Goal: Task Accomplishment & Management: Use online tool/utility

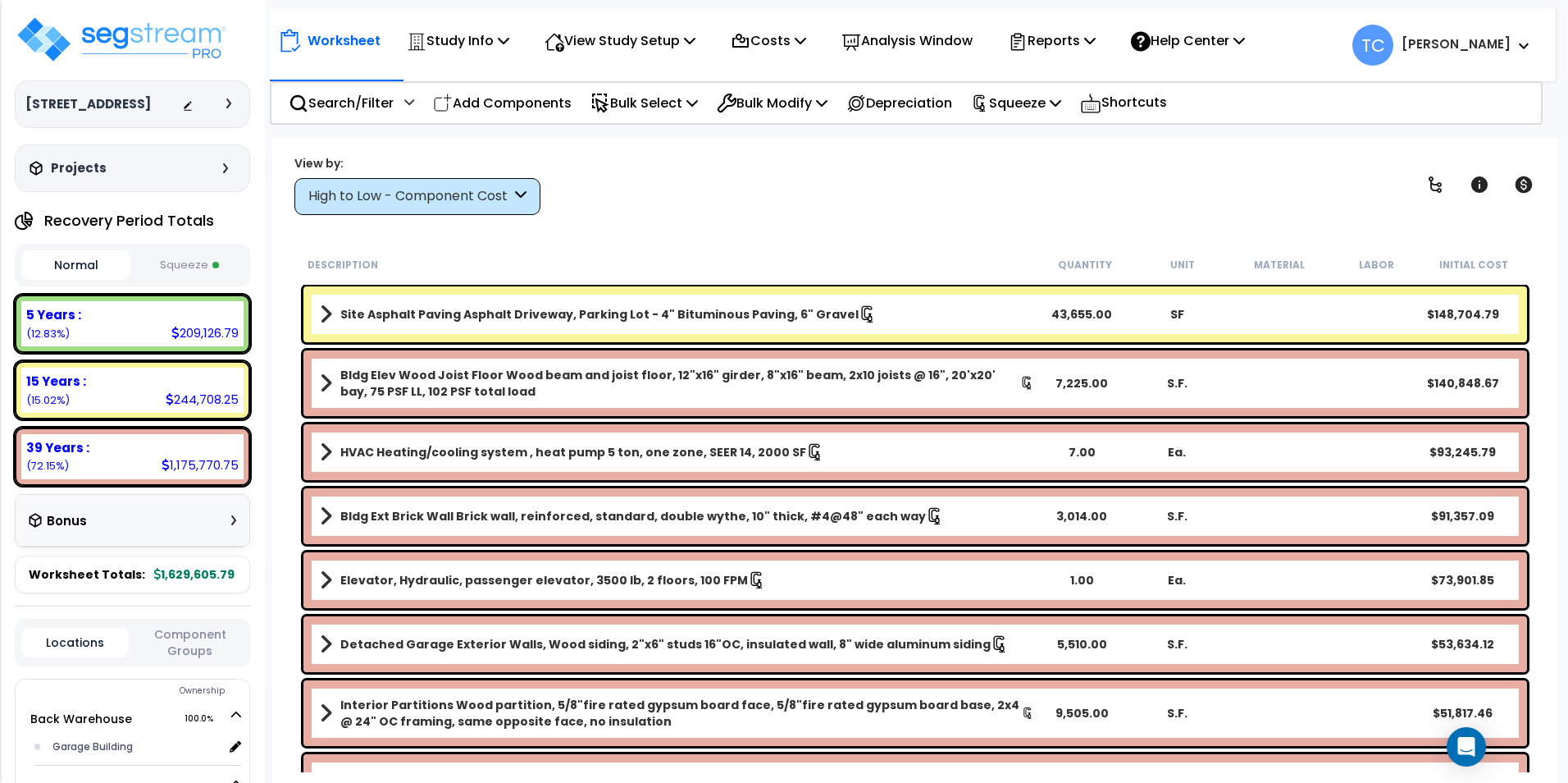
click at [179, 265] on button "Squeeze" at bounding box center [189, 265] width 109 height 29
click at [133, 22] on img at bounding box center [121, 39] width 213 height 49
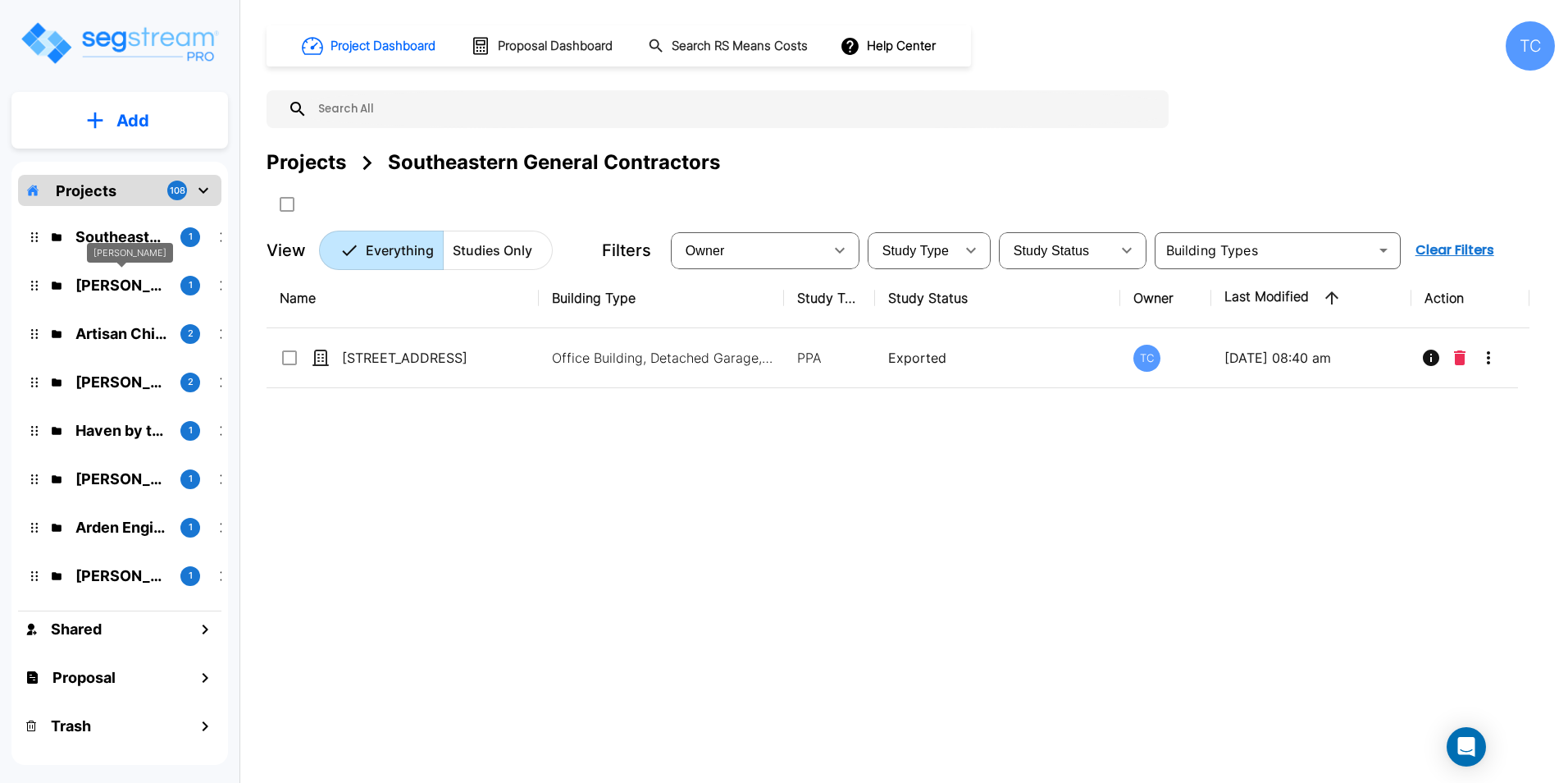
click at [111, 290] on p "Owen Tracey" at bounding box center [121, 285] width 92 height 22
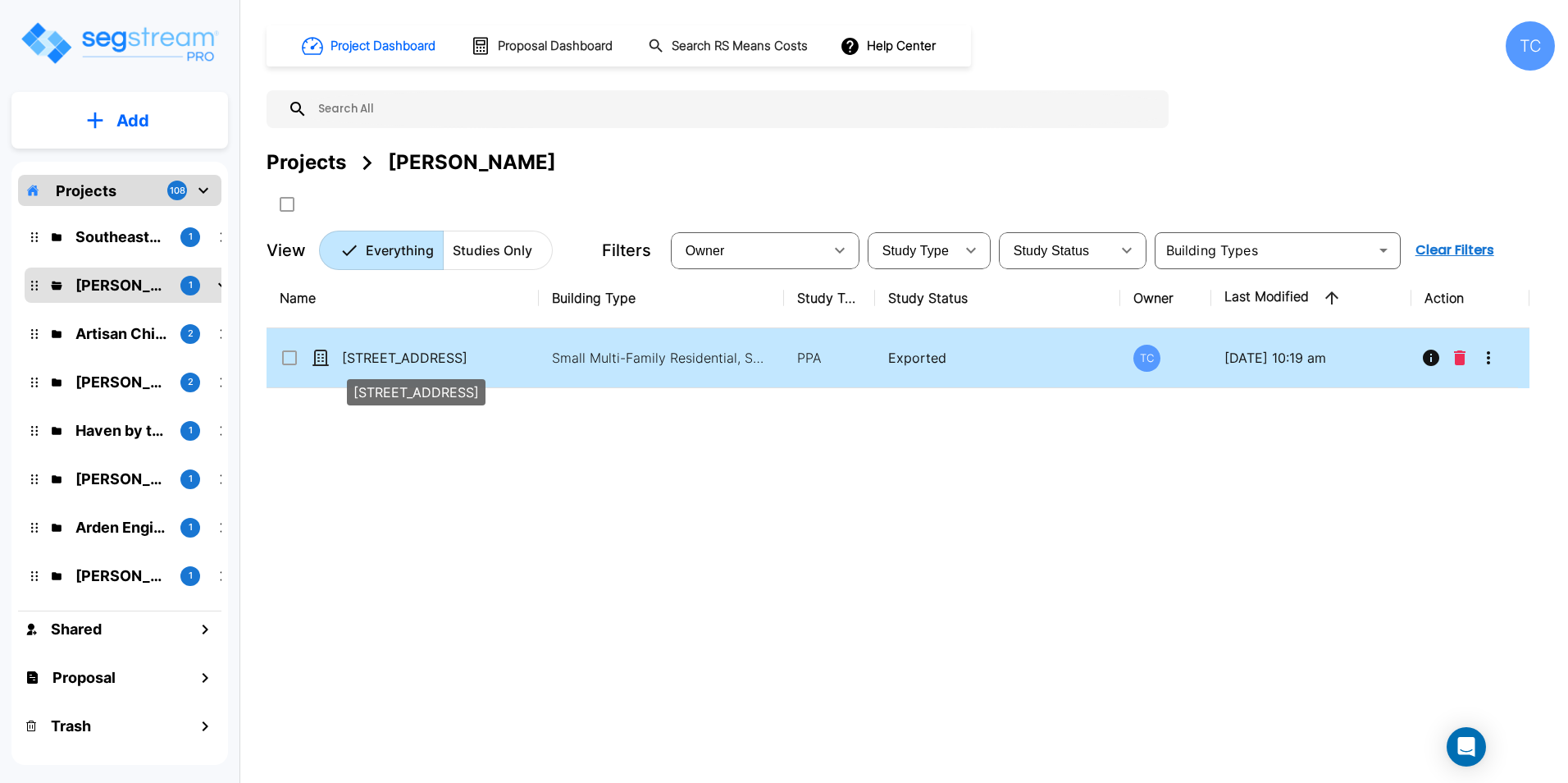
click at [418, 357] on p "[STREET_ADDRESS]" at bounding box center [424, 358] width 164 height 20
checkbox input "true"
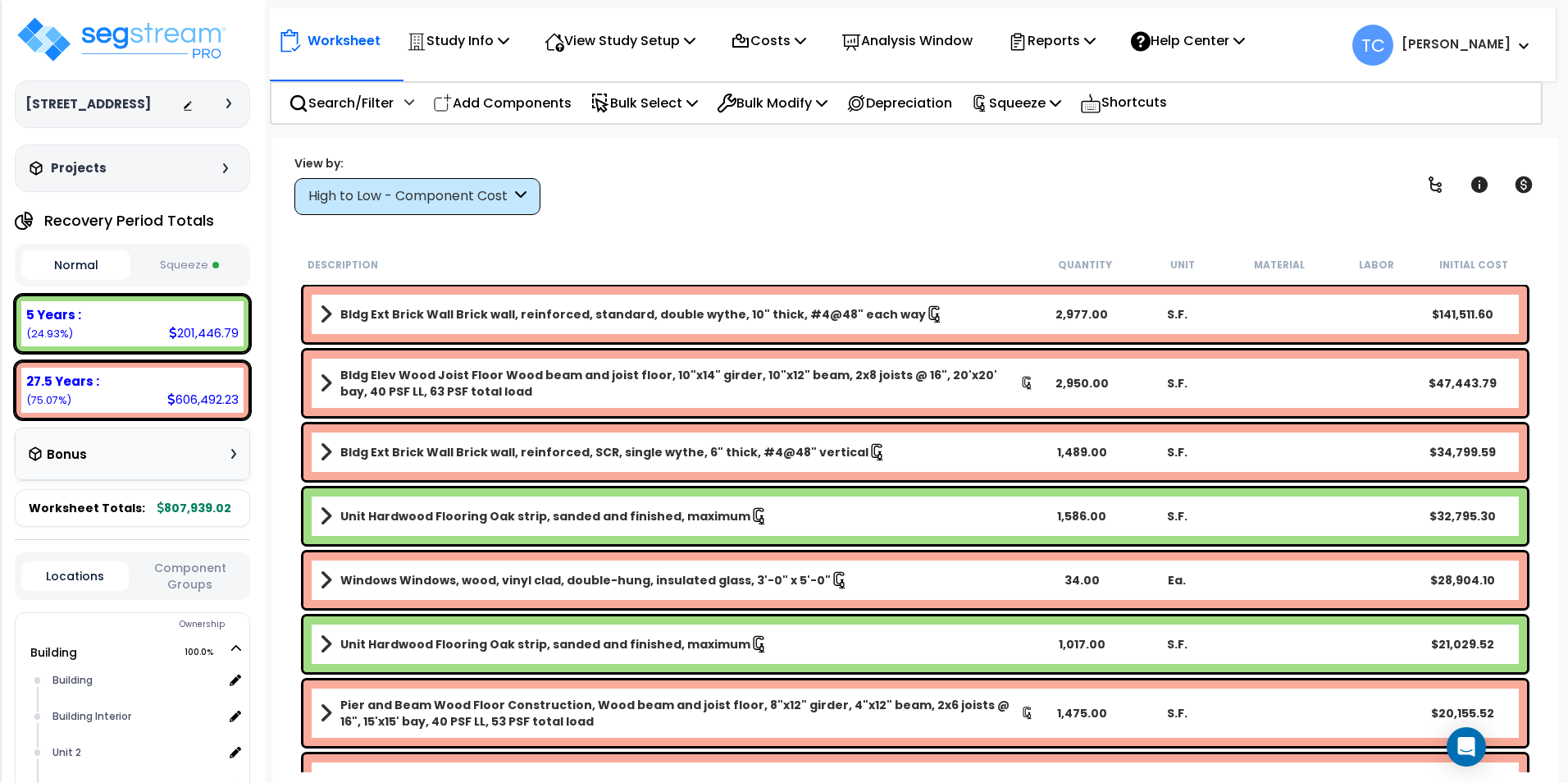
click at [178, 265] on button "Squeeze" at bounding box center [189, 265] width 109 height 29
click at [1016, 103] on p "Squeeze" at bounding box center [1015, 103] width 90 height 22
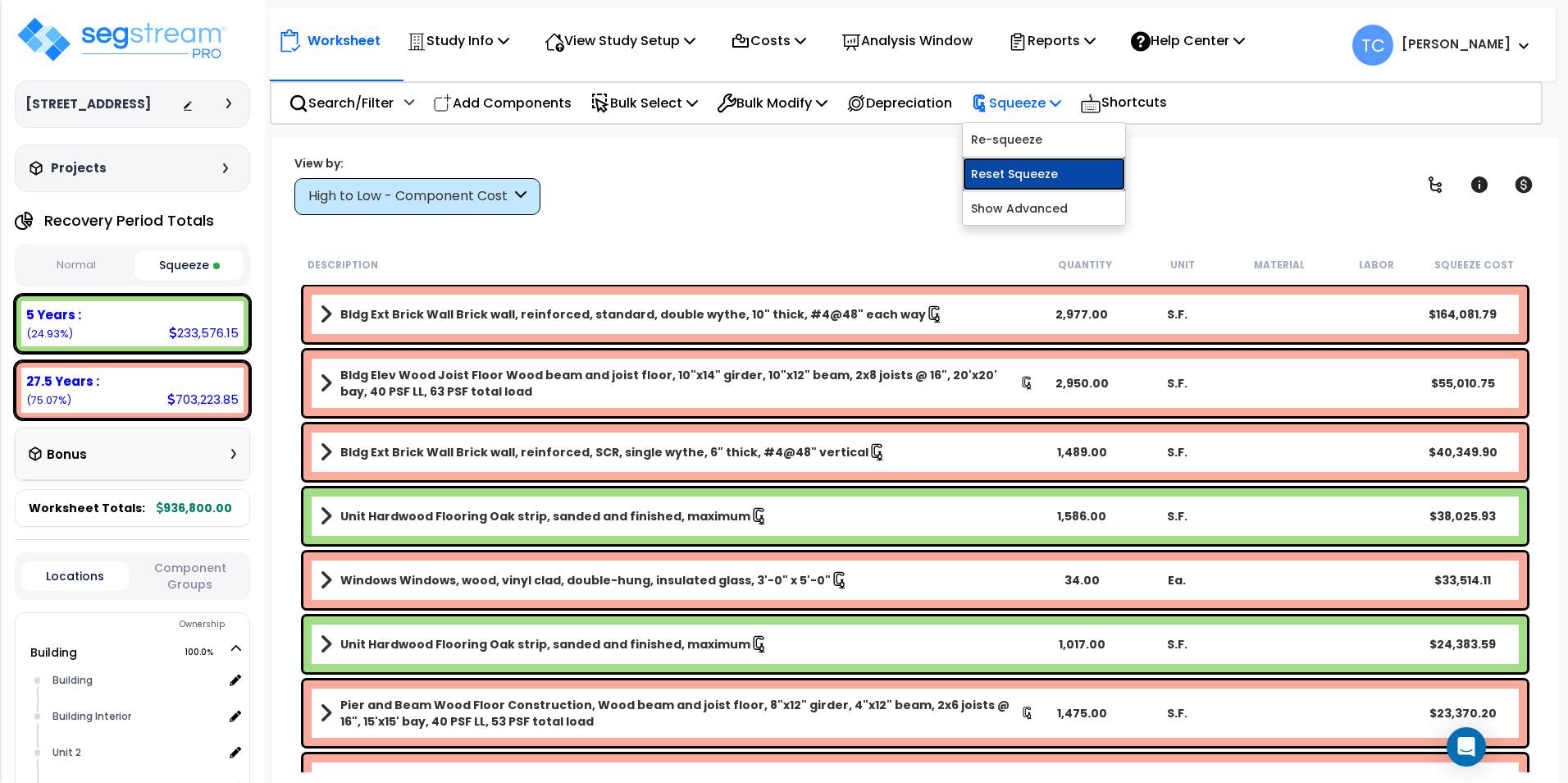
click at [1079, 167] on link "Reset Squeeze" at bounding box center [1044, 173] width 163 height 33
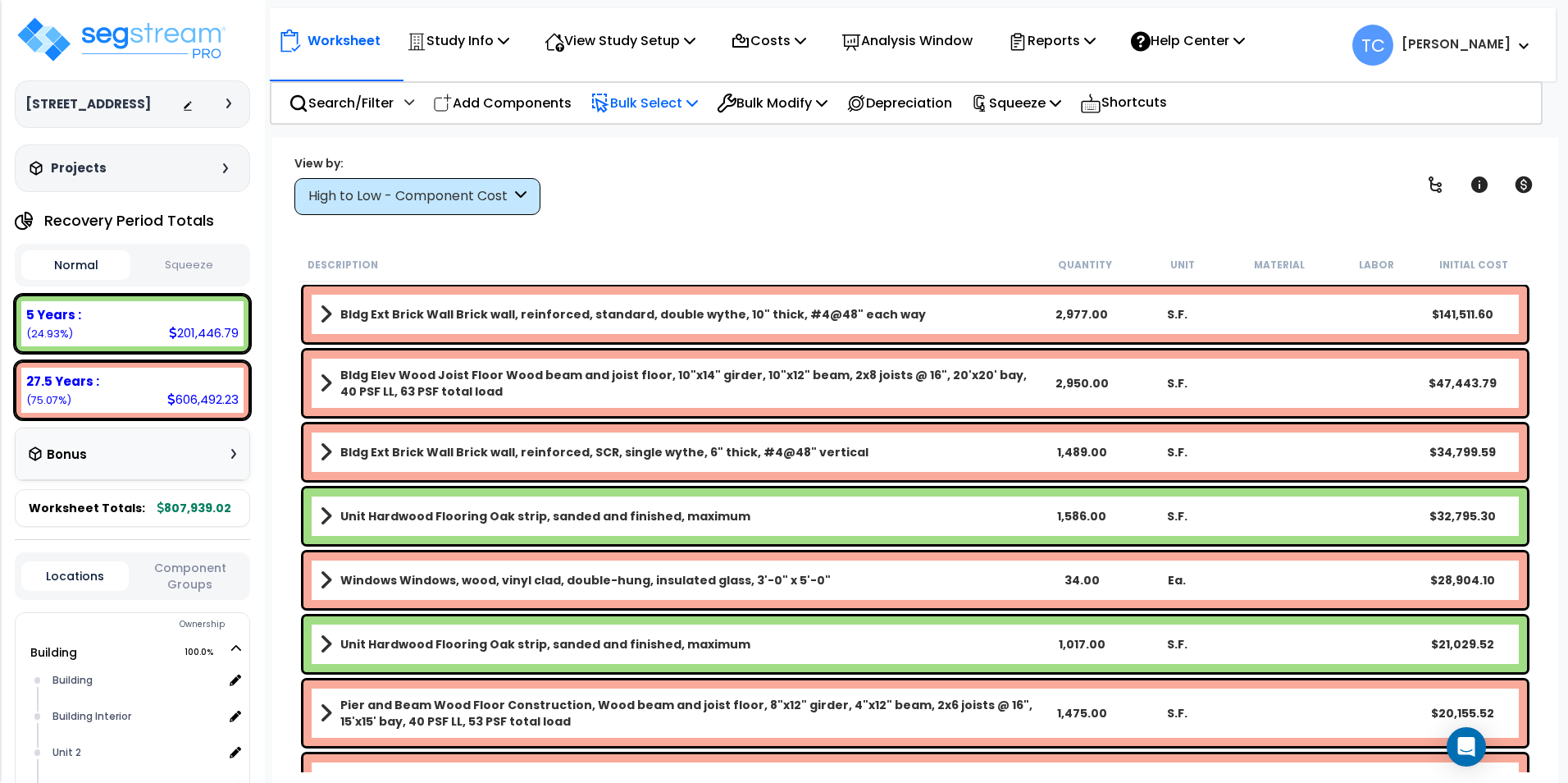
click at [666, 103] on p "Bulk Select" at bounding box center [644, 103] width 107 height 22
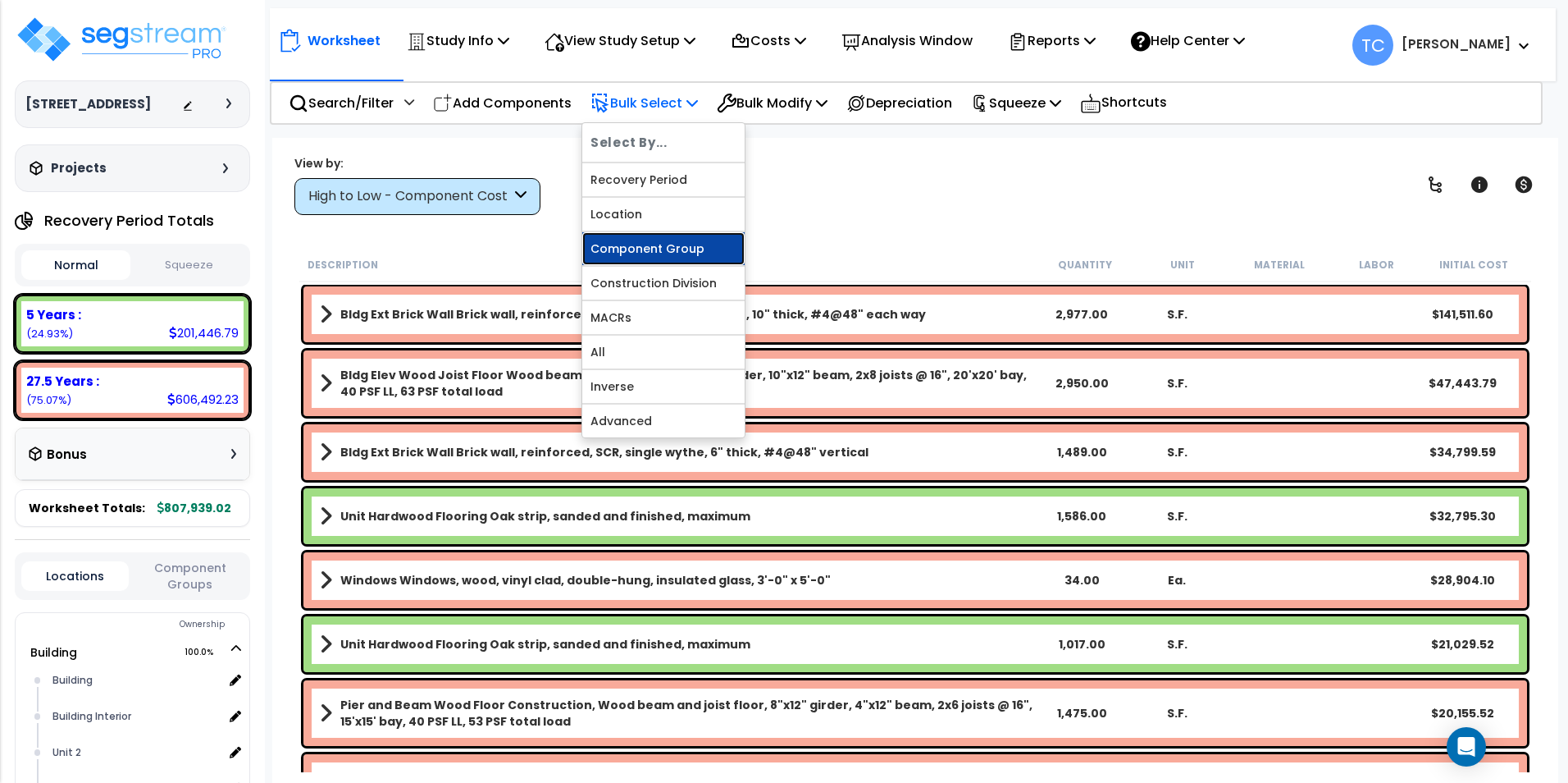
click at [701, 251] on link "Component Group" at bounding box center [663, 248] width 163 height 33
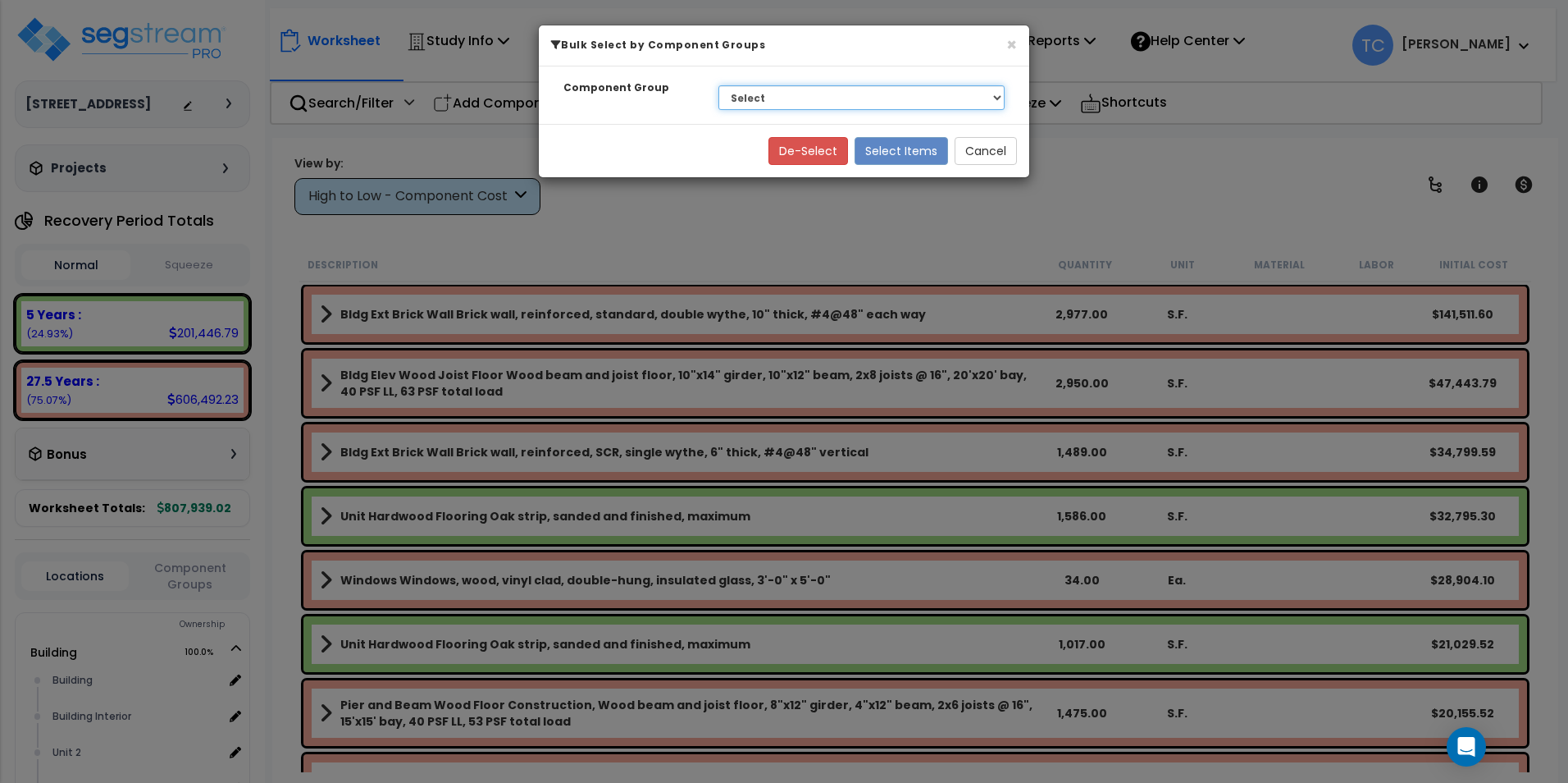
click at [826, 98] on select "Select BLDG CLEARING, GRADING, & EXCAVATION BLDG FOUNDATIONS WOOD SUPERSTRUCTUR…" at bounding box center [862, 98] width 287 height 24
select select "20196"
click at [718, 86] on select "Select BLDG CLEARING, GRADING, & EXCAVATION BLDG FOUNDATIONS WOOD SUPERSTRUCTUR…" at bounding box center [862, 98] width 287 height 24
click at [909, 146] on button "Select Items" at bounding box center [901, 151] width 93 height 28
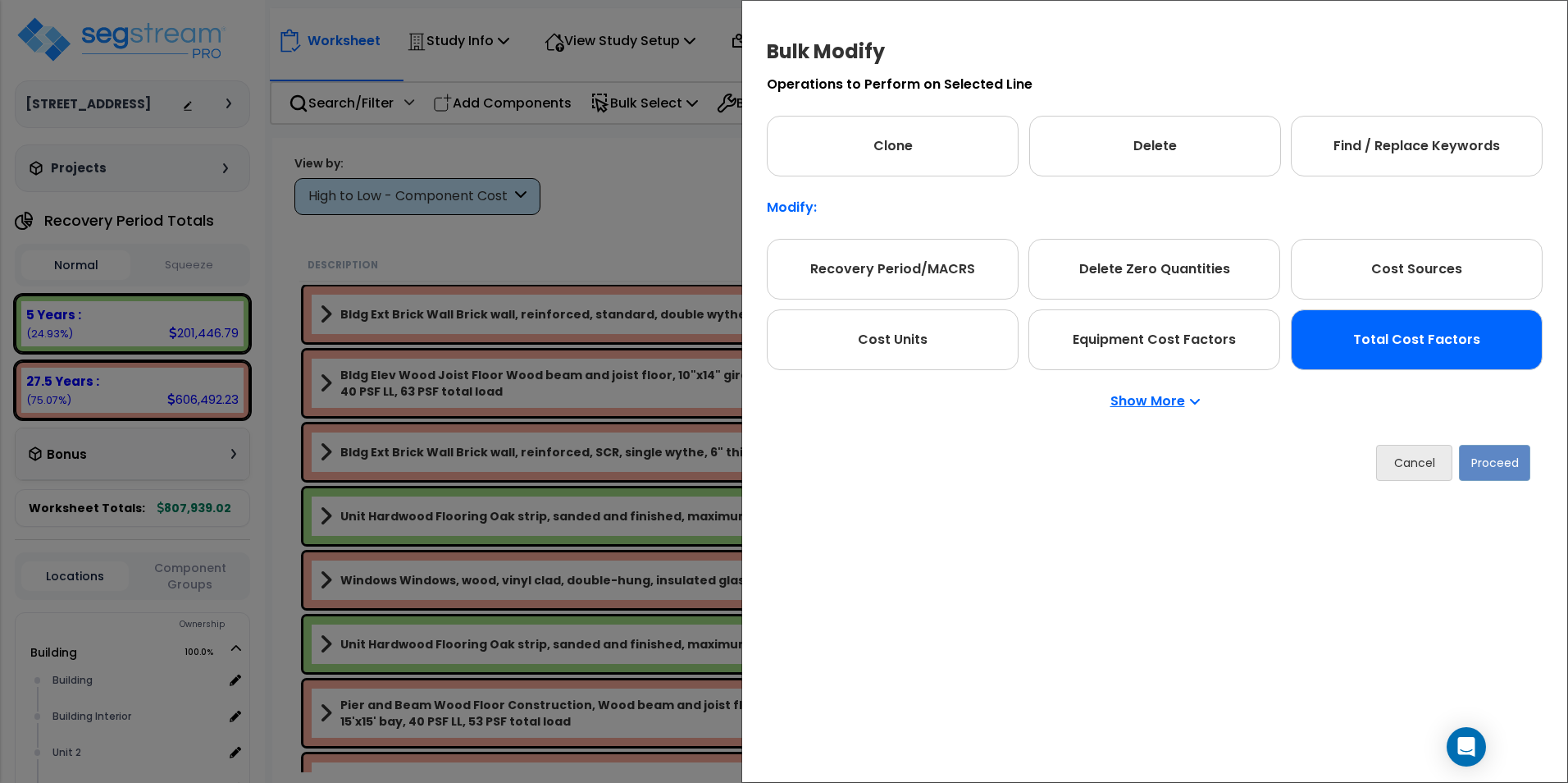
click at [1435, 334] on div "Total Cost Factors" at bounding box center [1416, 339] width 252 height 61
click at [1501, 465] on button "Proceed" at bounding box center [1494, 463] width 72 height 36
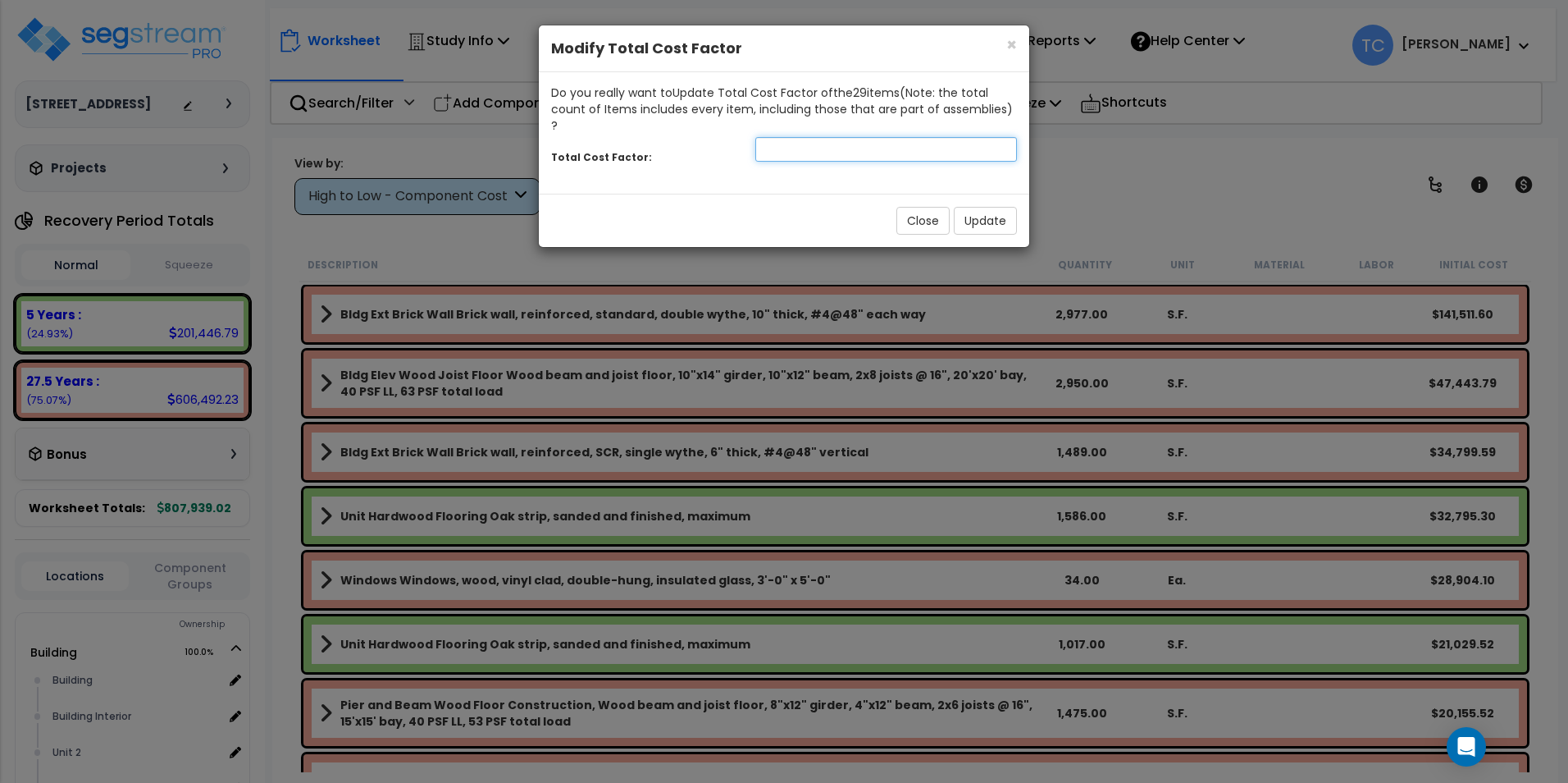
click at [828, 138] on input "number" at bounding box center [886, 149] width 261 height 24
click at [985, 208] on button "Update" at bounding box center [985, 221] width 63 height 28
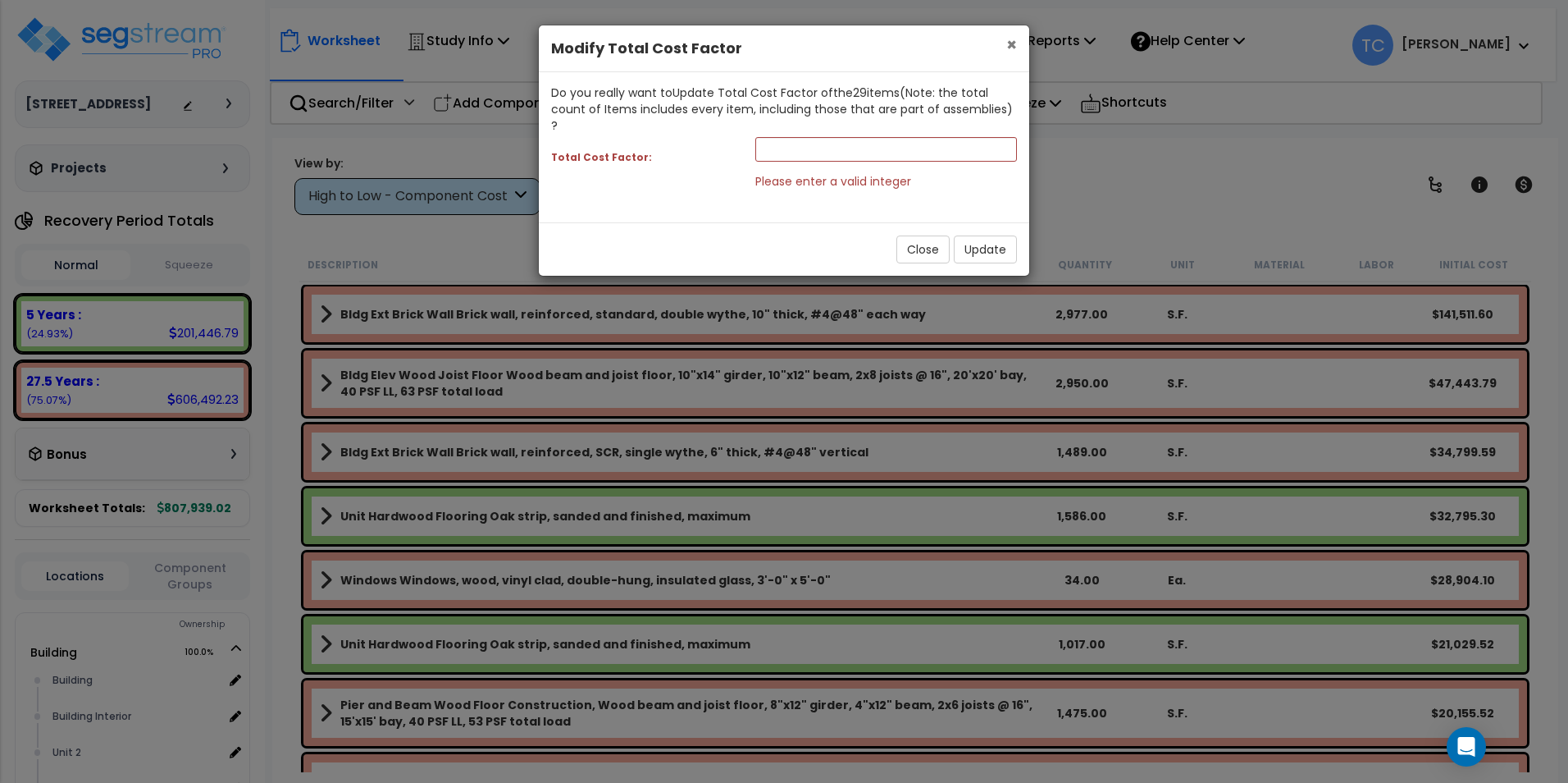
click at [1011, 43] on span "×" at bounding box center [1011, 45] width 10 height 24
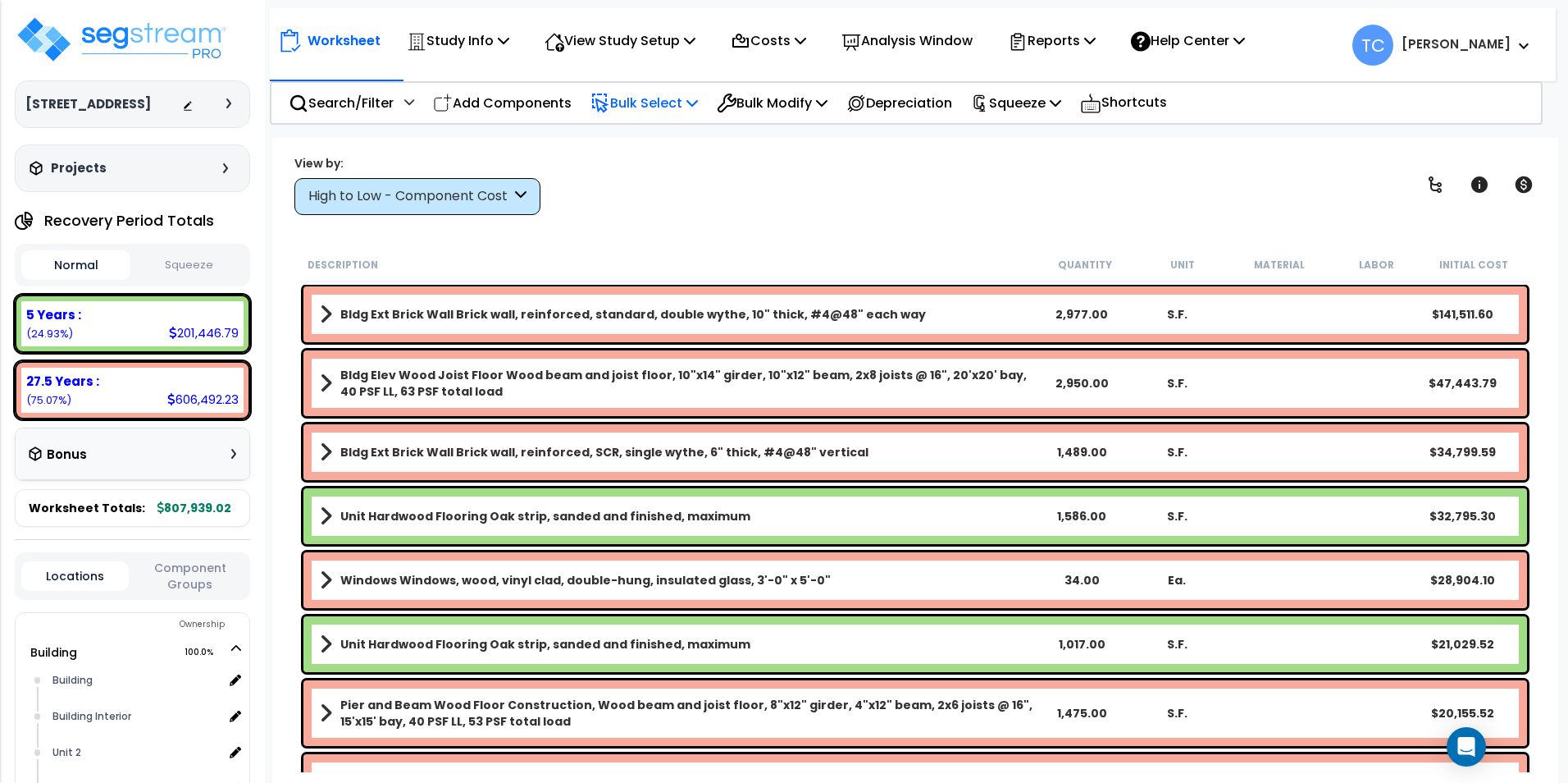
click at [646, 102] on p "Bulk Select" at bounding box center [644, 103] width 107 height 22
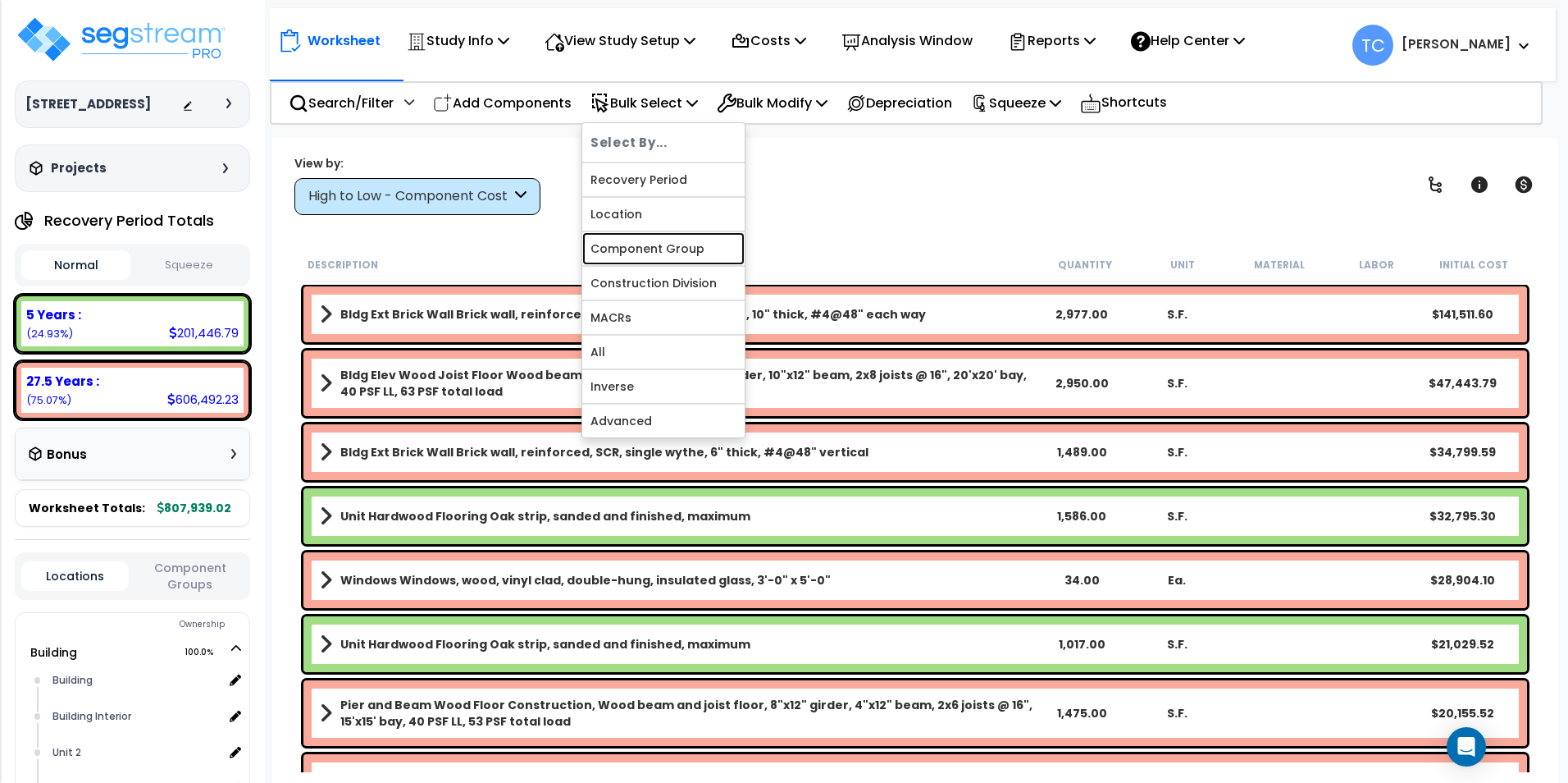
click at [662, 263] on link "Component Group" at bounding box center [663, 248] width 163 height 33
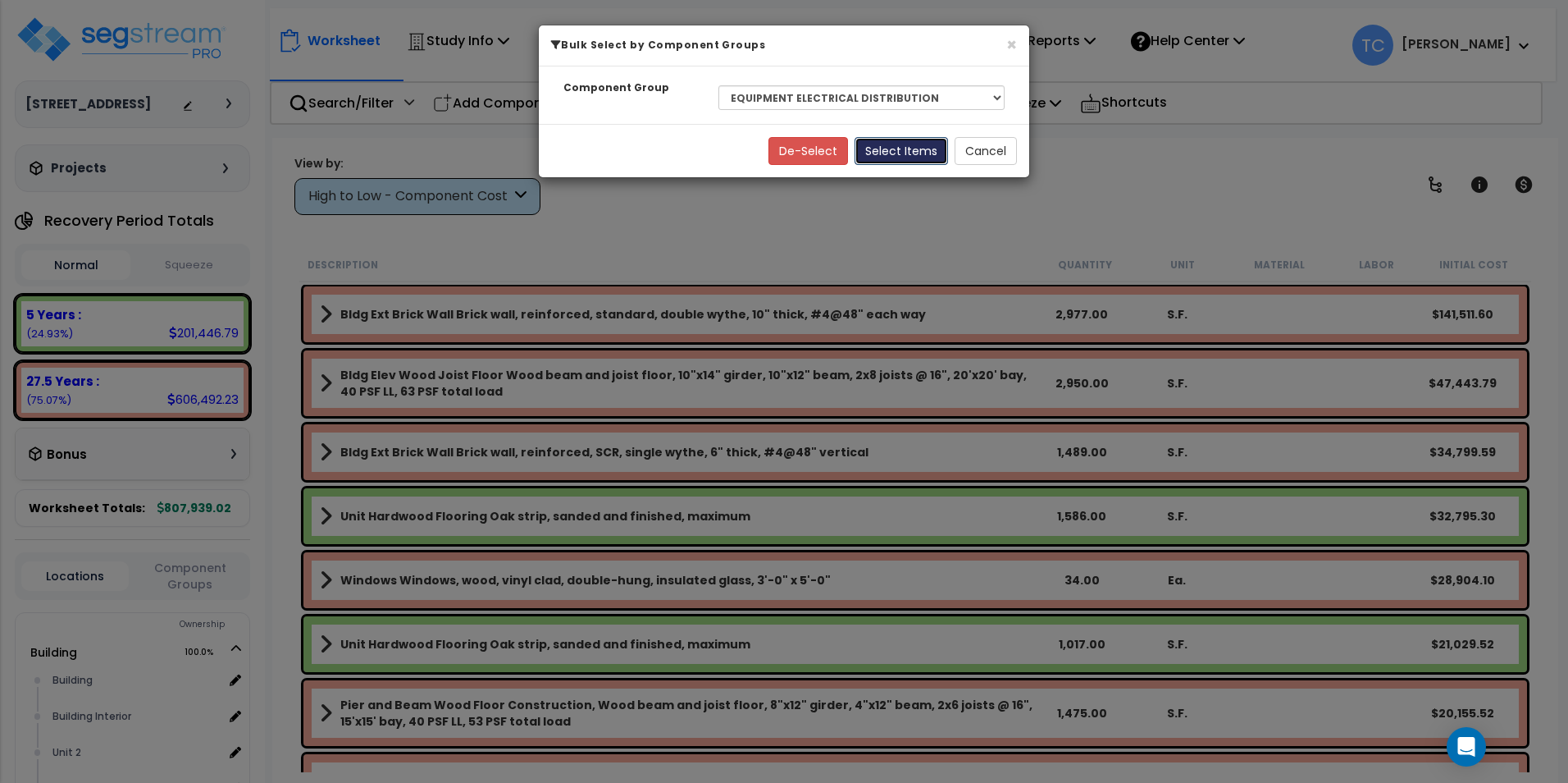
click at [902, 143] on button "Select Items" at bounding box center [901, 151] width 93 height 28
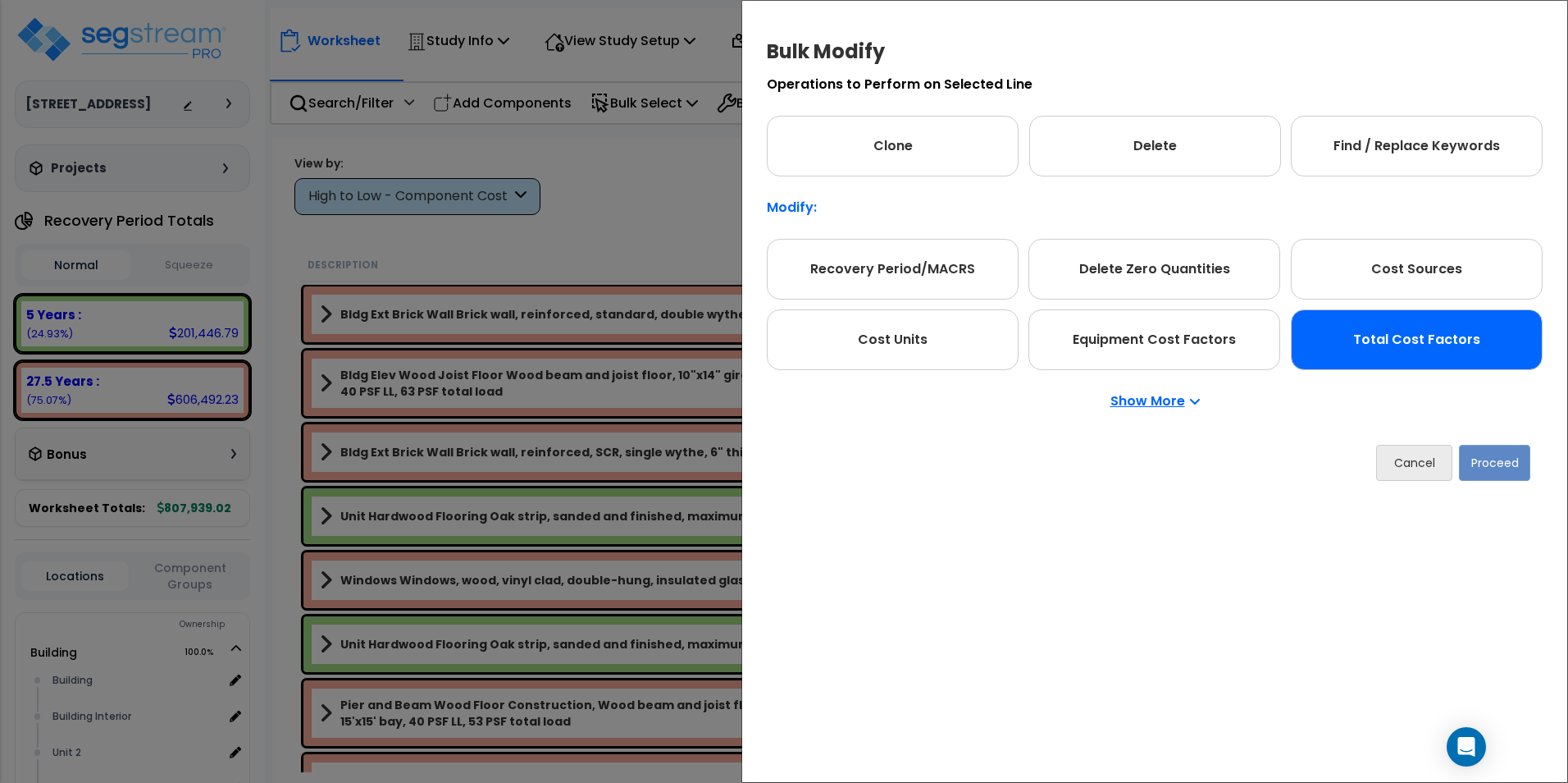
click at [1481, 351] on div "Total Cost Factors" at bounding box center [1416, 339] width 252 height 61
click at [1490, 458] on button "Proceed" at bounding box center [1494, 463] width 72 height 36
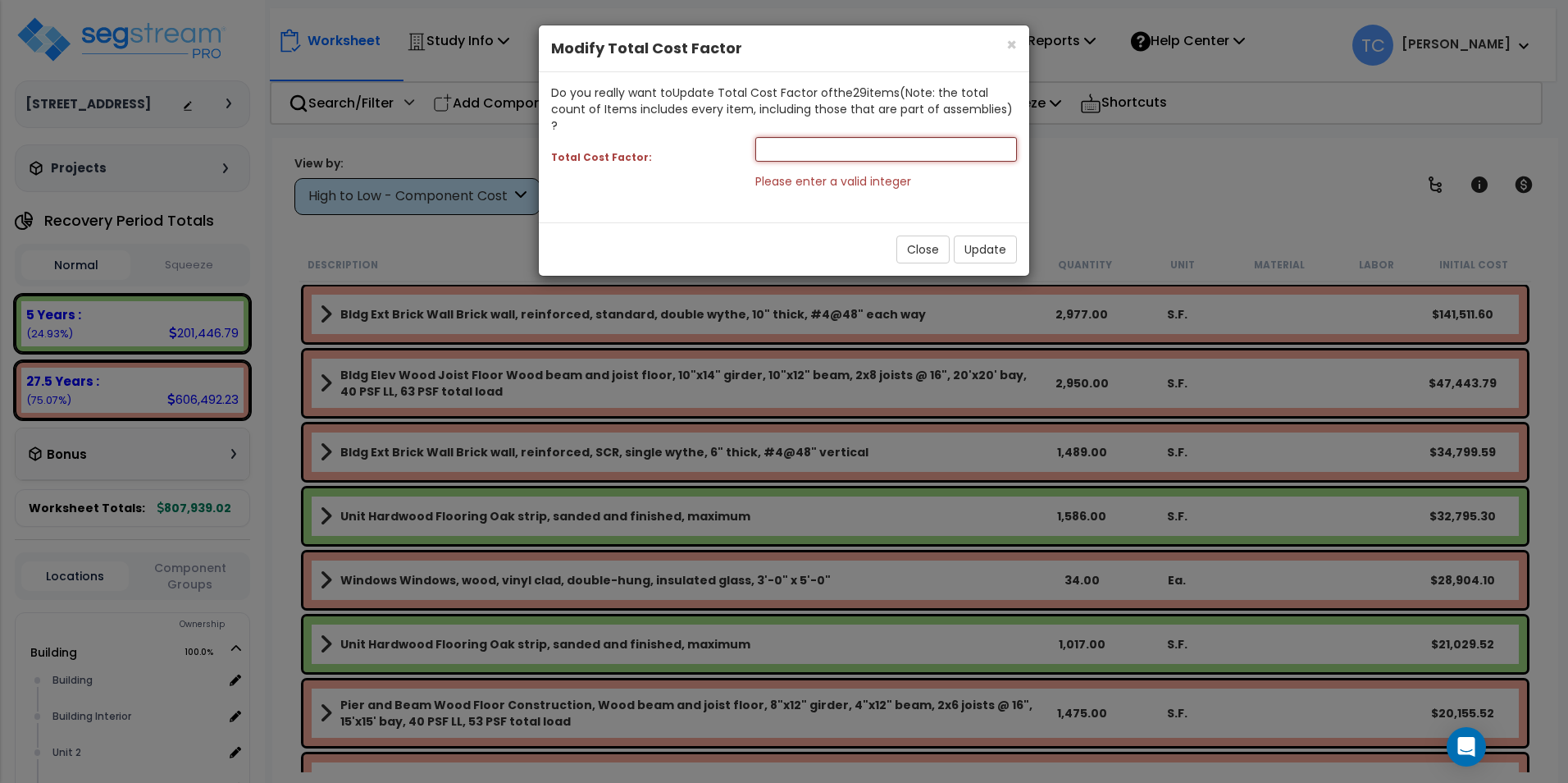
click at [838, 140] on input "number" at bounding box center [886, 149] width 261 height 24
type input "1.75"
click at [988, 236] on button "Update" at bounding box center [985, 250] width 63 height 28
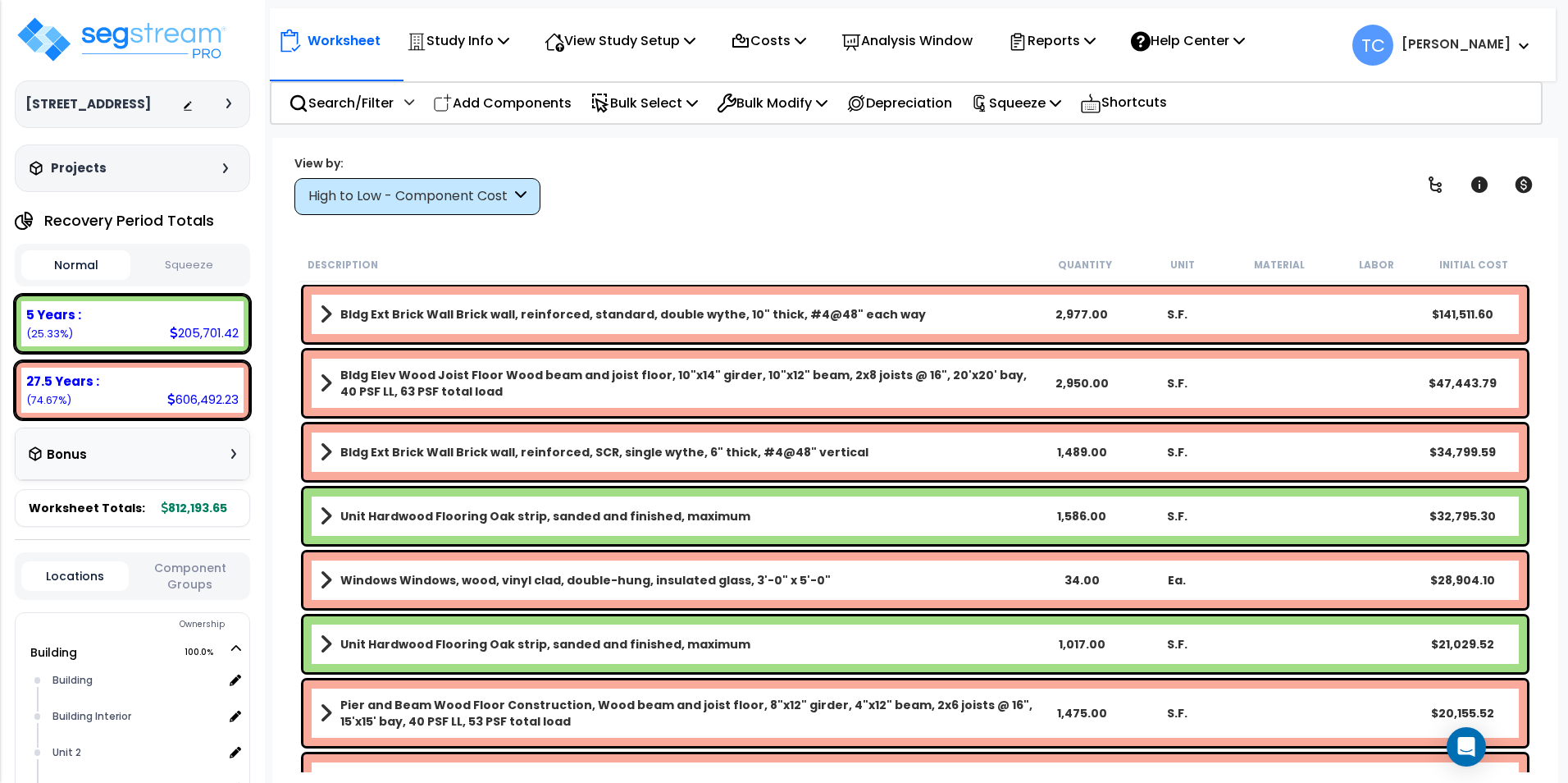
click at [170, 272] on button "Squeeze" at bounding box center [189, 265] width 109 height 29
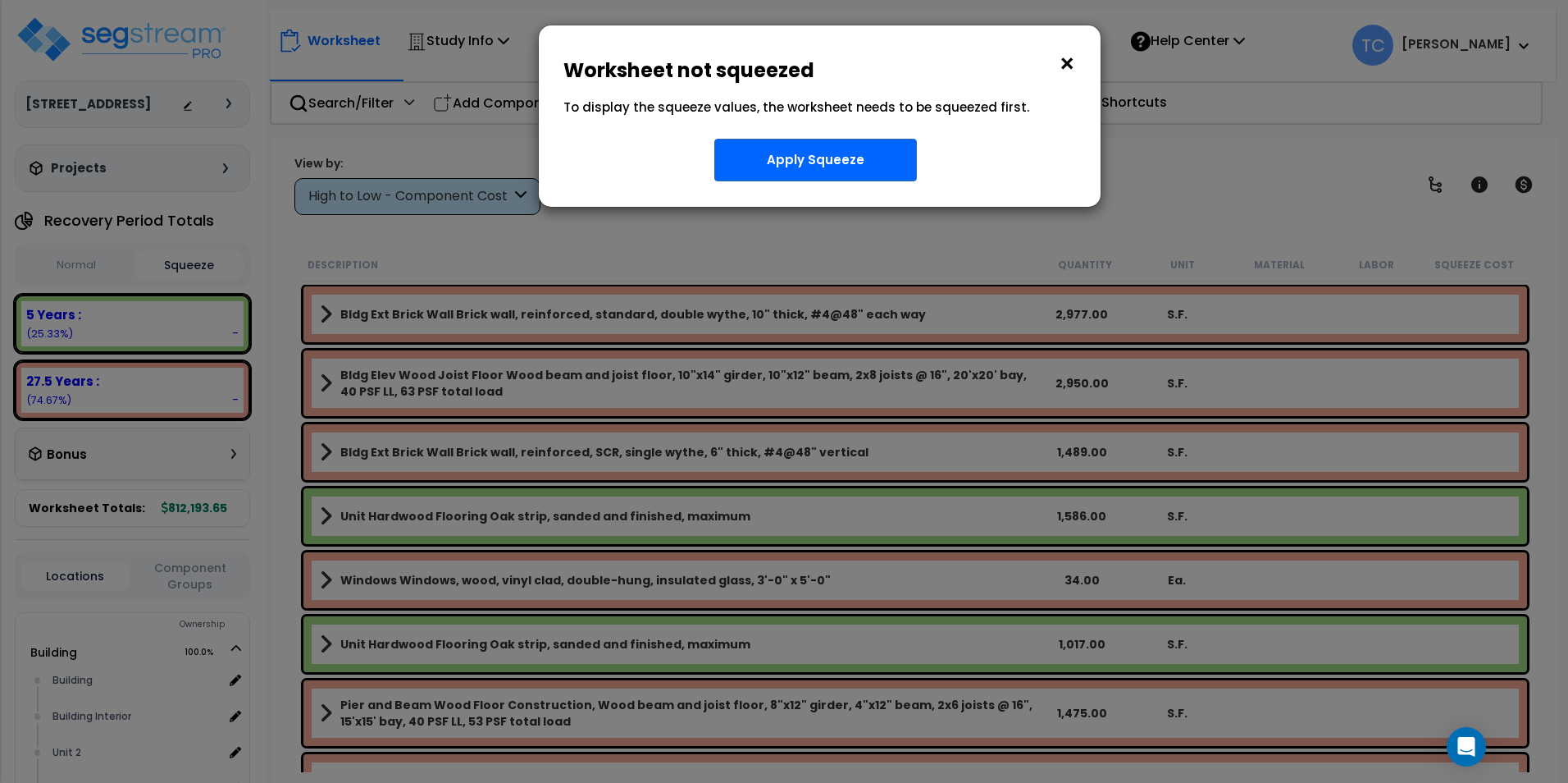
click at [1062, 65] on button "×" at bounding box center [1066, 64] width 18 height 26
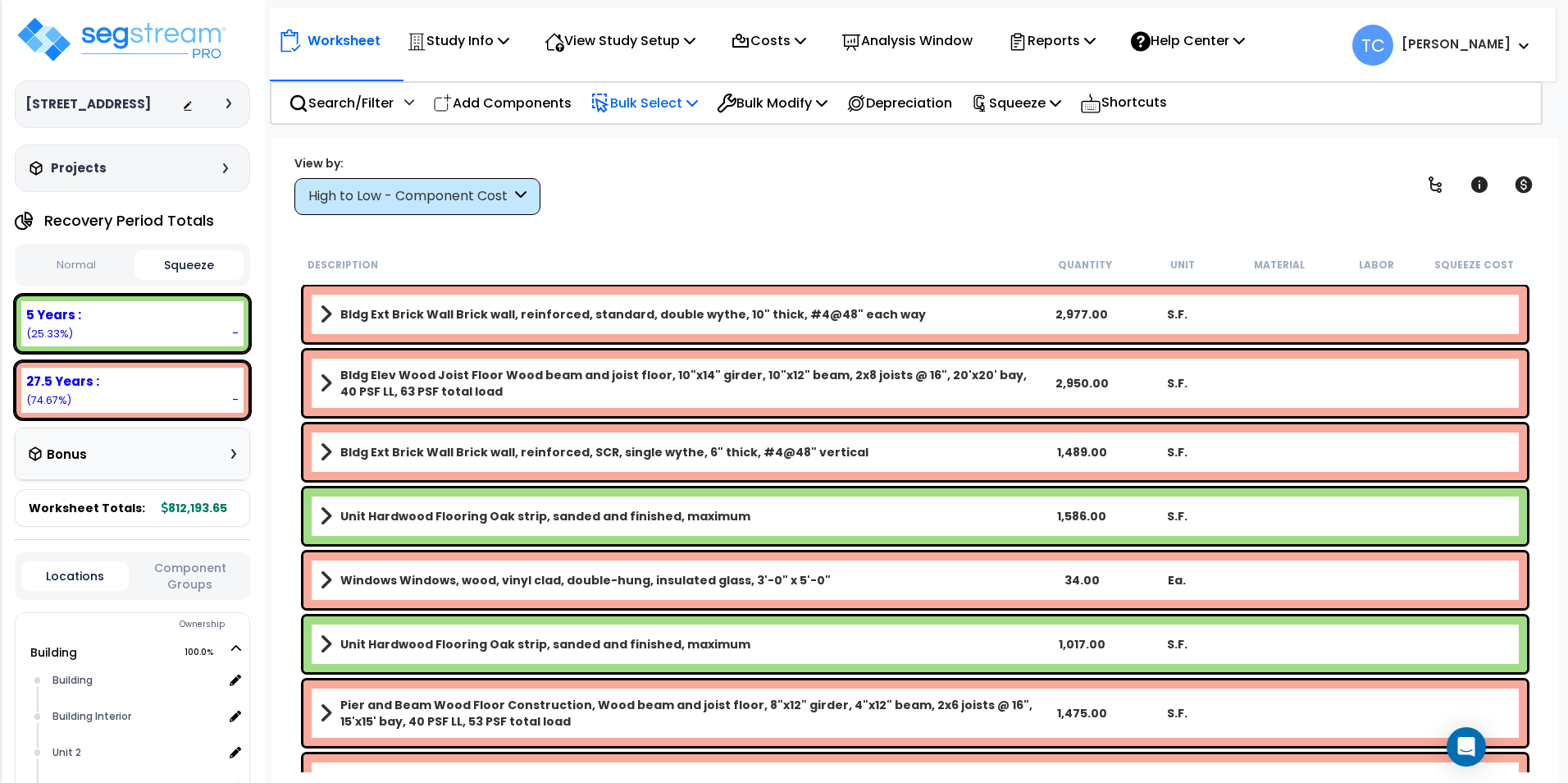
click at [677, 101] on p "Bulk Select" at bounding box center [644, 103] width 107 height 22
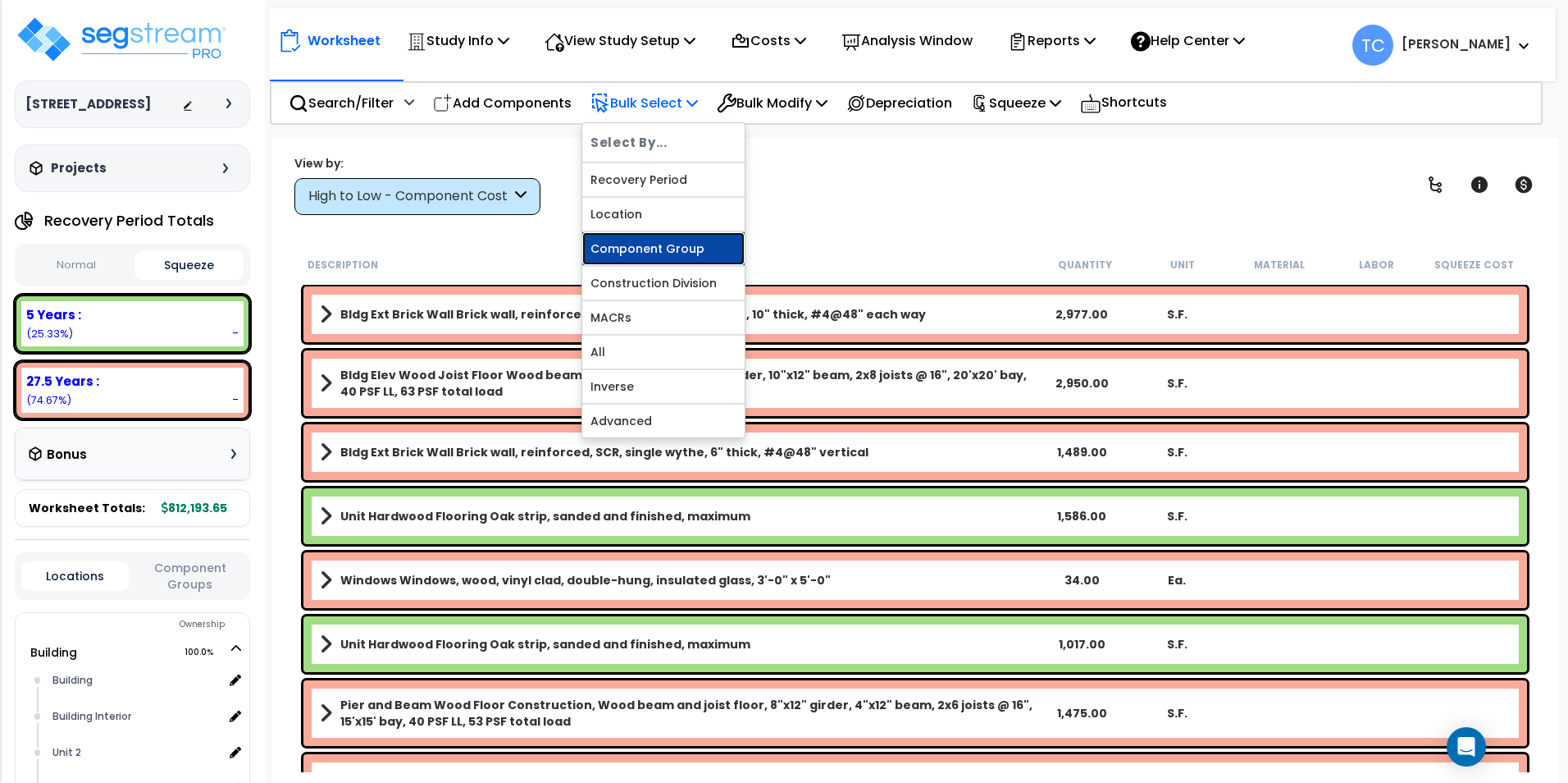
click at [706, 250] on link "Component Group" at bounding box center [663, 248] width 163 height 33
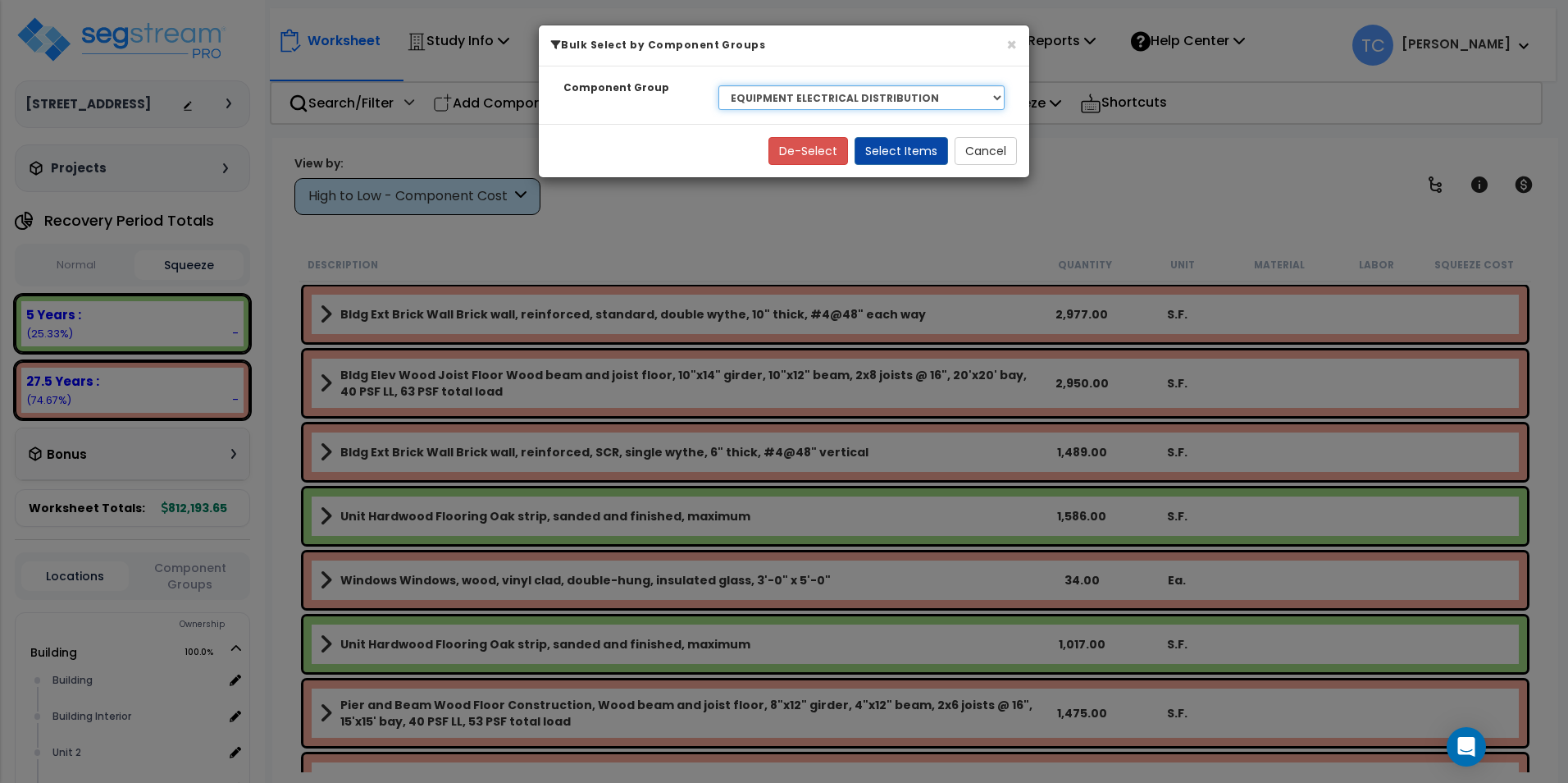
click at [847, 94] on select "Select BLDG CLEARING, GRADING, & EXCAVATION BLDG FOUNDATIONS WOOD SUPERSTRUCTUR…" at bounding box center [862, 98] width 287 height 24
select select "14366"
click at [718, 86] on select "Select BLDG CLEARING, GRADING, & EXCAVATION BLDG FOUNDATIONS WOOD SUPERSTRUCTUR…" at bounding box center [862, 98] width 287 height 24
click at [916, 145] on button "Select Items" at bounding box center [901, 151] width 93 height 28
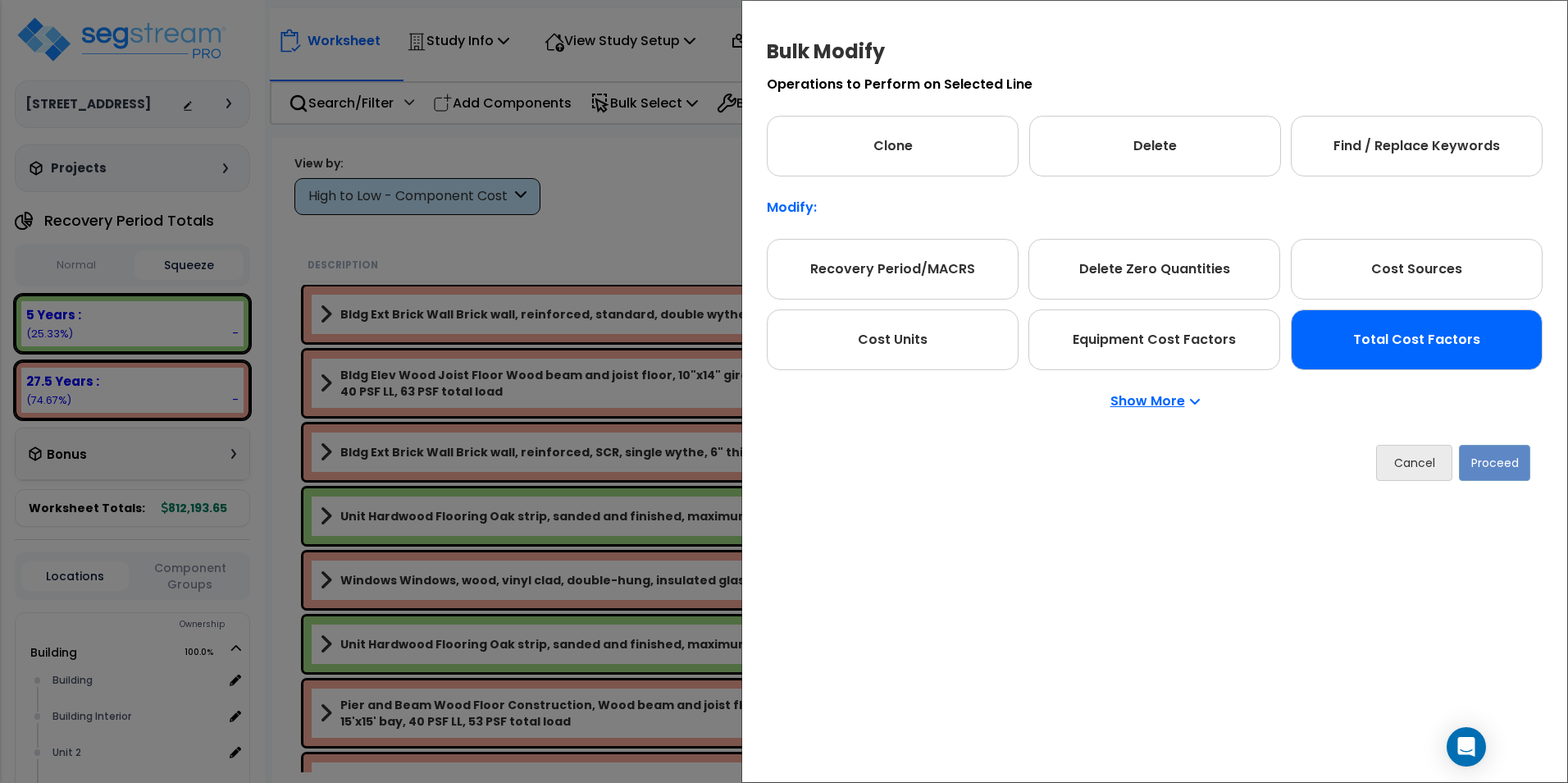
click at [1458, 317] on div "Total Cost Factors" at bounding box center [1416, 339] width 252 height 61
click at [1502, 460] on button "Proceed" at bounding box center [1494, 463] width 72 height 36
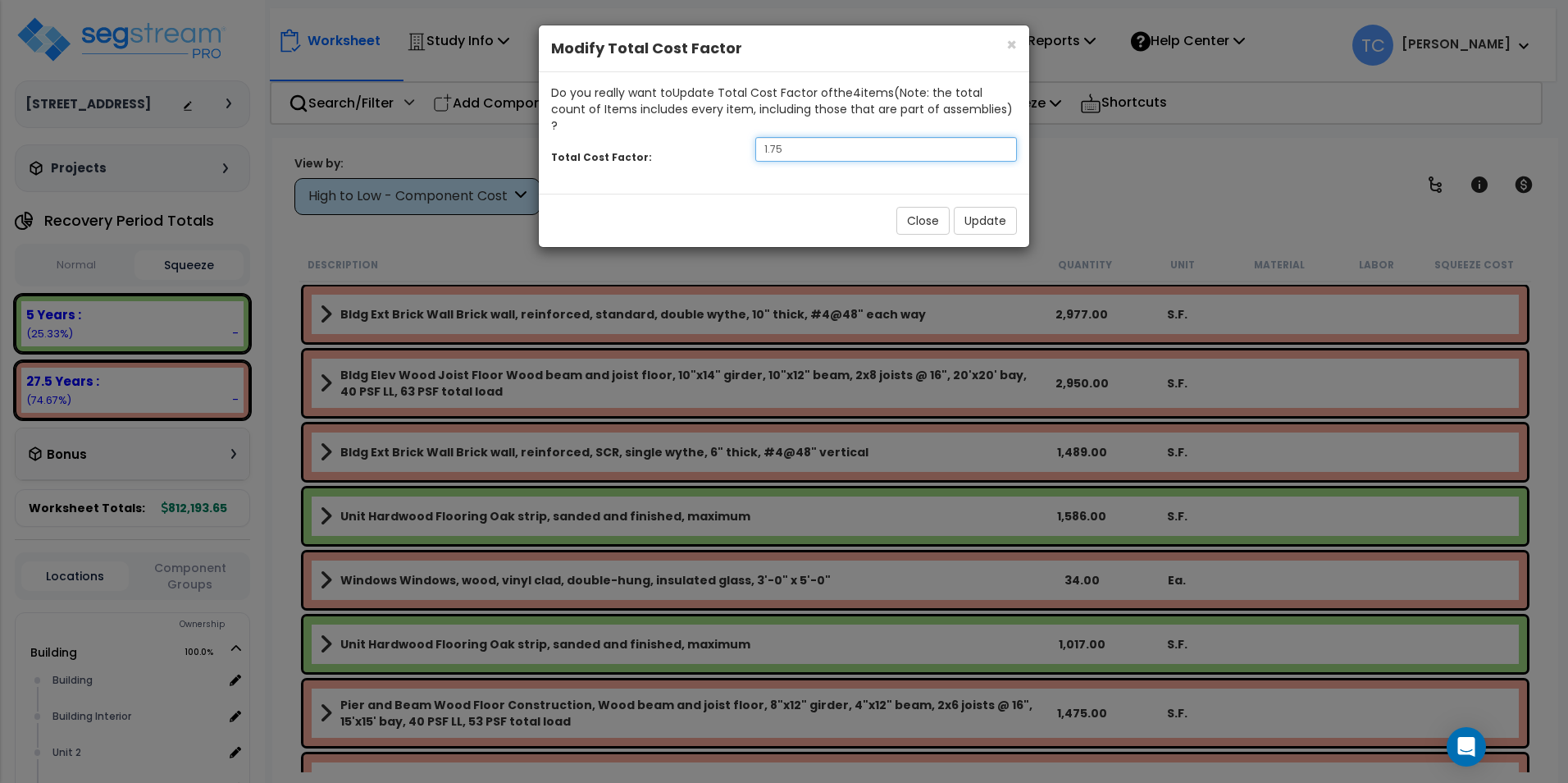
click at [839, 137] on input "1.75" at bounding box center [886, 149] width 261 height 24
type input "1.5"
click at [995, 207] on button "Update" at bounding box center [985, 221] width 63 height 28
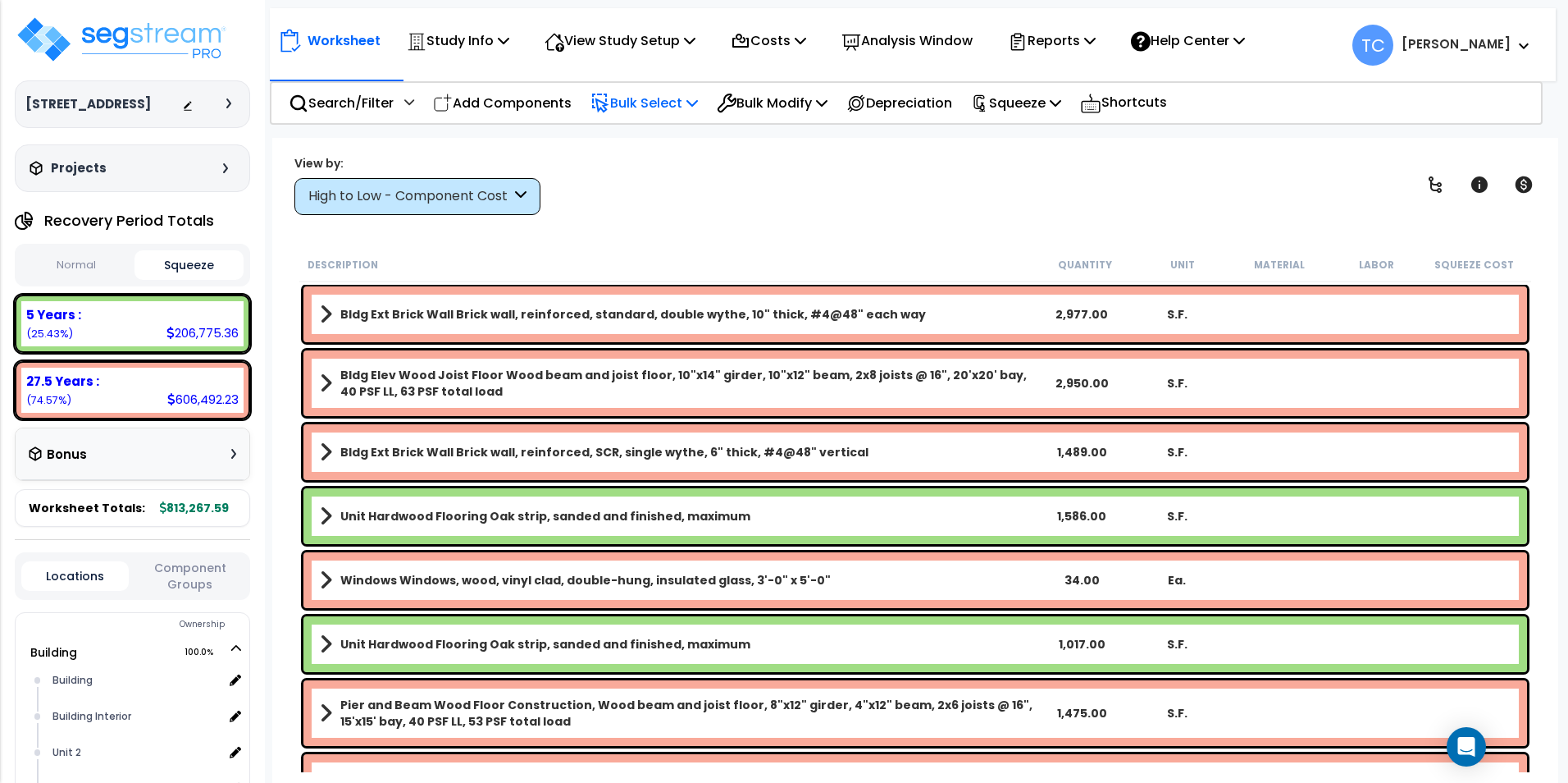
click at [687, 96] on p "Bulk Select" at bounding box center [644, 103] width 107 height 22
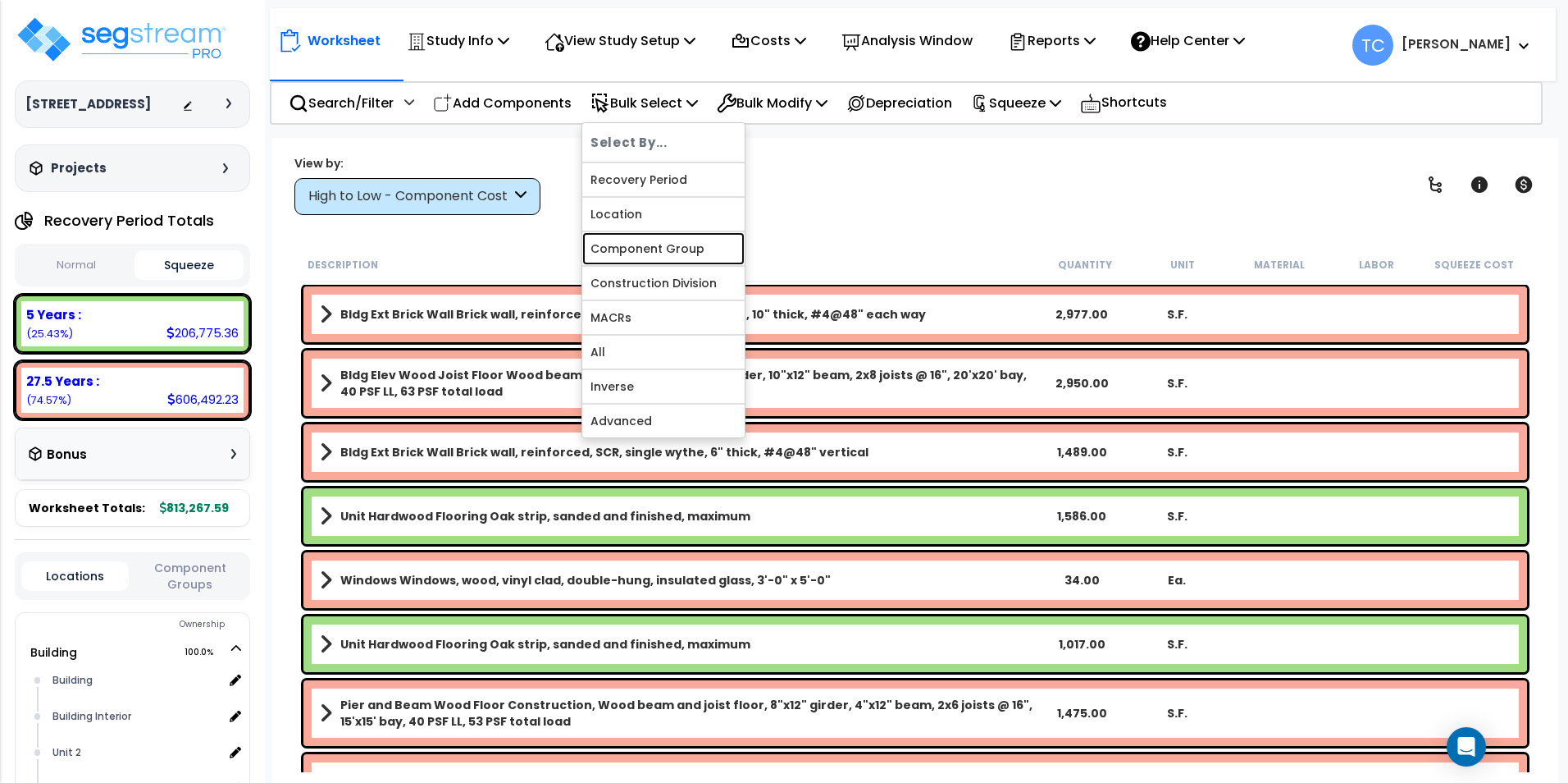
drag, startPoint x: 721, startPoint y: 255, endPoint x: 743, endPoint y: 224, distance: 38.0
click at [721, 255] on link "Component Group" at bounding box center [663, 248] width 163 height 33
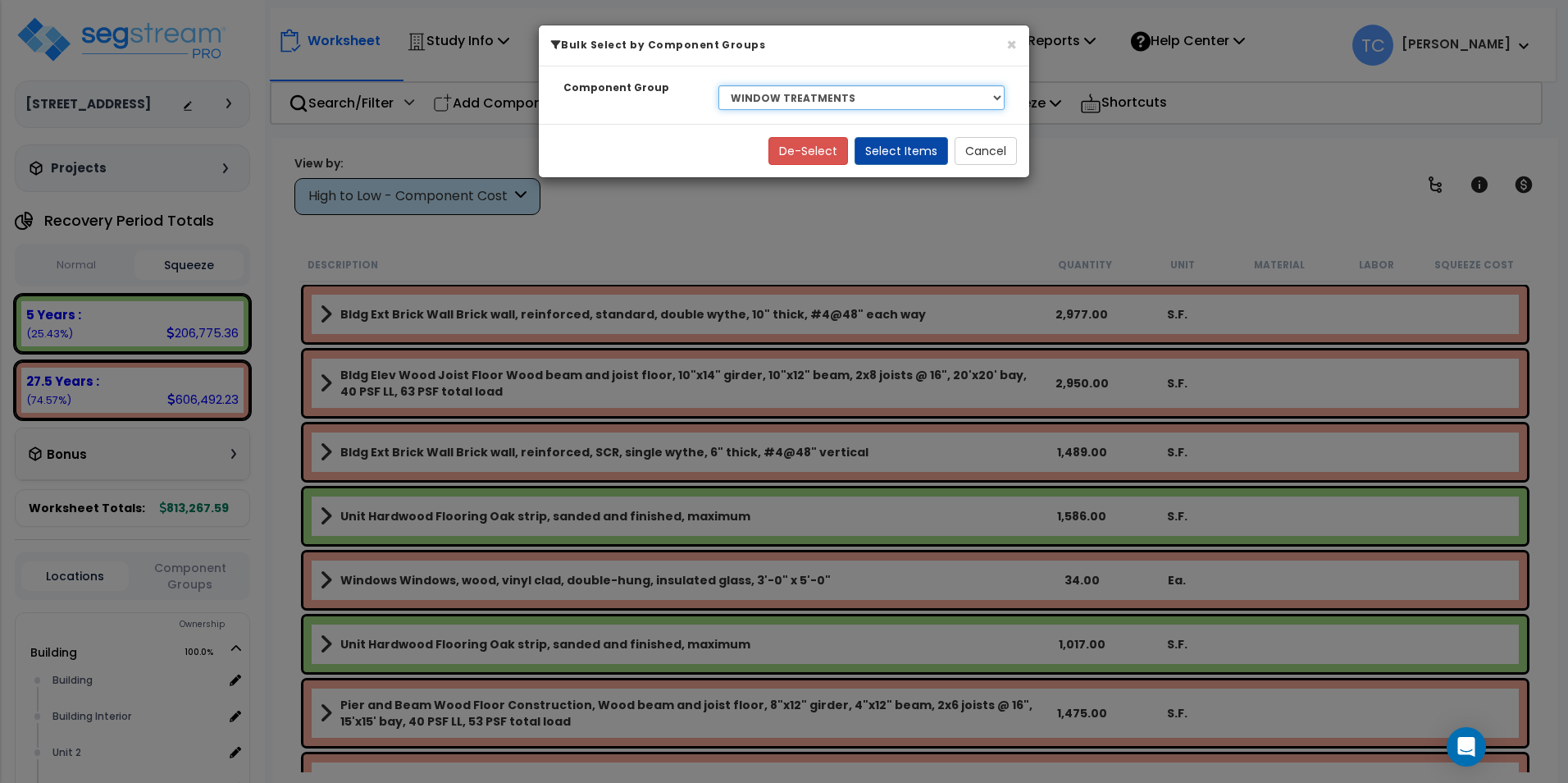
click at [821, 105] on select "Select BLDG CLEARING, GRADING, & EXCAVATION BLDG FOUNDATIONS WOOD SUPERSTRUCTUR…" at bounding box center [862, 98] width 287 height 24
select select "20349"
click at [718, 86] on select "Select BLDG CLEARING, GRADING, & EXCAVATION BLDG FOUNDATIONS WOOD SUPERSTRUCTUR…" at bounding box center [862, 98] width 287 height 24
click at [909, 151] on button "Select Items" at bounding box center [901, 151] width 93 height 28
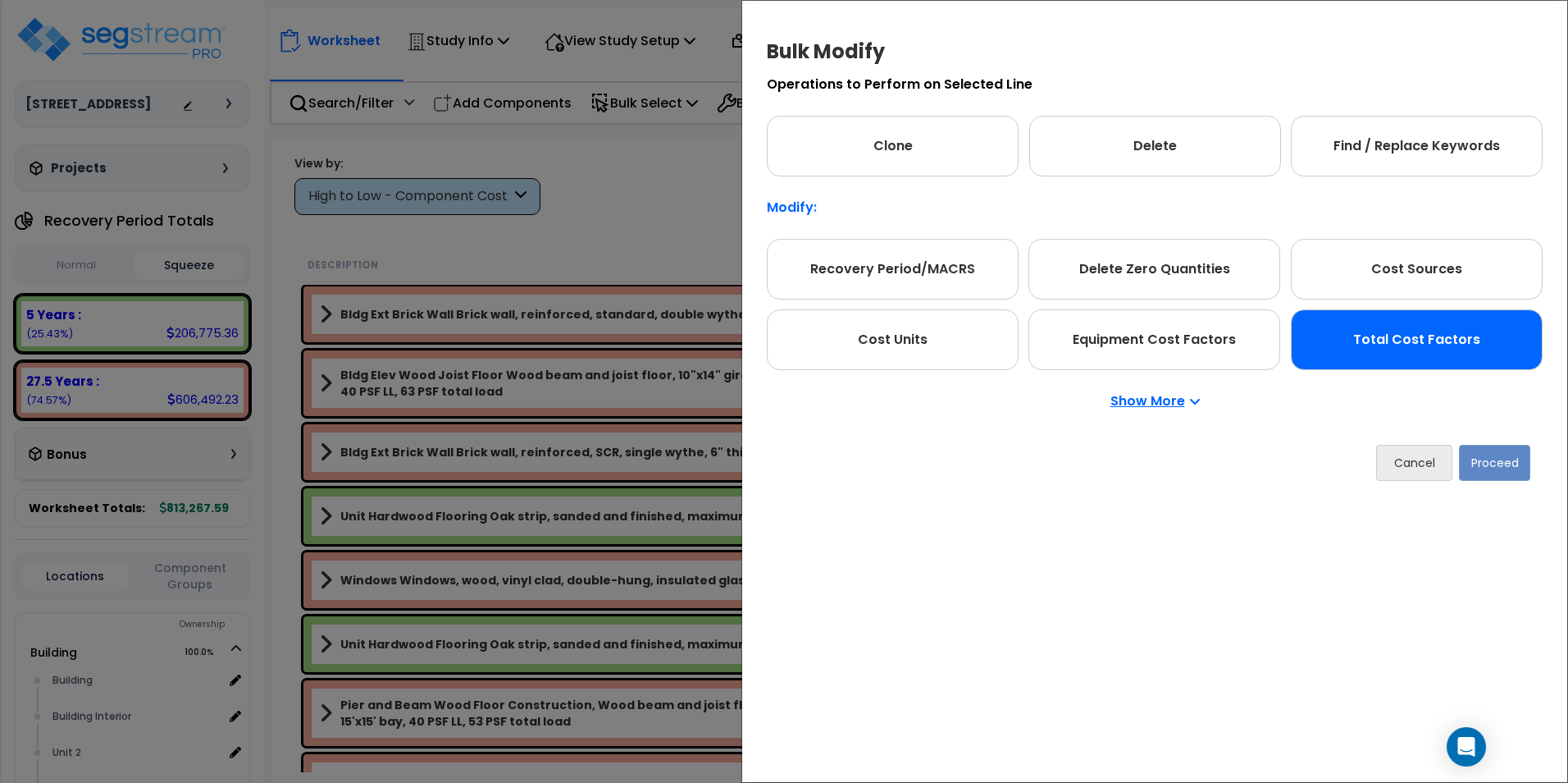
click at [1355, 319] on div "Total Cost Factors" at bounding box center [1416, 339] width 252 height 61
click at [1490, 456] on button "Proceed" at bounding box center [1494, 463] width 72 height 36
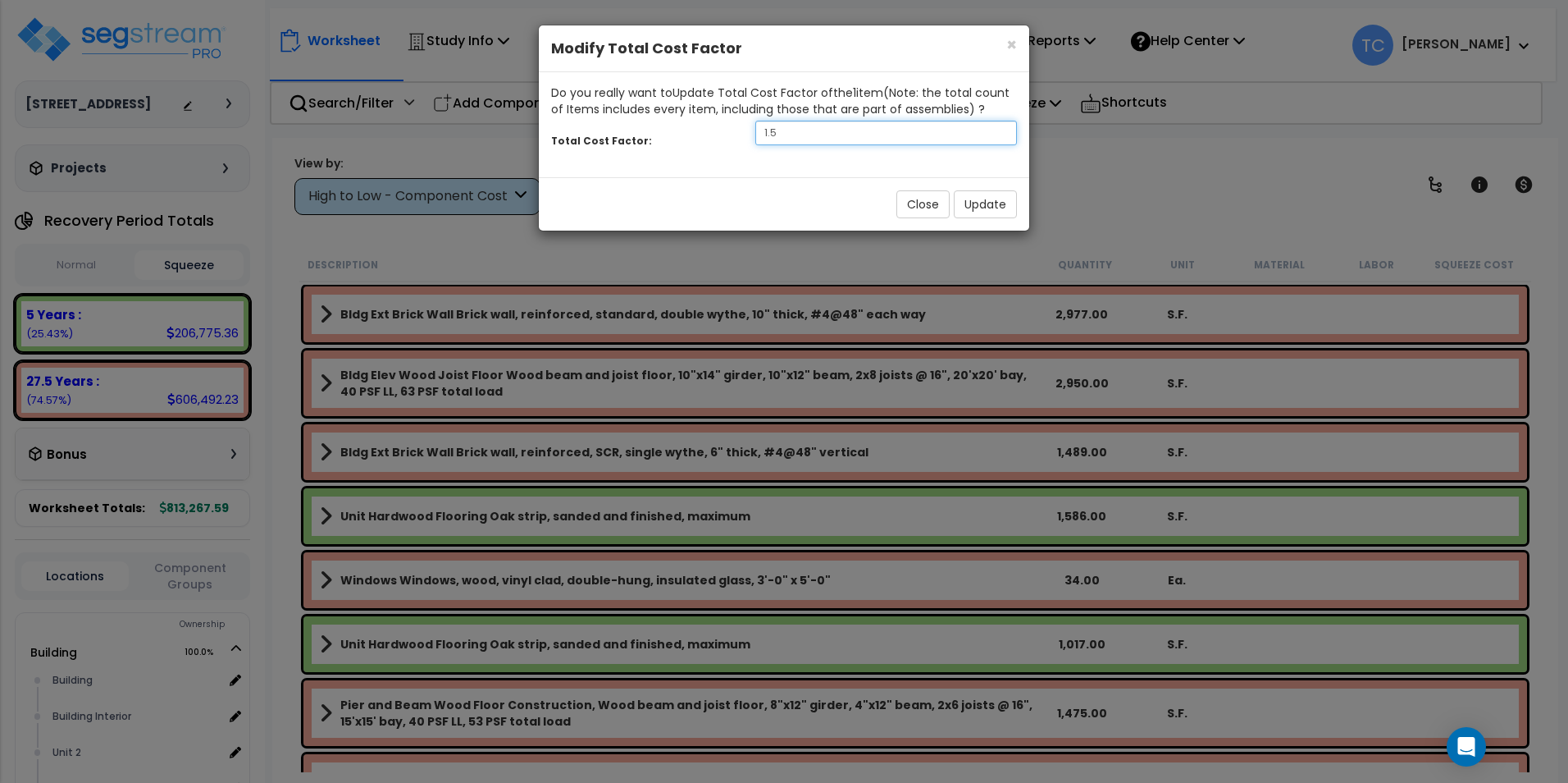
drag, startPoint x: 726, startPoint y: 126, endPoint x: 669, endPoint y: 135, distance: 57.7
click at [669, 135] on div "Total Cost Factor: 1.5" at bounding box center [784, 135] width 490 height 35
type input "2"
click at [987, 200] on button "Update" at bounding box center [985, 204] width 63 height 28
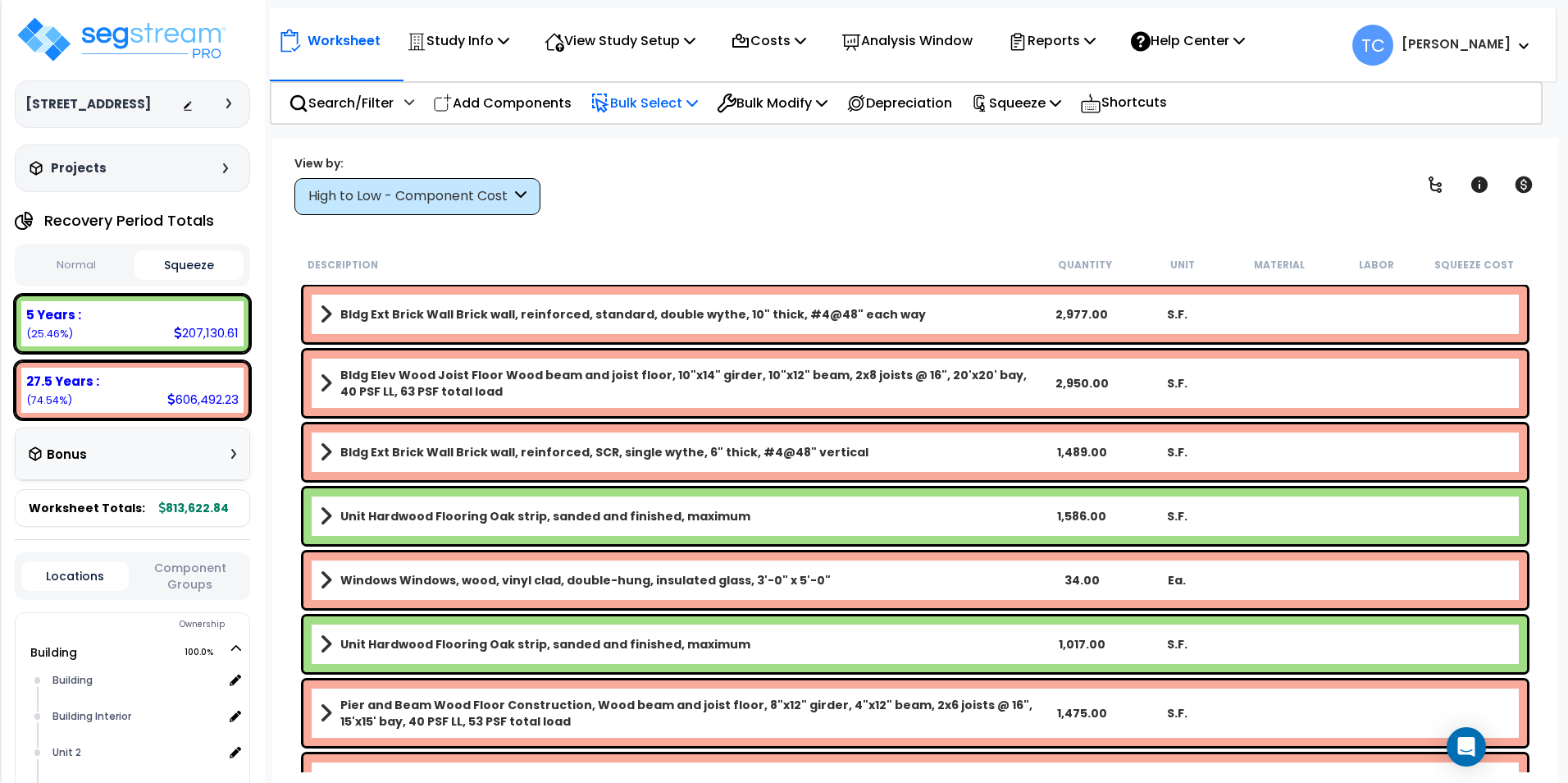
click at [686, 103] on p "Bulk Select" at bounding box center [644, 103] width 107 height 22
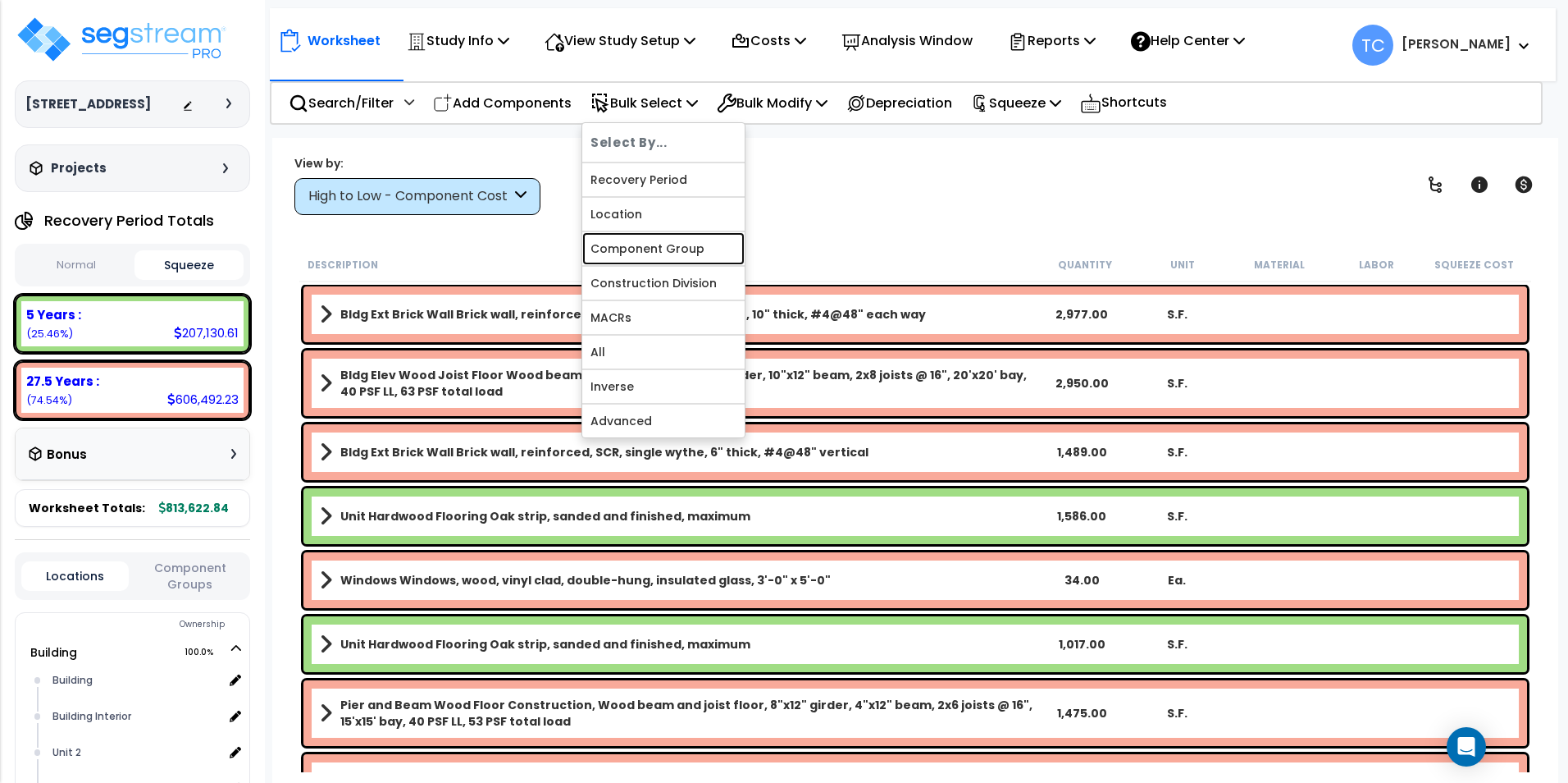
drag, startPoint x: 702, startPoint y: 242, endPoint x: 763, endPoint y: 183, distance: 84.9
click at [702, 242] on link "Component Group" at bounding box center [663, 248] width 163 height 33
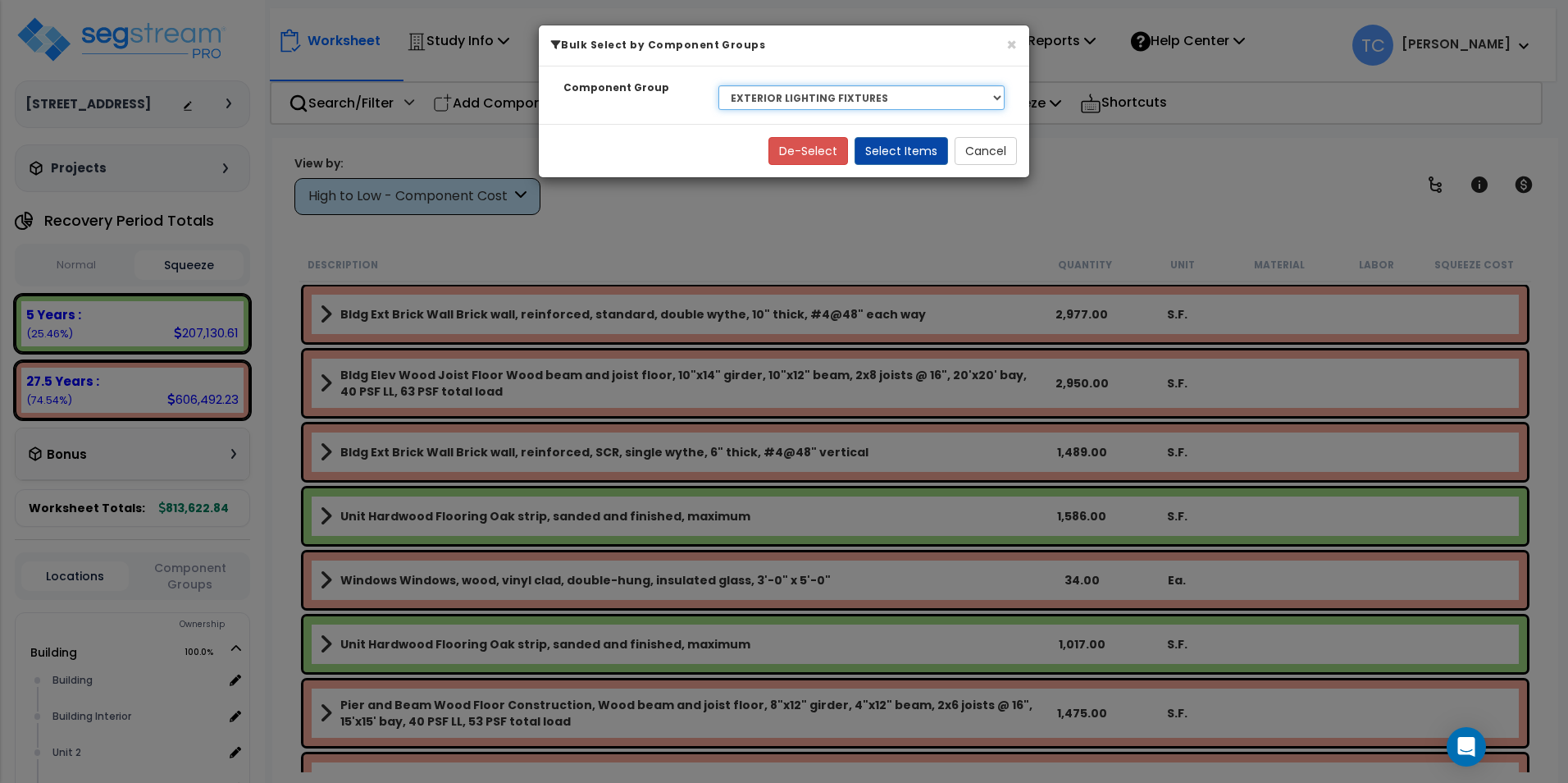
drag, startPoint x: 892, startPoint y: 90, endPoint x: 892, endPoint y: 111, distance: 21.0
click at [892, 90] on select "Select BLDG CLEARING, GRADING, & EXCAVATION BLDG FOUNDATIONS WOOD SUPERSTRUCTUR…" at bounding box center [862, 98] width 287 height 24
select select "20400"
click at [718, 86] on select "Select BLDG CLEARING, GRADING, & EXCAVATION BLDG FOUNDATIONS WOOD SUPERSTRUCTUR…" at bounding box center [862, 98] width 287 height 24
click at [875, 140] on button "Select Items" at bounding box center [901, 151] width 93 height 28
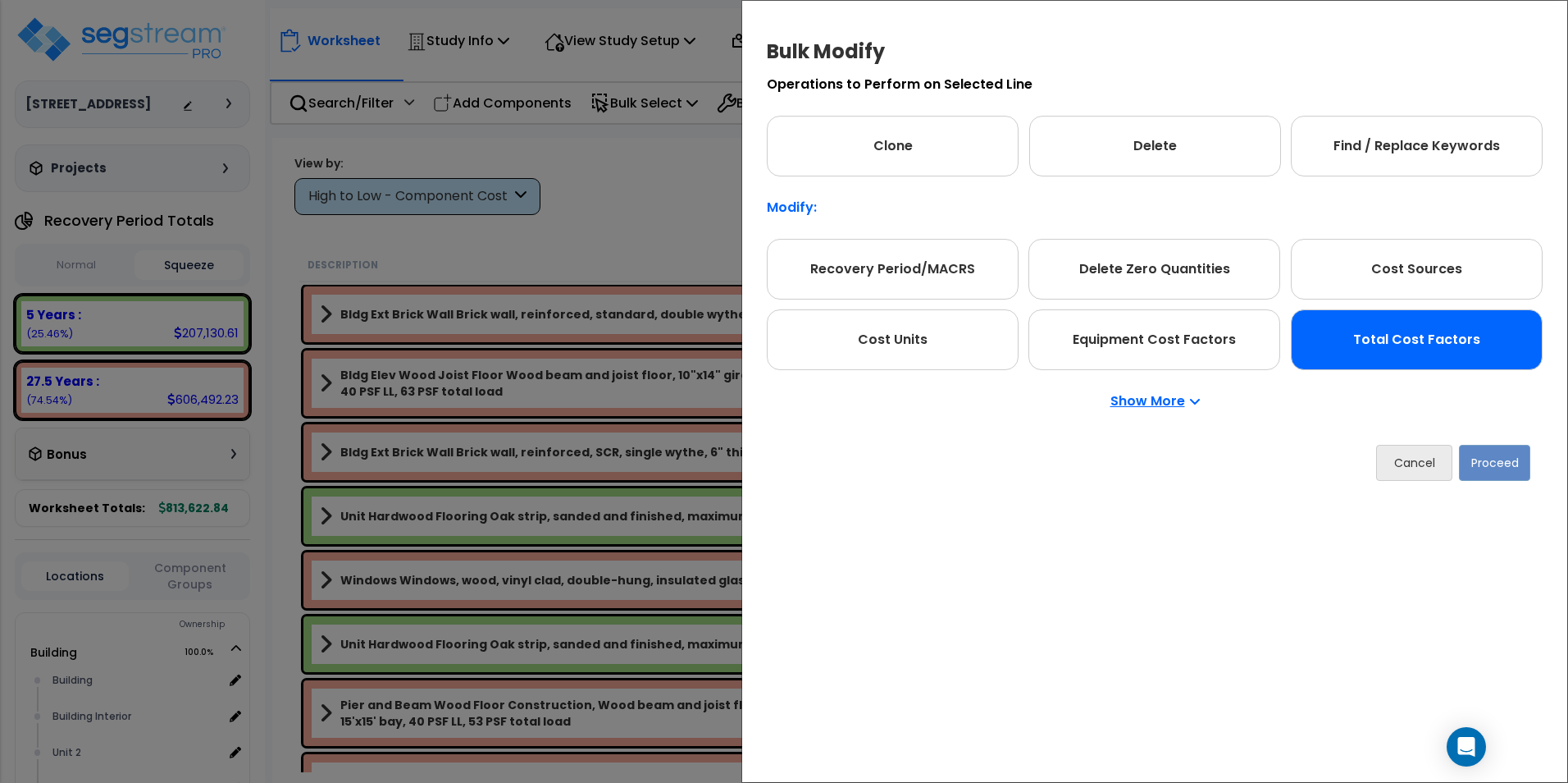
click at [1443, 357] on div "Total Cost Factors" at bounding box center [1416, 339] width 252 height 61
click at [1489, 457] on button "Proceed" at bounding box center [1494, 463] width 72 height 36
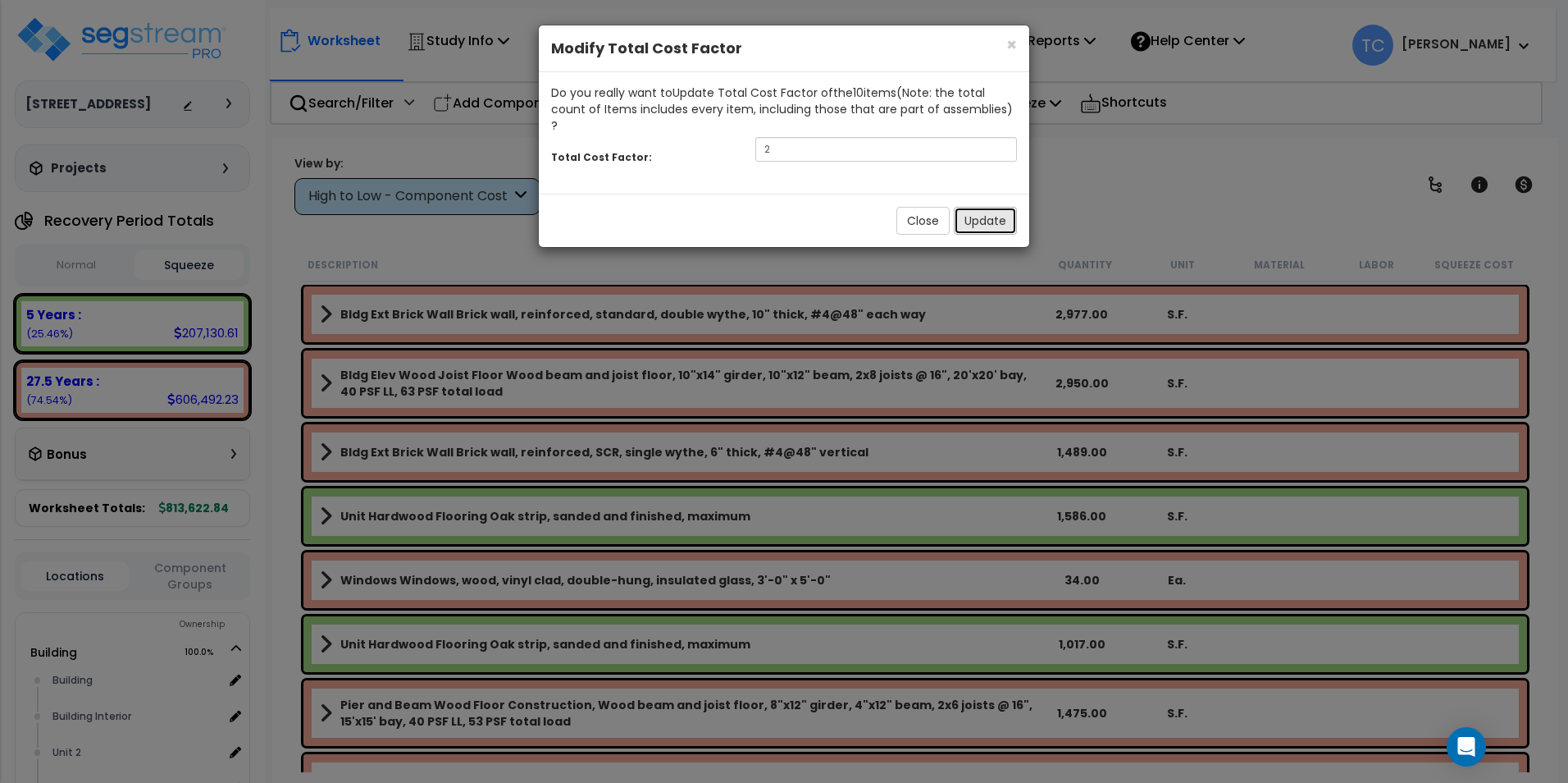
click at [1009, 207] on button "Update" at bounding box center [985, 221] width 63 height 28
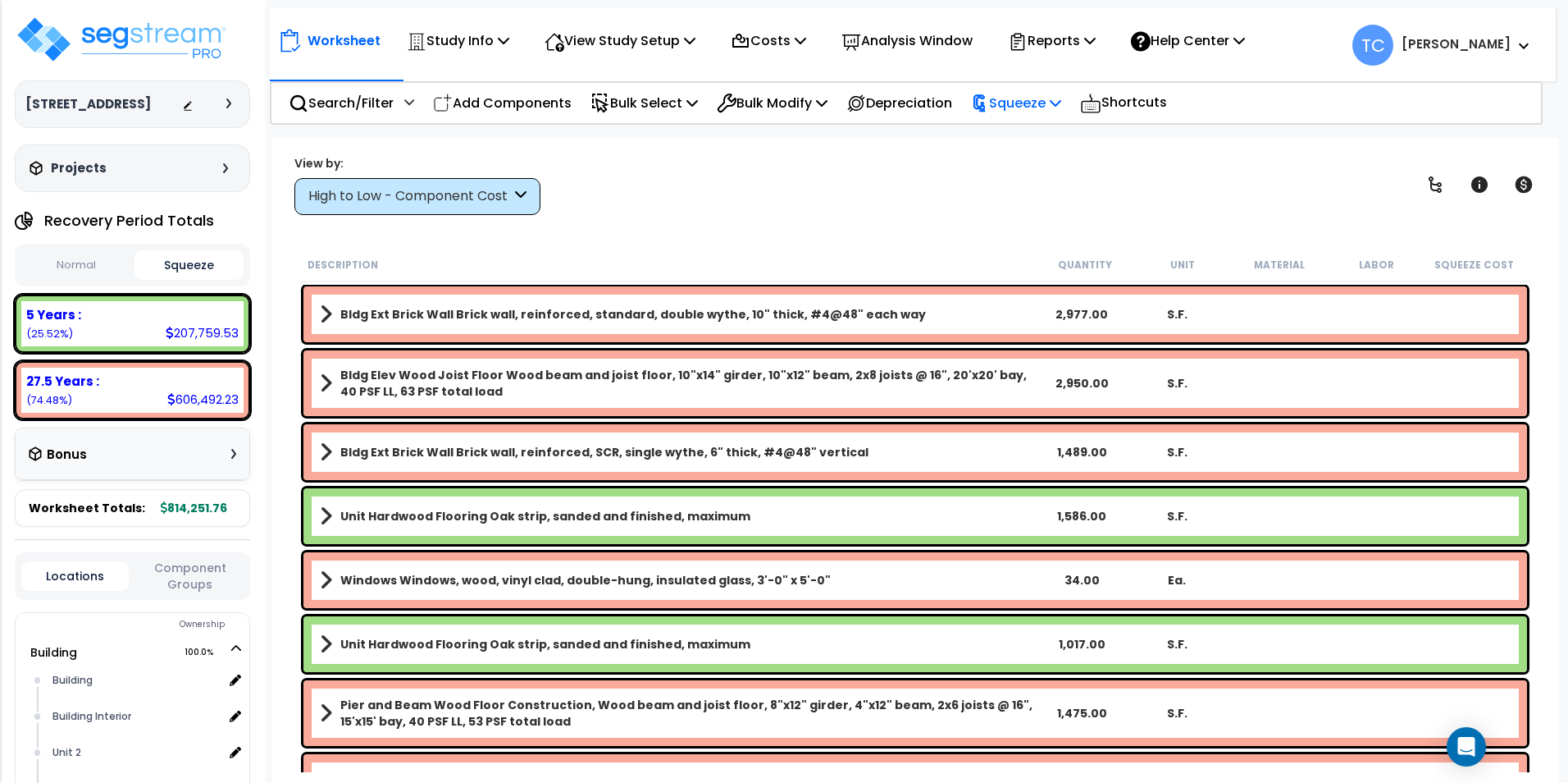
click at [1044, 115] on div "Squeeze" at bounding box center [1015, 102] width 90 height 38
click at [1051, 139] on link "Squeeze" at bounding box center [1044, 139] width 163 height 33
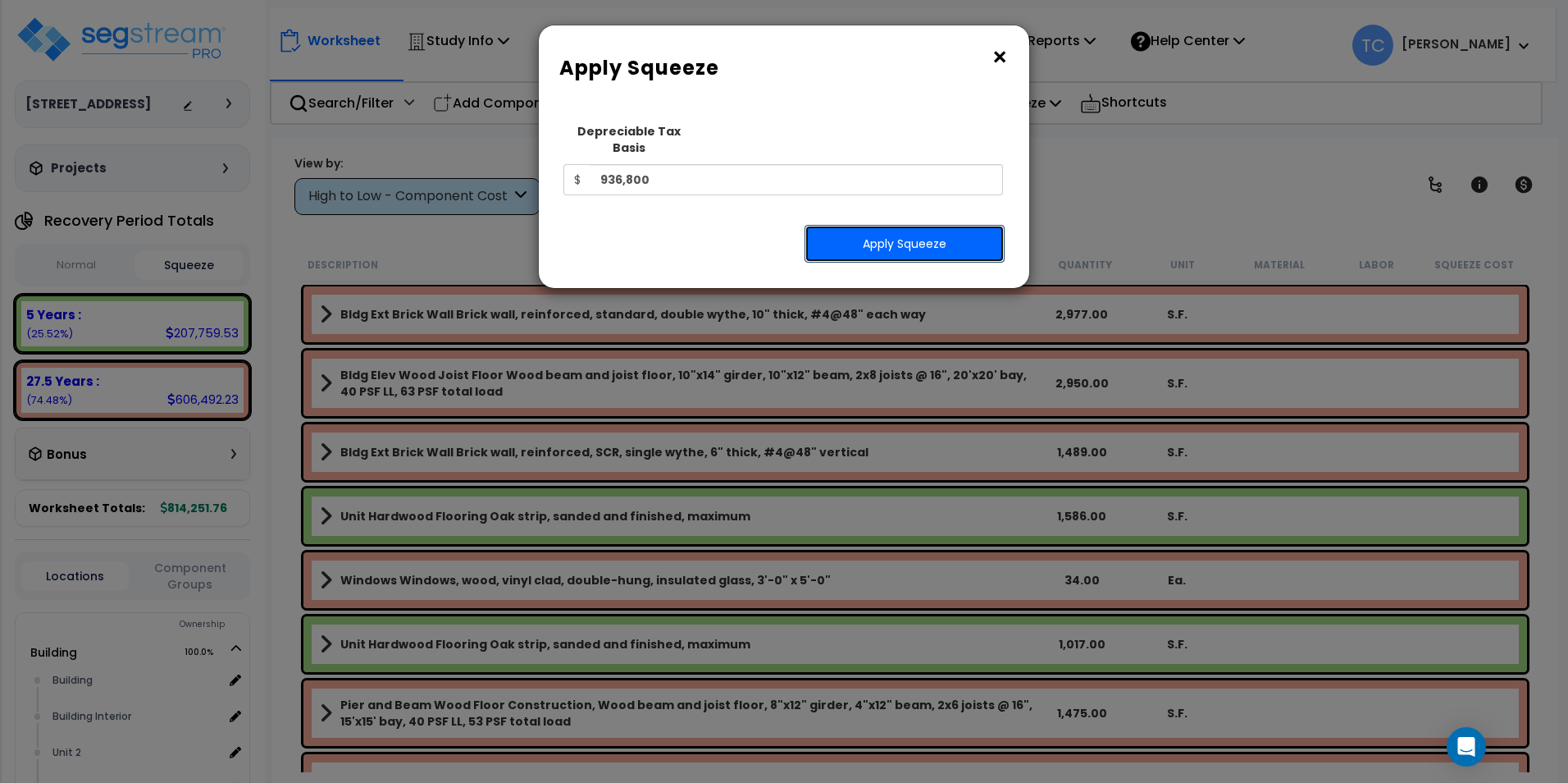
click at [906, 232] on button "Apply Squeeze" at bounding box center [905, 243] width 200 height 38
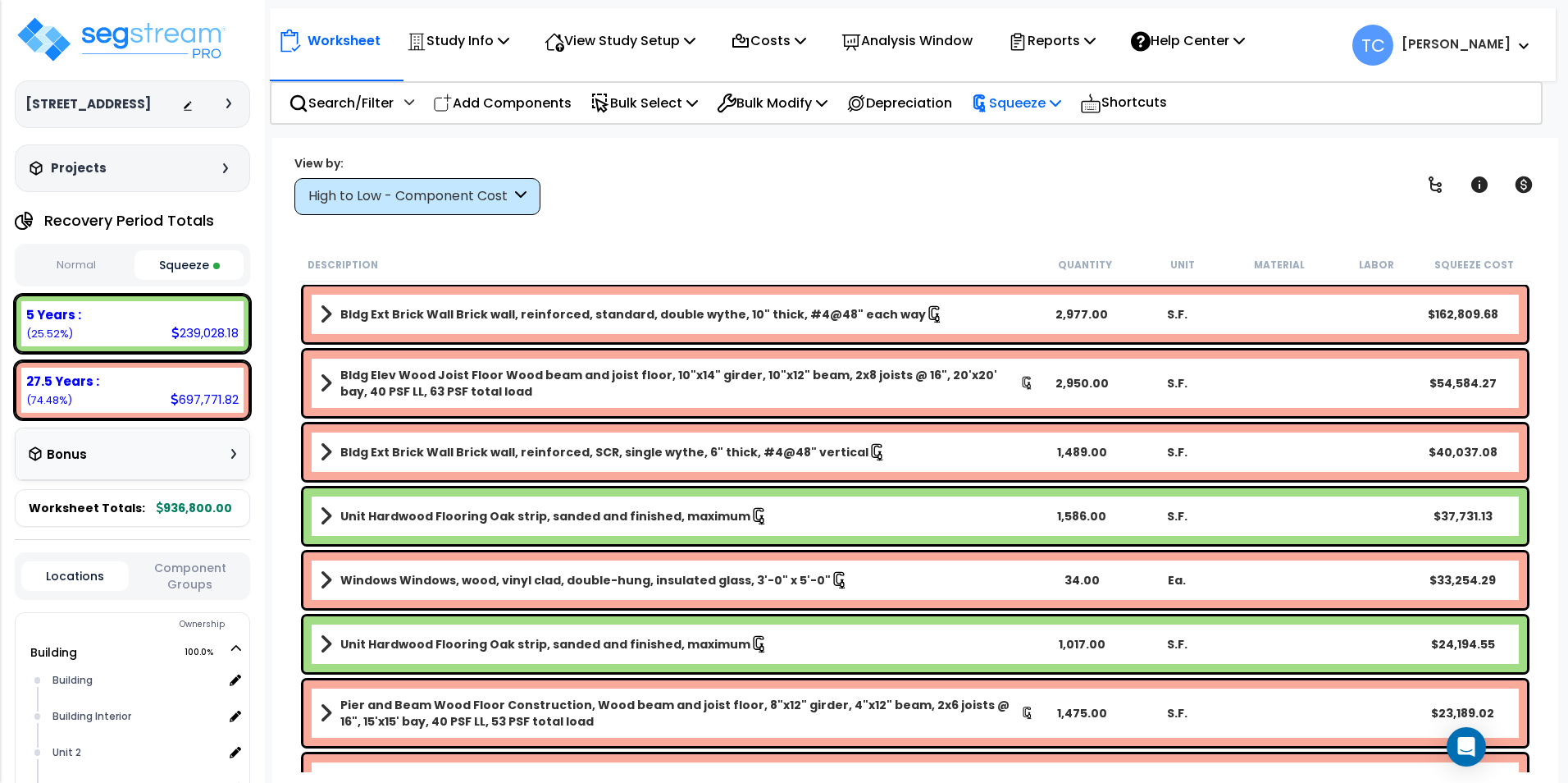
drag, startPoint x: 1043, startPoint y: 102, endPoint x: 1058, endPoint y: 127, distance: 29.2
click at [1043, 102] on p "Squeeze" at bounding box center [1015, 103] width 90 height 22
drag, startPoint x: 1088, startPoint y: 166, endPoint x: 1017, endPoint y: 170, distance: 71.1
click at [1088, 166] on link "Reset Squeeze" at bounding box center [1044, 173] width 163 height 33
click at [639, 113] on p "Bulk Select" at bounding box center [644, 103] width 107 height 22
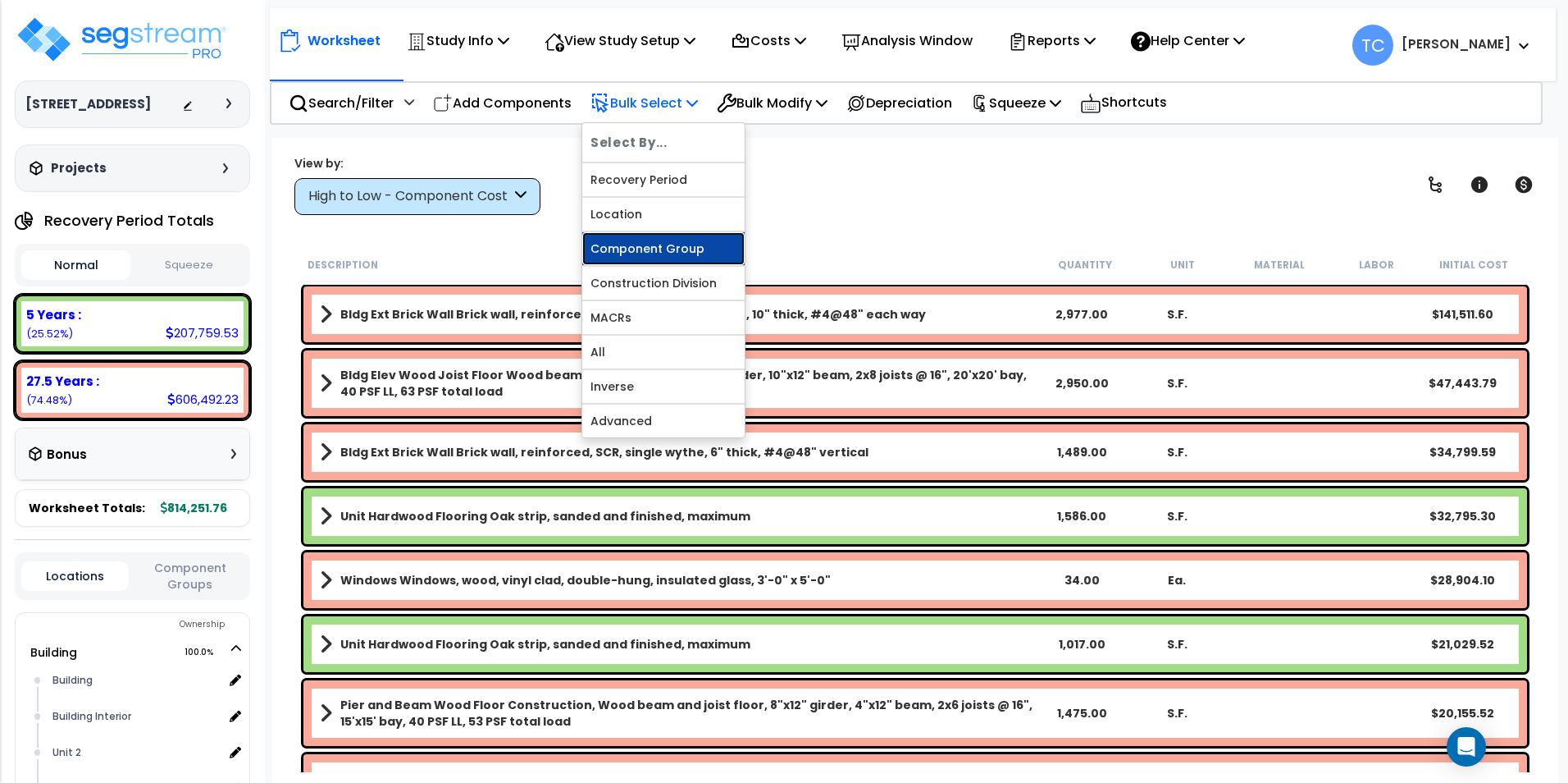
click at [690, 242] on link "Component Group" at bounding box center [663, 248] width 163 height 33
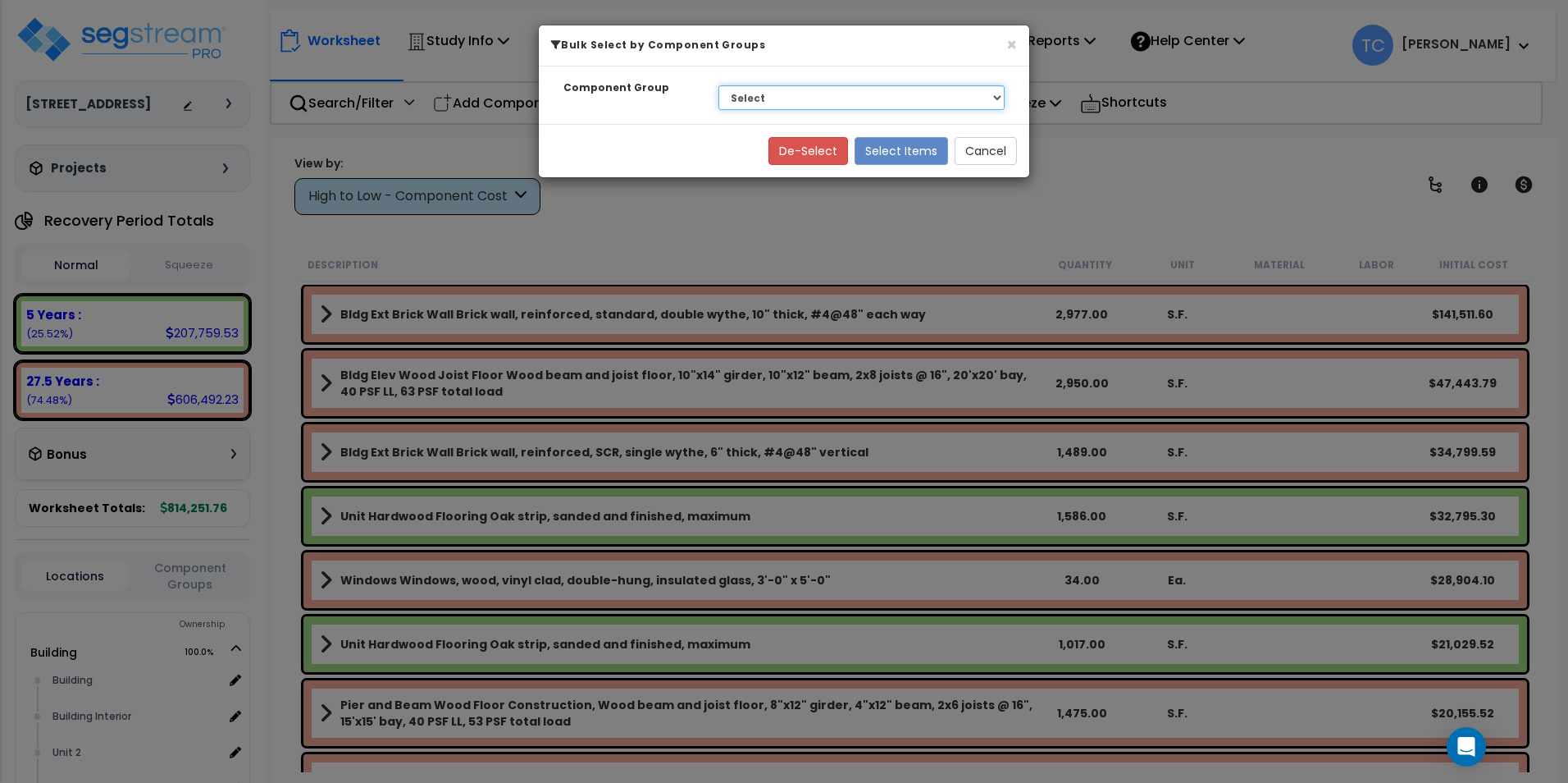
click at [801, 99] on select "Select BLDG CLEARING, GRADING, & EXCAVATION BLDG FOUNDATIONS WOOD SUPERSTRUCTUR…" at bounding box center [862, 98] width 287 height 24
select select "20196"
click at [718, 86] on select "Select BLDG CLEARING, GRADING, & EXCAVATION BLDG FOUNDATIONS WOOD SUPERSTRUCTUR…" at bounding box center [862, 98] width 287 height 24
click at [911, 155] on button "Select Items" at bounding box center [901, 151] width 93 height 28
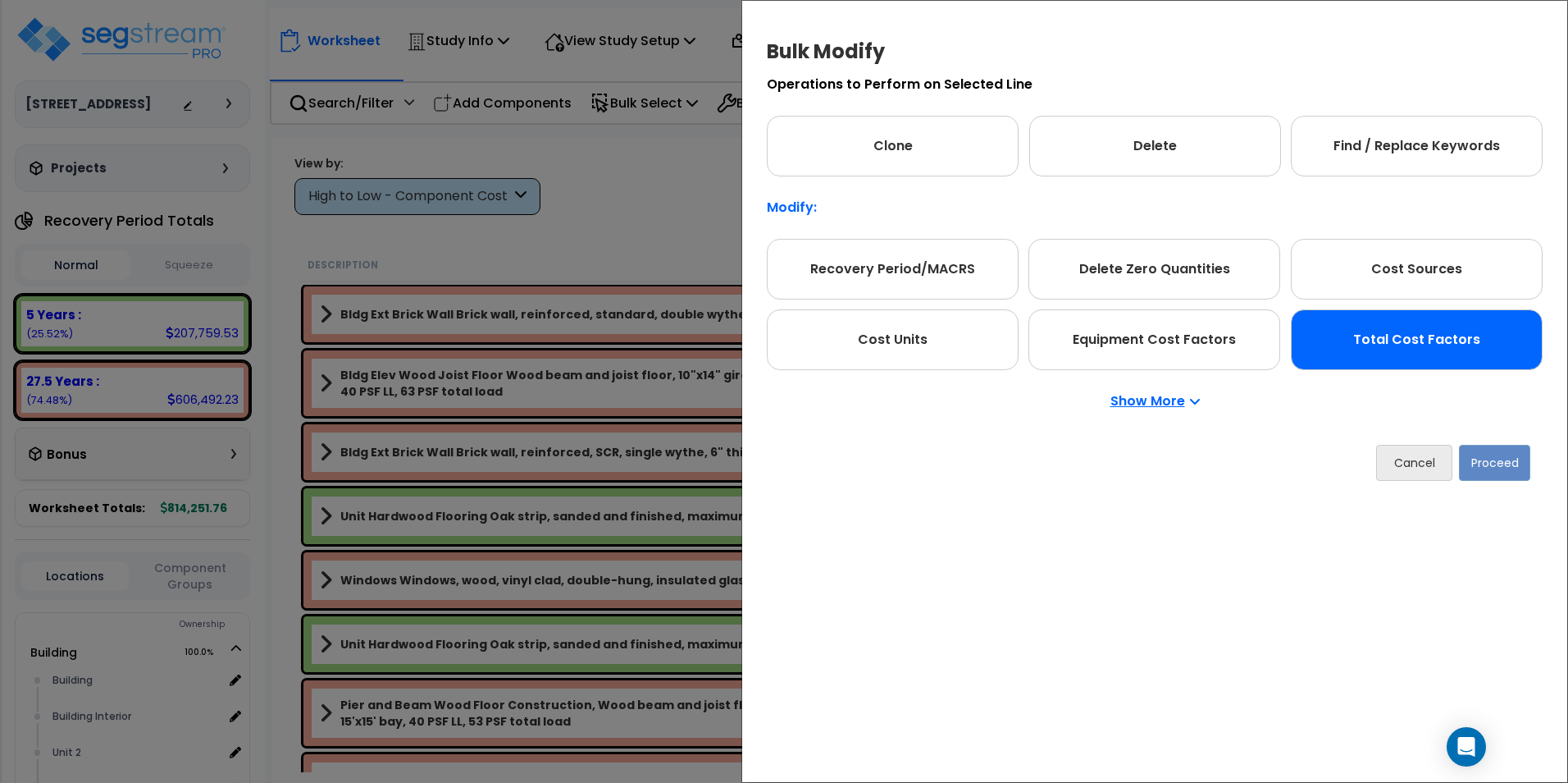
click at [1467, 359] on div "Total Cost Factors" at bounding box center [1416, 339] width 252 height 61
click at [1510, 458] on button "Proceed" at bounding box center [1494, 463] width 72 height 36
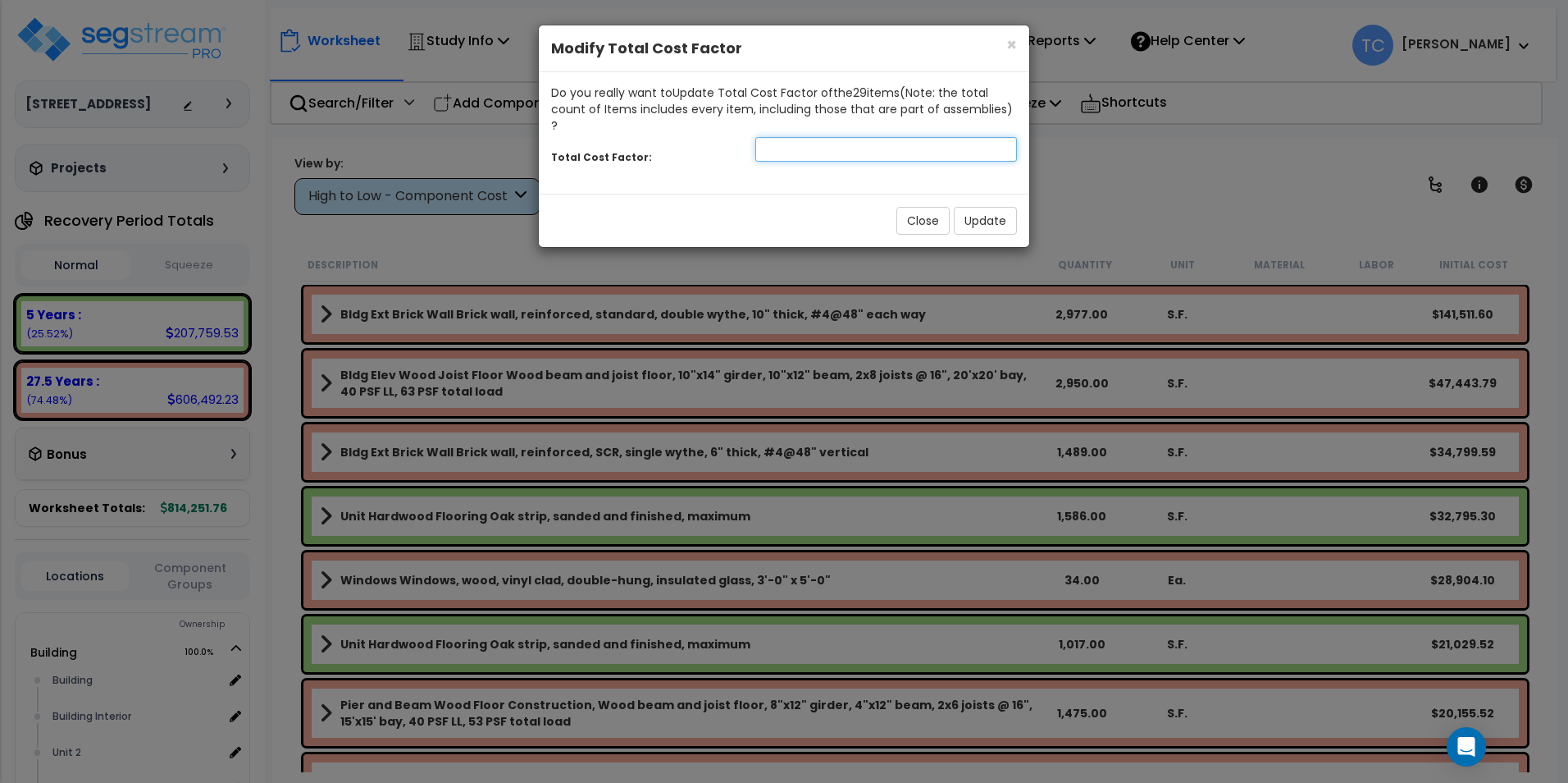
click at [781, 137] on input "number" at bounding box center [886, 149] width 261 height 24
type input "2"
click at [1003, 209] on button "Update" at bounding box center [985, 221] width 63 height 28
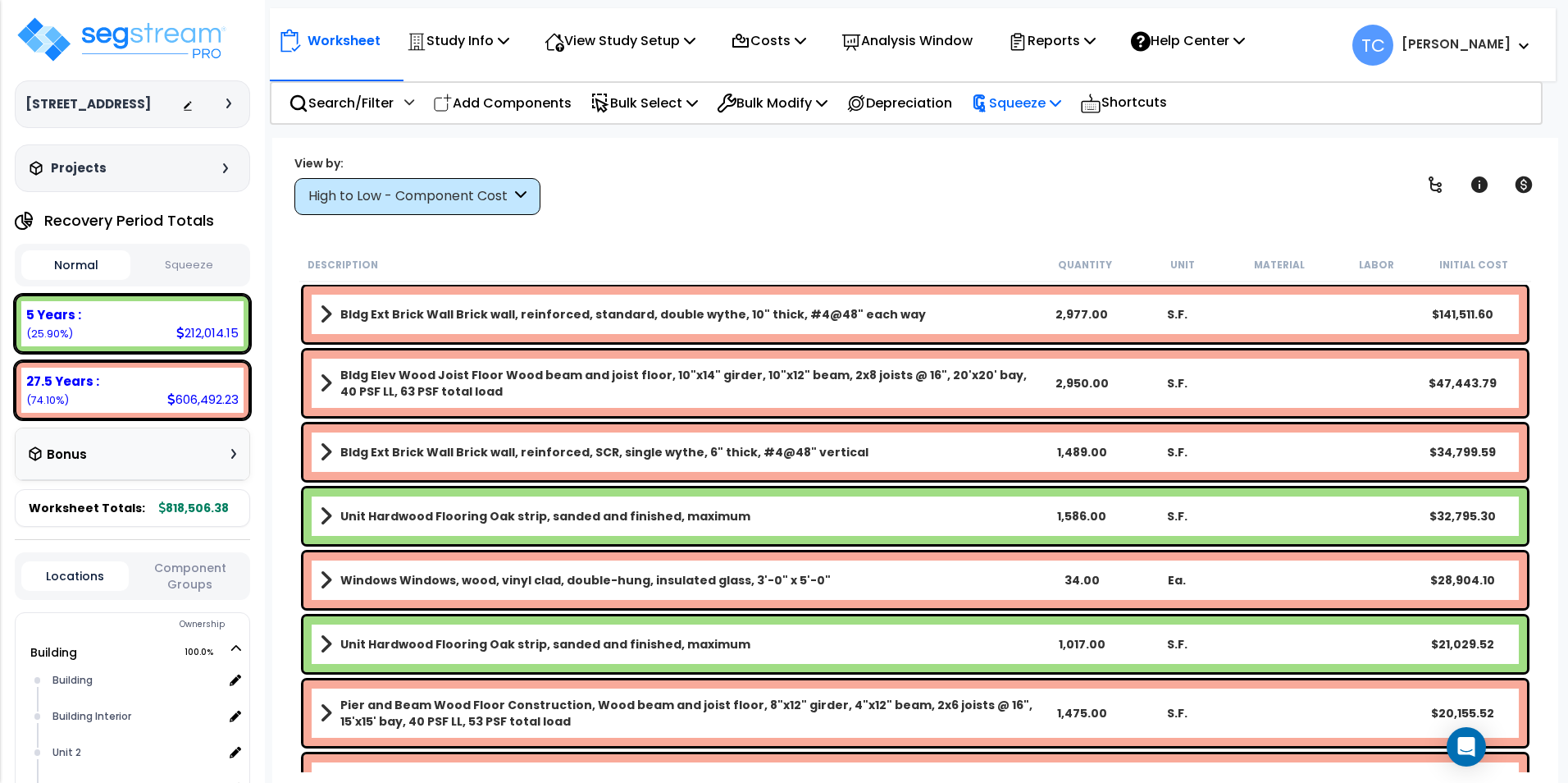
click at [989, 106] on icon at bounding box center [979, 102] width 18 height 18
click at [1039, 136] on link "Squeeze" at bounding box center [1044, 139] width 163 height 33
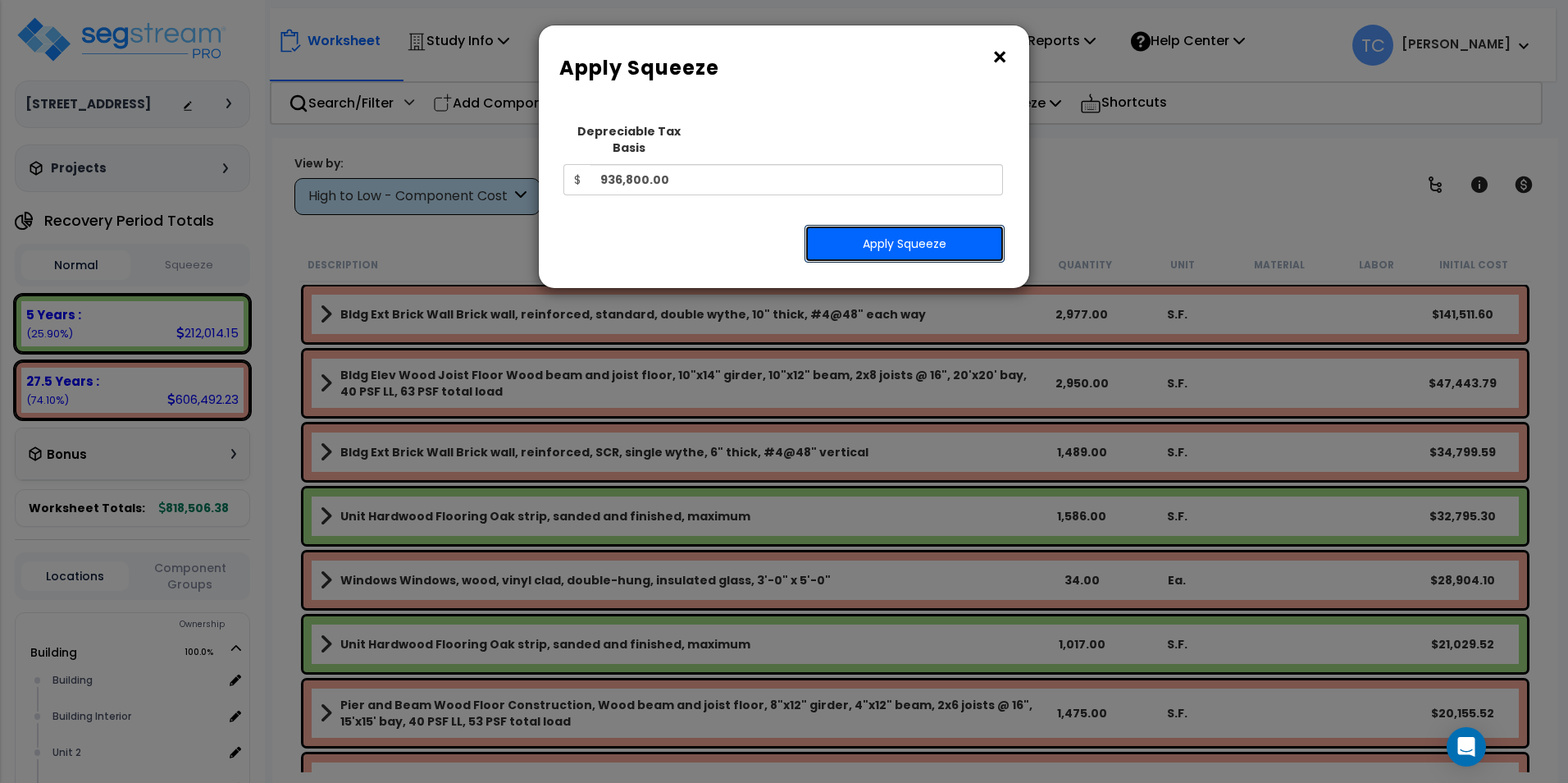
click at [961, 241] on button "Apply Squeeze" at bounding box center [905, 243] width 200 height 38
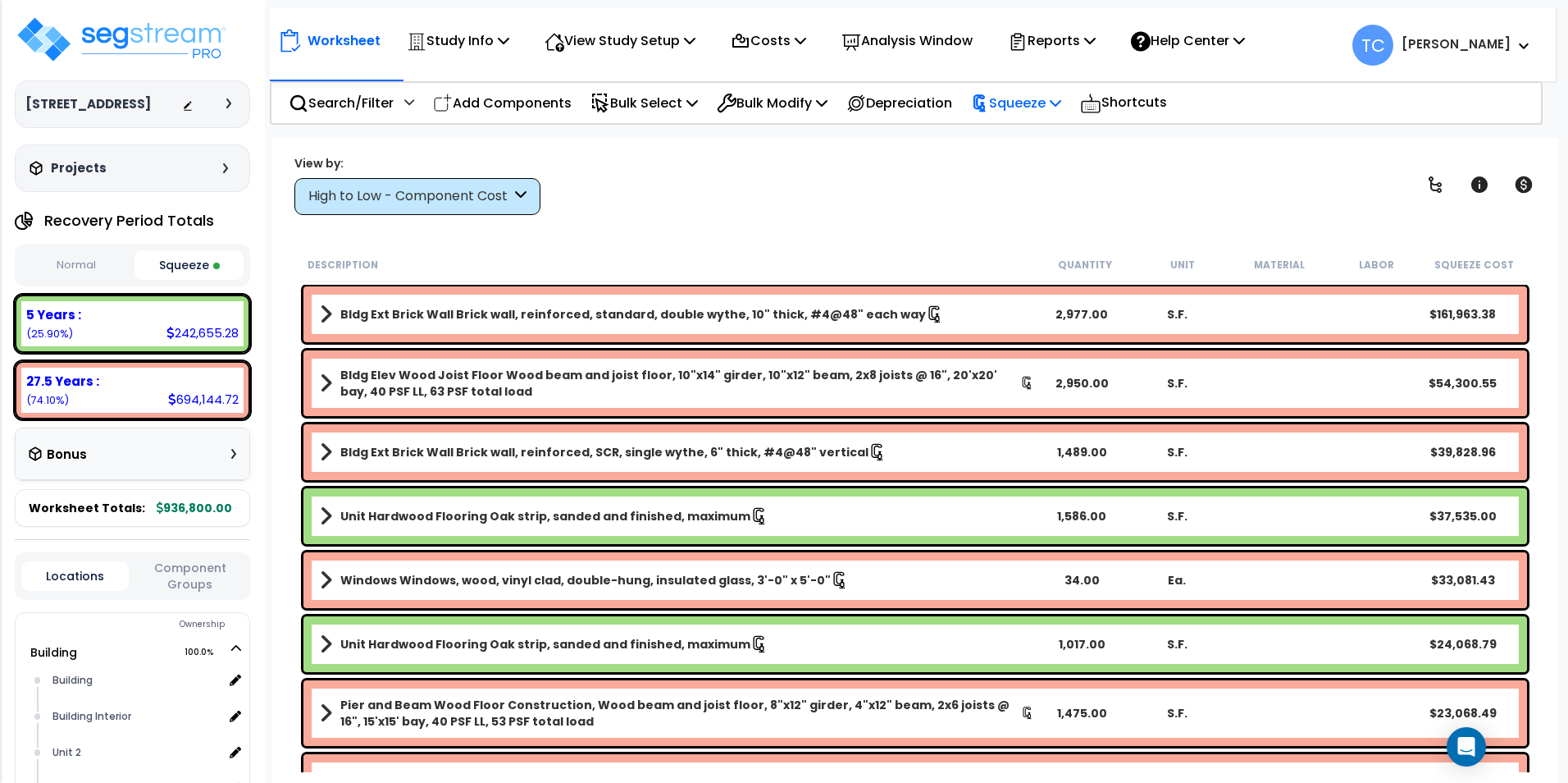
click at [1025, 107] on p "Squeeze" at bounding box center [1015, 103] width 90 height 22
drag, startPoint x: 1043, startPoint y: 182, endPoint x: 1004, endPoint y: 176, distance: 39.5
click at [1043, 182] on link "Reset Squeeze" at bounding box center [1044, 173] width 163 height 33
click at [670, 107] on p "Bulk Select" at bounding box center [644, 103] width 107 height 22
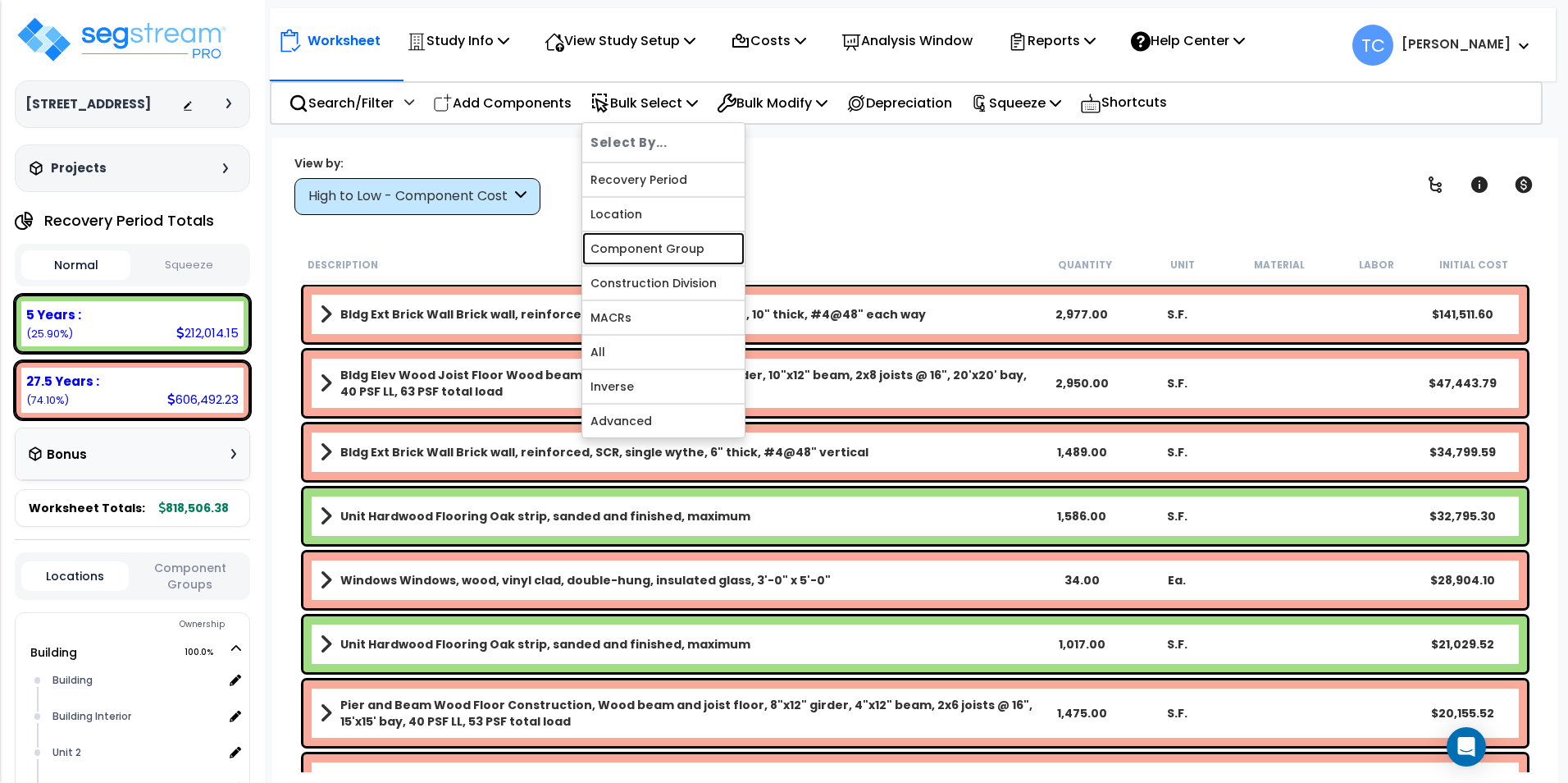
click at [678, 251] on link "Component Group" at bounding box center [663, 248] width 163 height 33
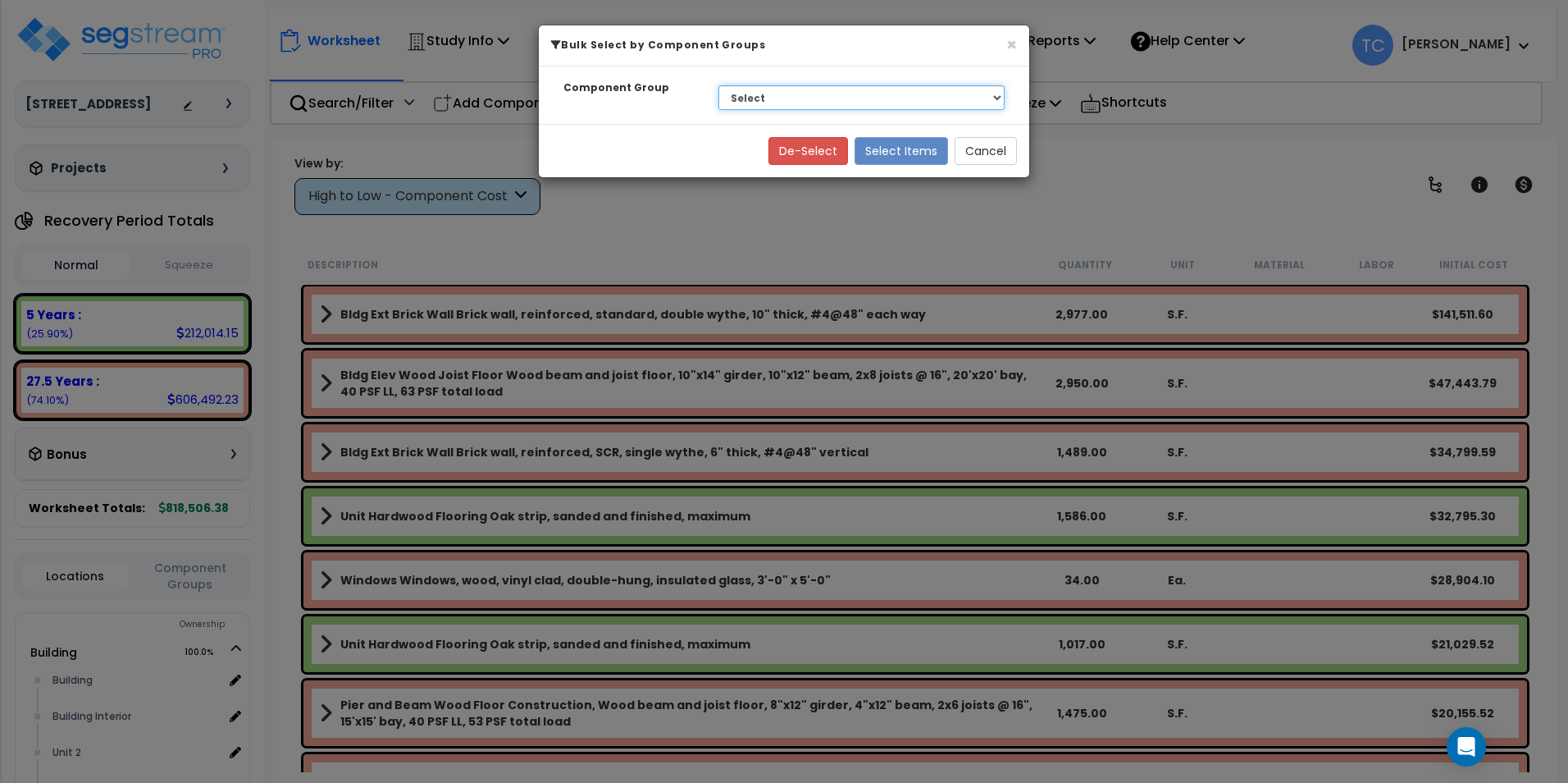
click at [888, 94] on select "Select BLDG CLEARING, GRADING, & EXCAVATION BLDG FOUNDATIONS WOOD SUPERSTRUCTUR…" at bounding box center [862, 98] width 287 height 24
click at [718, 86] on select "Select BLDG CLEARING, GRADING, & EXCAVATION BLDG FOUNDATIONS WOOD SUPERSTRUCTUR…" at bounding box center [862, 98] width 287 height 24
click at [908, 142] on button "Select Items" at bounding box center [901, 151] width 93 height 28
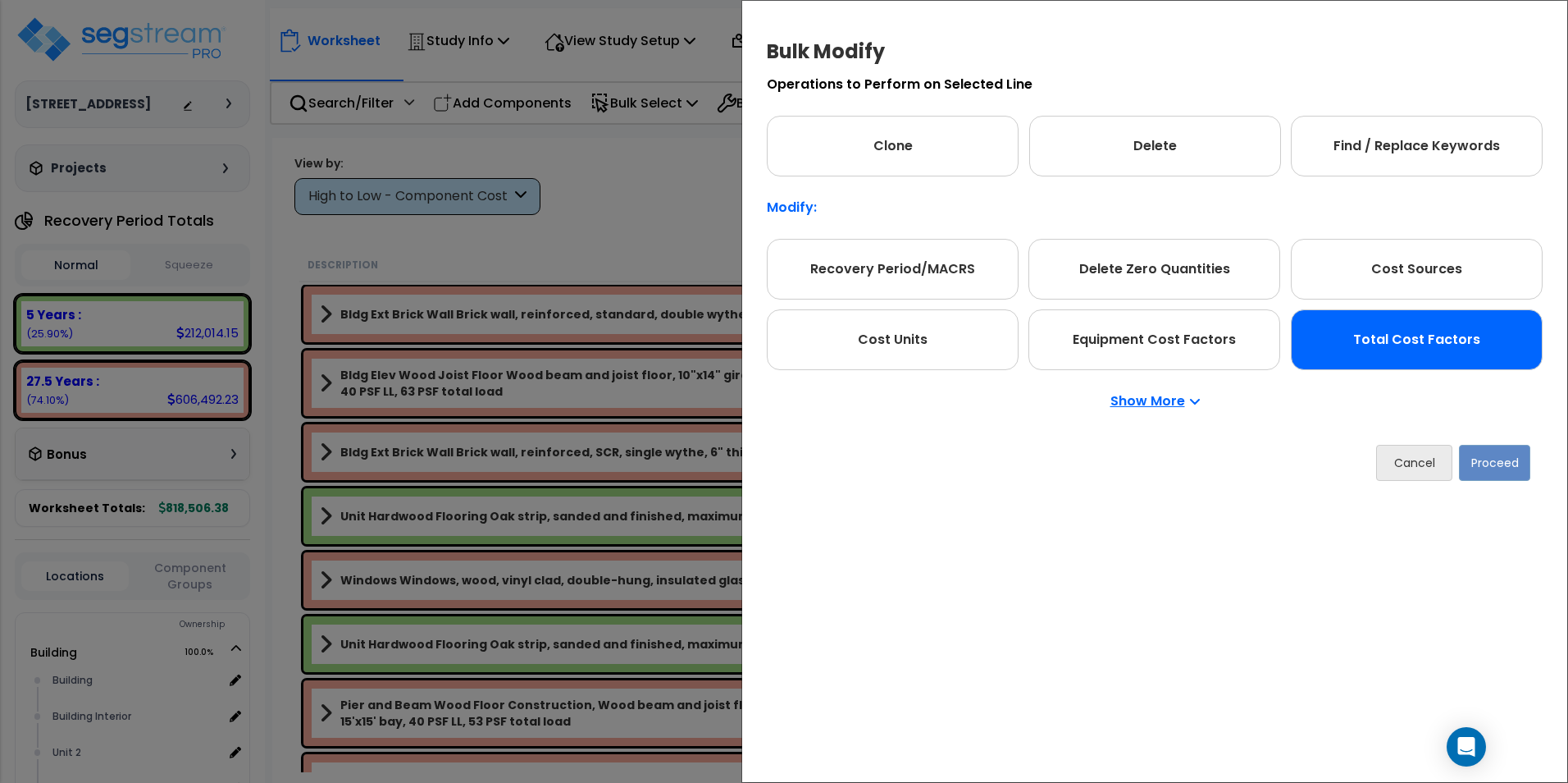
click at [1393, 357] on div "Total Cost Factors" at bounding box center [1416, 339] width 252 height 61
click at [1496, 466] on button "Proceed" at bounding box center [1494, 463] width 72 height 36
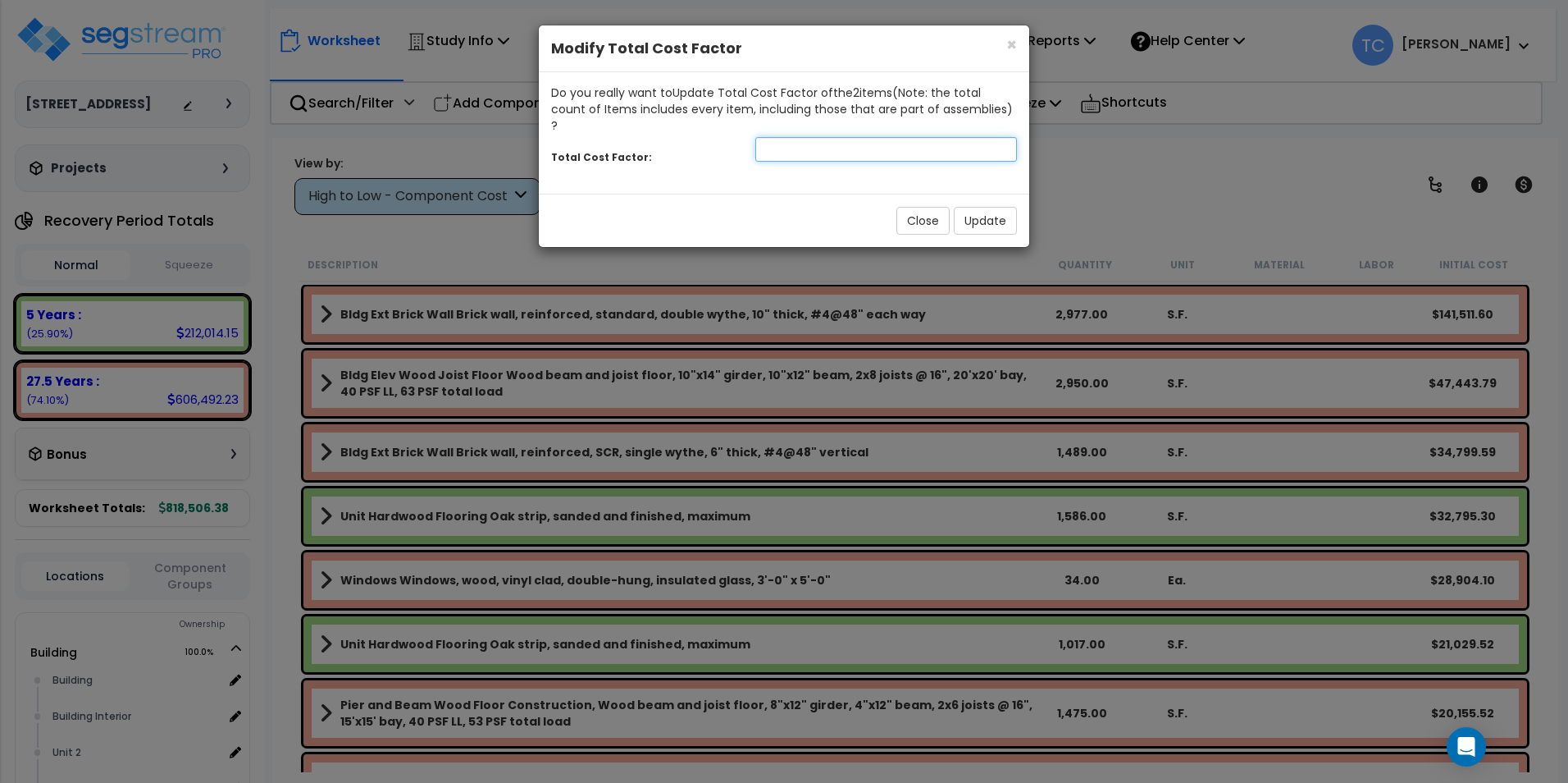
click at [847, 137] on input "number" at bounding box center [886, 149] width 261 height 24
click at [921, 208] on button "Close" at bounding box center [922, 221] width 53 height 28
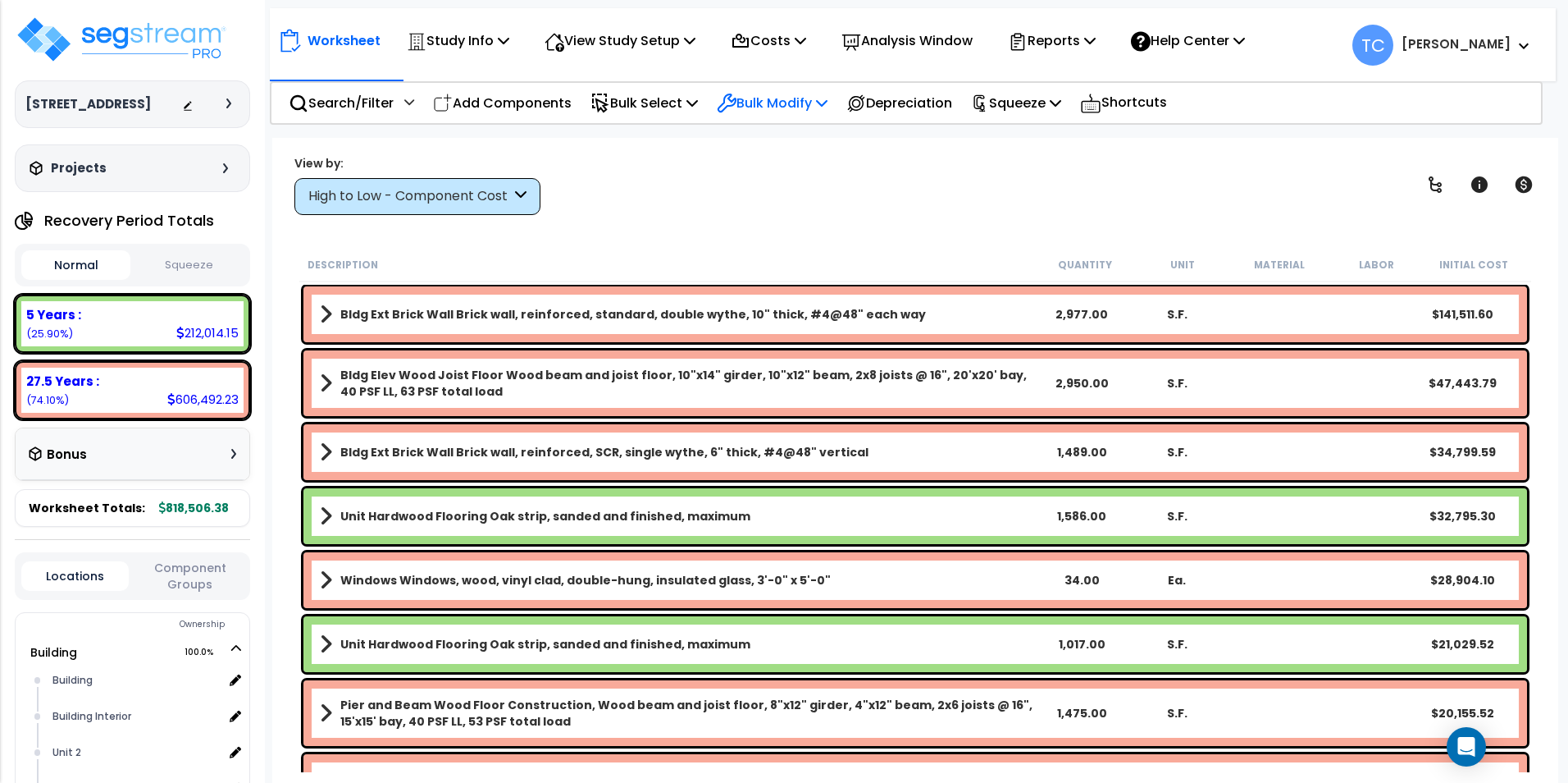
click at [751, 106] on p "Bulk Modify" at bounding box center [771, 103] width 111 height 22
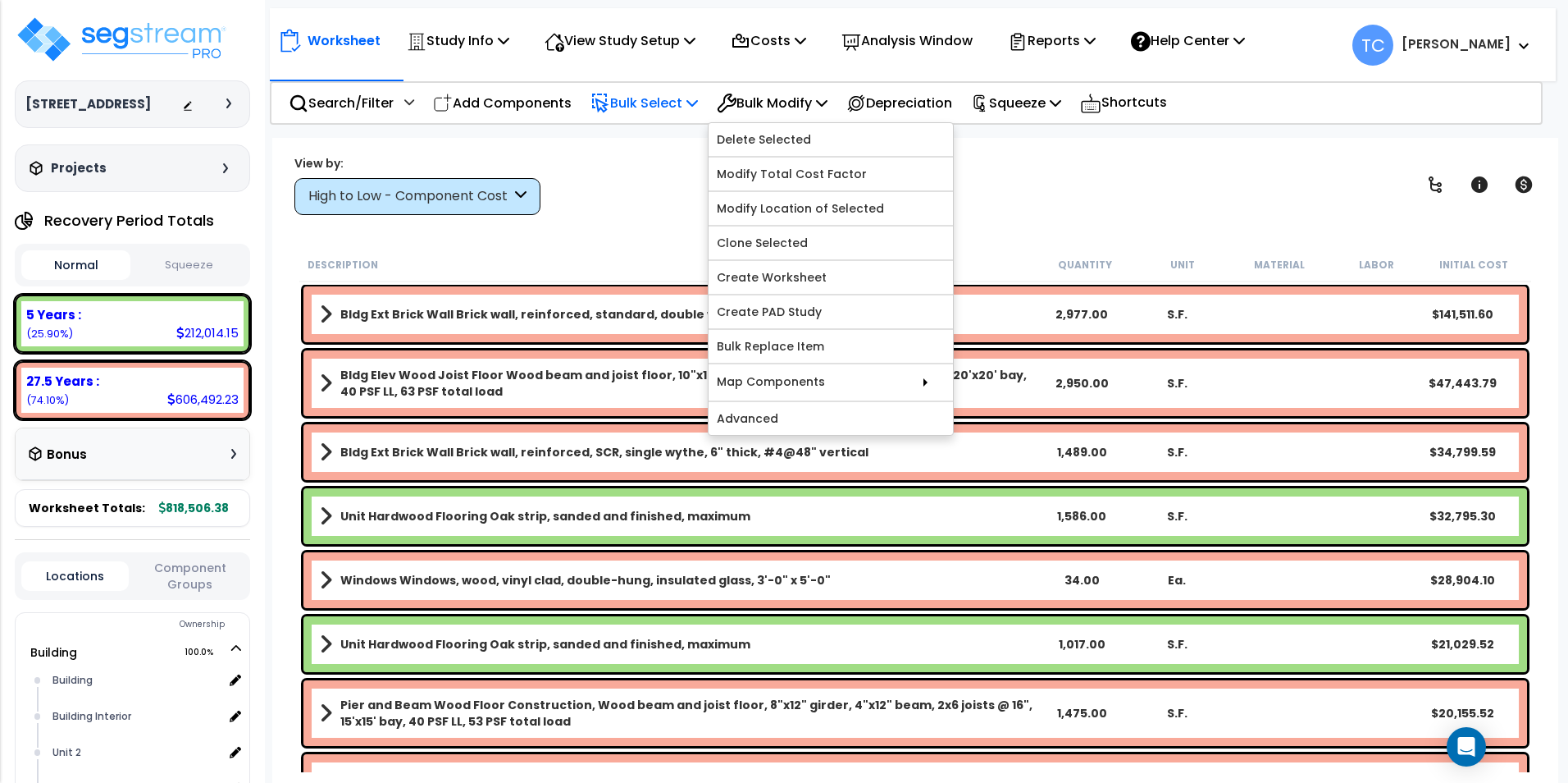
click at [653, 107] on p "Bulk Select" at bounding box center [644, 103] width 107 height 22
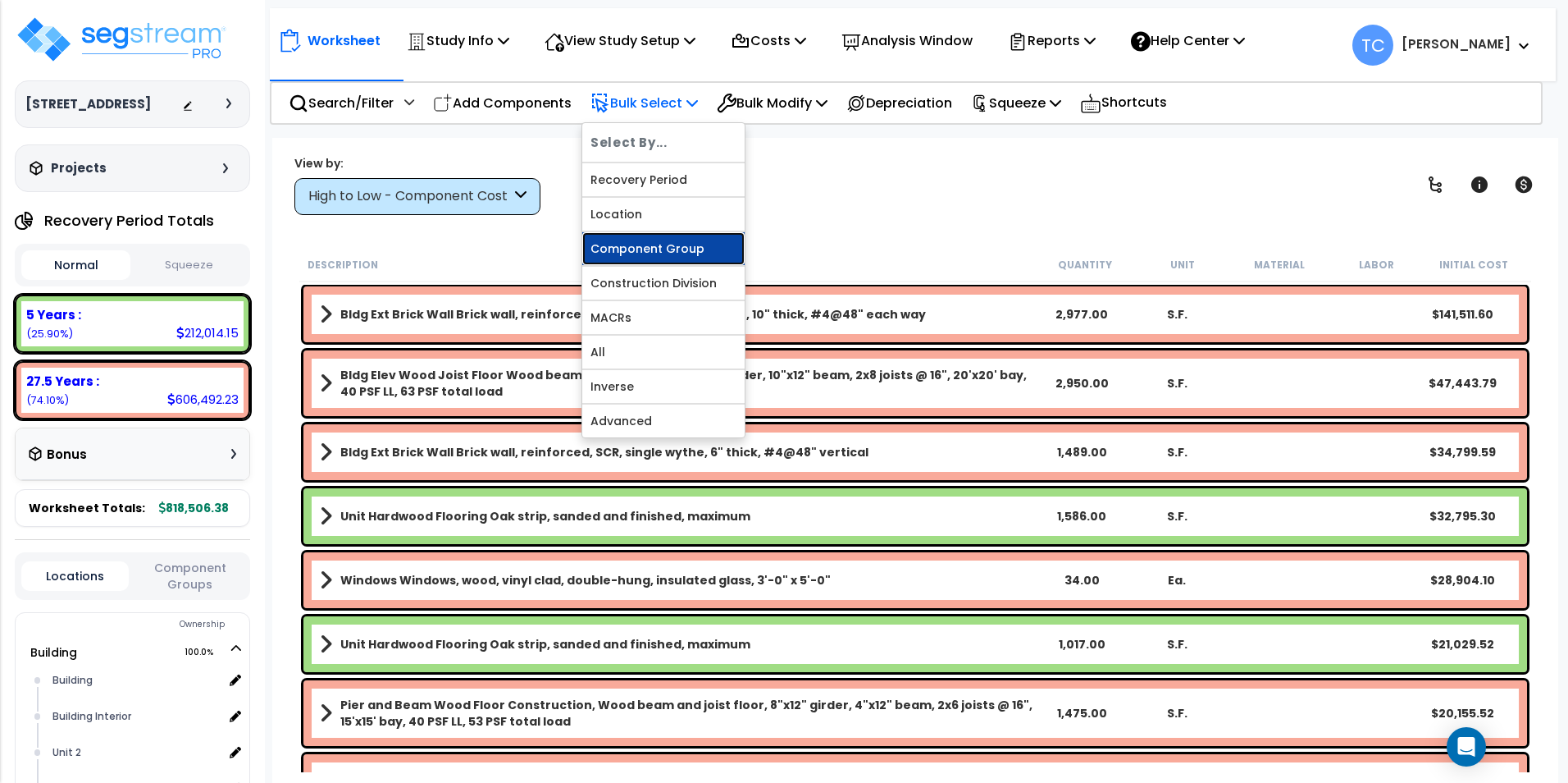
click at [688, 246] on link "Component Group" at bounding box center [663, 248] width 163 height 33
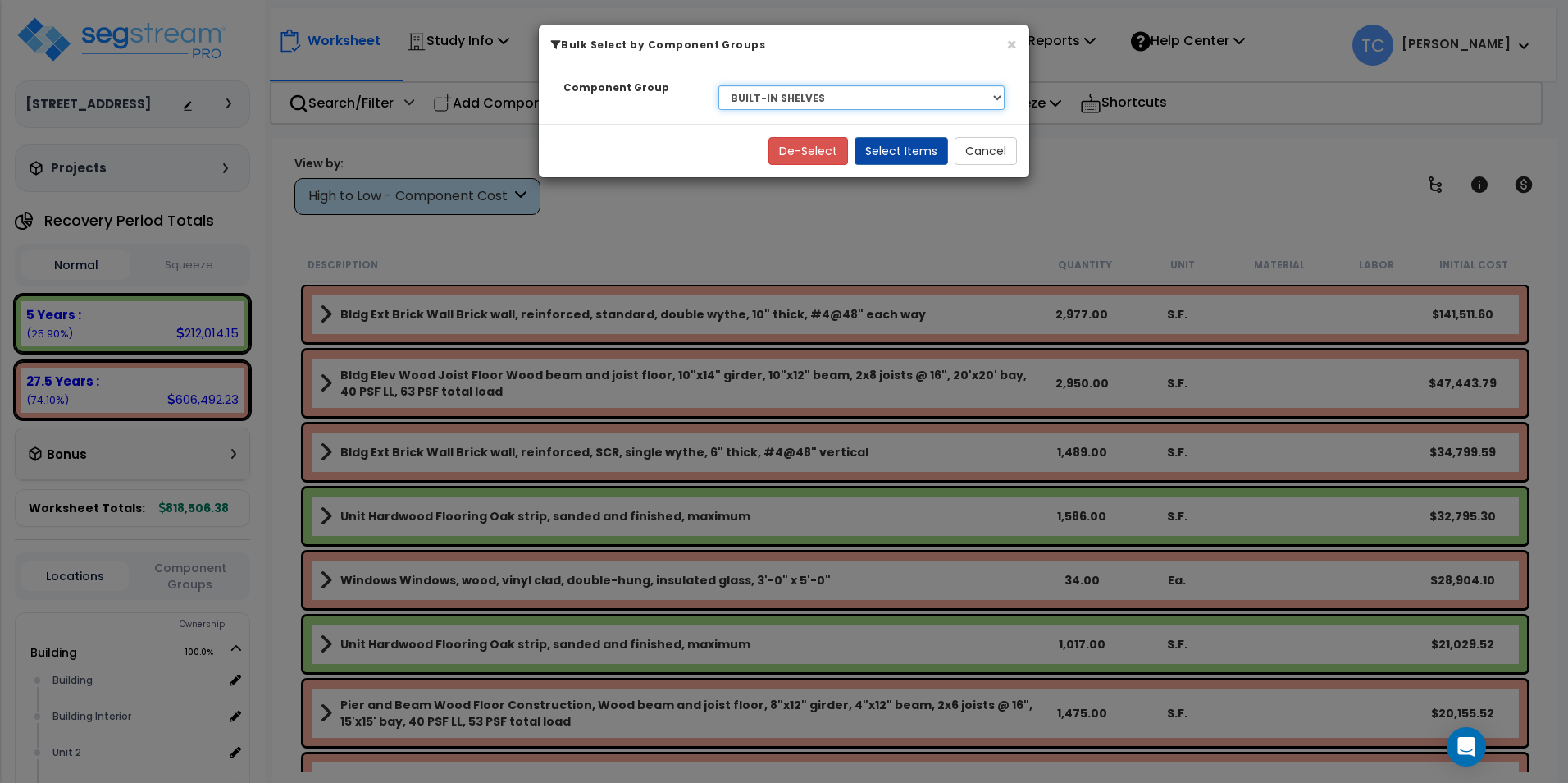
click at [889, 98] on select "Select BLDG CLEARING, GRADING, & EXCAVATION BLDG FOUNDATIONS WOOD SUPERSTRUCTUR…" at bounding box center [862, 98] width 287 height 24
select select "13799"
click at [718, 86] on select "Select BLDG CLEARING, GRADING, & EXCAVATION BLDG FOUNDATIONS WOOD SUPERSTRUCTUR…" at bounding box center [862, 98] width 287 height 24
click at [875, 149] on button "Select Items" at bounding box center [901, 151] width 93 height 28
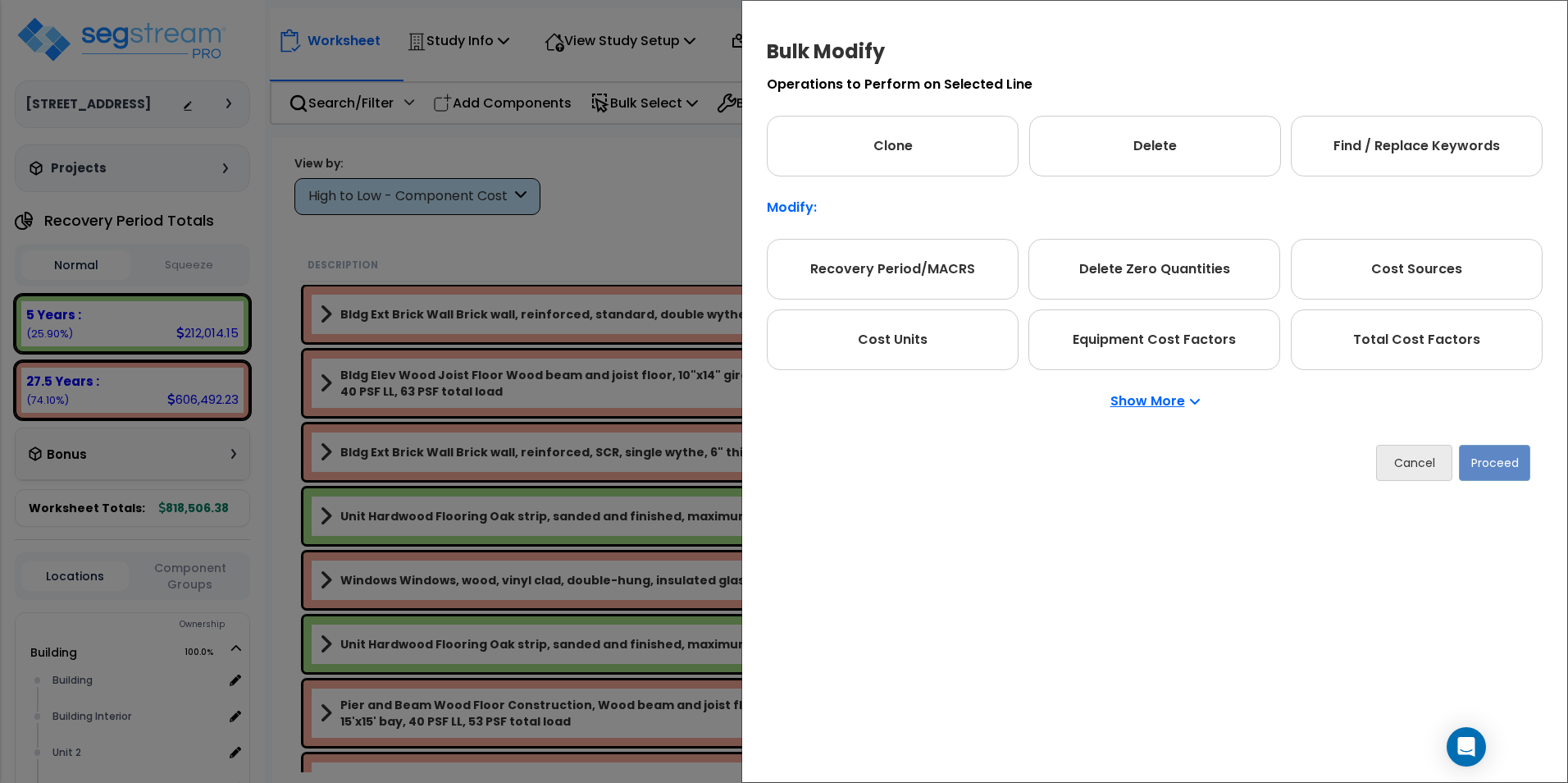
click at [1390, 370] on div "Show More" at bounding box center [1155, 400] width 776 height 62
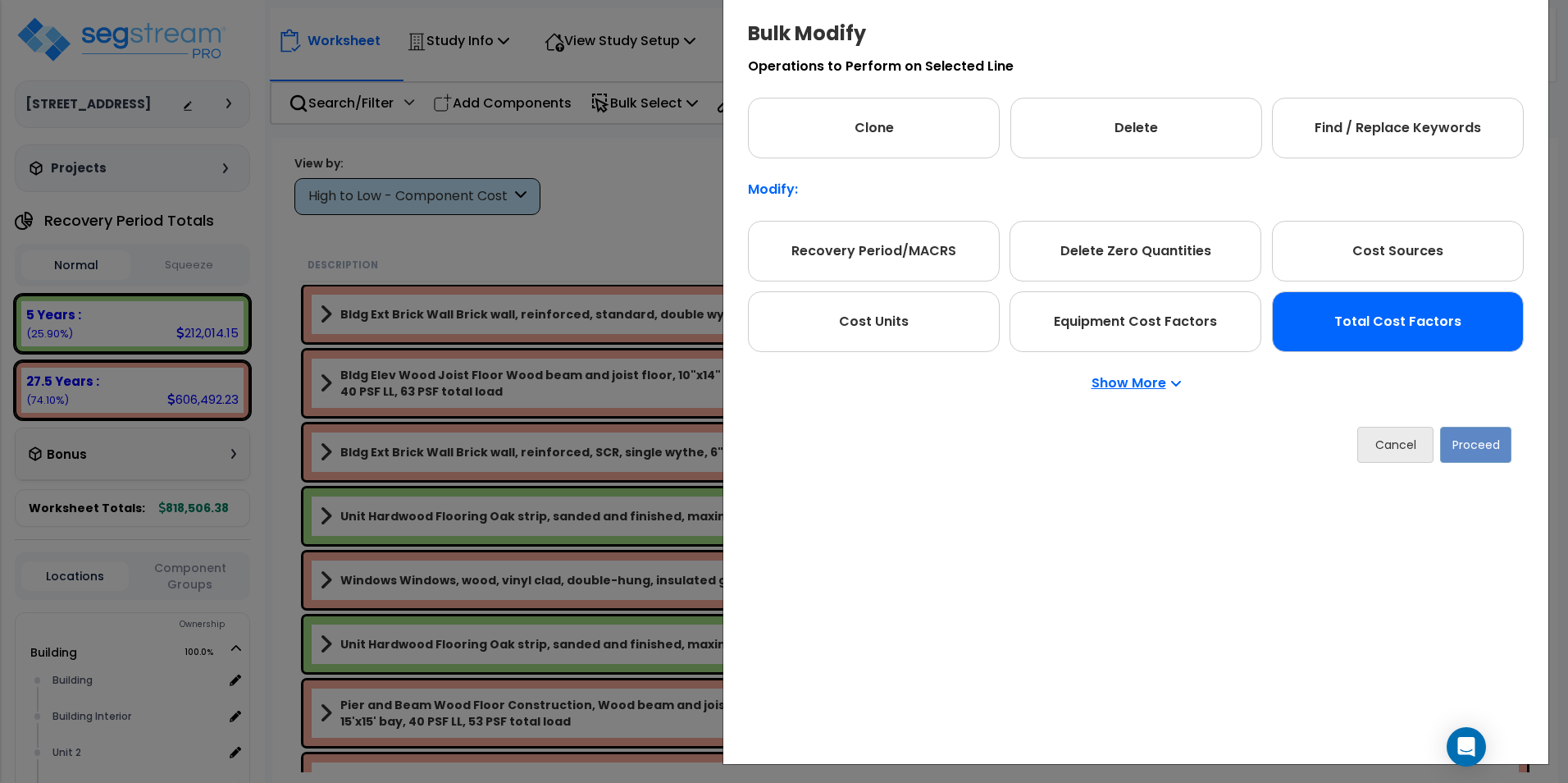
click at [1394, 338] on div "Total Cost Factors" at bounding box center [1398, 321] width 252 height 61
click at [1479, 435] on button "Proceed" at bounding box center [1476, 444] width 72 height 36
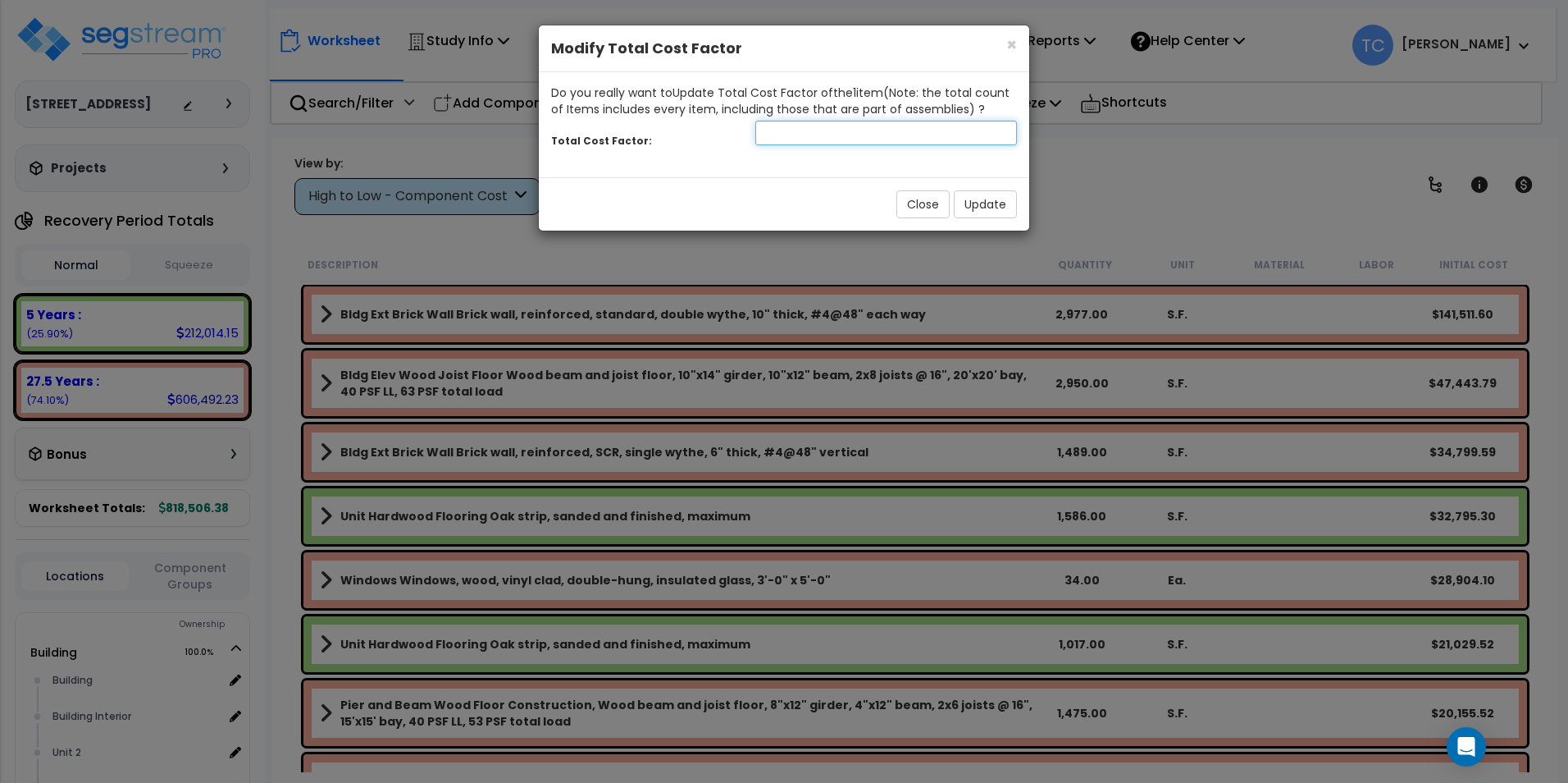
click at [816, 131] on input "number" at bounding box center [886, 133] width 261 height 24
type input "1.5"
click at [979, 202] on button "Update" at bounding box center [985, 204] width 63 height 28
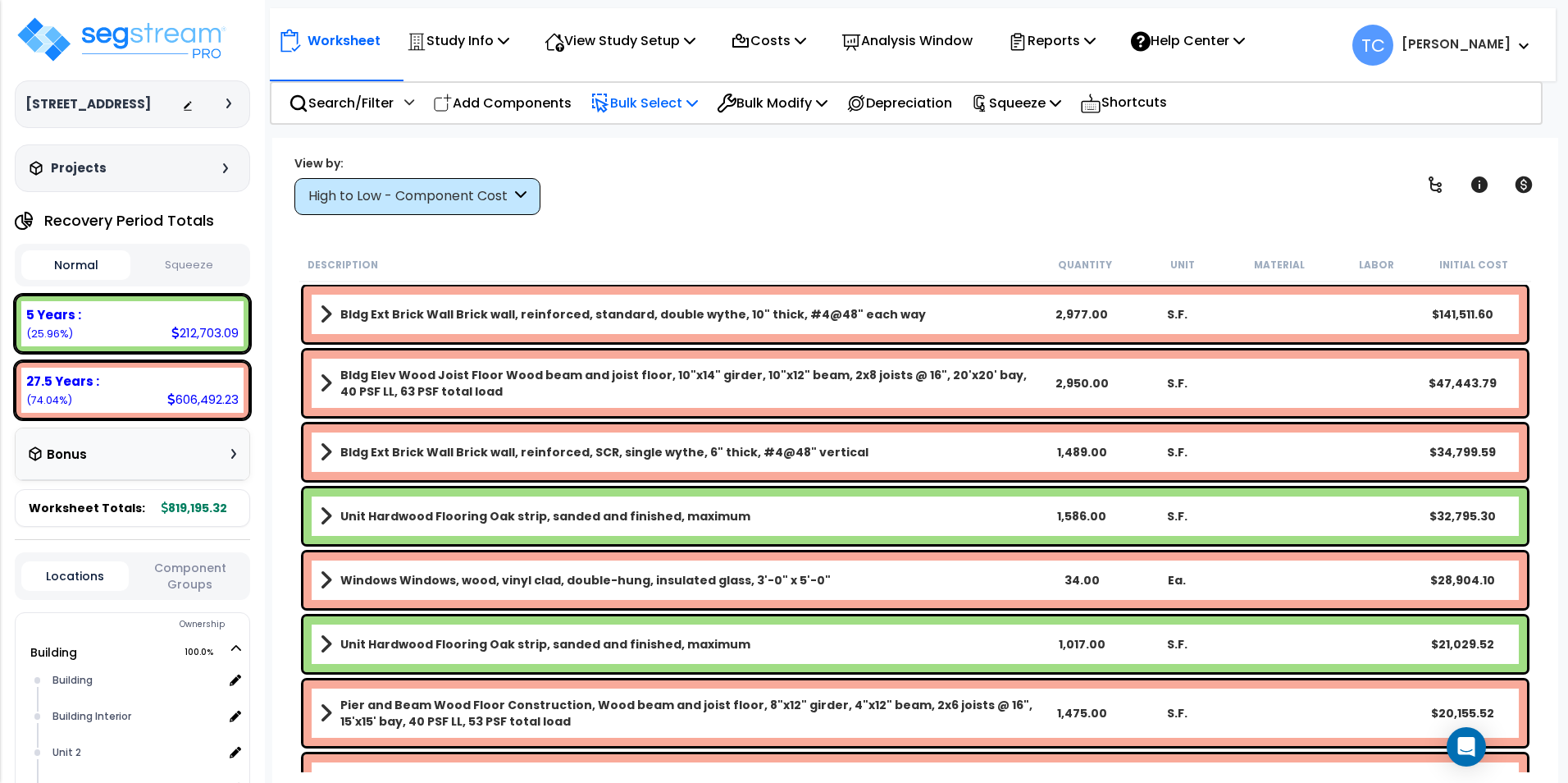
click at [660, 107] on p "Bulk Select" at bounding box center [644, 103] width 107 height 22
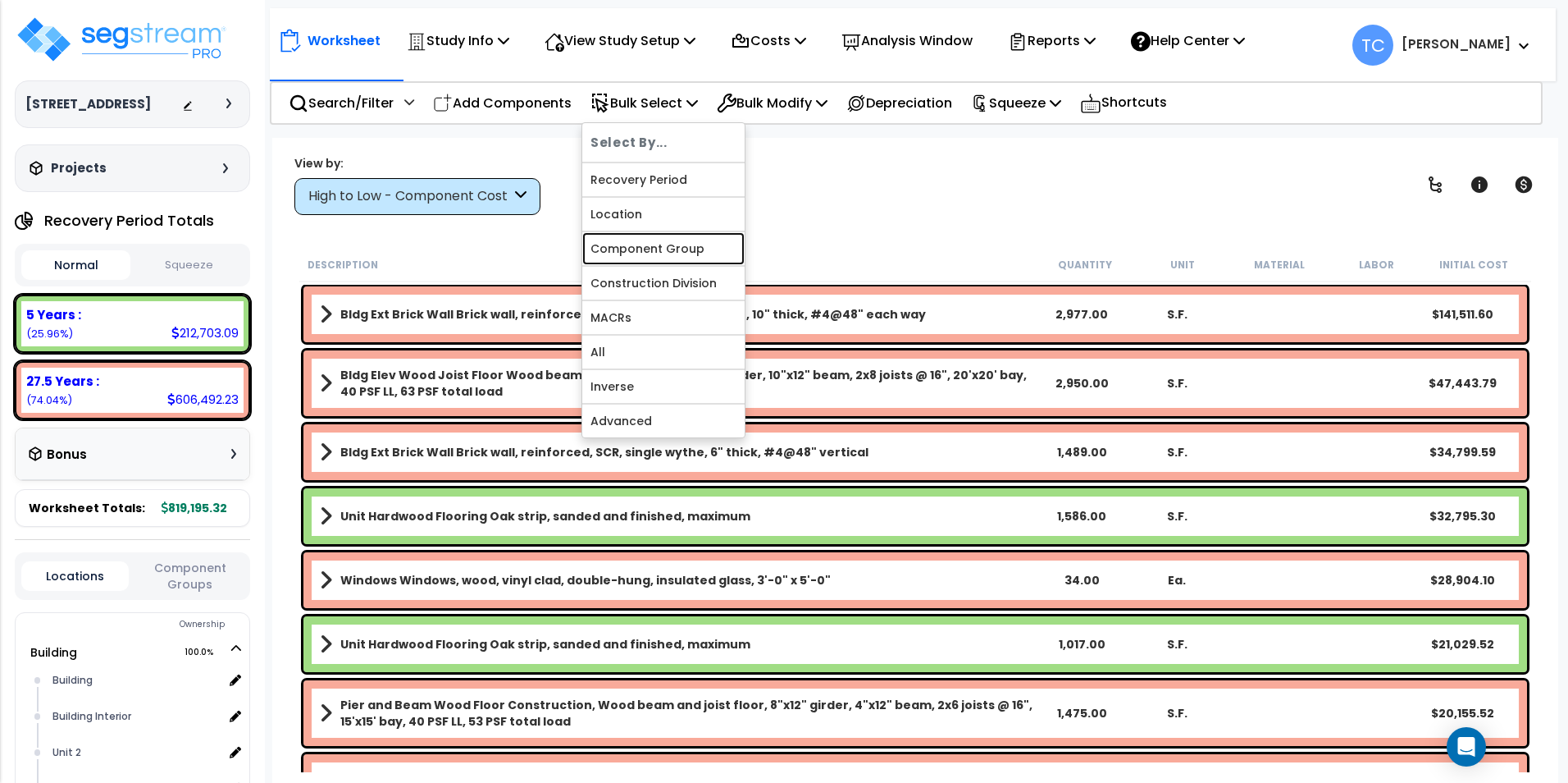
click at [674, 254] on link "Component Group" at bounding box center [663, 248] width 163 height 33
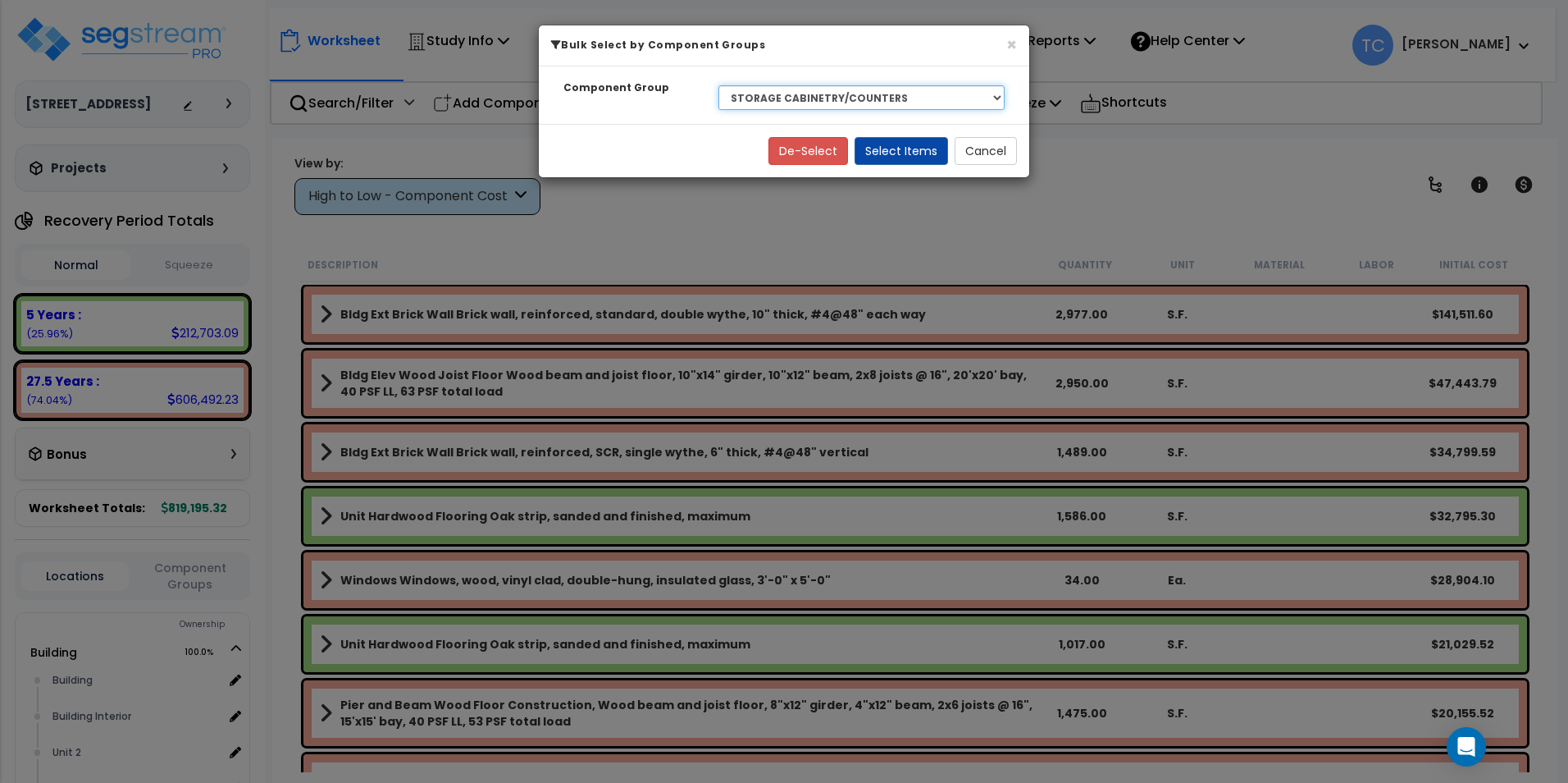
click at [819, 95] on select "Select BLDG CLEARING, GRADING, & EXCAVATION BLDG FOUNDATIONS WOOD SUPERSTRUCTUR…" at bounding box center [862, 98] width 287 height 24
click at [718, 86] on select "Select BLDG CLEARING, GRADING, & EXCAVATION BLDG FOUNDATIONS WOOD SUPERSTRUCTUR…" at bounding box center [862, 98] width 287 height 24
click at [909, 143] on button "Select Items" at bounding box center [901, 151] width 93 height 28
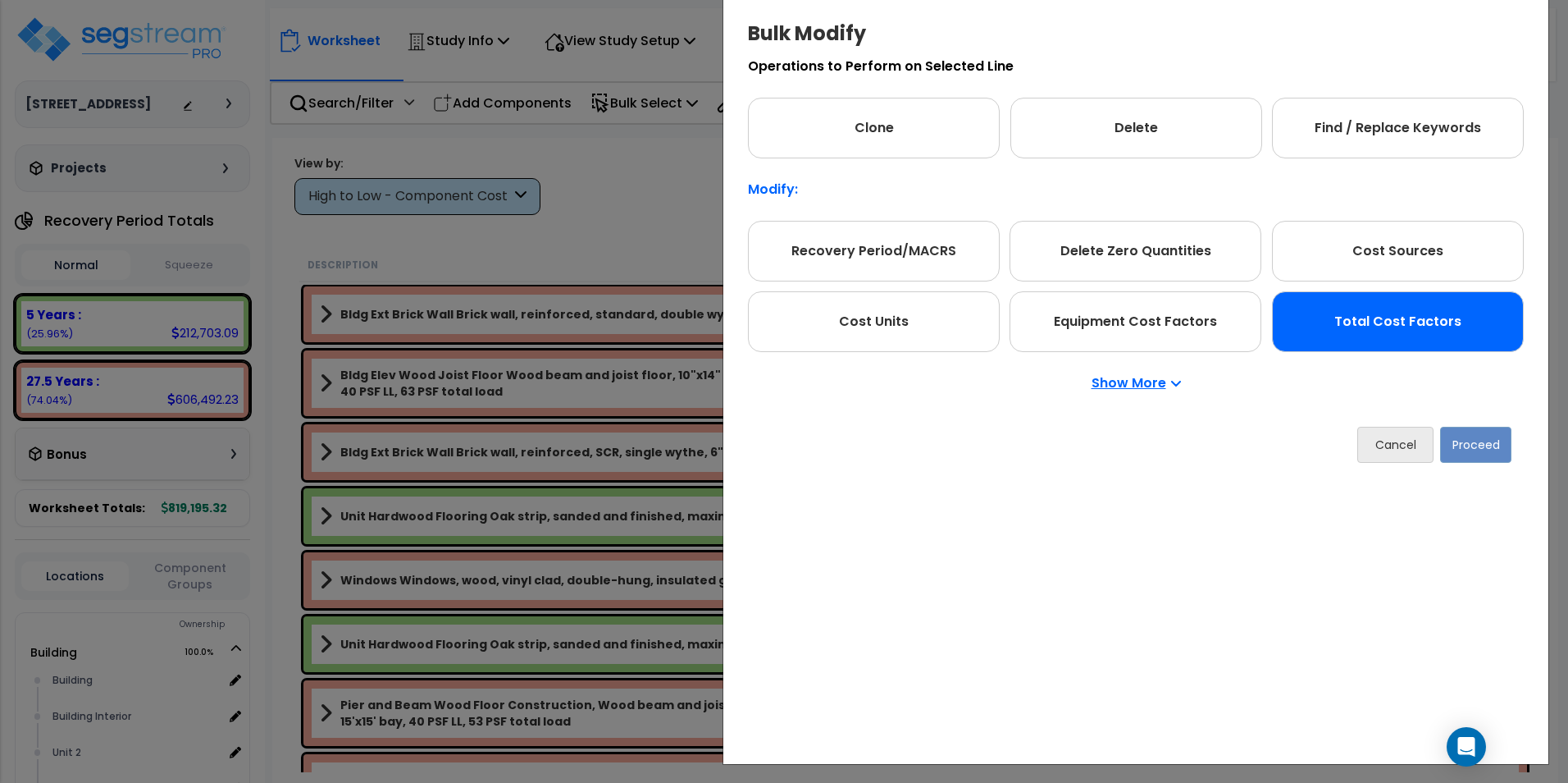
click at [1421, 330] on div "Total Cost Factors" at bounding box center [1398, 321] width 252 height 61
click at [1478, 451] on button "Proceed" at bounding box center [1476, 444] width 72 height 36
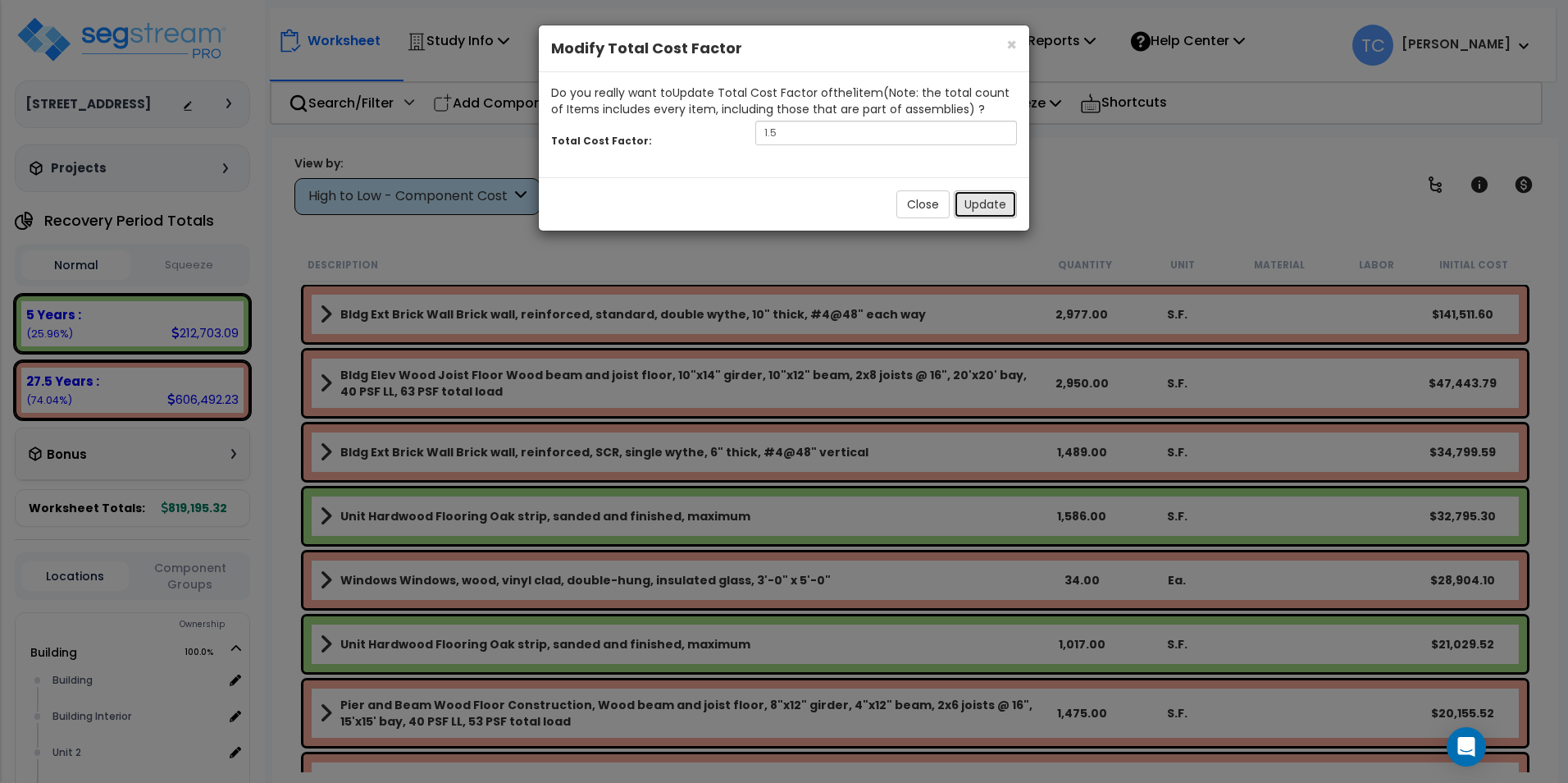
click at [980, 202] on button "Update" at bounding box center [985, 204] width 63 height 28
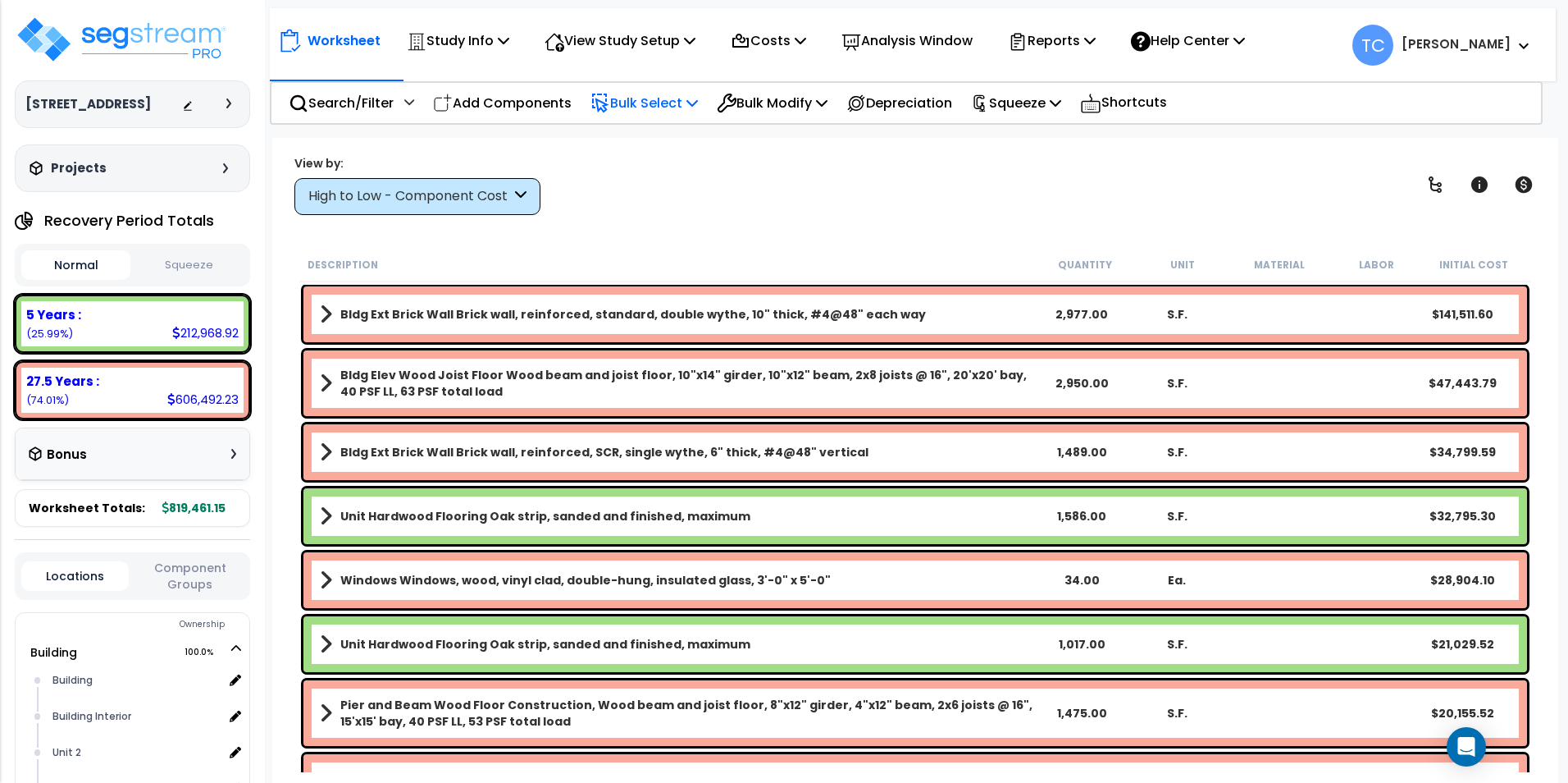
click at [663, 84] on div "Bulk Select" at bounding box center [644, 102] width 107 height 38
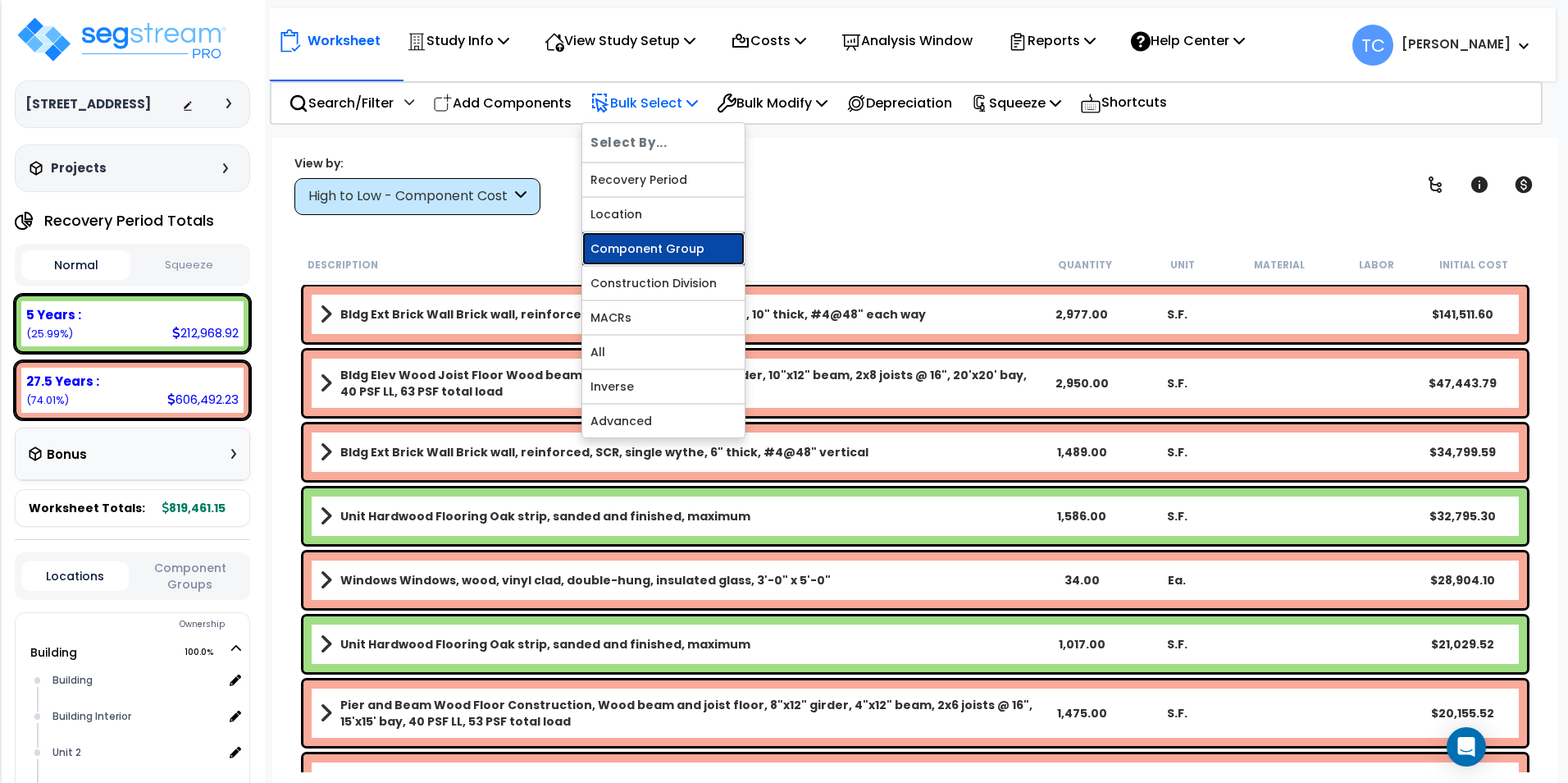
click at [664, 239] on link "Component Group" at bounding box center [663, 248] width 163 height 33
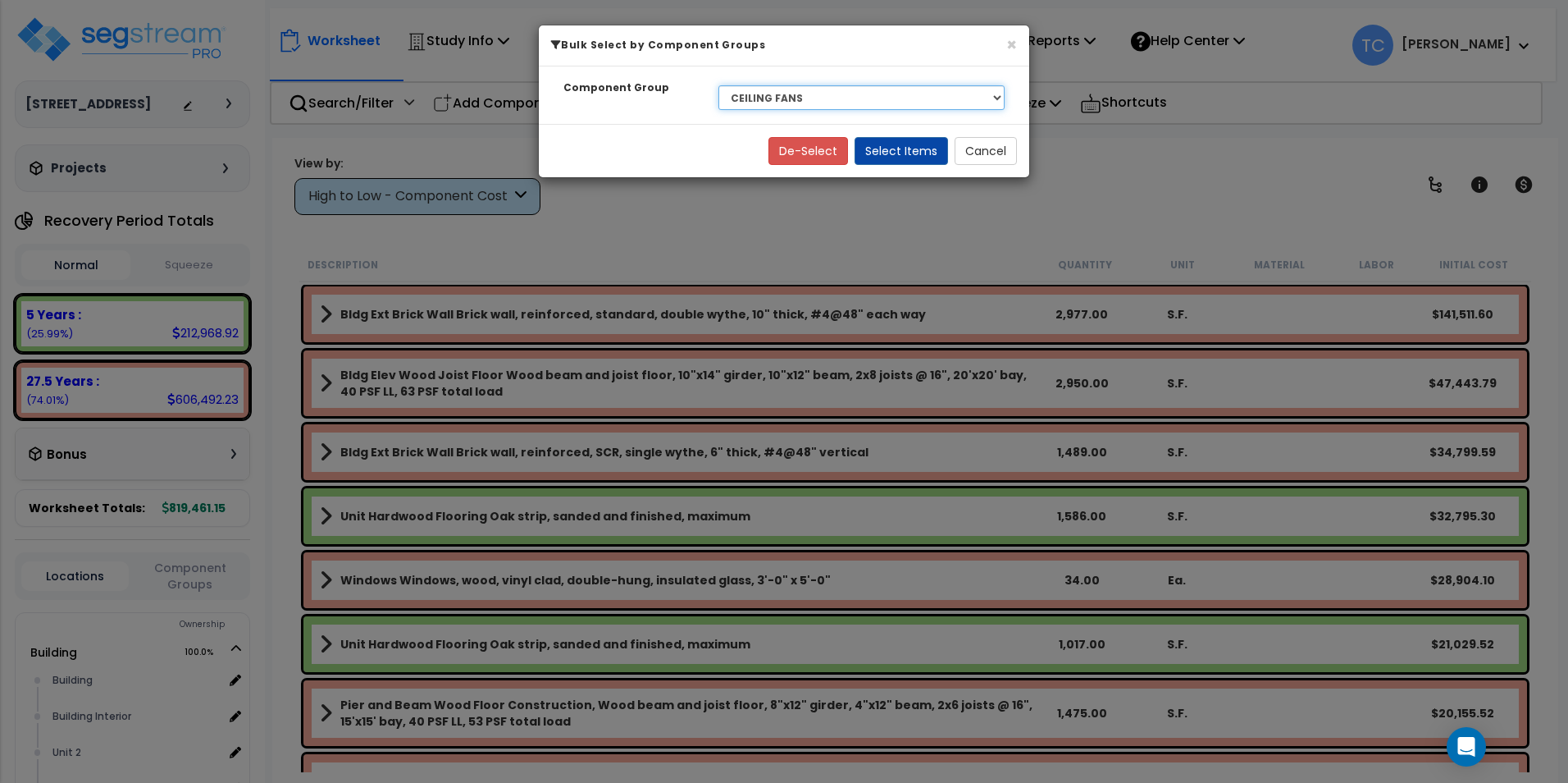
click at [771, 87] on select "Select BLDG CLEARING, GRADING, & EXCAVATION BLDG FOUNDATIONS WOOD SUPERSTRUCTUR…" at bounding box center [862, 98] width 287 height 24
select select "7432"
click at [718, 86] on select "Select BLDG CLEARING, GRADING, & EXCAVATION BLDG FOUNDATIONS WOOD SUPERSTRUCTUR…" at bounding box center [862, 98] width 287 height 24
click at [889, 147] on button "Select Items" at bounding box center [901, 151] width 93 height 28
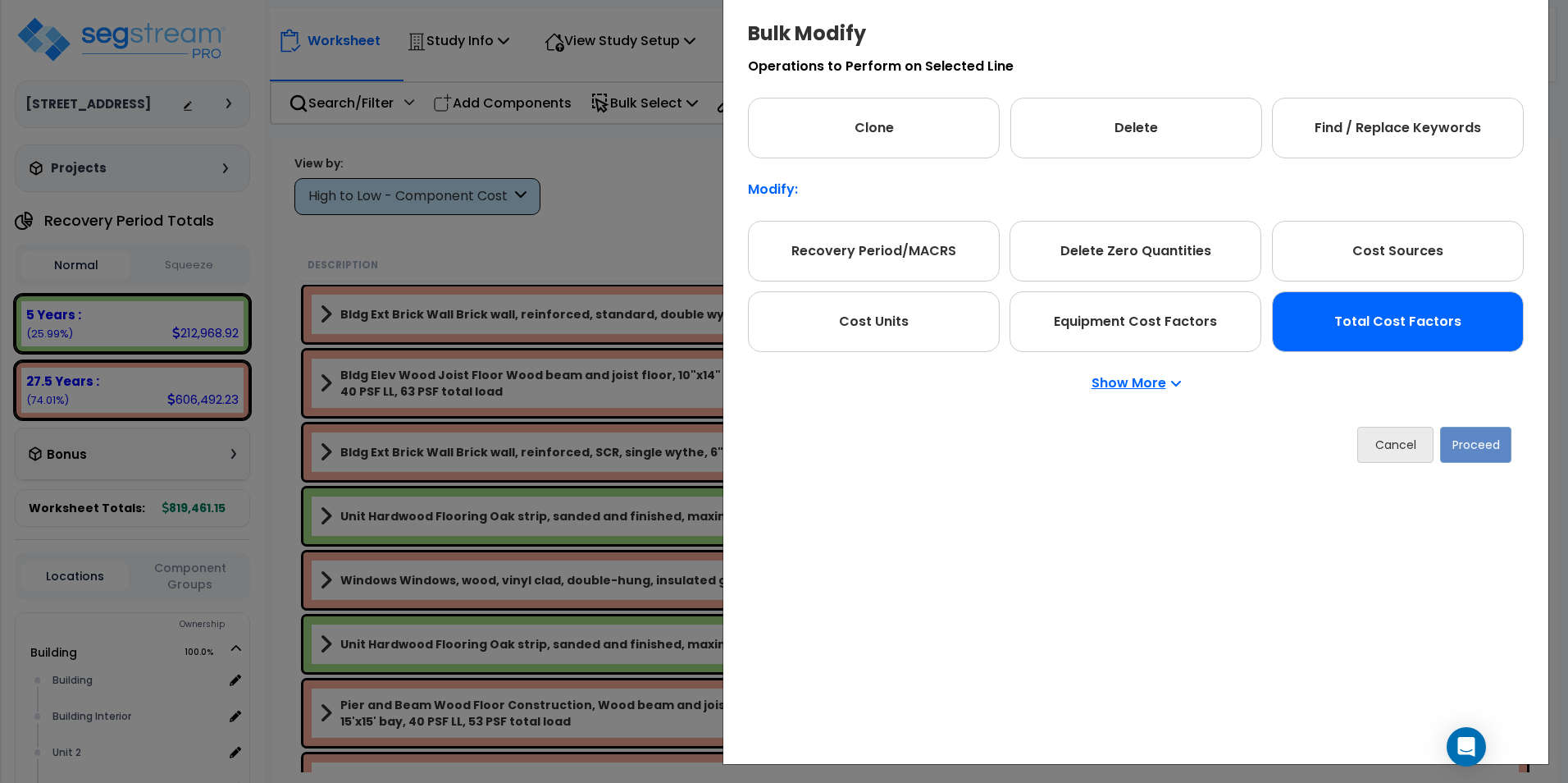
click at [1406, 323] on div "Total Cost Factors" at bounding box center [1398, 321] width 252 height 61
click at [1500, 468] on div "Cancel Proceed" at bounding box center [1136, 444] width 776 height 61
click at [1482, 450] on button "Proceed" at bounding box center [1476, 444] width 72 height 36
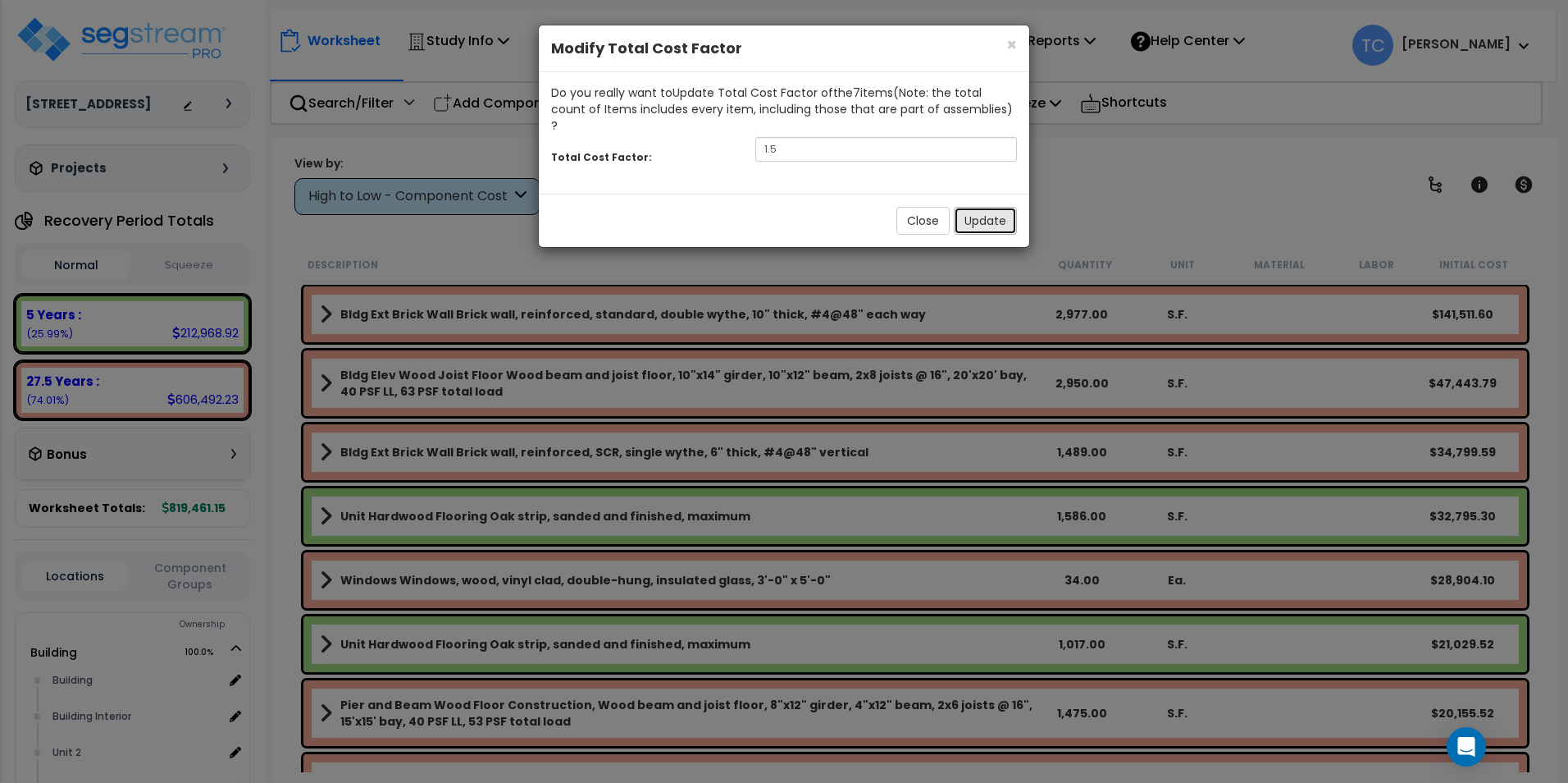
click at [988, 209] on button "Update" at bounding box center [985, 221] width 63 height 28
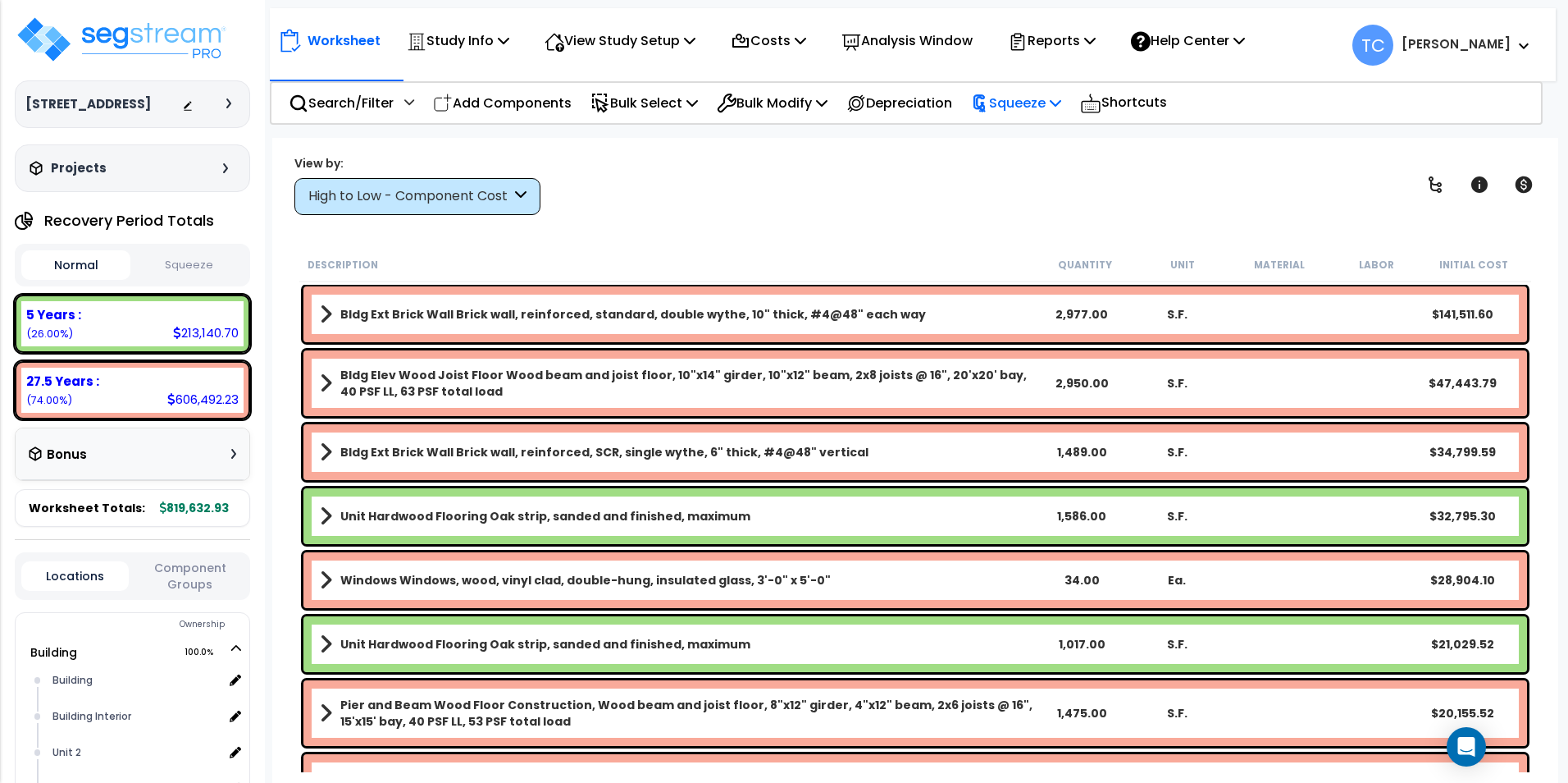
click at [1039, 100] on p "Squeeze" at bounding box center [1015, 103] width 90 height 22
click at [1058, 137] on link "Squeeze" at bounding box center [1044, 139] width 163 height 33
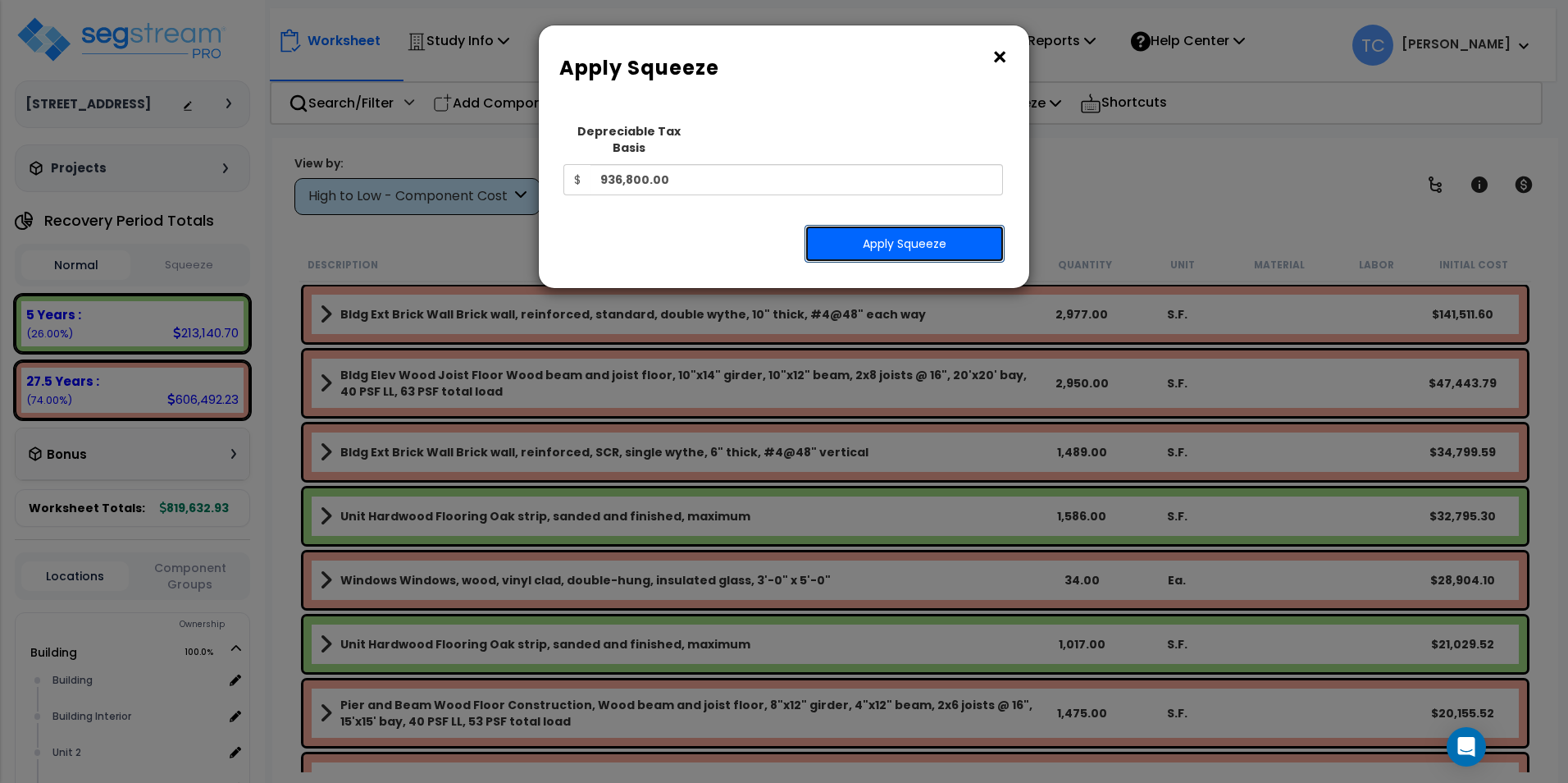
click at [926, 238] on button "Apply Squeeze" at bounding box center [905, 243] width 200 height 38
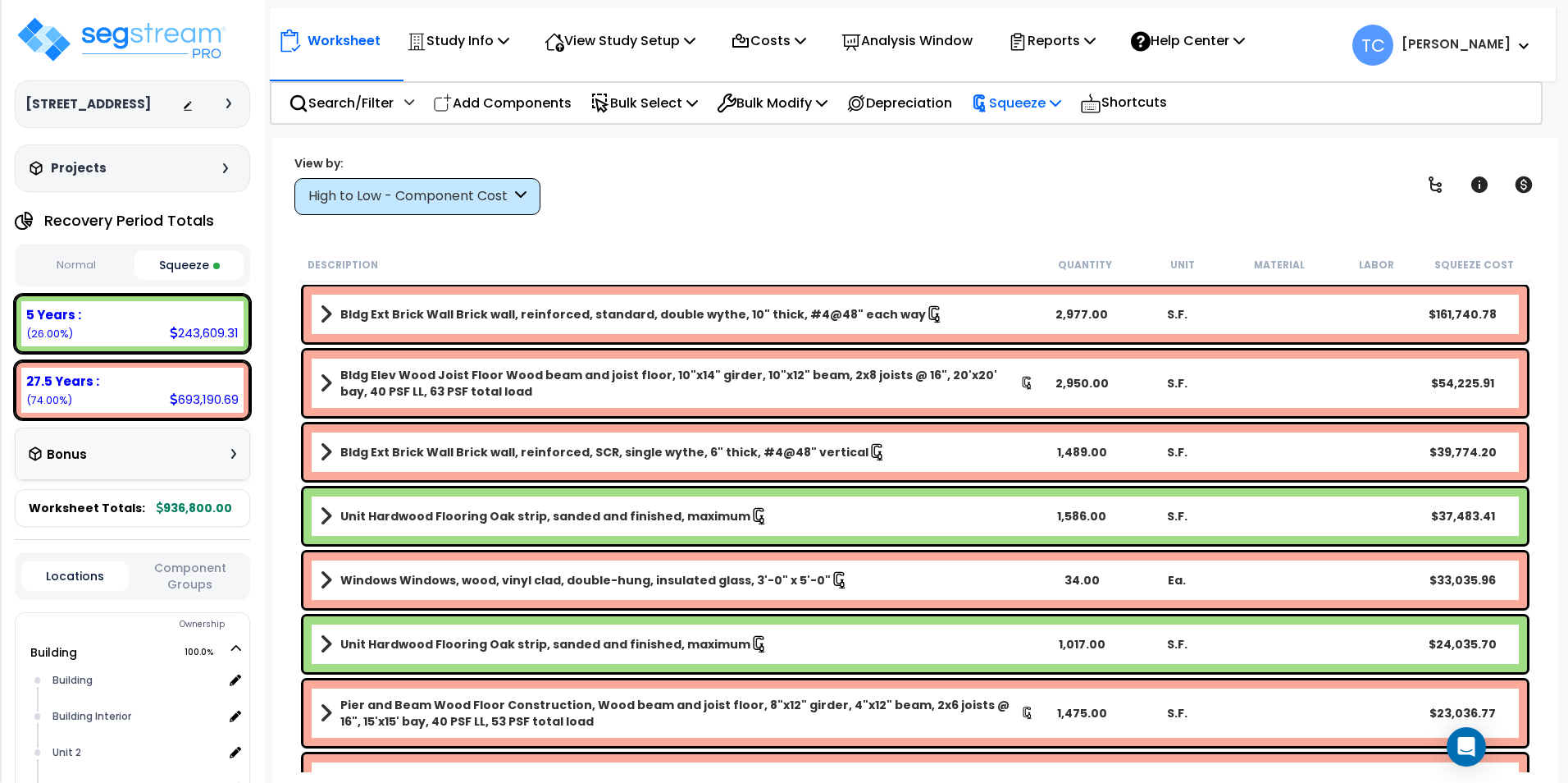
click at [1030, 100] on p "Squeeze" at bounding box center [1015, 103] width 90 height 22
click at [1054, 182] on link "Reset Squeeze" at bounding box center [1044, 173] width 163 height 33
click at [669, 109] on p "Bulk Select" at bounding box center [644, 103] width 107 height 22
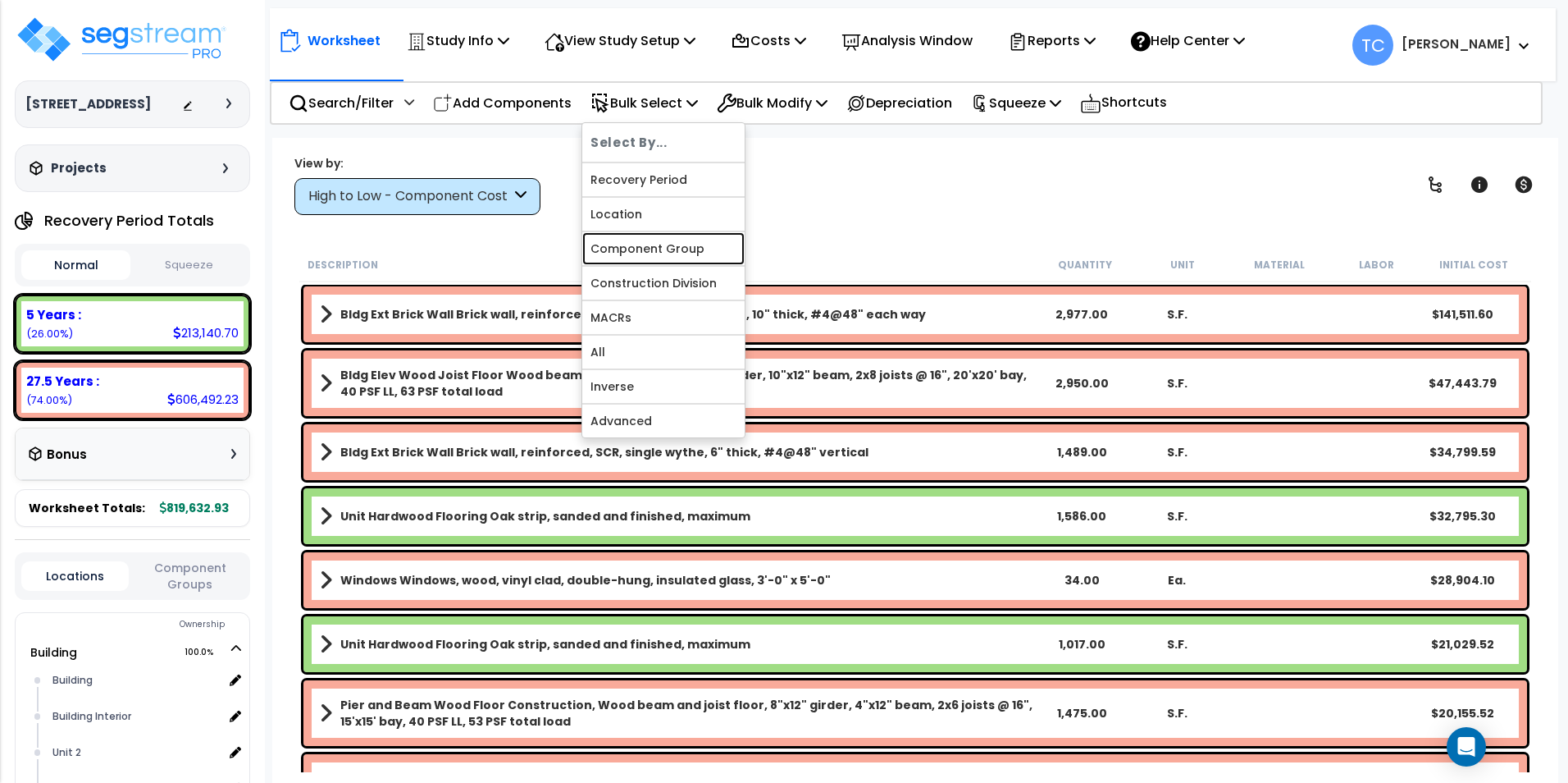
drag, startPoint x: 697, startPoint y: 247, endPoint x: 699, endPoint y: 238, distance: 9.2
click at [697, 247] on link "Component Group" at bounding box center [663, 248] width 163 height 33
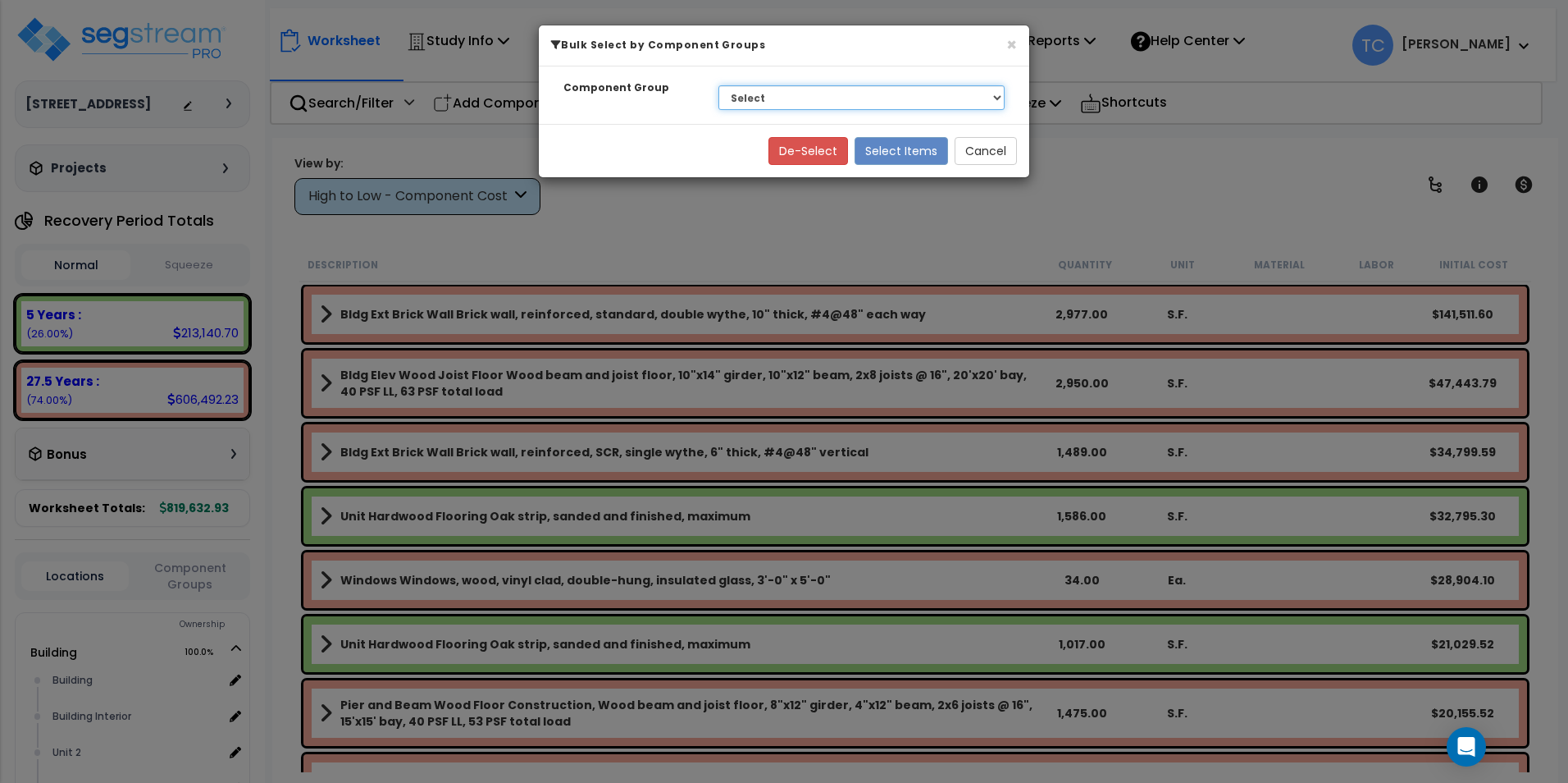
click at [851, 98] on select "Select BLDG CLEARING, GRADING, & EXCAVATION BLDG FOUNDATIONS WOOD SUPERSTRUCTUR…" at bounding box center [862, 98] width 287 height 24
select select "15743"
click at [718, 86] on select "Select BLDG CLEARING, GRADING, & EXCAVATION BLDG FOUNDATIONS WOOD SUPERSTRUCTUR…" at bounding box center [862, 98] width 287 height 24
click at [920, 140] on button "Select Items" at bounding box center [901, 151] width 93 height 28
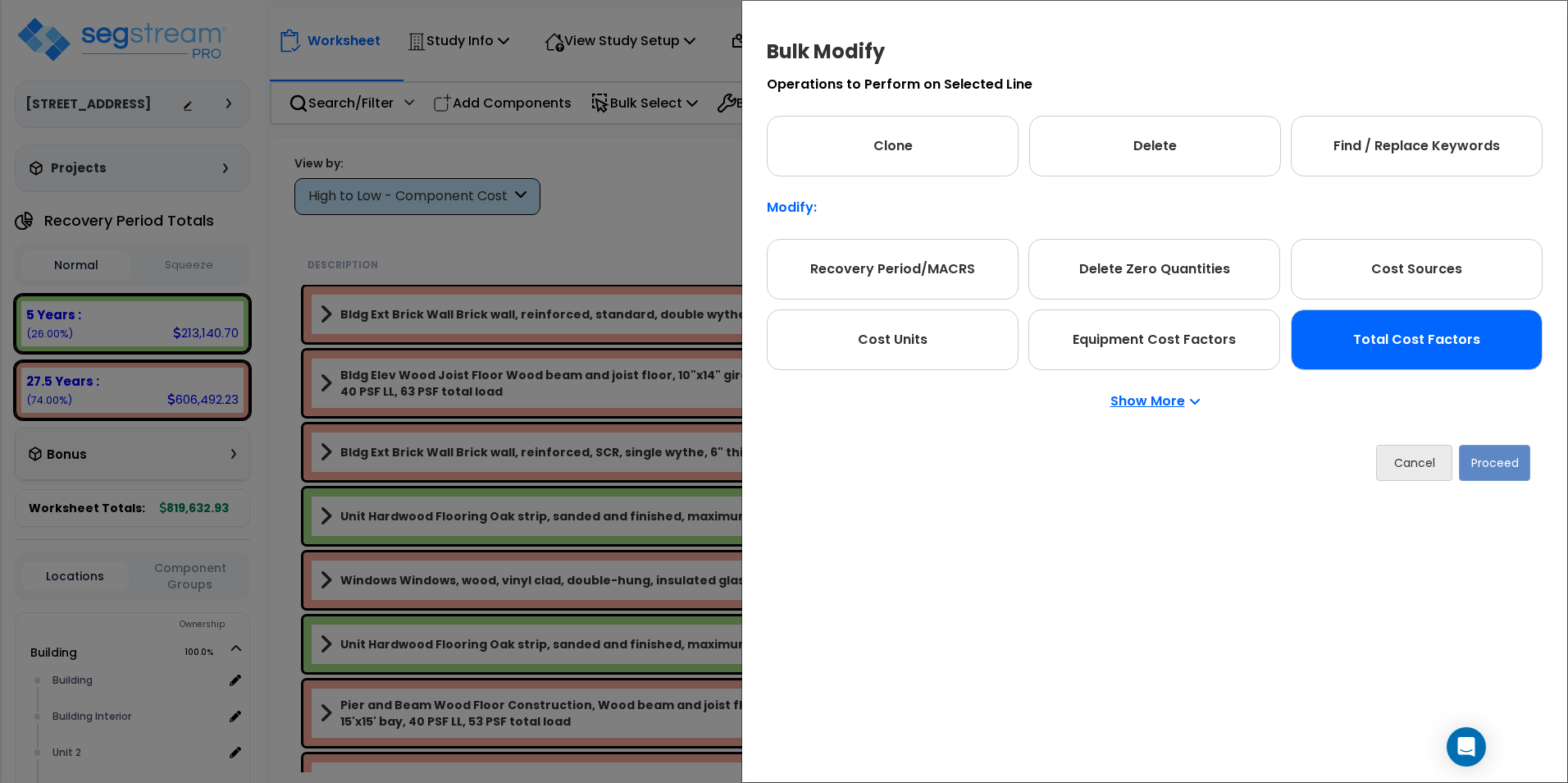
click at [1420, 358] on div "Total Cost Factors" at bounding box center [1416, 339] width 252 height 61
click at [1495, 460] on button "Proceed" at bounding box center [1494, 463] width 72 height 36
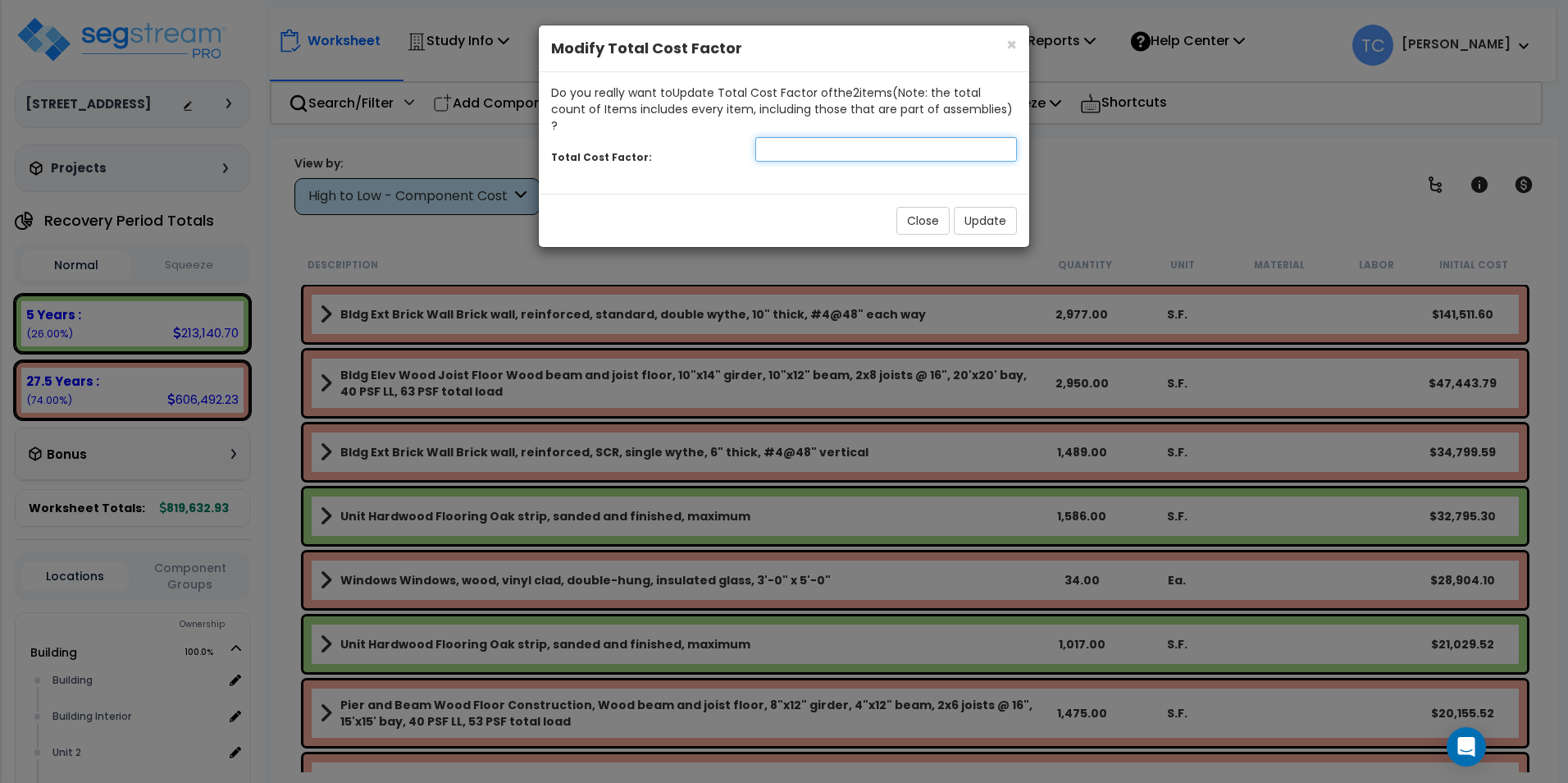
click at [917, 137] on input "number" at bounding box center [886, 149] width 261 height 24
type input "1.5"
click at [992, 207] on button "Update" at bounding box center [985, 221] width 63 height 28
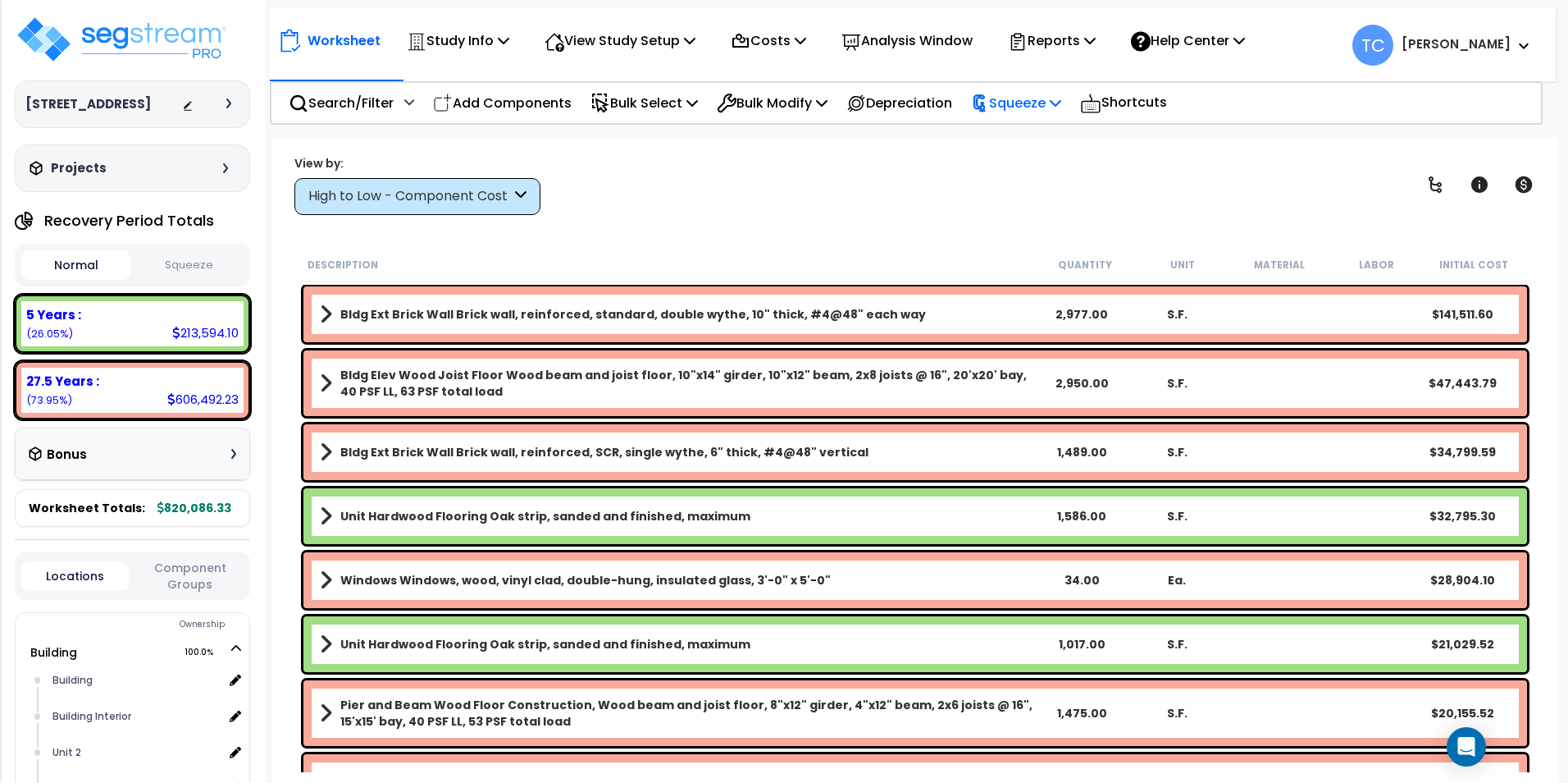
click at [1047, 111] on p "Squeeze" at bounding box center [1015, 103] width 90 height 22
click at [1050, 138] on link "Squeeze" at bounding box center [1044, 139] width 163 height 33
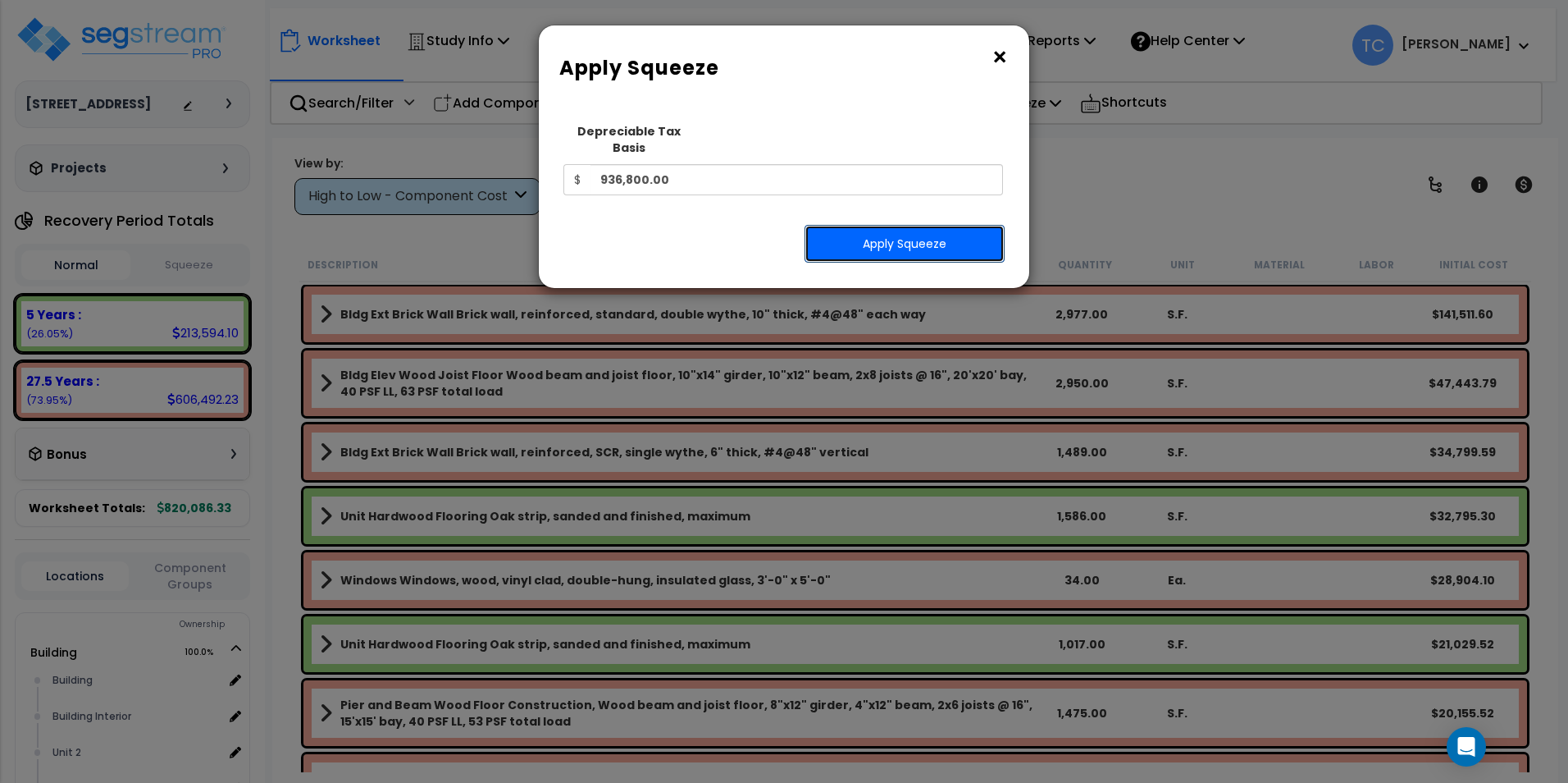
click at [929, 240] on button "Apply Squeeze" at bounding box center [905, 243] width 200 height 38
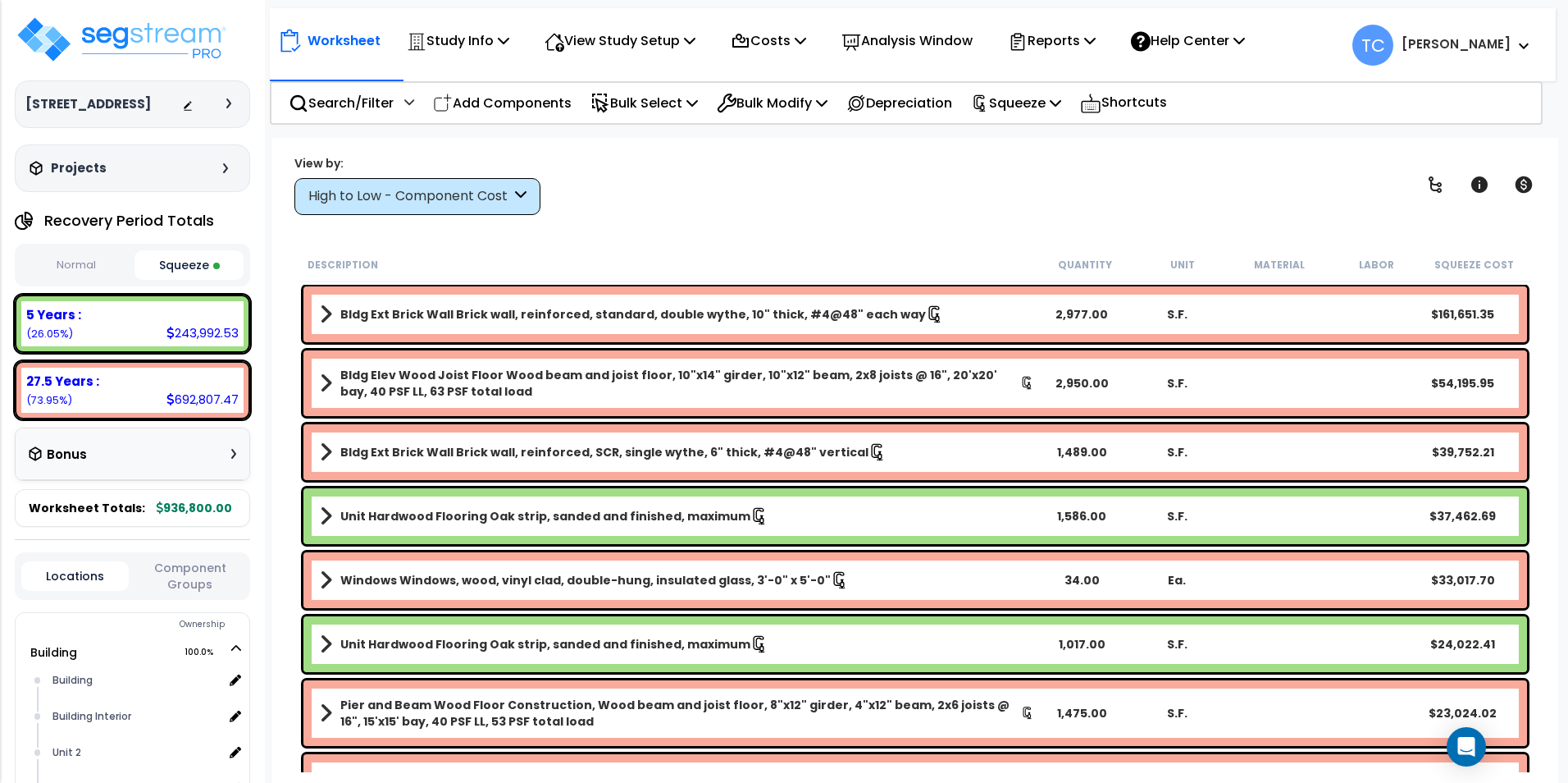
click at [201, 265] on button "Squeeze" at bounding box center [189, 265] width 109 height 30
click at [638, 95] on p "Bulk Select" at bounding box center [644, 103] width 107 height 22
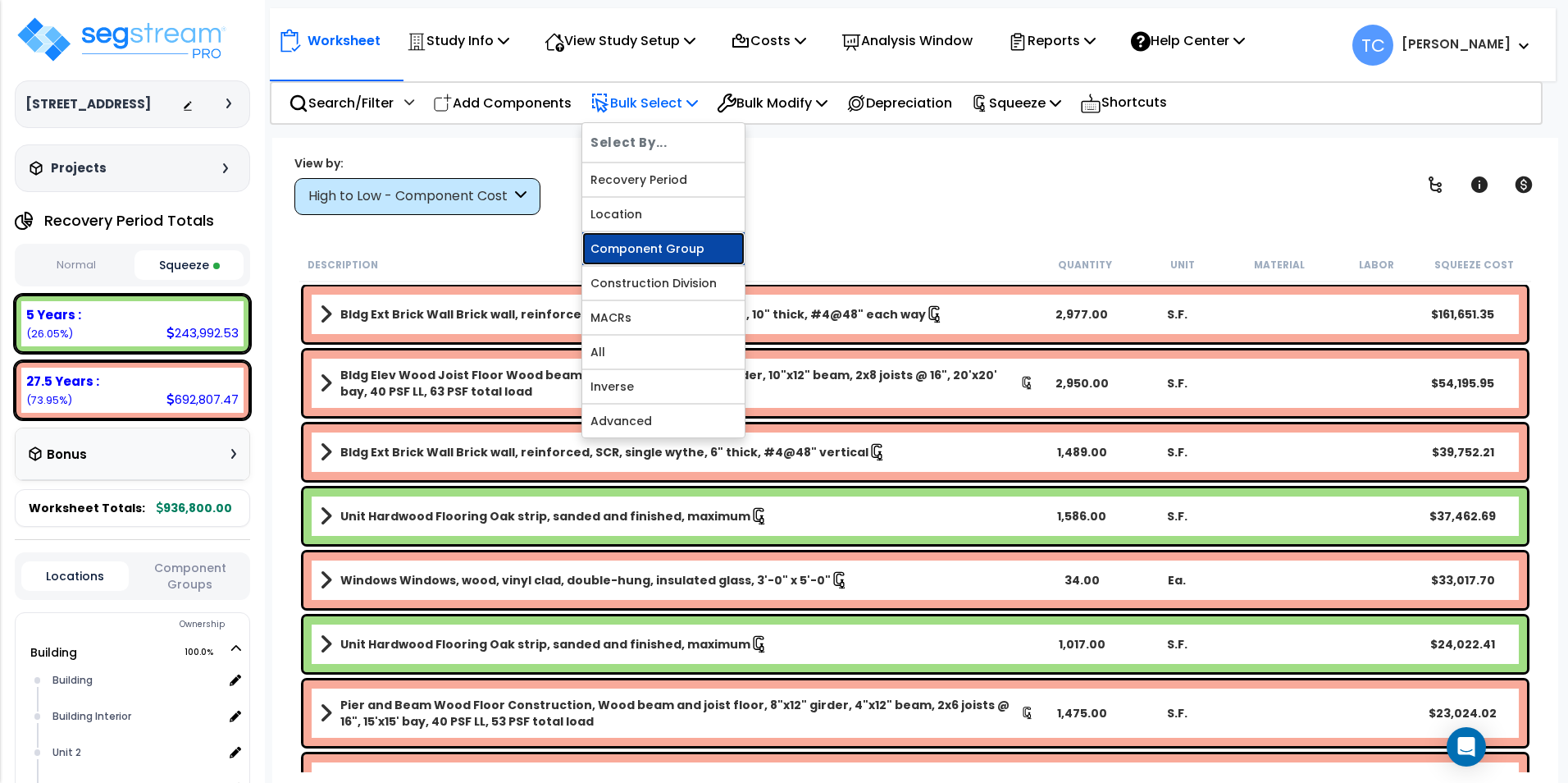
click at [648, 252] on link "Component Group" at bounding box center [663, 248] width 163 height 33
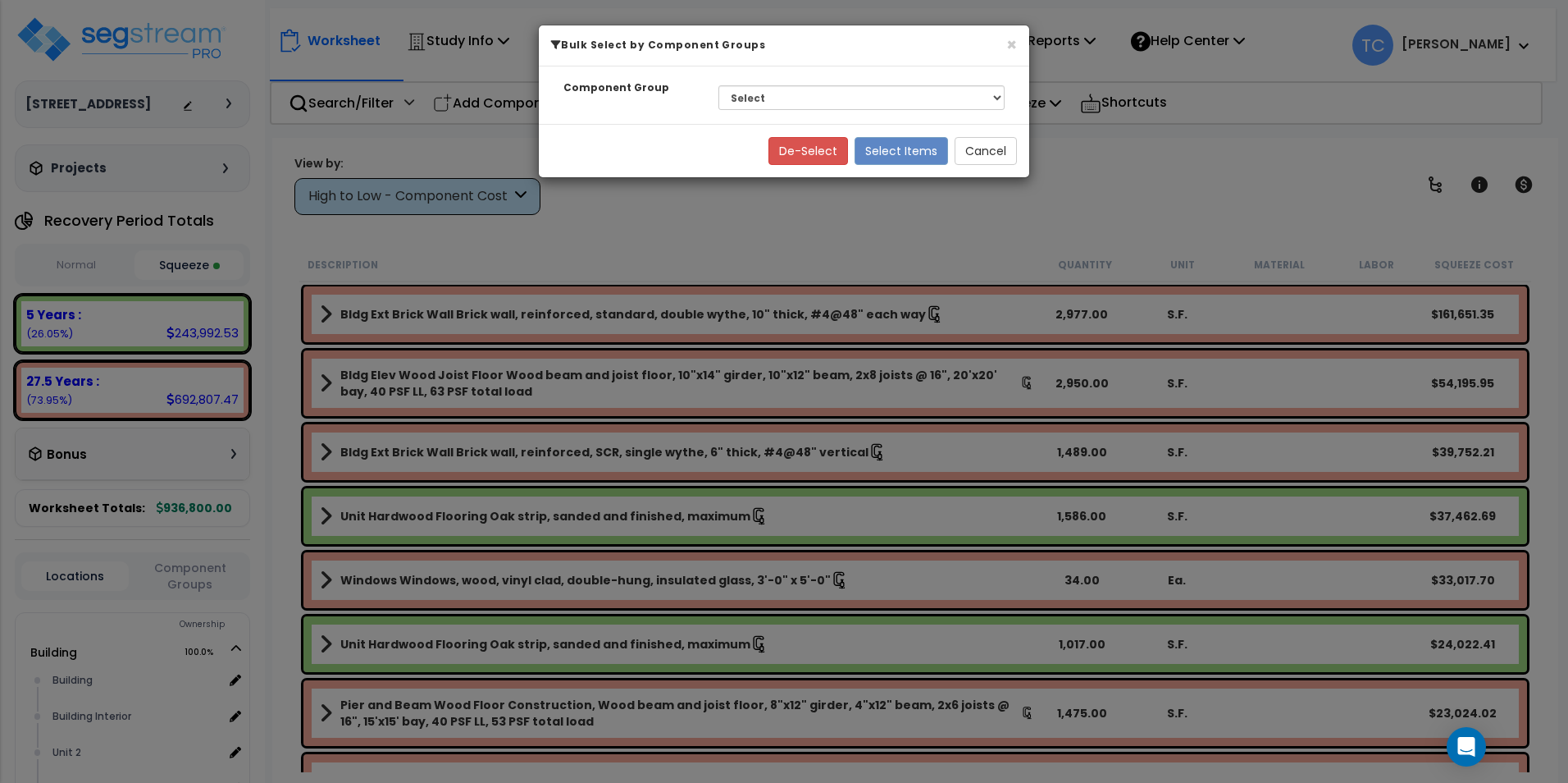
click at [781, 85] on div "Select BLDG CLEARING, GRADING, & EXCAVATION BLDG FOUNDATIONS WOOD SUPERSTRUCTUR…" at bounding box center [862, 98] width 311 height 38
click at [784, 99] on select "Select BLDG CLEARING, GRADING, & EXCAVATION BLDG FOUNDATIONS WOOD SUPERSTRUCTUR…" at bounding box center [862, 98] width 287 height 24
select select "13850"
click at [718, 86] on select "Select BLDG CLEARING, GRADING, & EXCAVATION BLDG FOUNDATIONS WOOD SUPERSTRUCTUR…" at bounding box center [862, 98] width 287 height 24
click at [877, 155] on button "Select Items" at bounding box center [901, 151] width 93 height 28
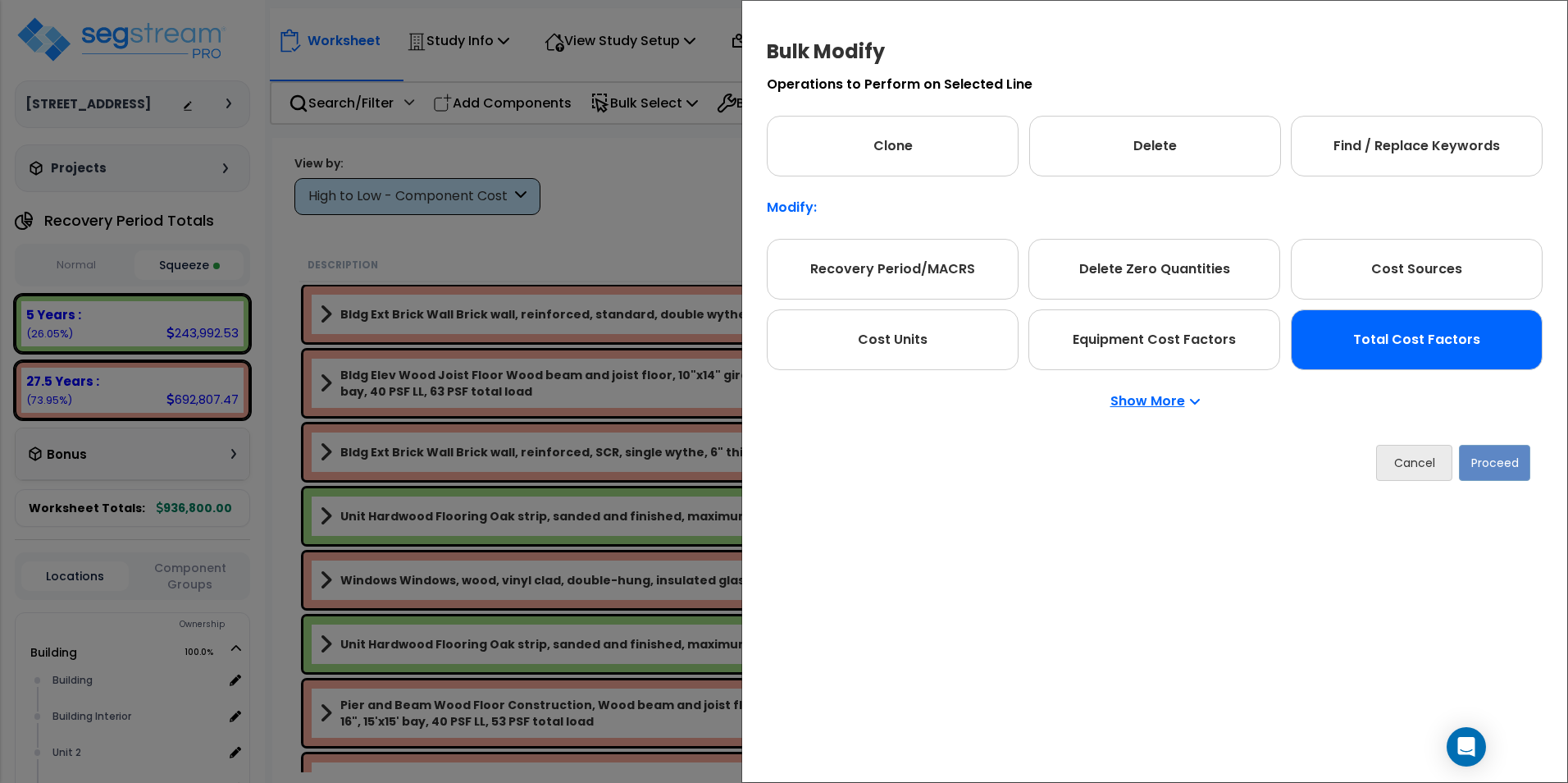
click at [1427, 357] on div "Total Cost Factors" at bounding box center [1416, 339] width 252 height 61
click at [1486, 466] on button "Proceed" at bounding box center [1494, 463] width 72 height 36
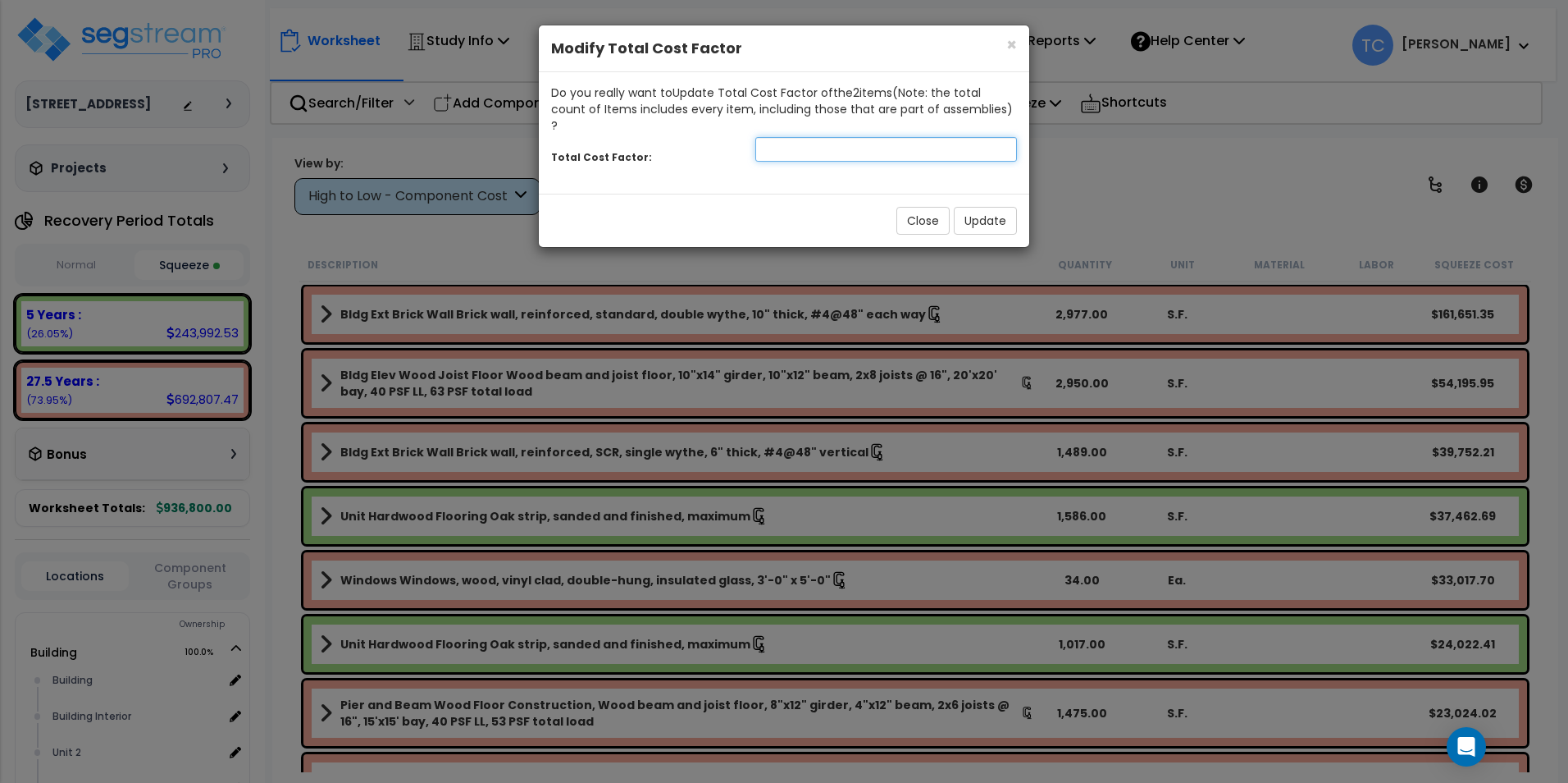
click at [891, 137] on input "number" at bounding box center [886, 149] width 261 height 24
type input "1.5"
click at [981, 207] on button "Update" at bounding box center [985, 221] width 63 height 28
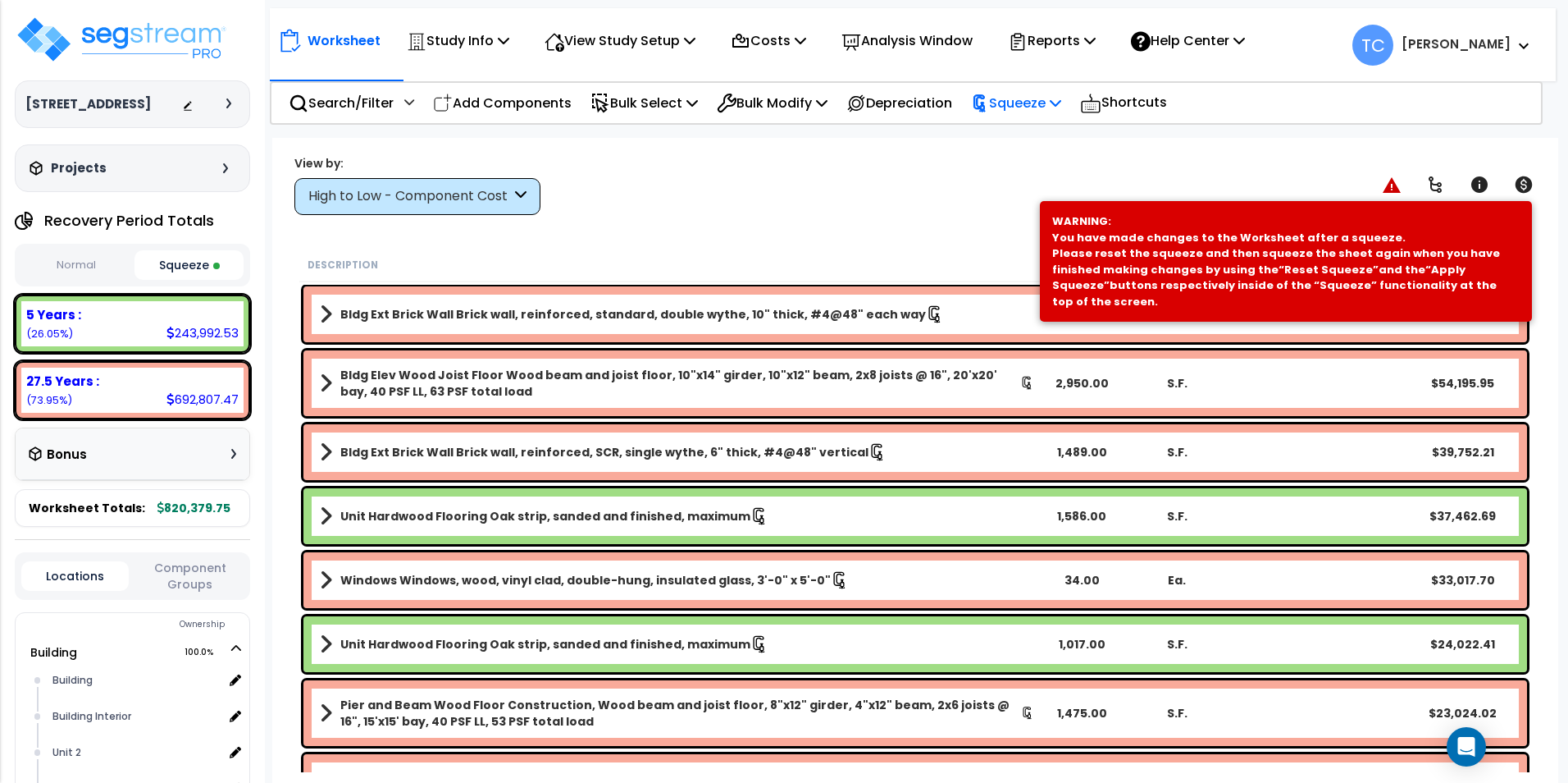
click at [1043, 108] on p "Squeeze" at bounding box center [1015, 103] width 90 height 22
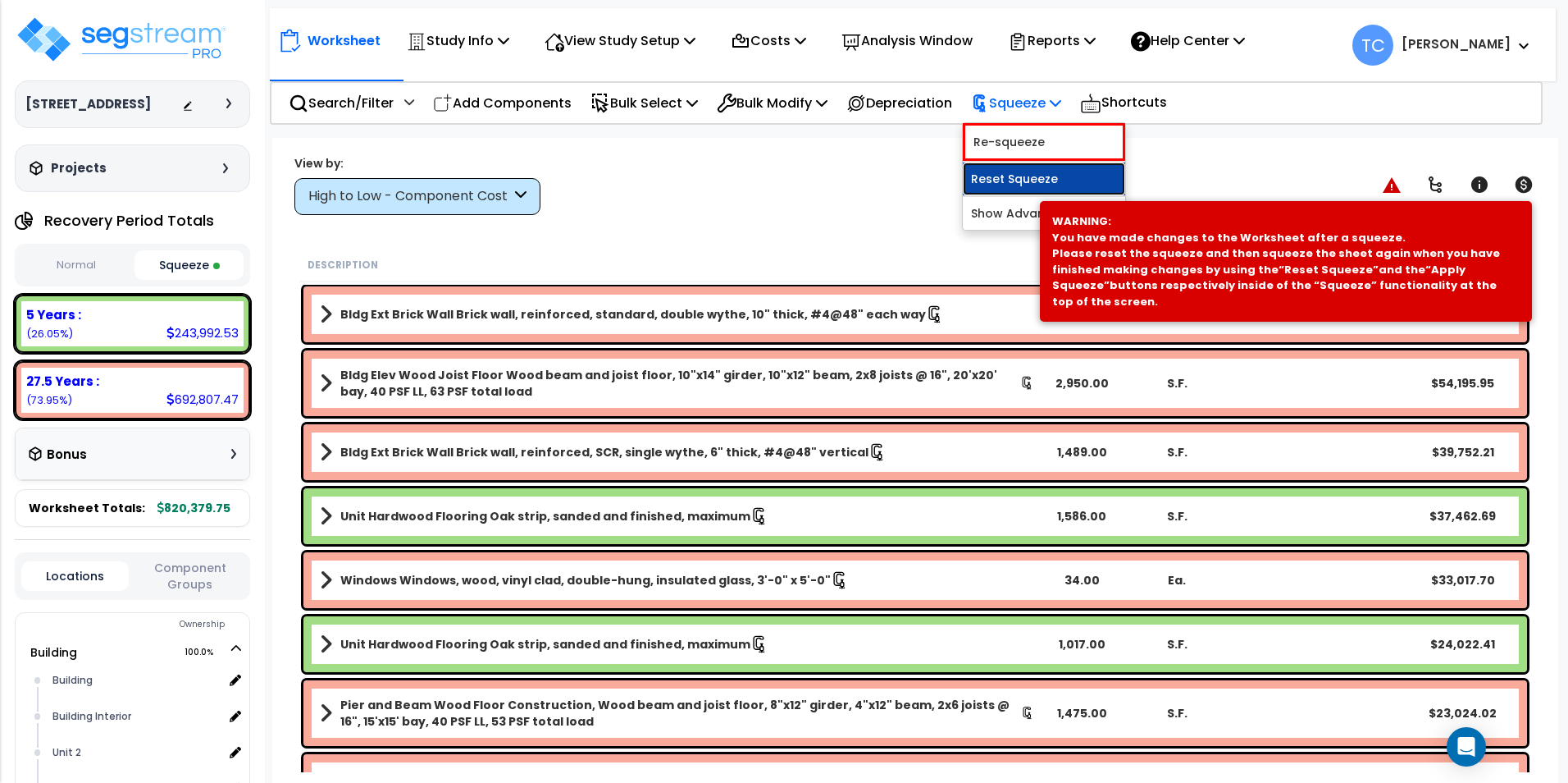
click at [1050, 173] on link "Reset Squeeze" at bounding box center [1044, 179] width 163 height 33
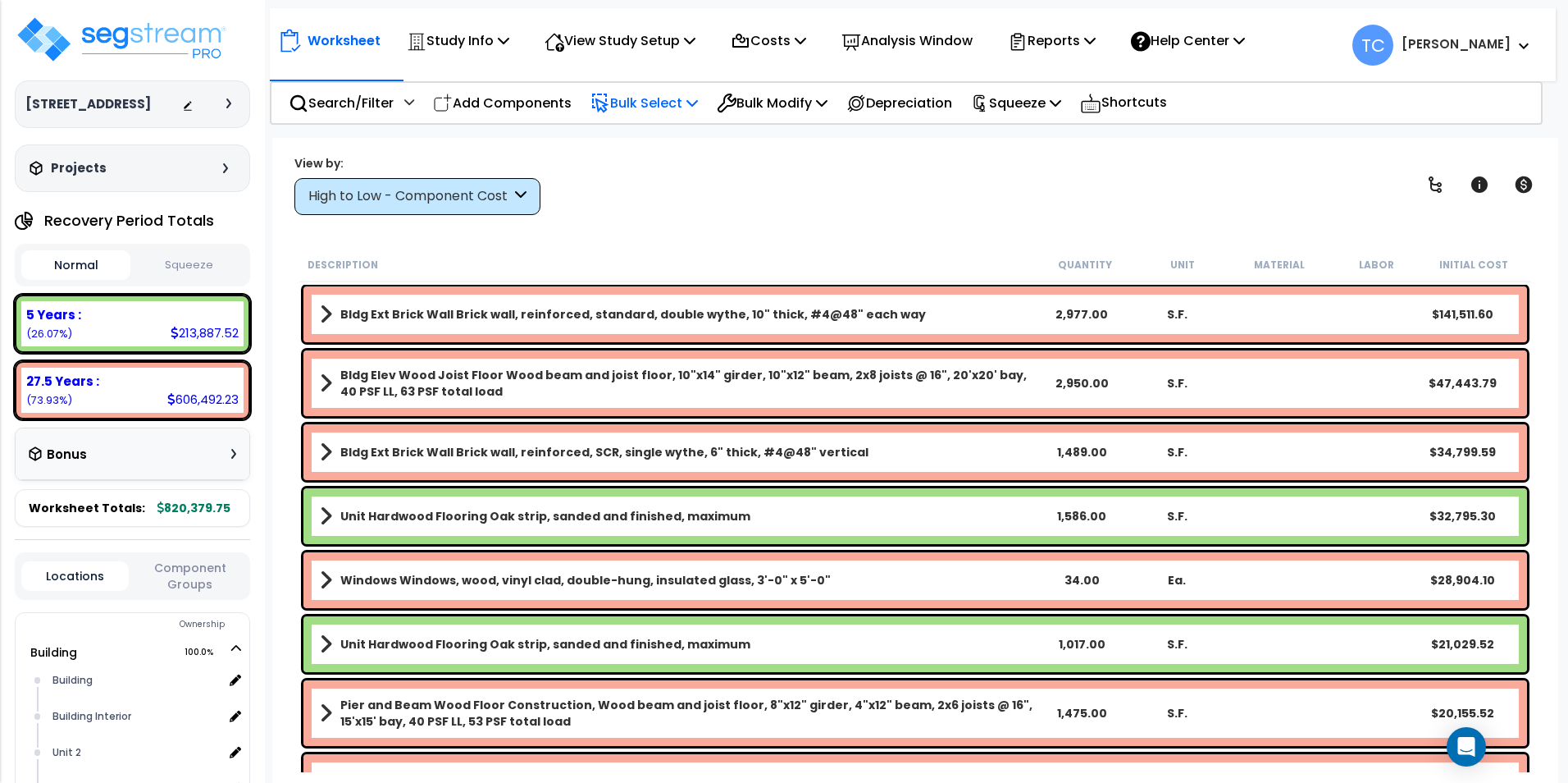
click at [675, 101] on p "Bulk Select" at bounding box center [644, 103] width 107 height 22
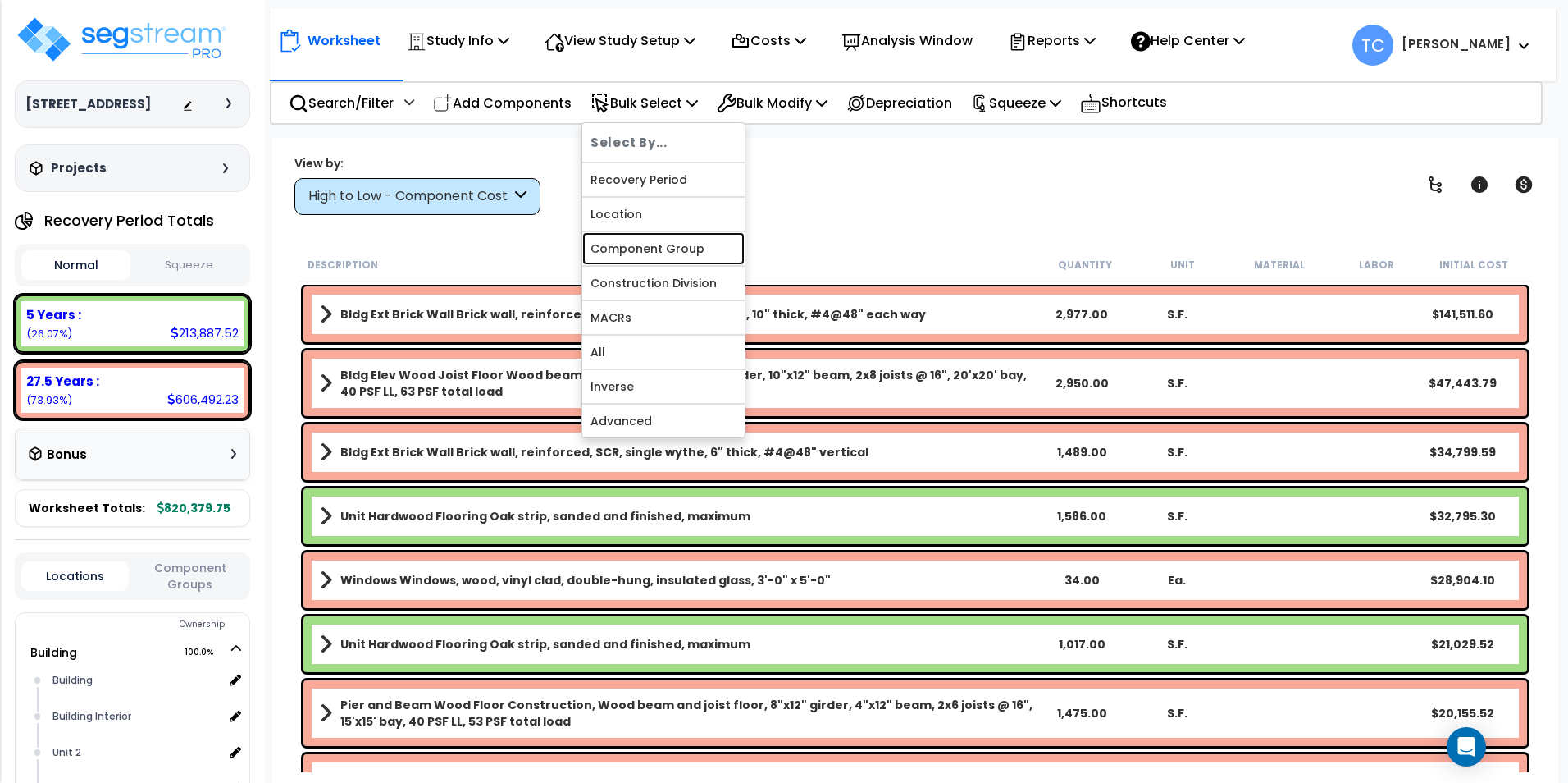
drag, startPoint x: 685, startPoint y: 252, endPoint x: 723, endPoint y: 208, distance: 58.1
click at [685, 252] on link "Component Group" at bounding box center [663, 248] width 163 height 33
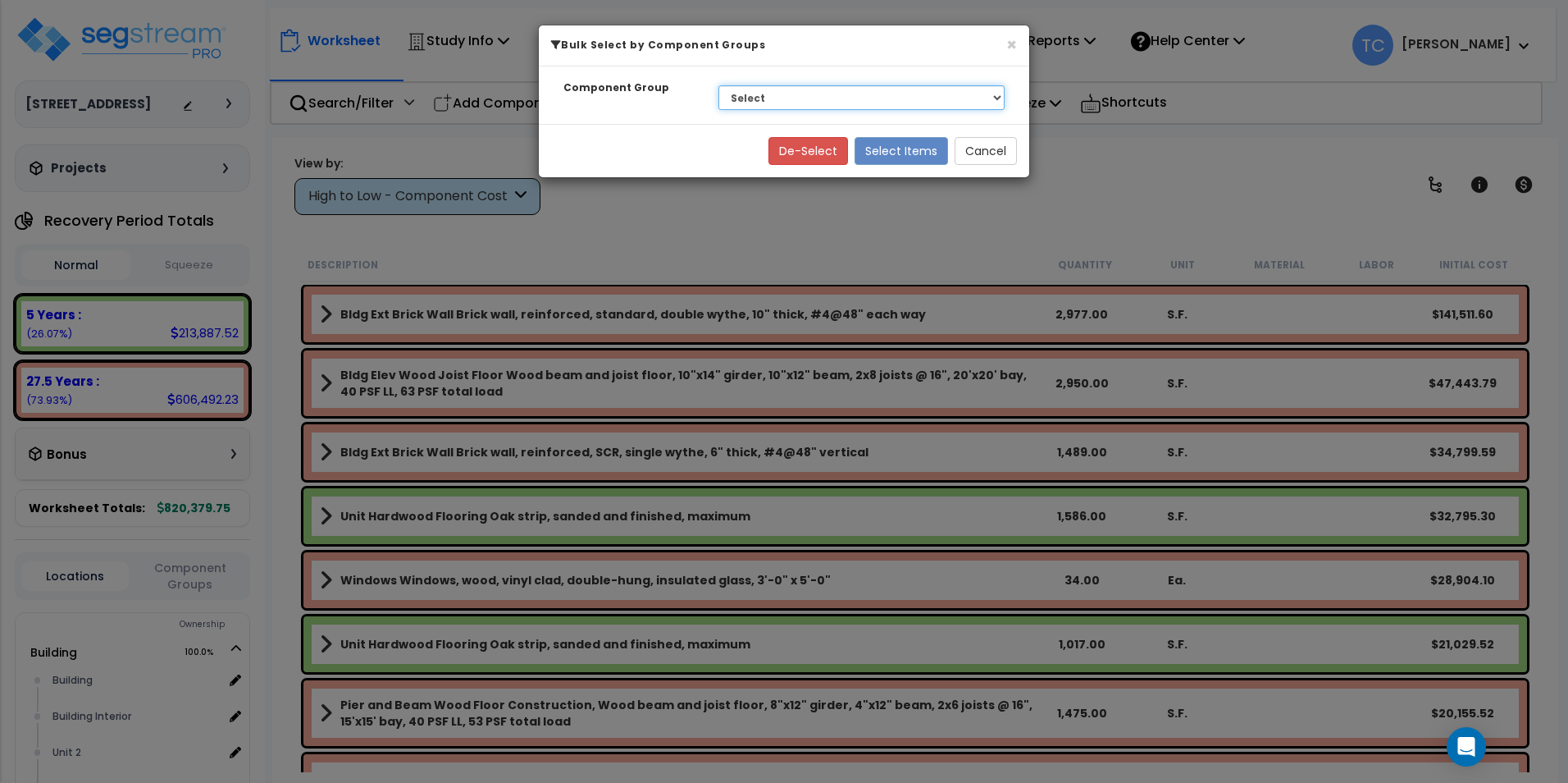
click at [794, 93] on select "Select BLDG CLEARING, GRADING, & EXCAVATION BLDG FOUNDATIONS WOOD SUPERSTRUCTUR…" at bounding box center [862, 98] width 287 height 24
select select "19476"
click at [718, 86] on select "Select BLDG CLEARING, GRADING, & EXCAVATION BLDG FOUNDATIONS WOOD SUPERSTRUCTUR…" at bounding box center [862, 98] width 287 height 24
click at [901, 157] on button "Select Items" at bounding box center [901, 151] width 93 height 28
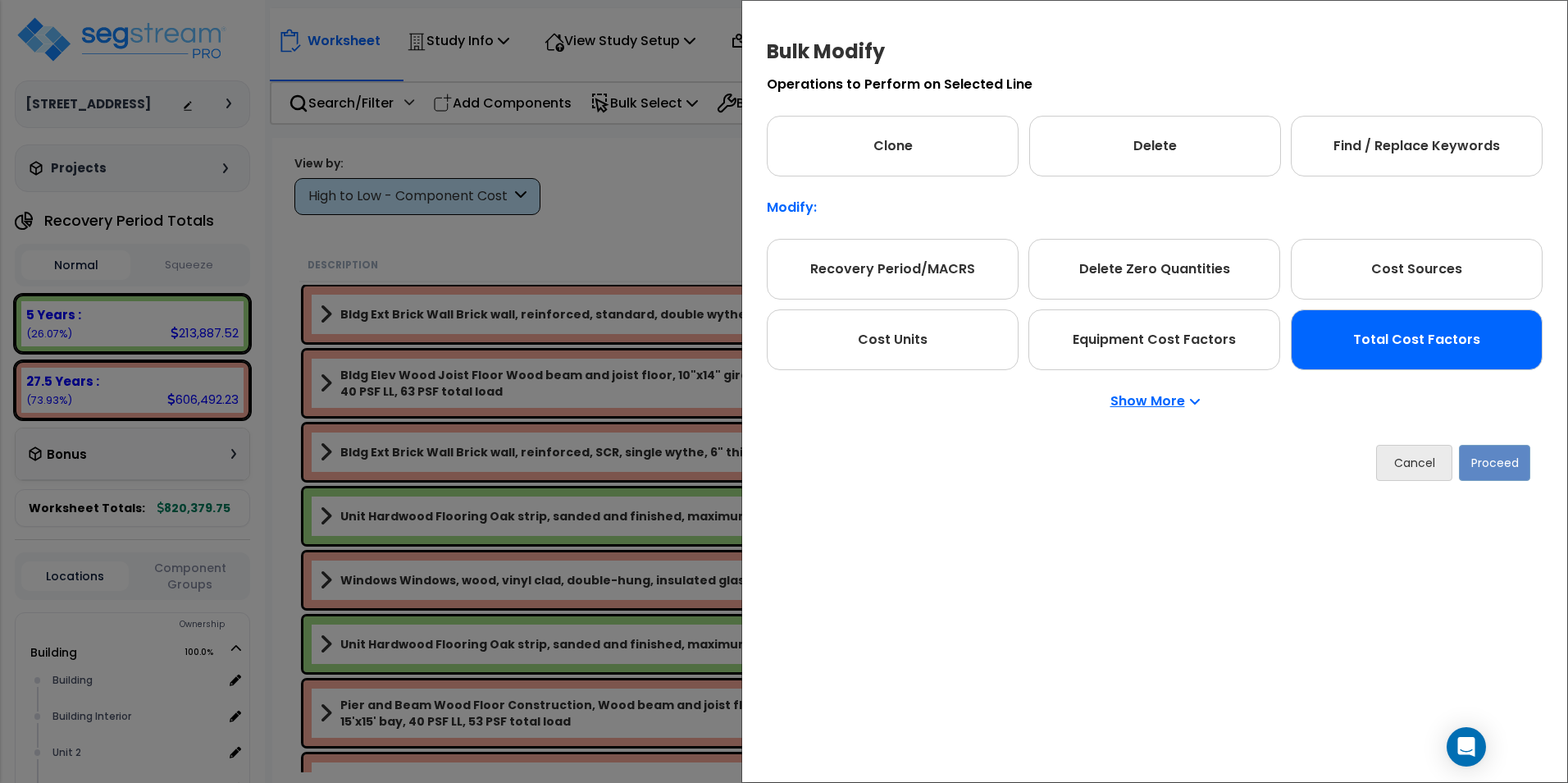
click at [1446, 343] on div "Total Cost Factors" at bounding box center [1416, 339] width 252 height 61
click at [1496, 446] on button "Proceed" at bounding box center [1494, 463] width 72 height 36
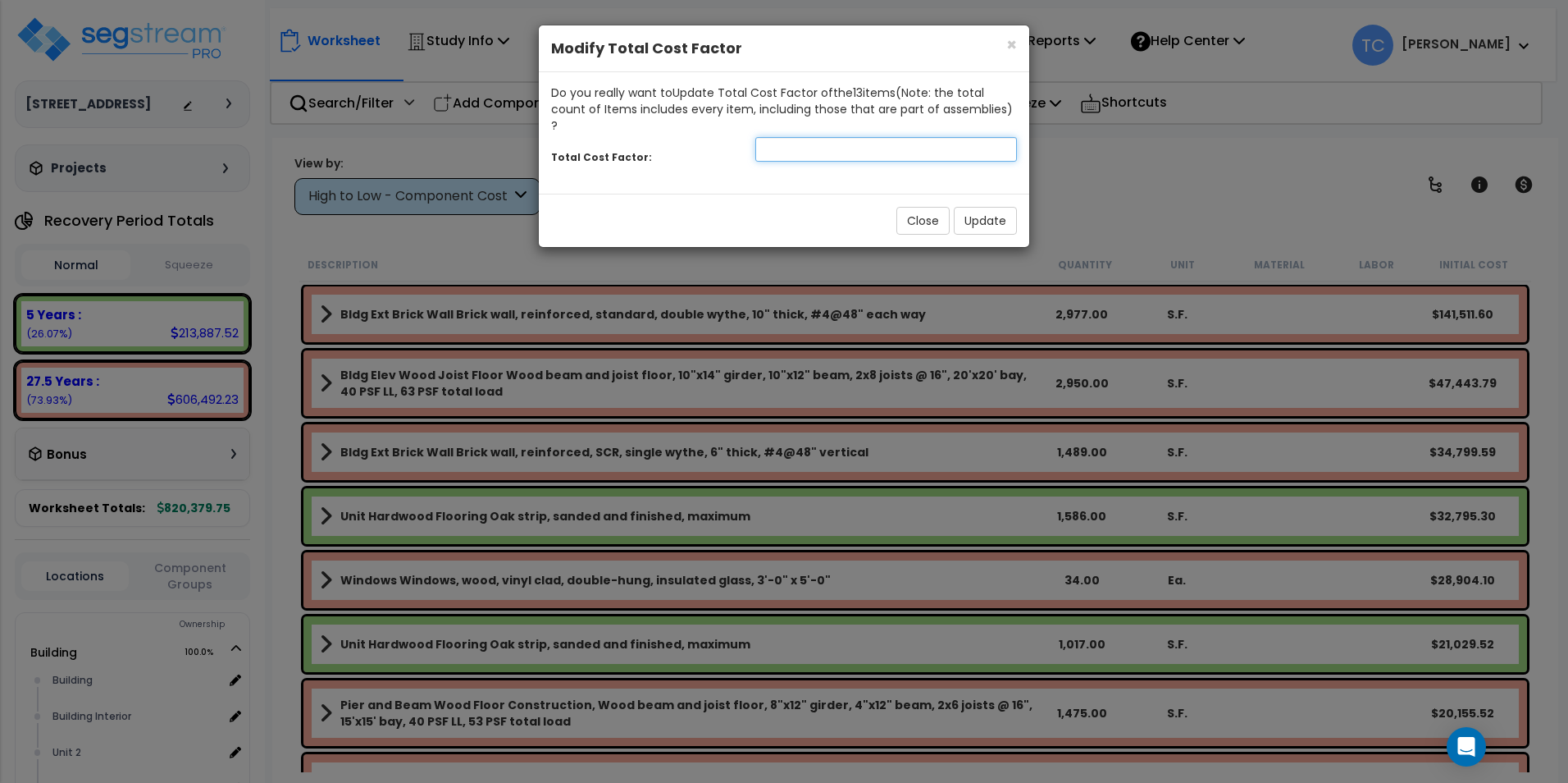
click at [833, 137] on input "number" at bounding box center [886, 149] width 261 height 24
type input "1.5"
click at [968, 207] on button "Update" at bounding box center [985, 221] width 63 height 28
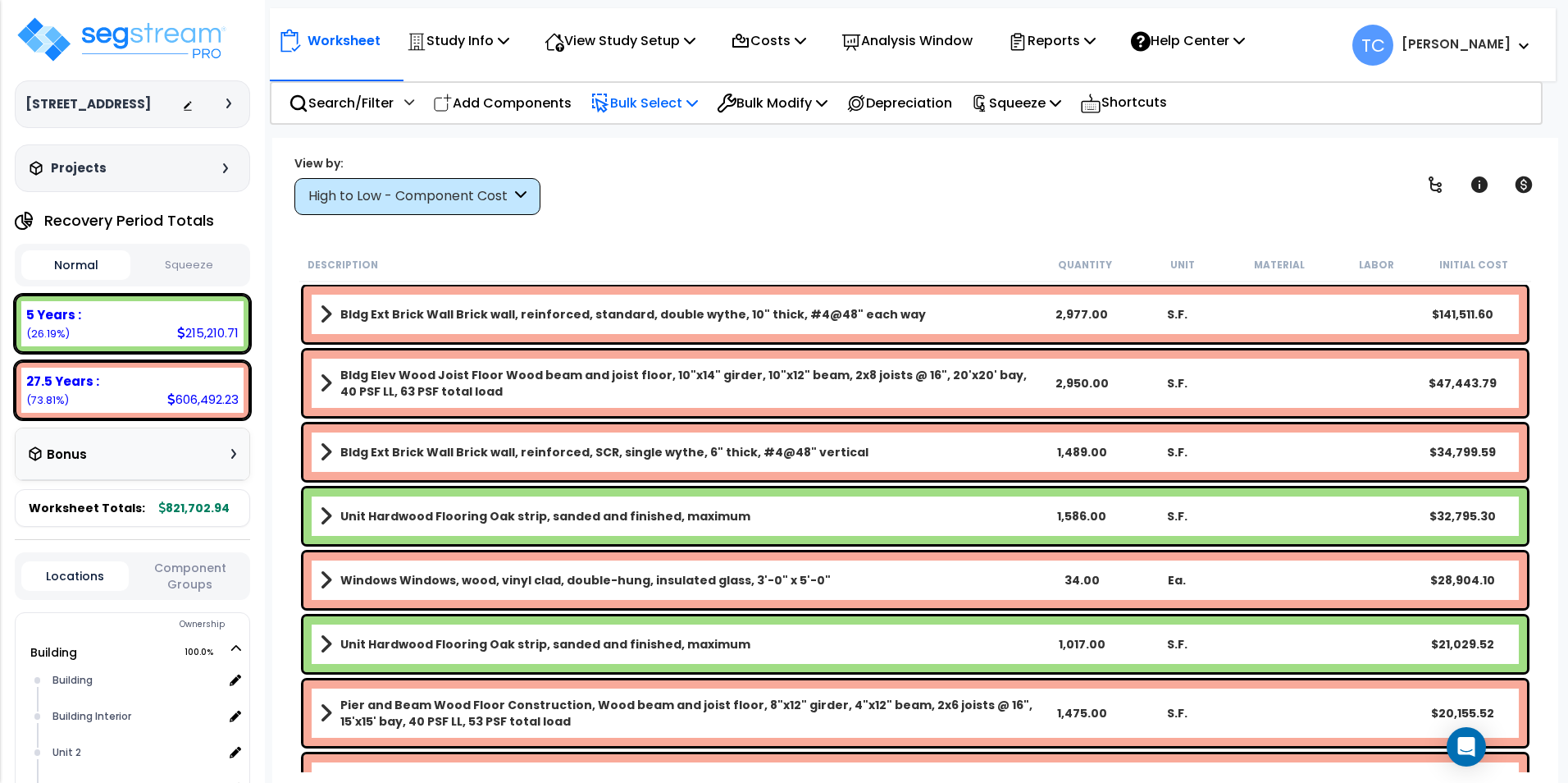
click at [646, 103] on p "Bulk Select" at bounding box center [644, 103] width 107 height 22
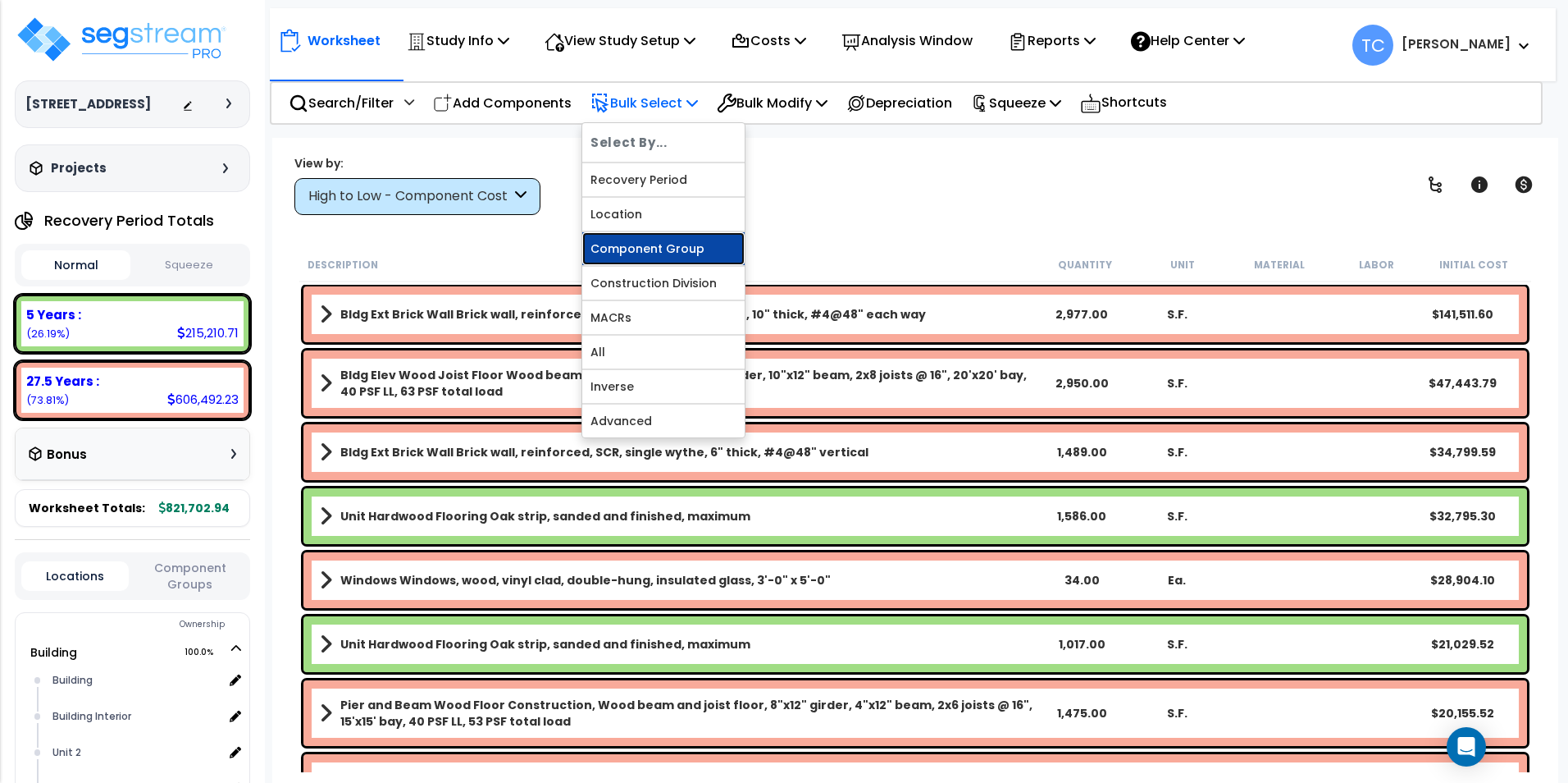
click at [681, 246] on link "Component Group" at bounding box center [663, 248] width 163 height 33
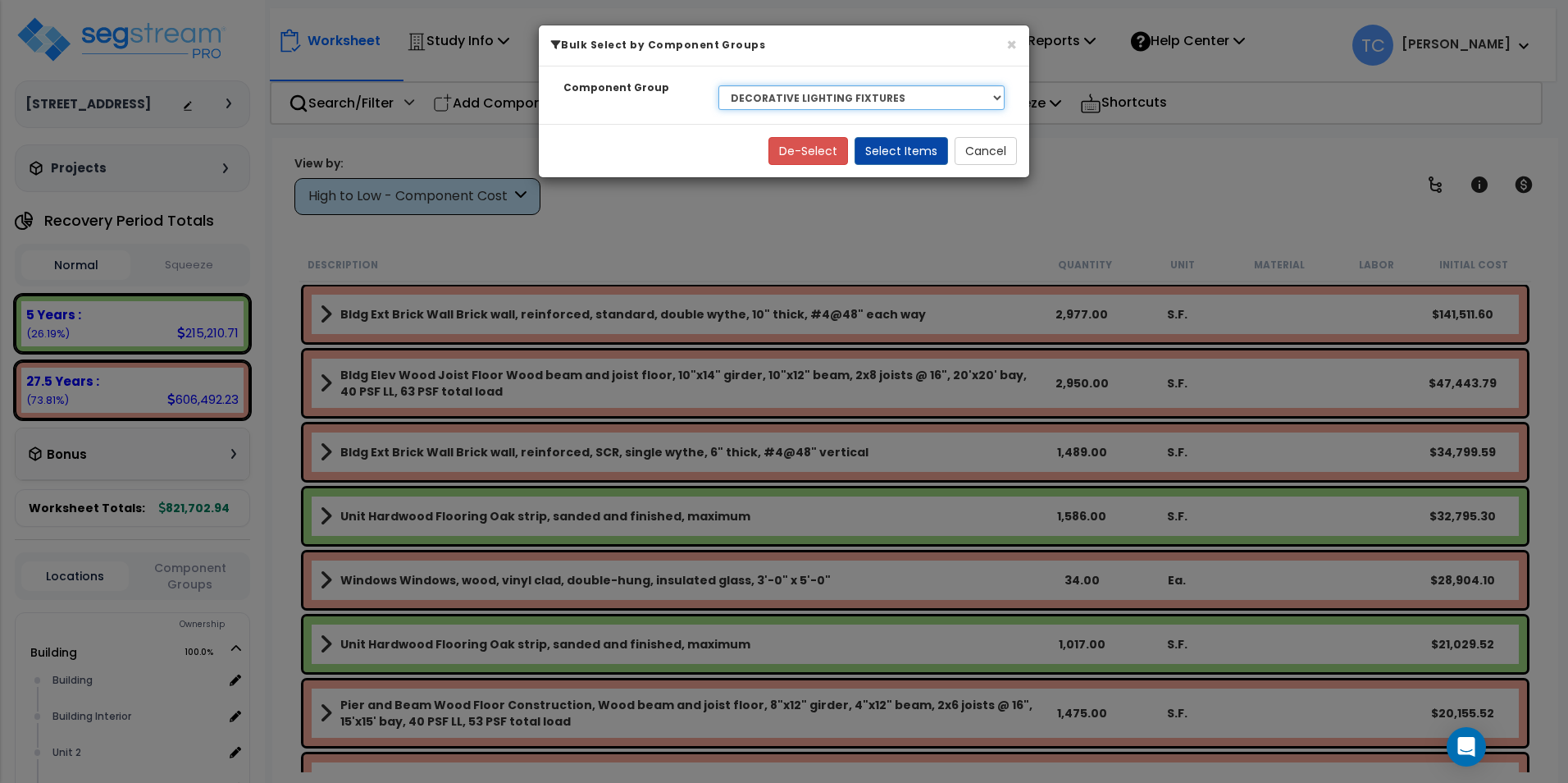
click at [853, 102] on select "Select BLDG CLEARING, GRADING, & EXCAVATION BLDG FOUNDATIONS WOOD SUPERSTRUCTUR…" at bounding box center [862, 98] width 287 height 24
select select "19527"
click at [718, 86] on select "Select BLDG CLEARING, GRADING, & EXCAVATION BLDG FOUNDATIONS WOOD SUPERSTRUCTUR…" at bounding box center [862, 98] width 287 height 24
click at [903, 148] on button "Select Items" at bounding box center [901, 151] width 93 height 28
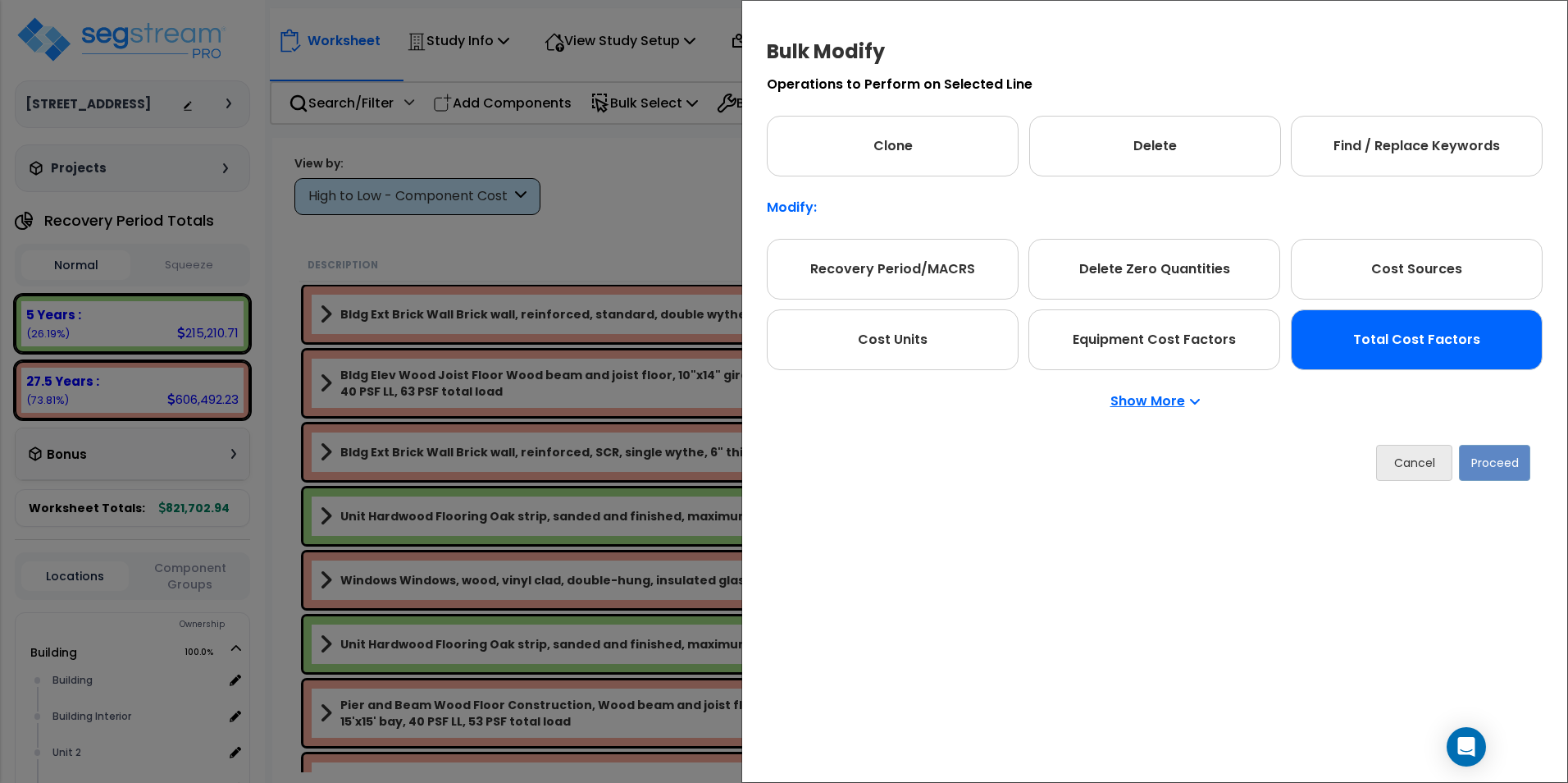
click at [1478, 344] on div "Total Cost Factors" at bounding box center [1416, 339] width 252 height 61
click at [1496, 460] on button "Proceed" at bounding box center [1494, 463] width 72 height 36
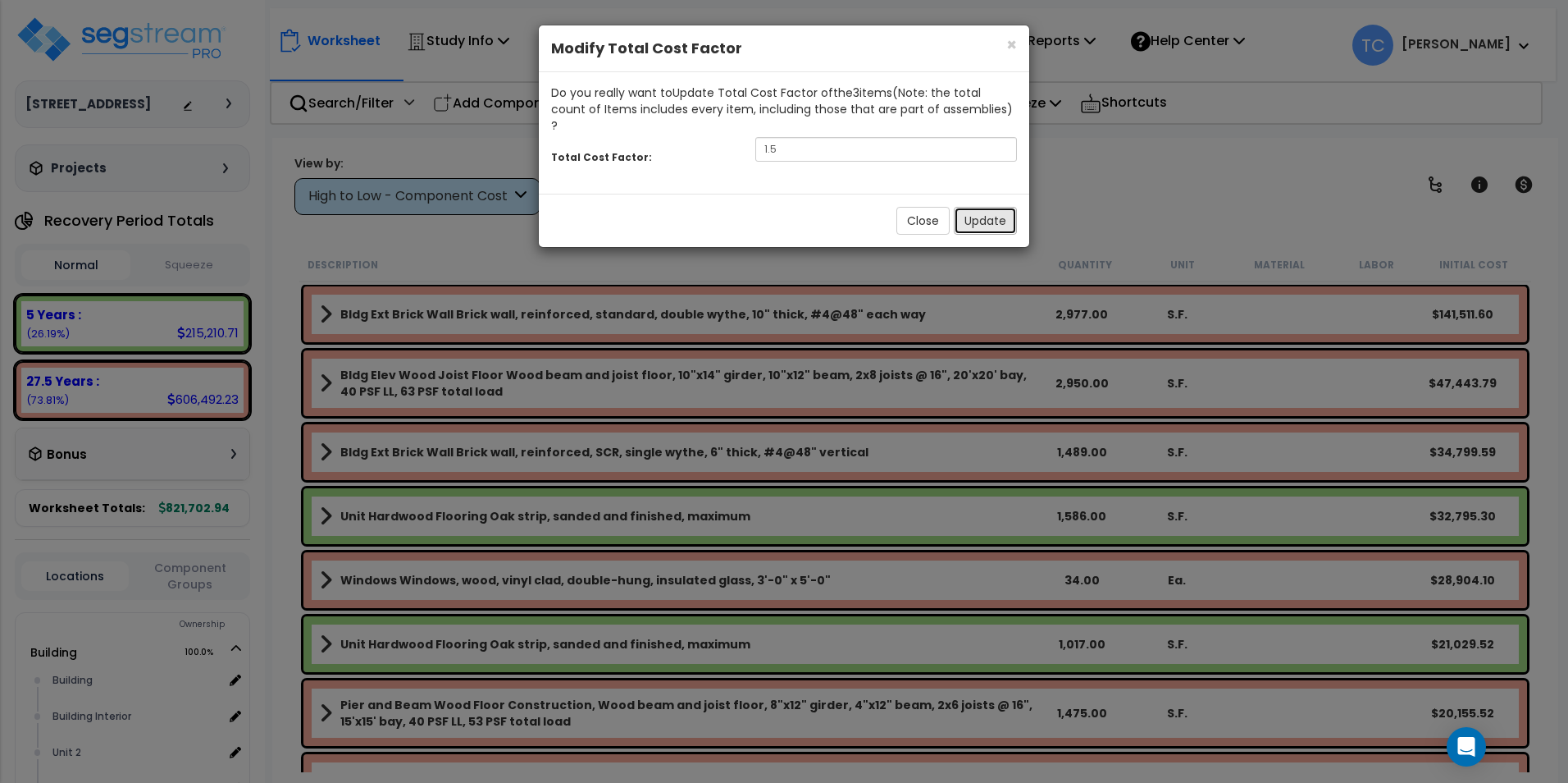
click at [1004, 207] on button "Update" at bounding box center [985, 221] width 63 height 28
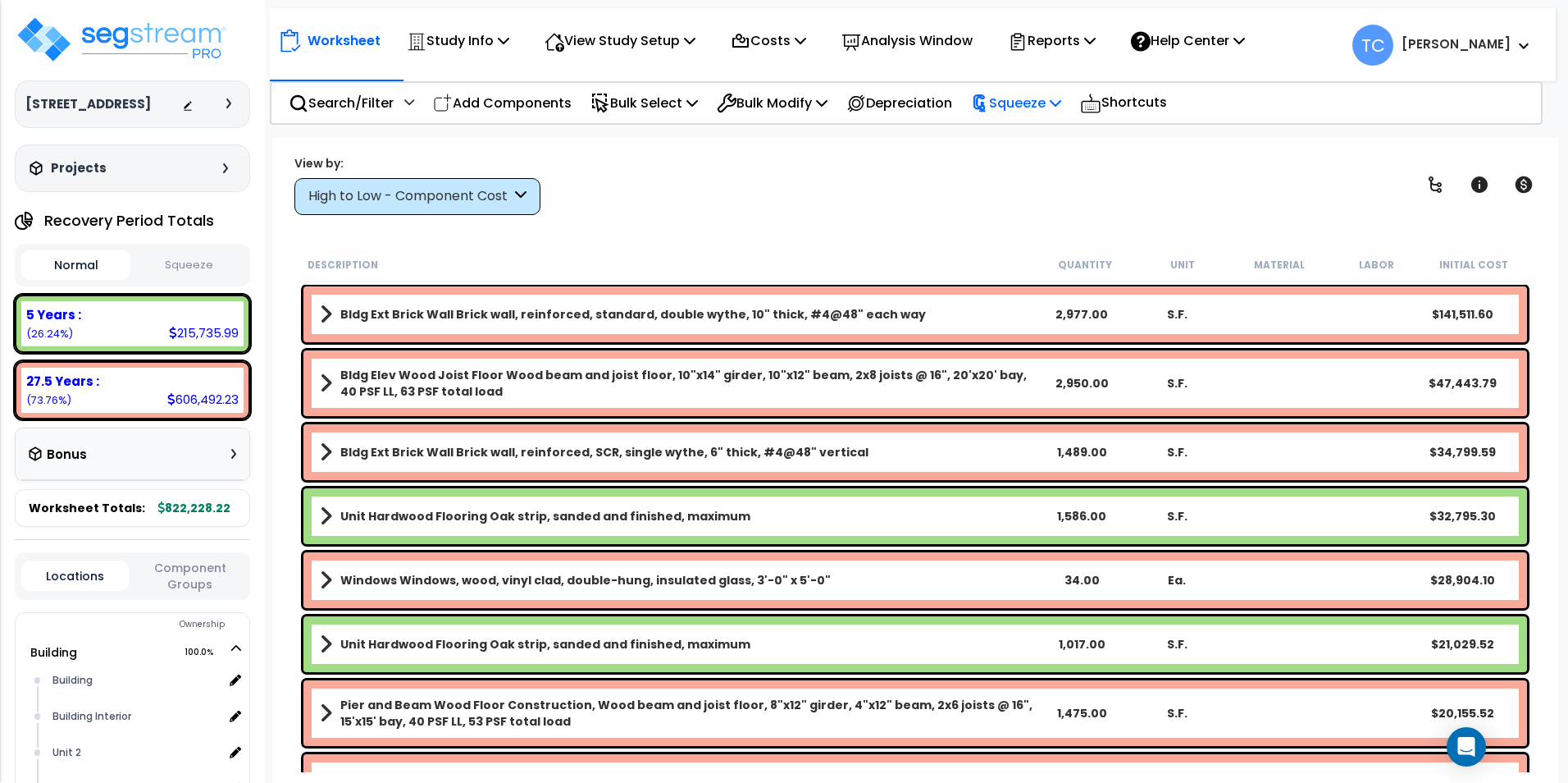
click at [1032, 116] on div "Squeeze" at bounding box center [1015, 102] width 90 height 38
click at [1037, 146] on link "Squeeze" at bounding box center [1044, 139] width 163 height 33
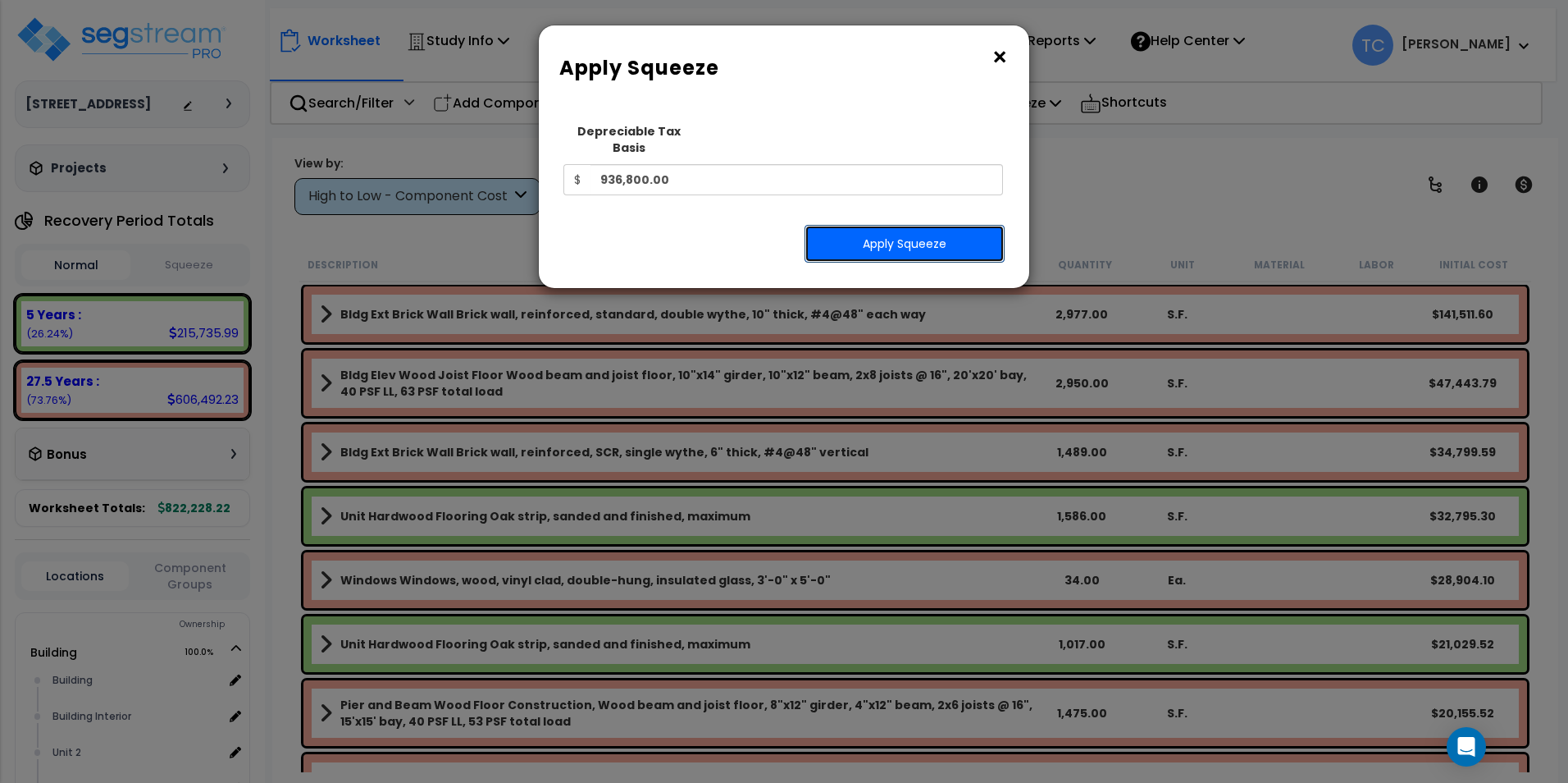
click at [907, 234] on button "Apply Squeeze" at bounding box center [905, 243] width 200 height 38
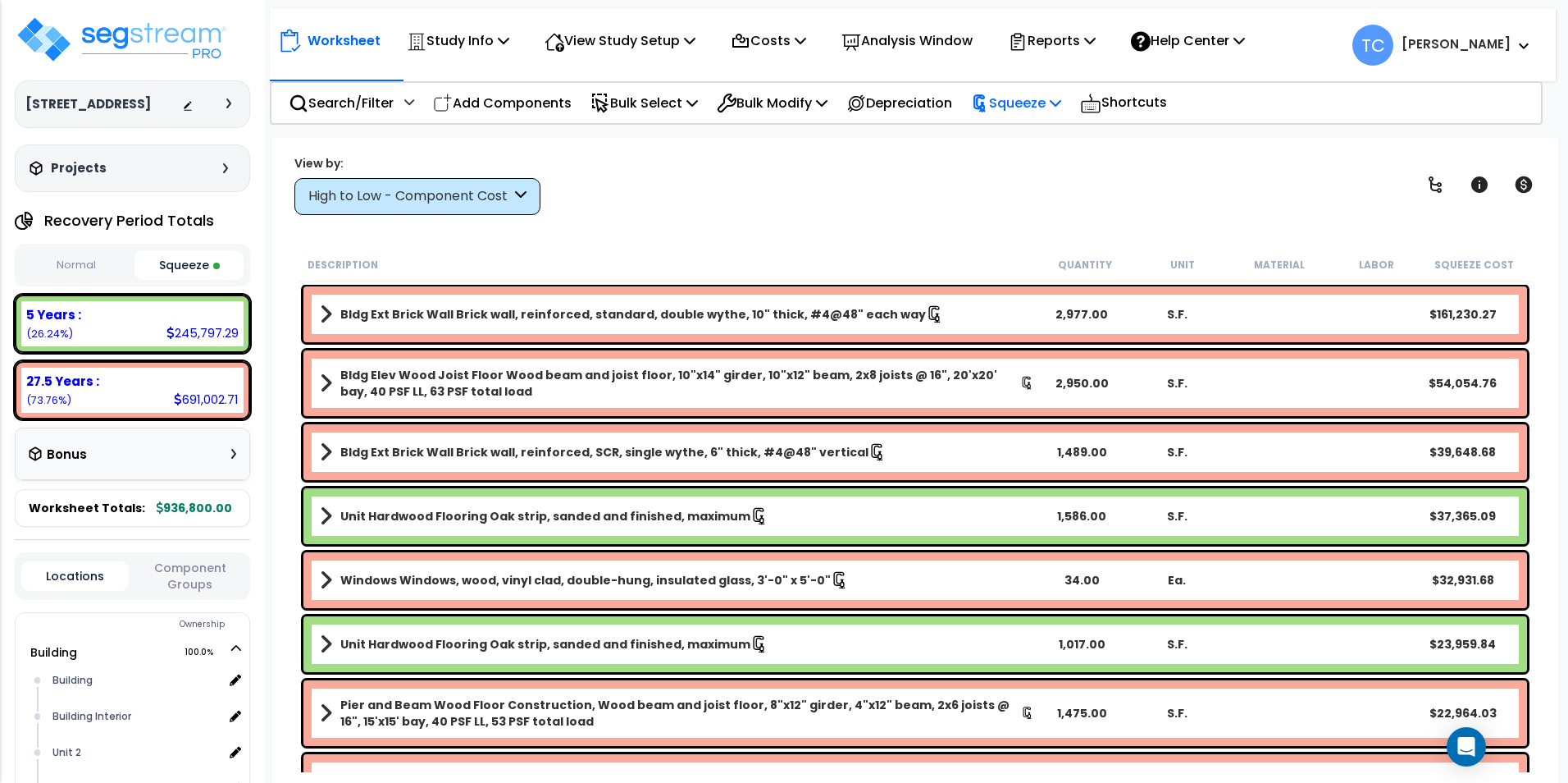
click at [1050, 105] on p "Squeeze" at bounding box center [1015, 103] width 90 height 22
drag, startPoint x: 1043, startPoint y: 174, endPoint x: 998, endPoint y: 169, distance: 45.3
click at [1042, 174] on link "Reset Squeeze" at bounding box center [1044, 173] width 163 height 33
click at [646, 103] on p "Bulk Select" at bounding box center [644, 103] width 107 height 22
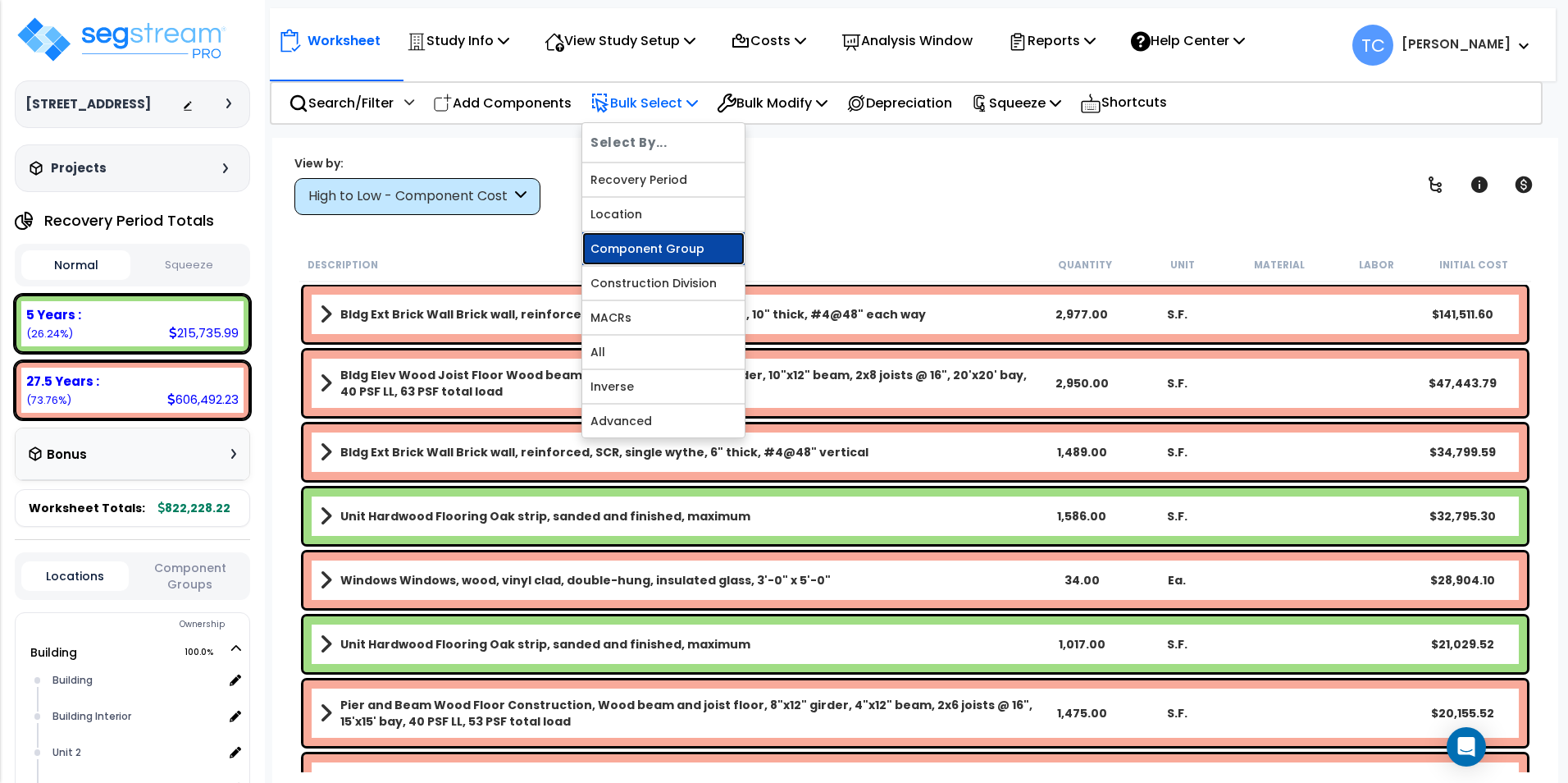
click at [674, 249] on link "Component Group" at bounding box center [663, 248] width 163 height 33
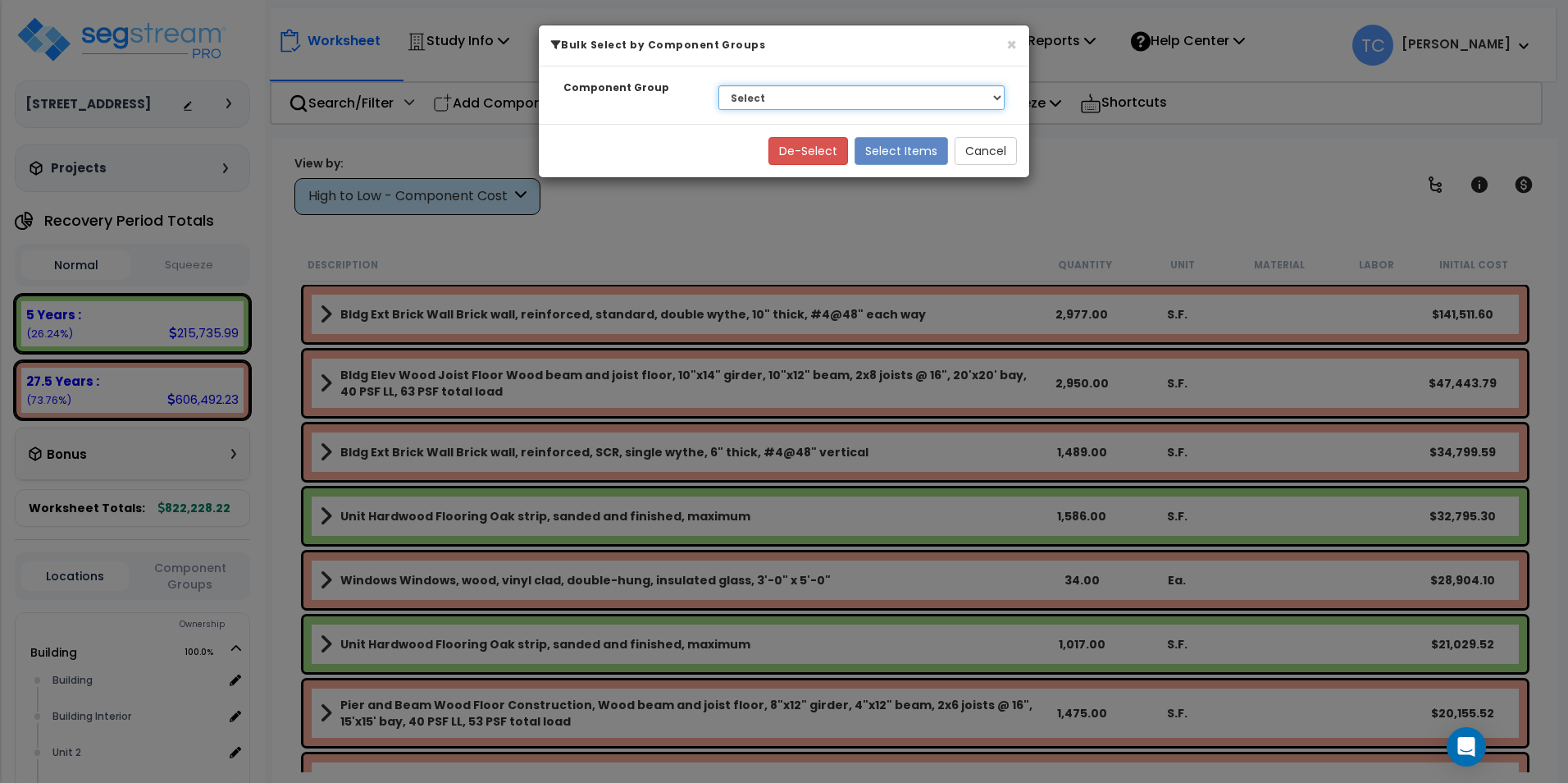
click at [800, 101] on select "Select BLDG CLEARING, GRADING, & EXCAVATION BLDG FOUNDATIONS WOOD SUPERSTRUCTUR…" at bounding box center [862, 98] width 287 height 24
select select "17636"
click at [718, 86] on select "Select BLDG CLEARING, GRADING, & EXCAVATION BLDG FOUNDATIONS WOOD SUPERSTRUCTUR…" at bounding box center [862, 98] width 287 height 24
click at [916, 159] on button "Select Items" at bounding box center [901, 151] width 93 height 28
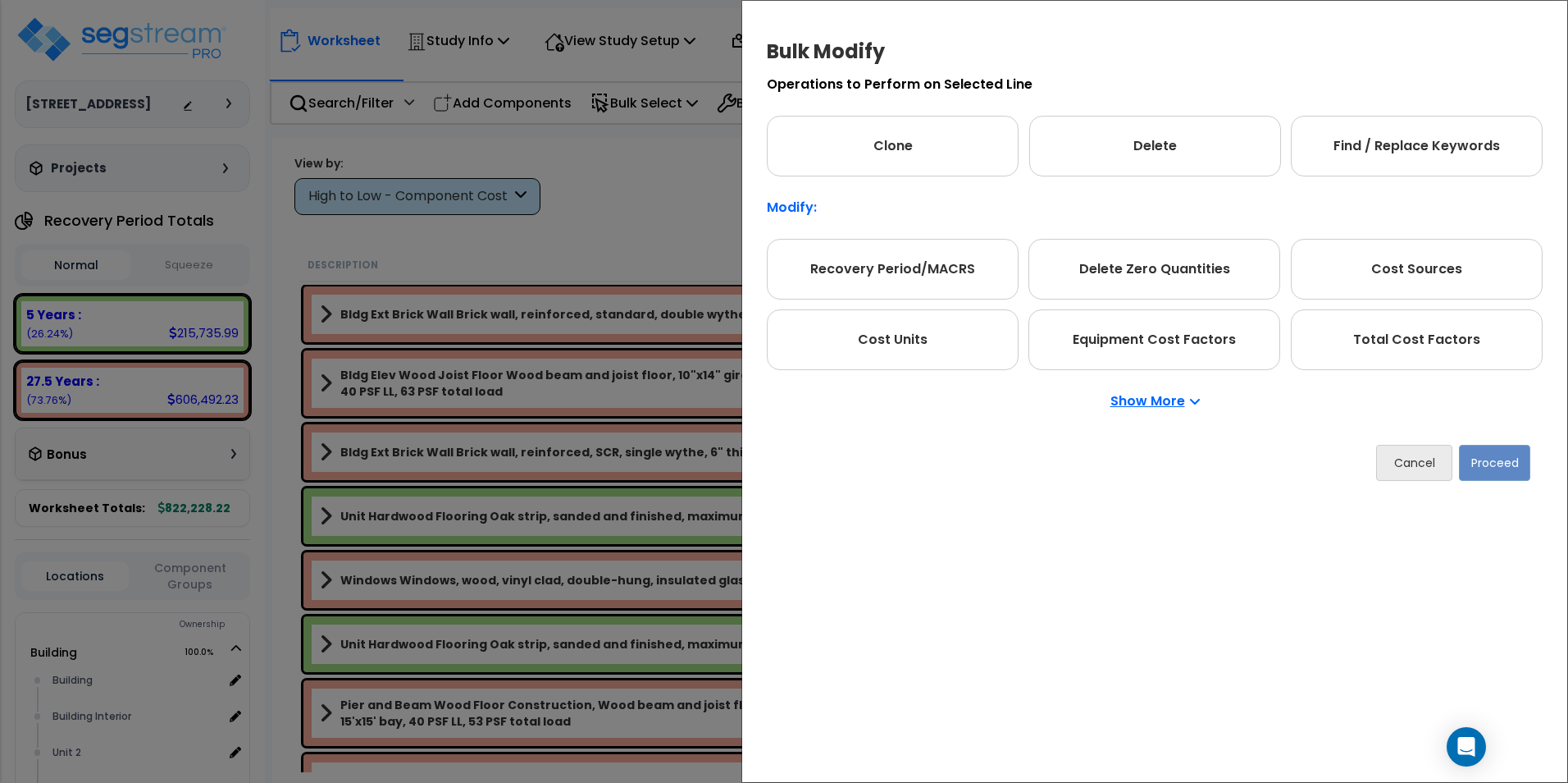
drag, startPoint x: 1394, startPoint y: 365, endPoint x: 1411, endPoint y: 387, distance: 27.8
click at [1393, 364] on div "Total Cost Factors" at bounding box center [1416, 339] width 252 height 61
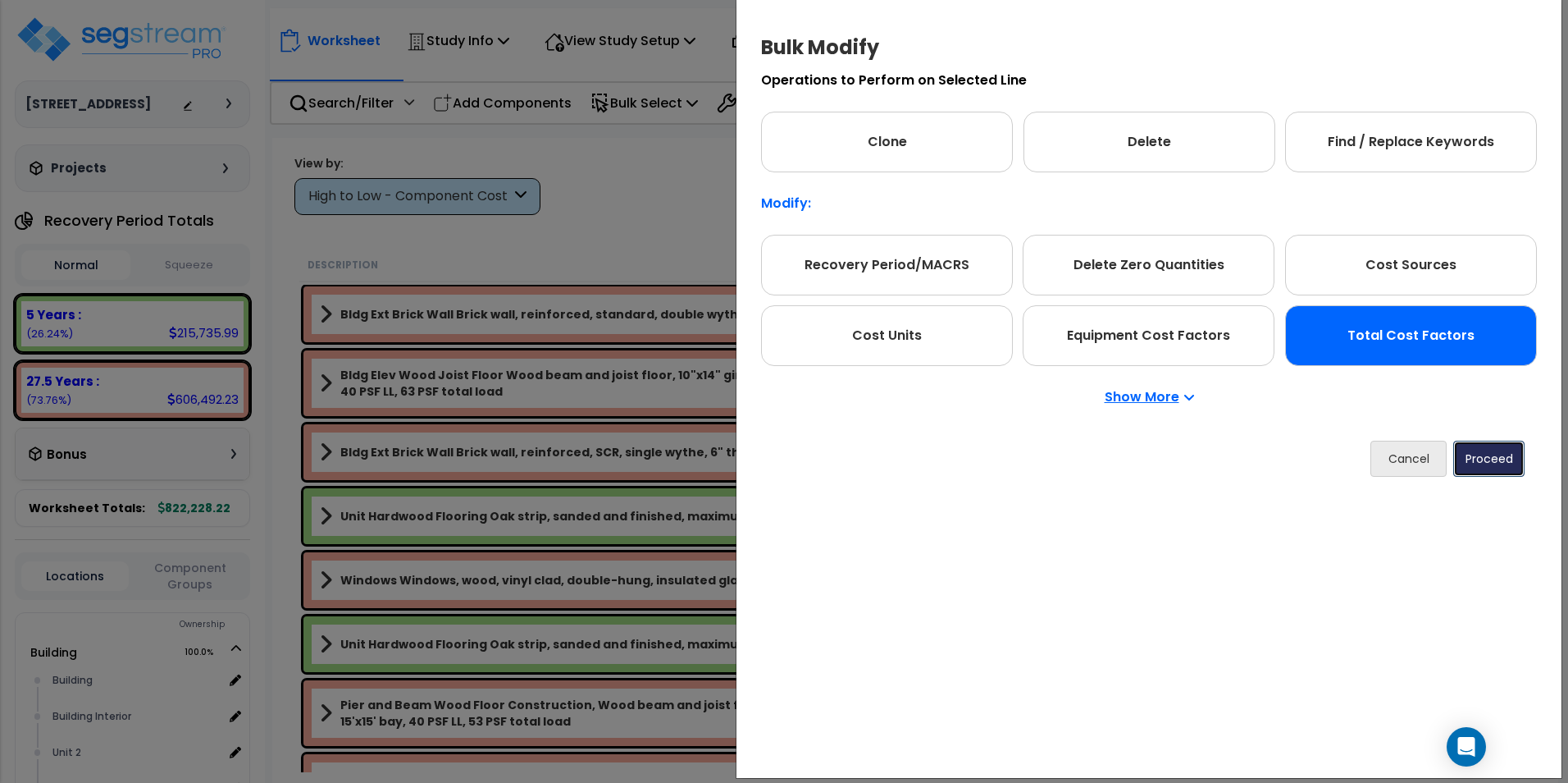
click at [1494, 471] on button "Proceed" at bounding box center [1489, 458] width 72 height 36
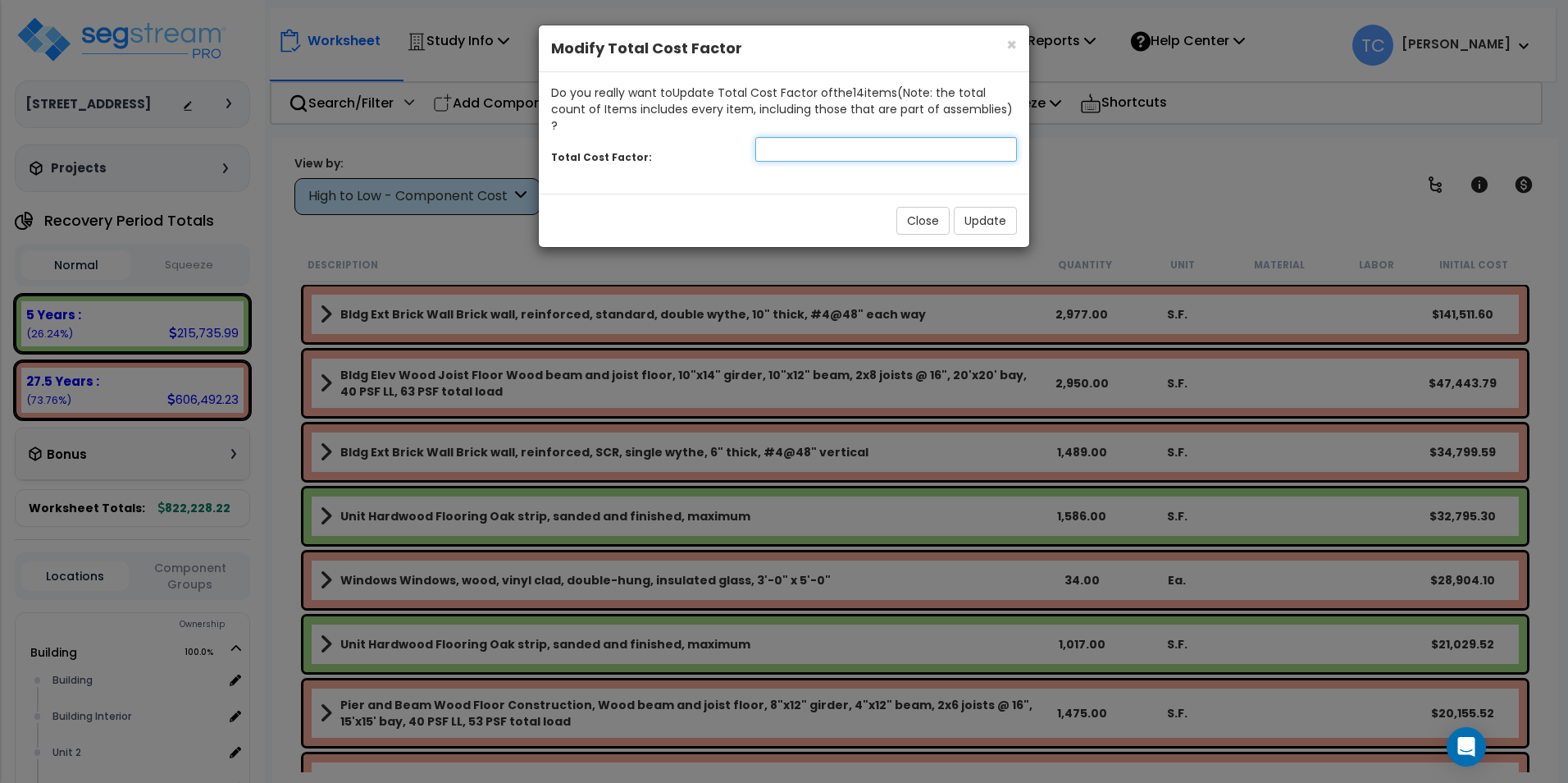
click at [796, 137] on input "number" at bounding box center [886, 149] width 261 height 24
type input "1.25"
click at [1001, 209] on button "Update" at bounding box center [985, 221] width 63 height 28
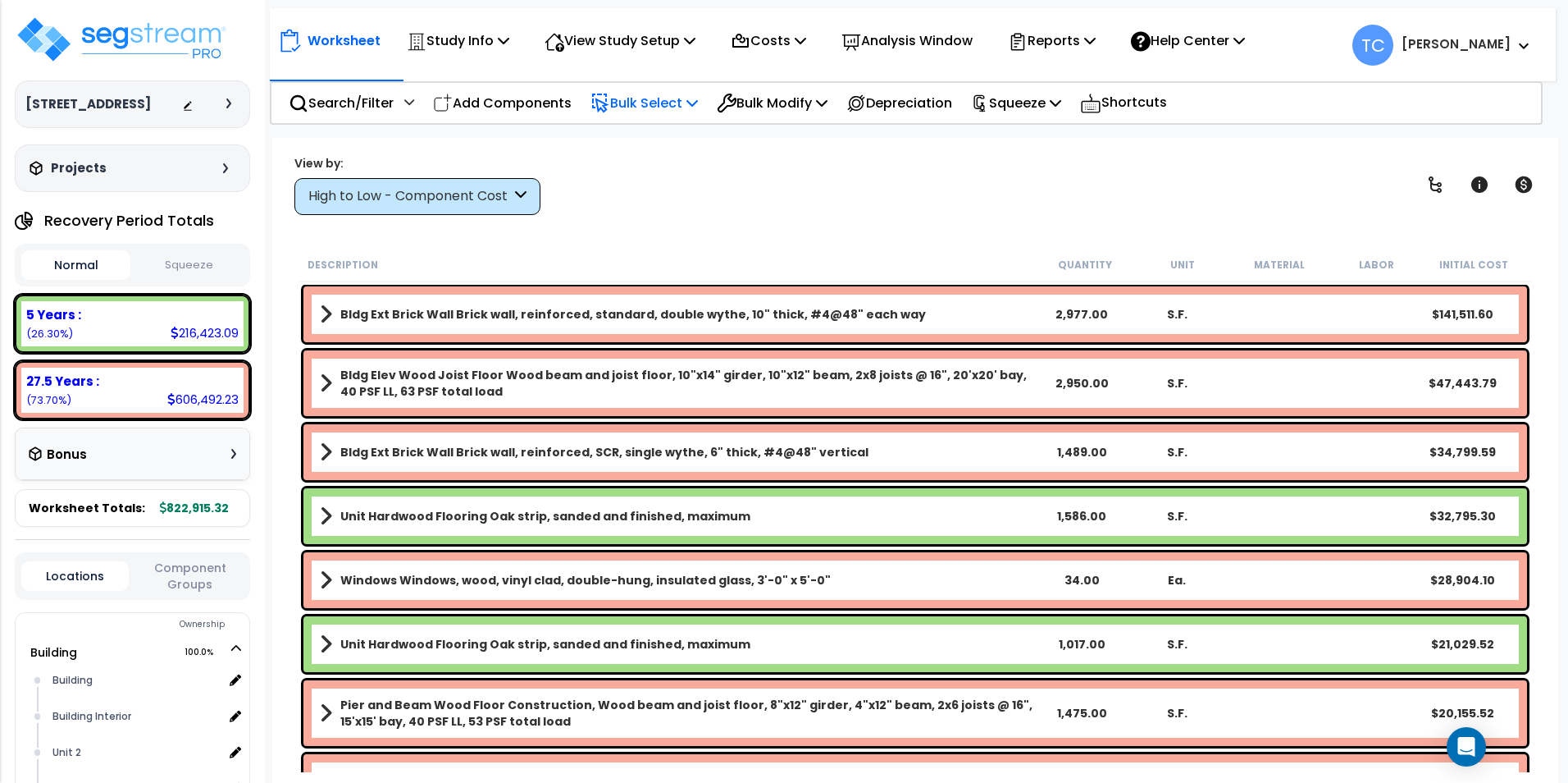
click at [663, 101] on p "Bulk Select" at bounding box center [644, 103] width 107 height 22
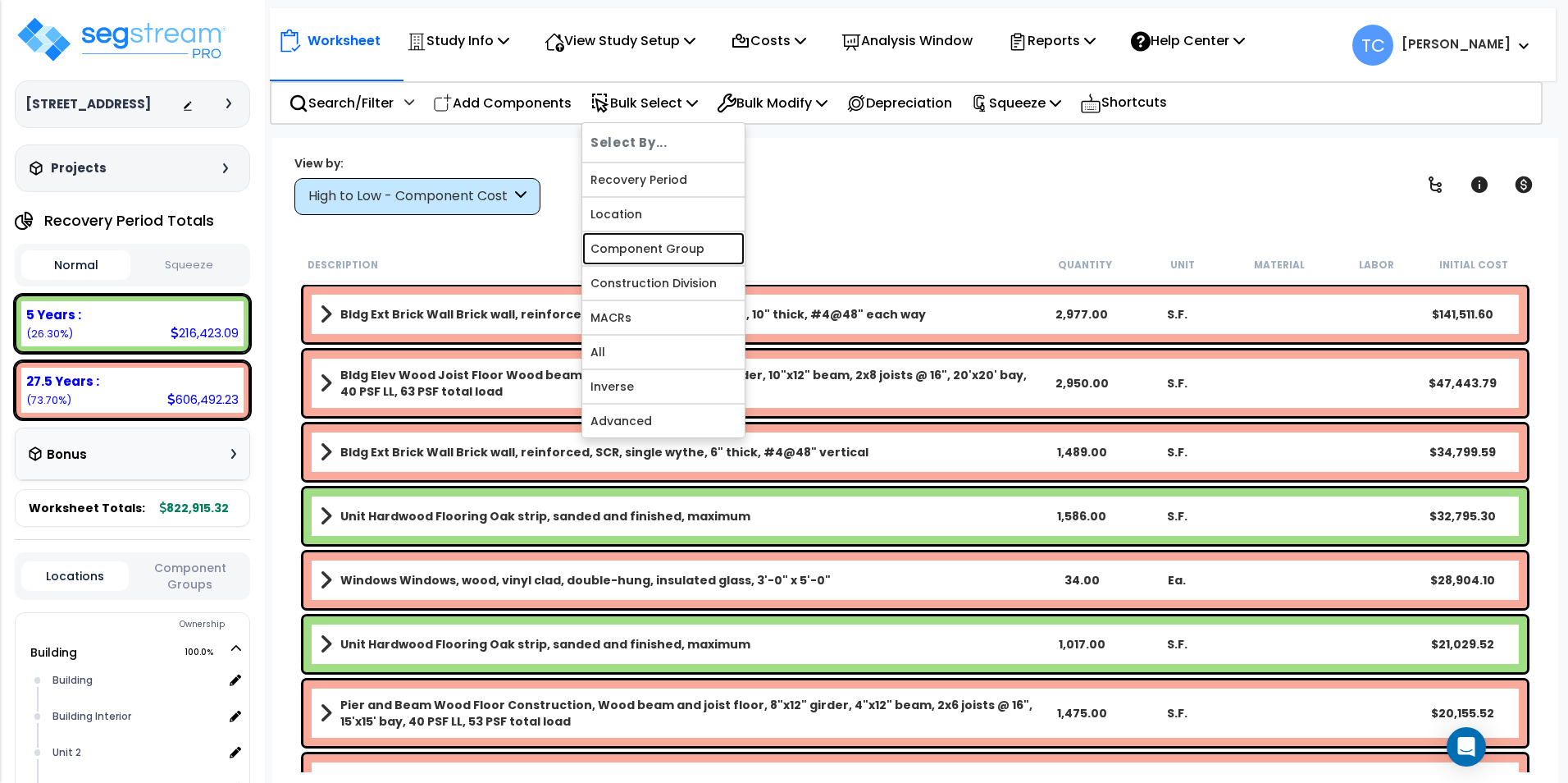
drag, startPoint x: 680, startPoint y: 253, endPoint x: 692, endPoint y: 246, distance: 13.9
click at [680, 253] on link "Component Group" at bounding box center [663, 248] width 163 height 33
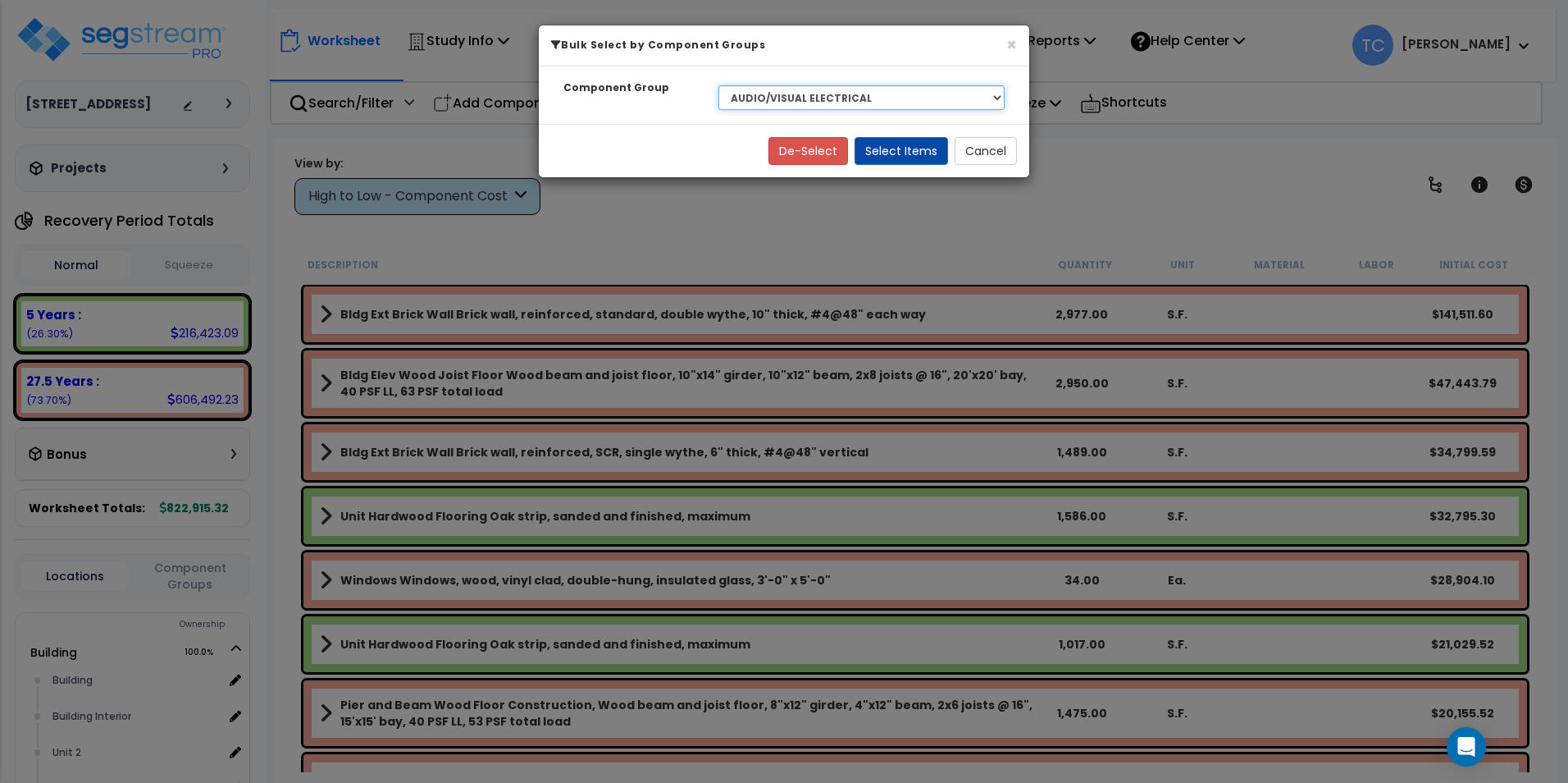
click at [883, 101] on select "Select BLDG CLEARING, GRADING, & EXCAVATION BLDG FOUNDATIONS WOOD SUPERSTRUCTUR…" at bounding box center [862, 98] width 287 height 24
select select "17687"
click at [718, 86] on select "Select BLDG CLEARING, GRADING, & EXCAVATION BLDG FOUNDATIONS WOOD SUPERSTRUCTUR…" at bounding box center [862, 98] width 287 height 24
click at [899, 144] on button "Select Items" at bounding box center [901, 151] width 93 height 28
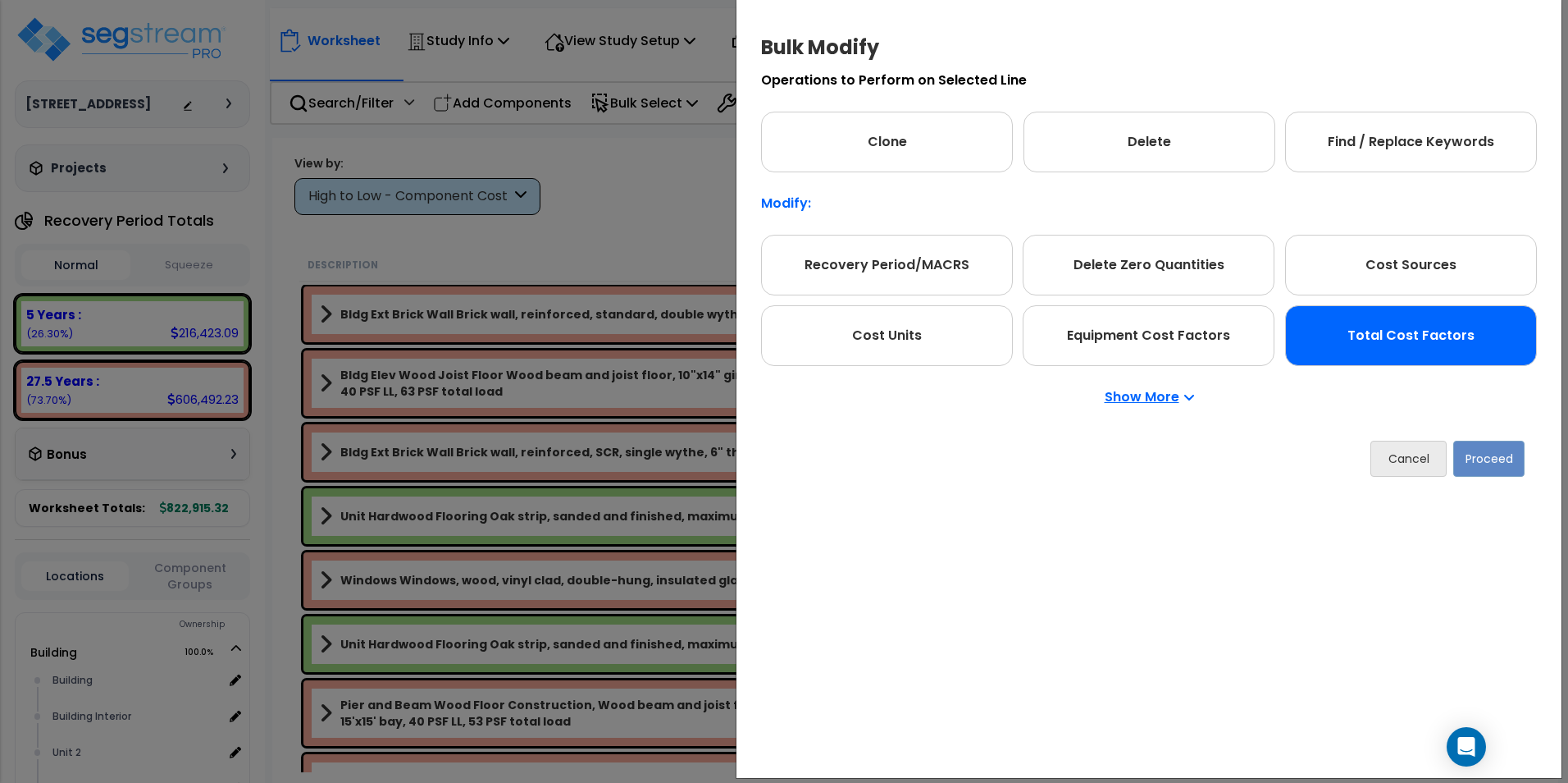
click at [1384, 308] on div "Total Cost Factors" at bounding box center [1411, 335] width 252 height 61
click at [1469, 460] on button "Proceed" at bounding box center [1489, 458] width 72 height 36
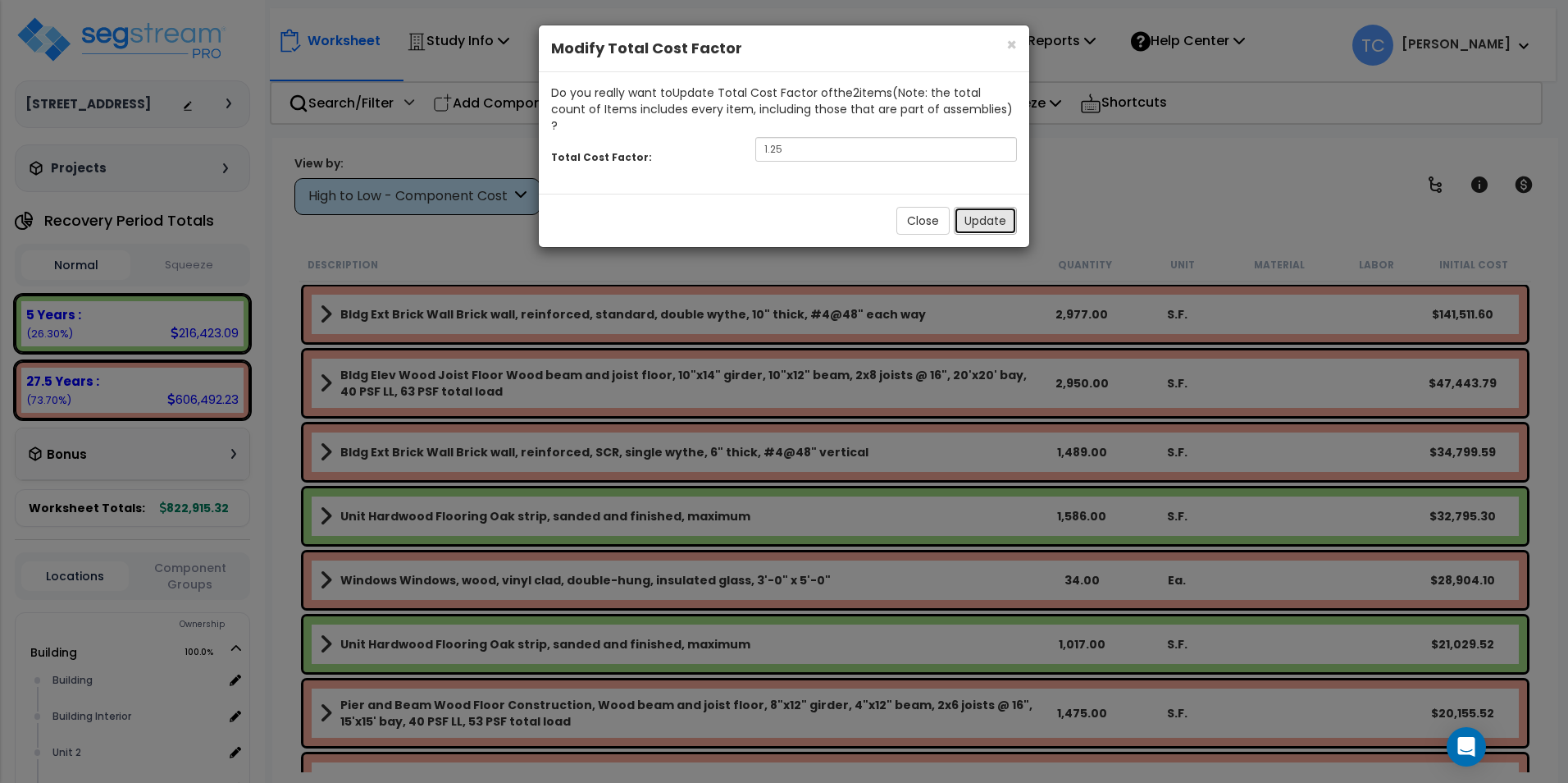
click at [998, 214] on button "Update" at bounding box center [985, 221] width 63 height 28
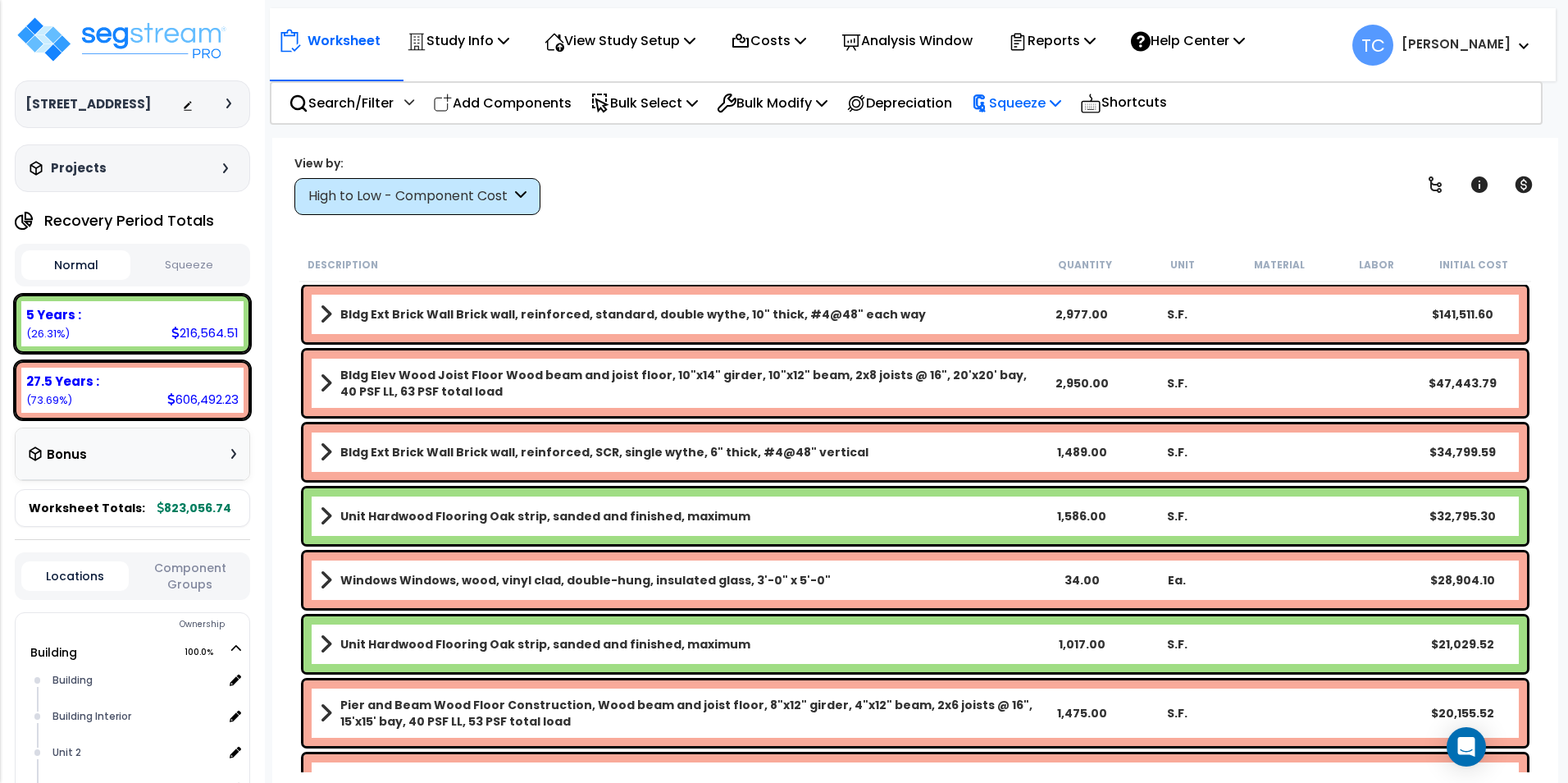
click at [1047, 101] on p "Squeeze" at bounding box center [1015, 103] width 90 height 22
click at [1043, 139] on link "Squeeze" at bounding box center [1044, 139] width 163 height 33
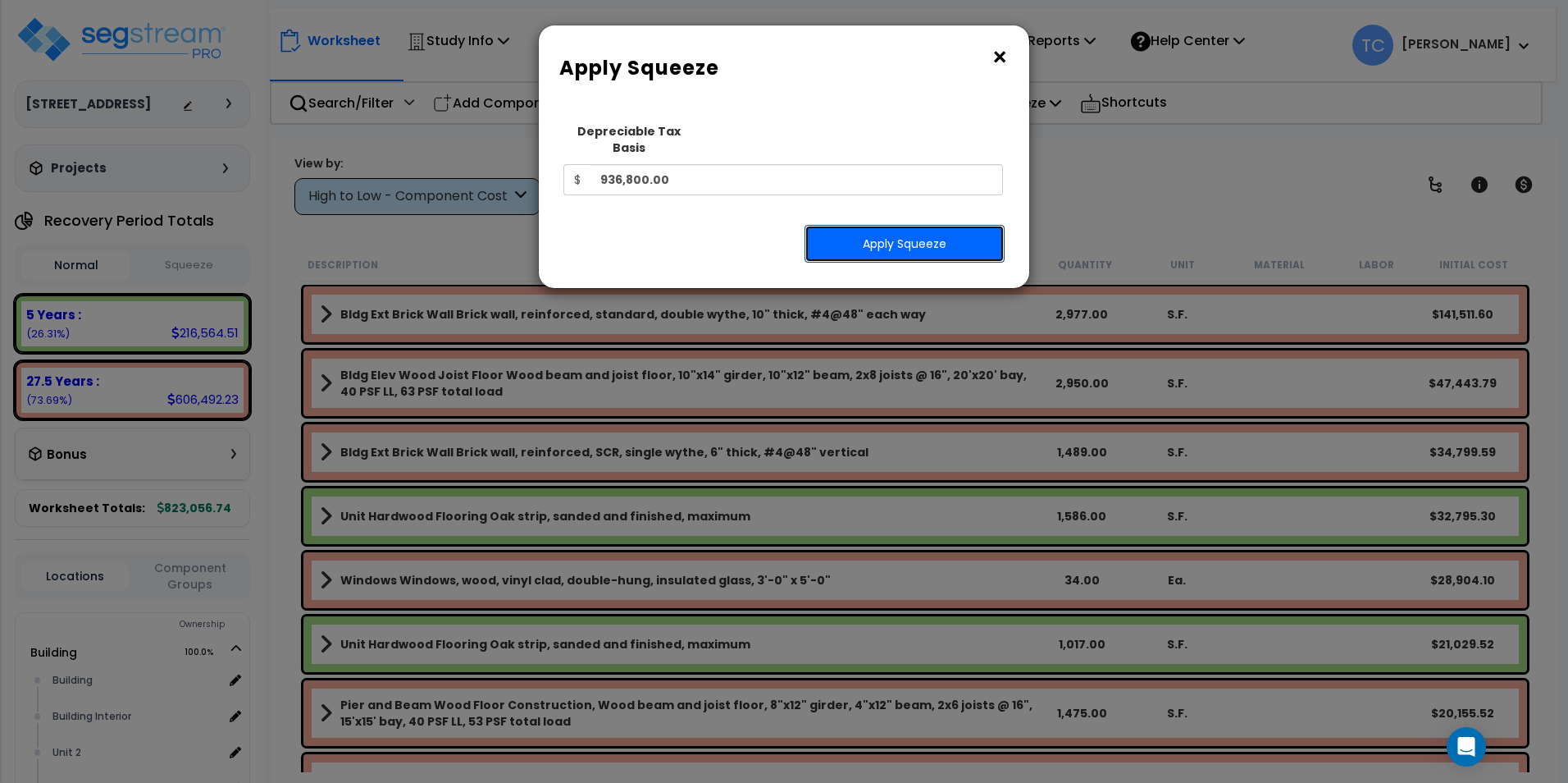
click at [923, 225] on button "Apply Squeeze" at bounding box center [905, 243] width 200 height 38
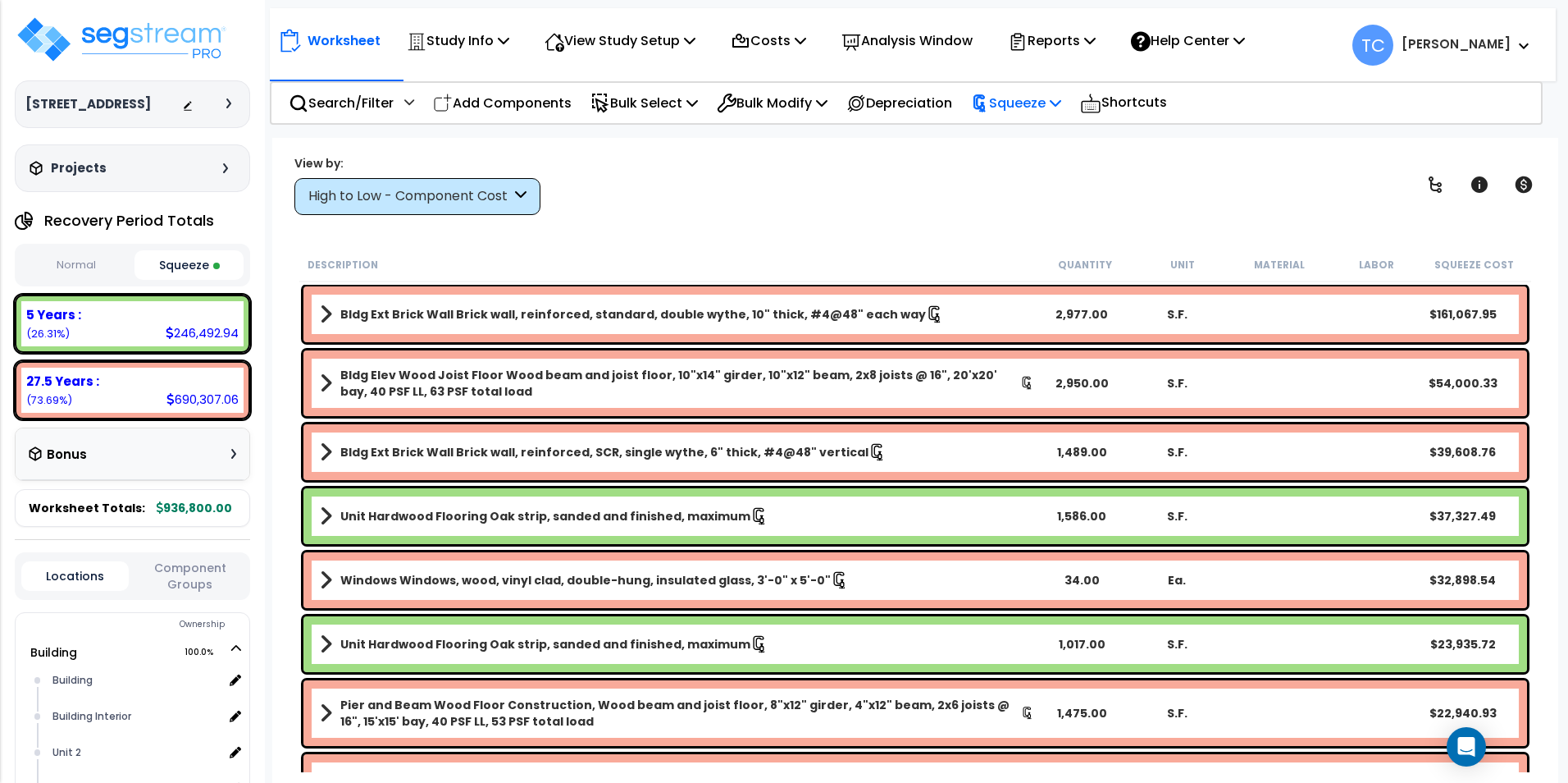
drag, startPoint x: 1067, startPoint y: 106, endPoint x: 1073, endPoint y: 116, distance: 11.7
click at [1061, 106] on p "Squeeze" at bounding box center [1015, 103] width 90 height 22
click at [1289, 223] on div "Worksheet Study Info Study Setup Add Property Unit Template study Clone study TC" at bounding box center [916, 529] width 1286 height 783
click at [1079, 47] on p "Reports" at bounding box center [1052, 41] width 87 height 22
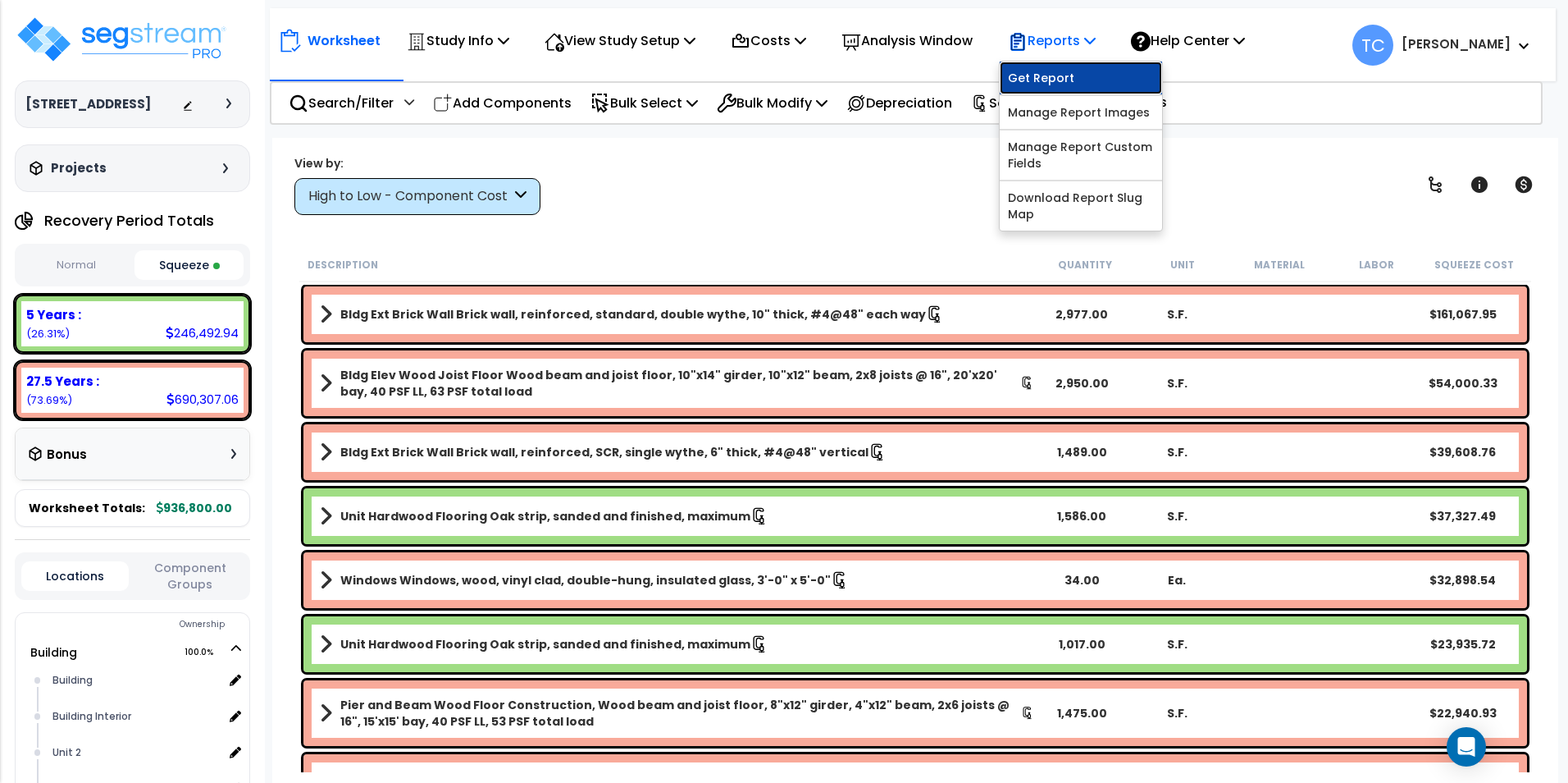
click at [1079, 90] on link "Get Report" at bounding box center [1080, 77] width 163 height 33
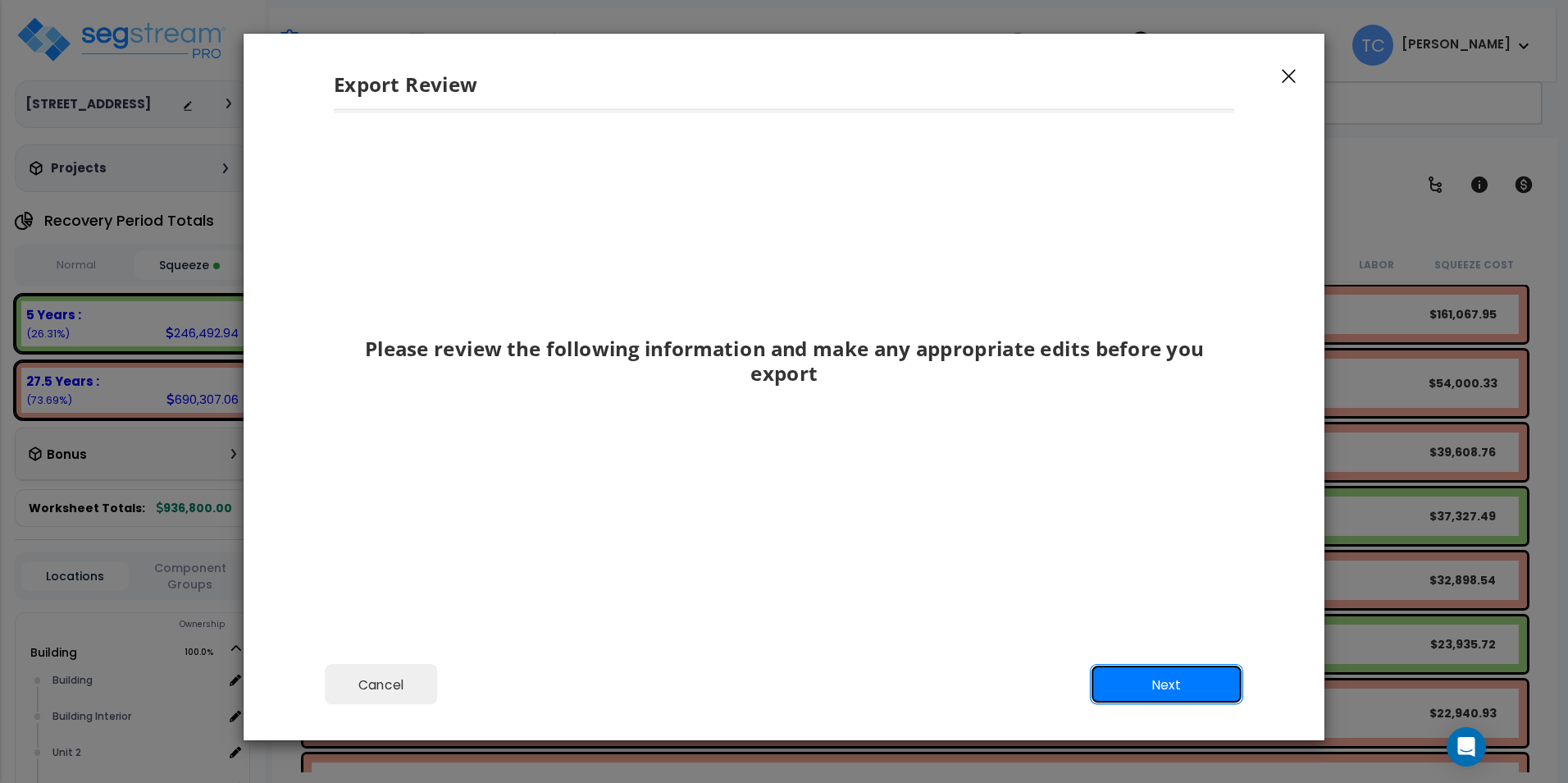
click at [1114, 693] on button "Next" at bounding box center [1166, 684] width 154 height 41
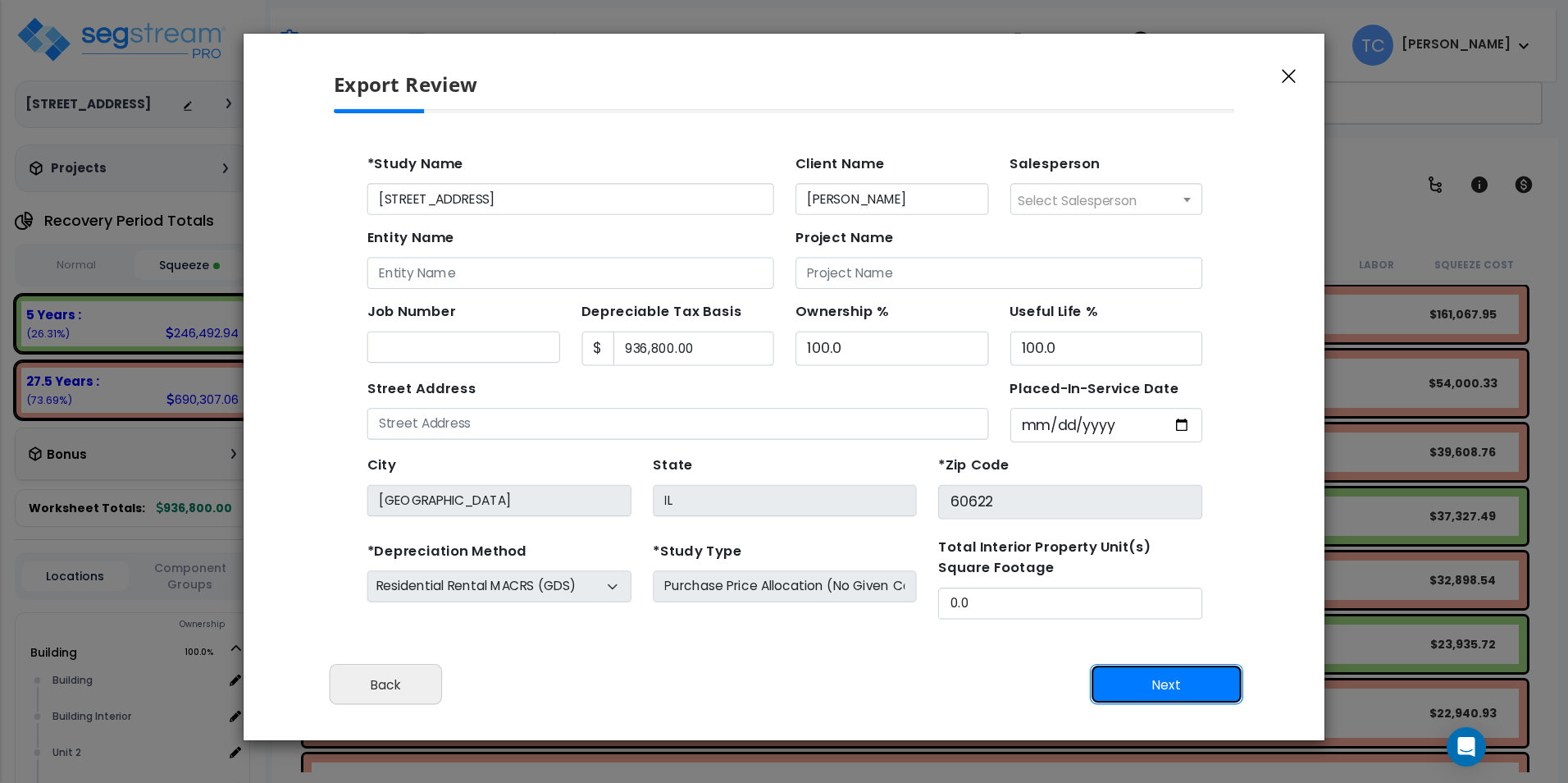
click at [1114, 693] on button "Next" at bounding box center [1166, 684] width 154 height 41
type input "55356"
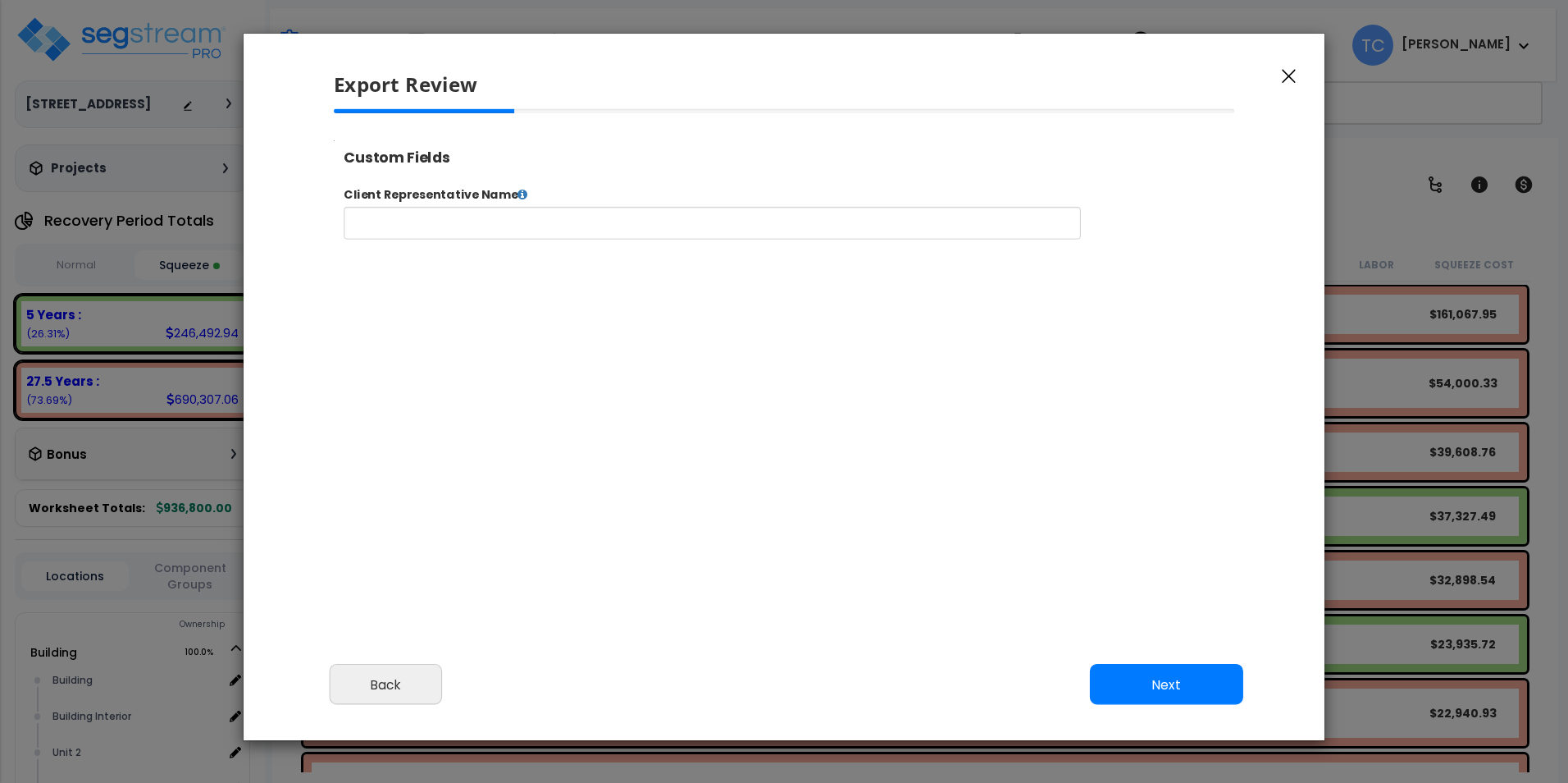
select select "2024"
click at [1114, 693] on button "Next" at bounding box center [1166, 684] width 154 height 41
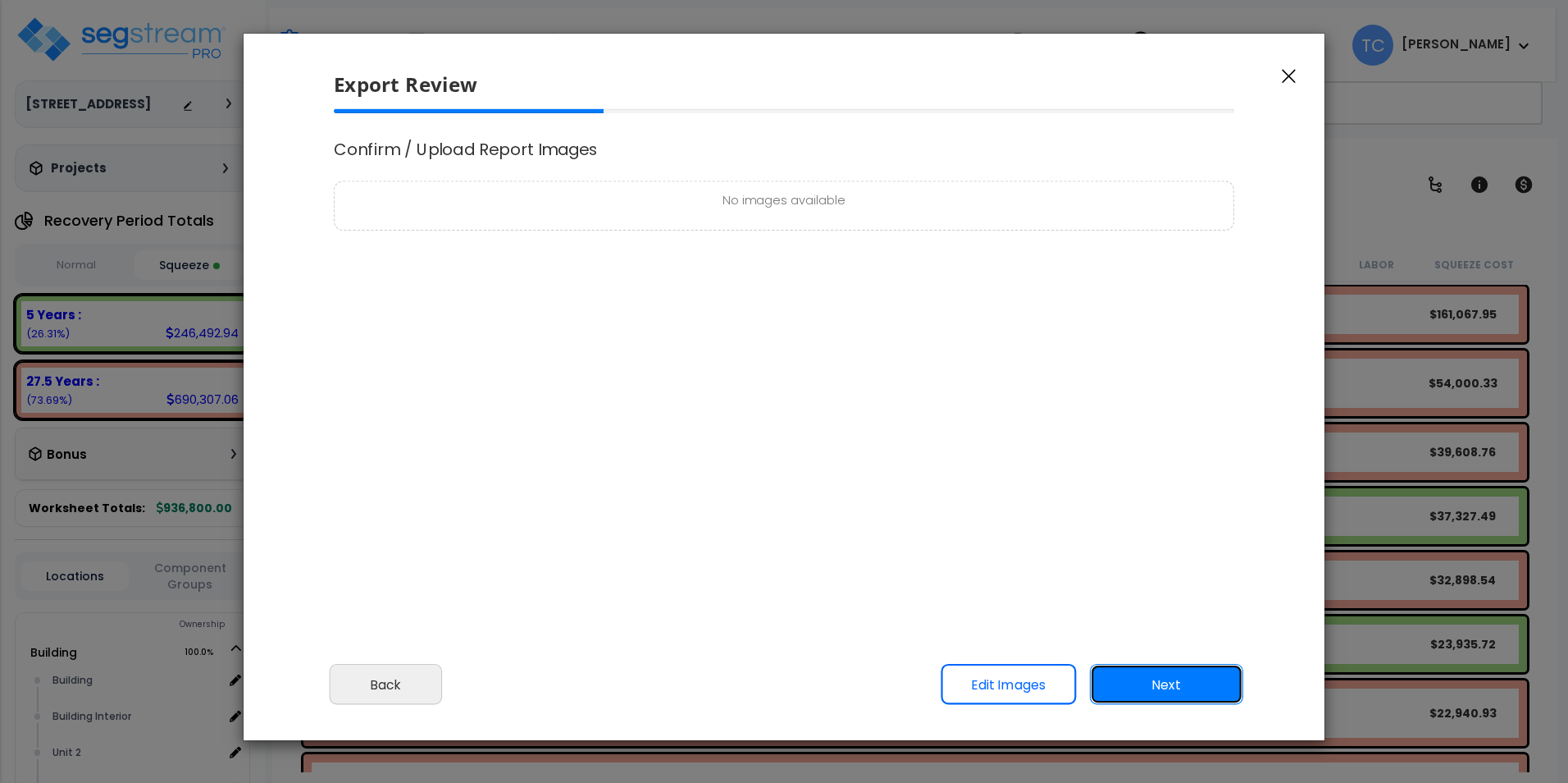
click at [1114, 693] on button "Next" at bounding box center [1166, 684] width 154 height 41
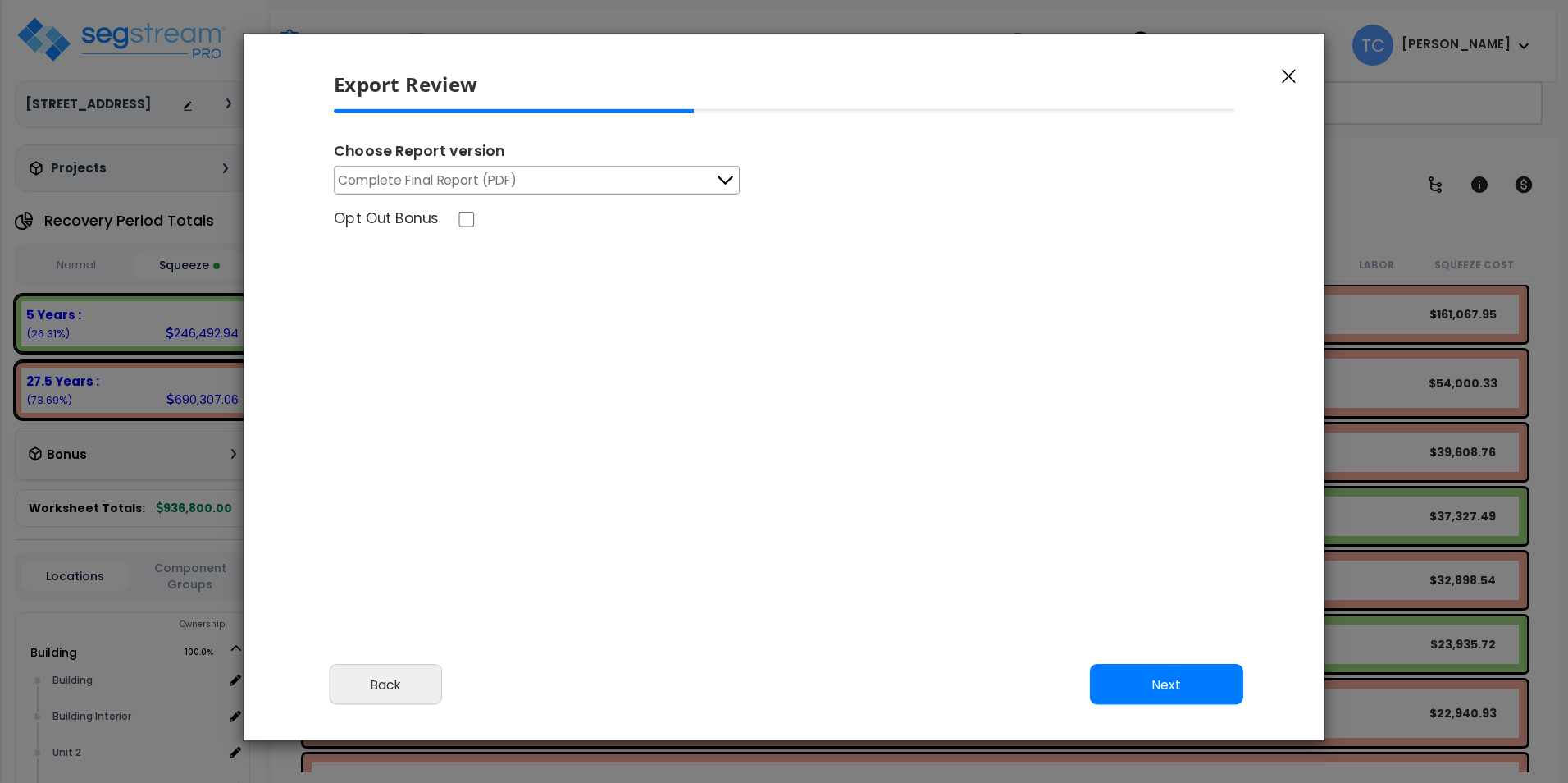
click at [625, 180] on button "Complete Final Report (PDF)" at bounding box center [537, 180] width 406 height 29
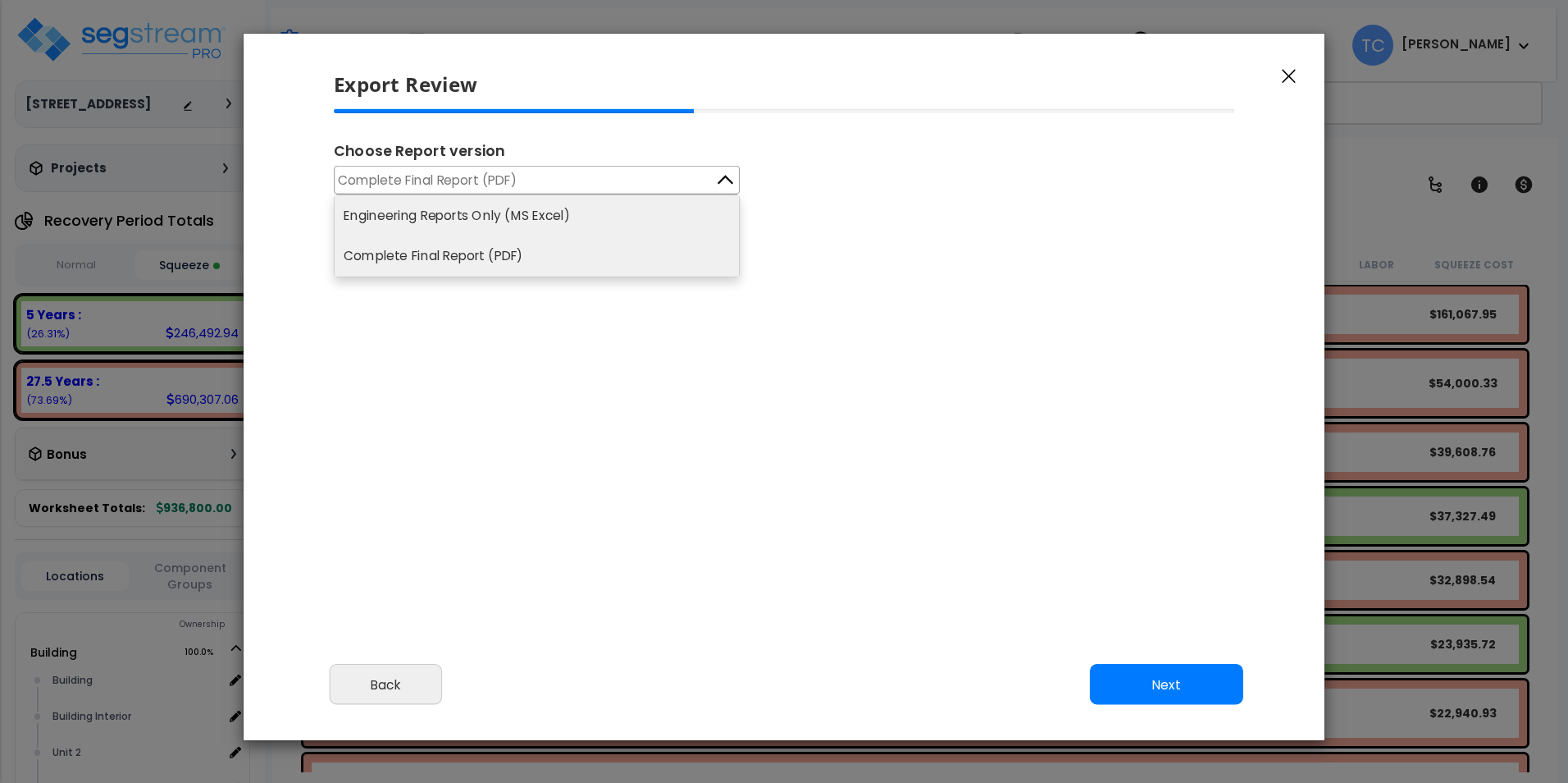
click at [459, 204] on li "Engineering Reports Only (MS Excel)" at bounding box center [537, 215] width 404 height 40
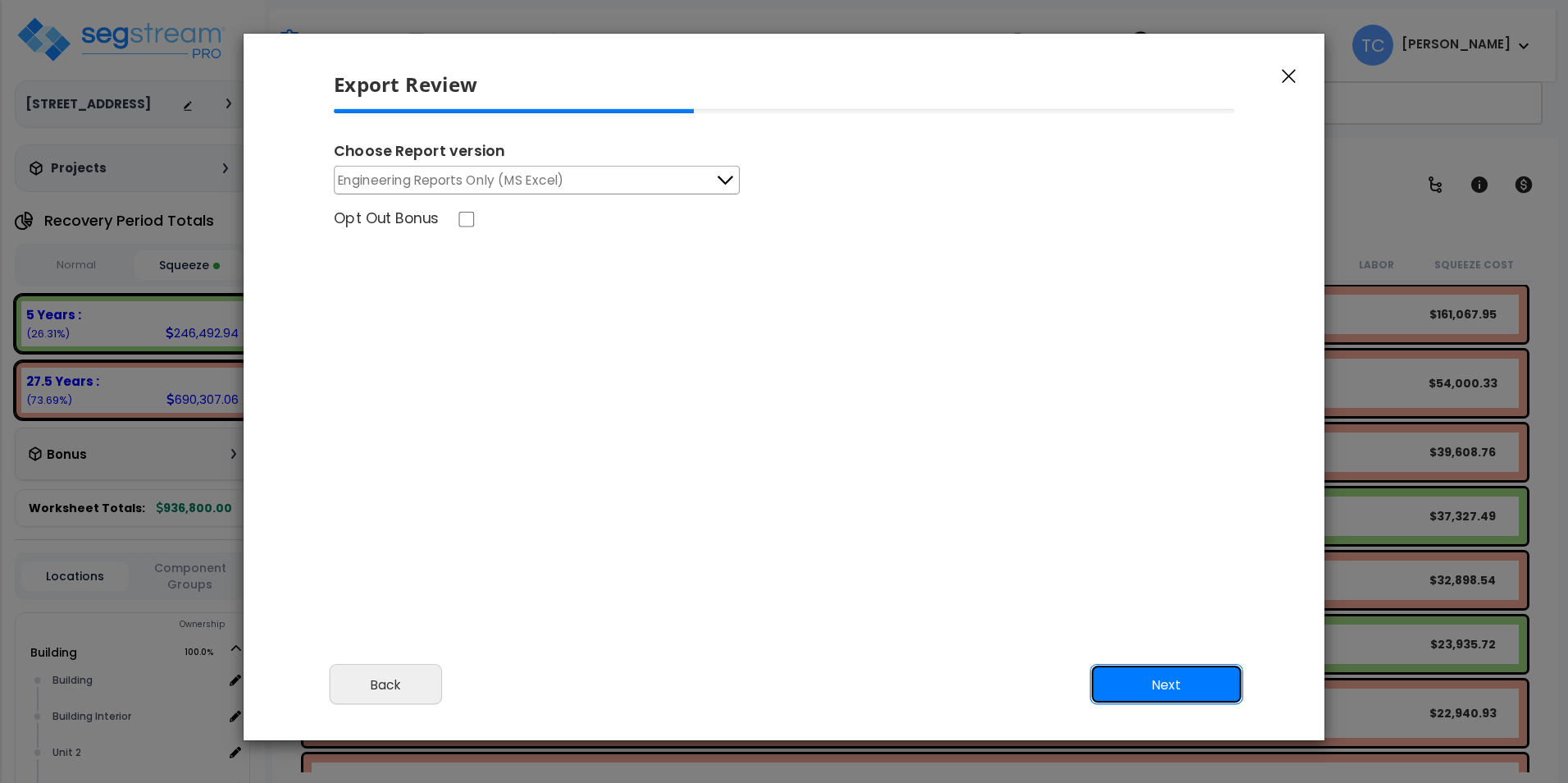
click at [1202, 677] on button "Next" at bounding box center [1166, 684] width 154 height 41
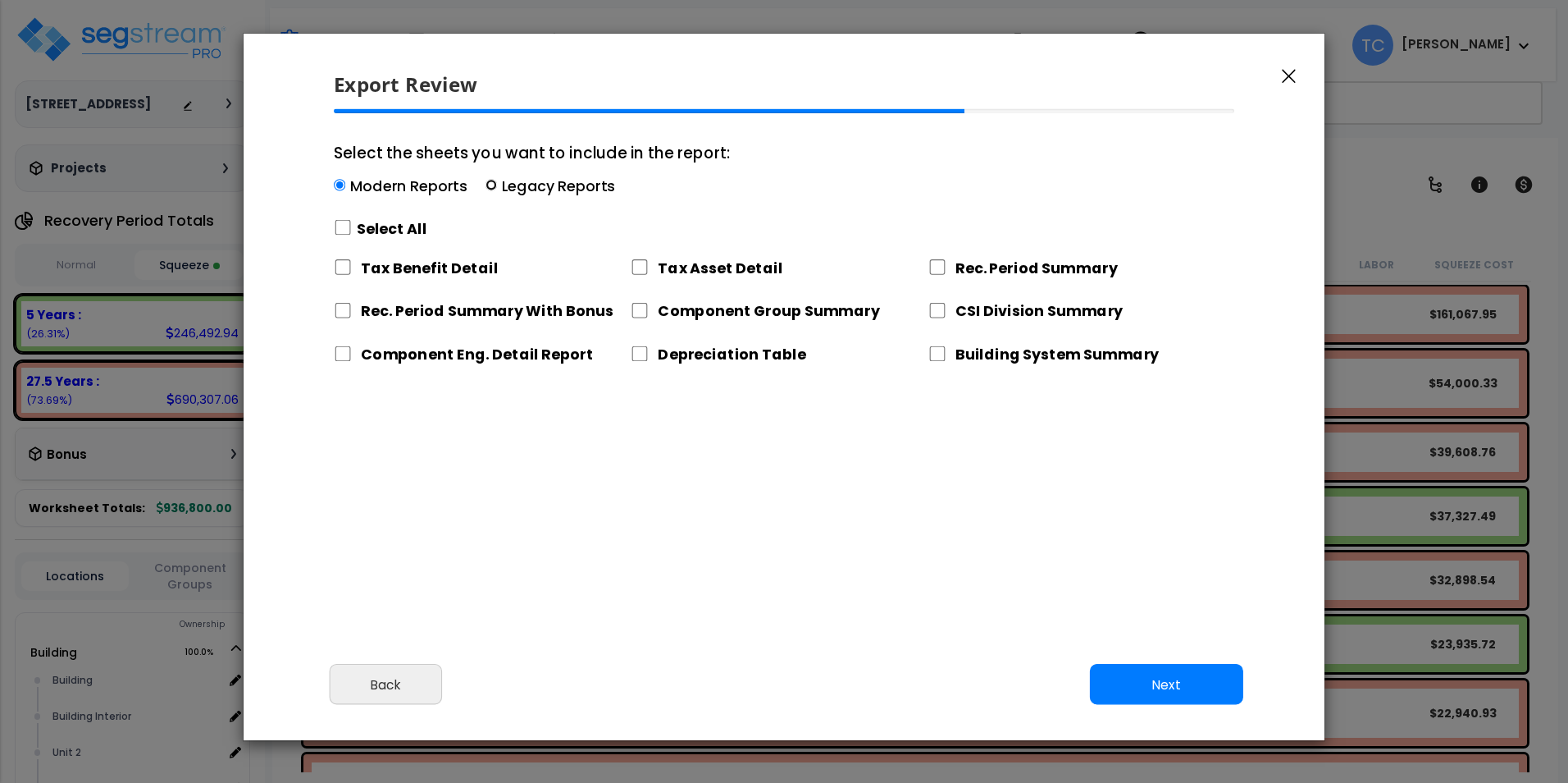
click at [488, 184] on input "Select the sheets you want to include in the report: Modern Reports Legacy Repo…" at bounding box center [491, 185] width 11 height 11
radio input "true"
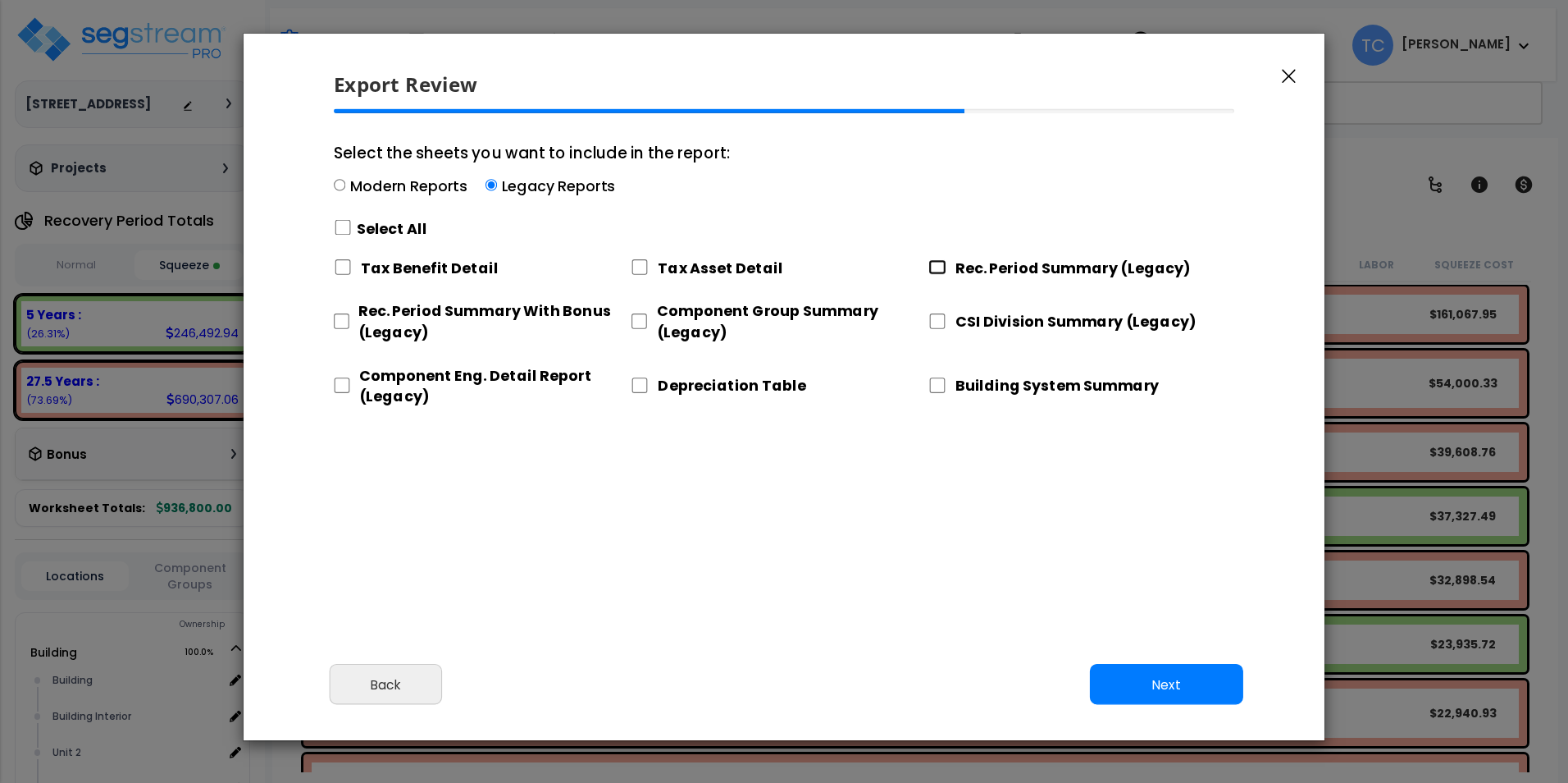
click at [943, 267] on input "Rec. Period Summary (Legacy)" at bounding box center [937, 266] width 18 height 16
checkbox input "true"
click at [637, 321] on input "Component Group Summary (Legacy)" at bounding box center [639, 321] width 17 height 16
checkbox input "true"
click at [944, 319] on input "CSI Division Summary (Legacy)" at bounding box center [937, 321] width 18 height 16
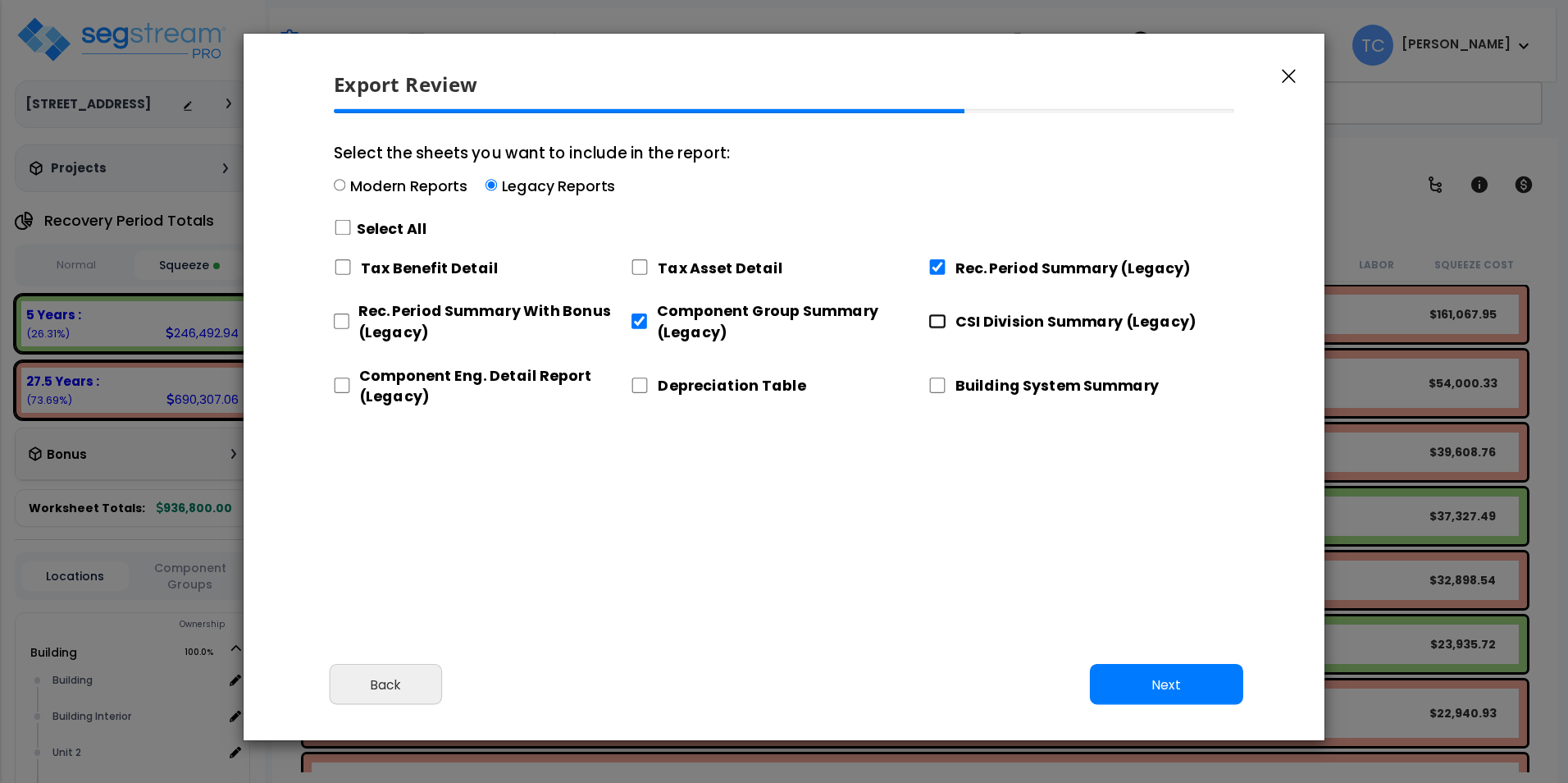
checkbox input "true"
click at [349, 381] on input "Component Eng. Detail Report (Legacy)" at bounding box center [342, 385] width 17 height 16
checkbox input "true"
click at [1172, 685] on button "Next" at bounding box center [1166, 684] width 154 height 41
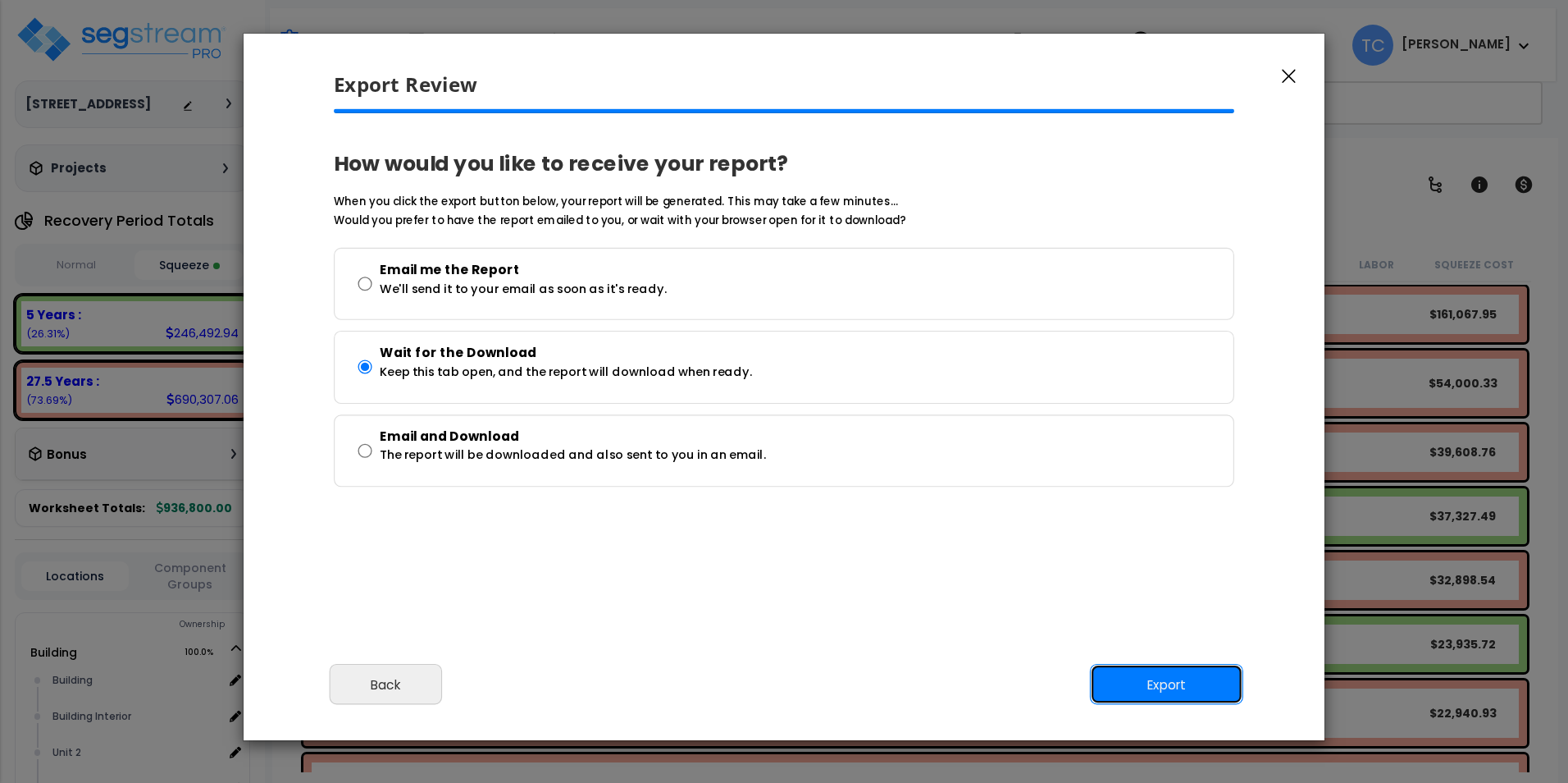
click at [1136, 681] on button "Export" at bounding box center [1166, 684] width 154 height 41
